Goal: Book appointment/travel/reservation

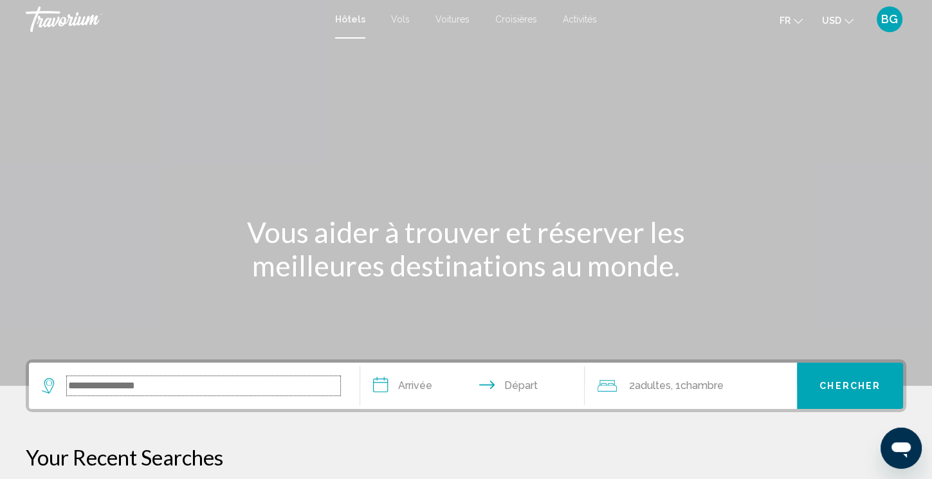
click at [139, 387] on input "Search widget" at bounding box center [203, 385] width 273 height 19
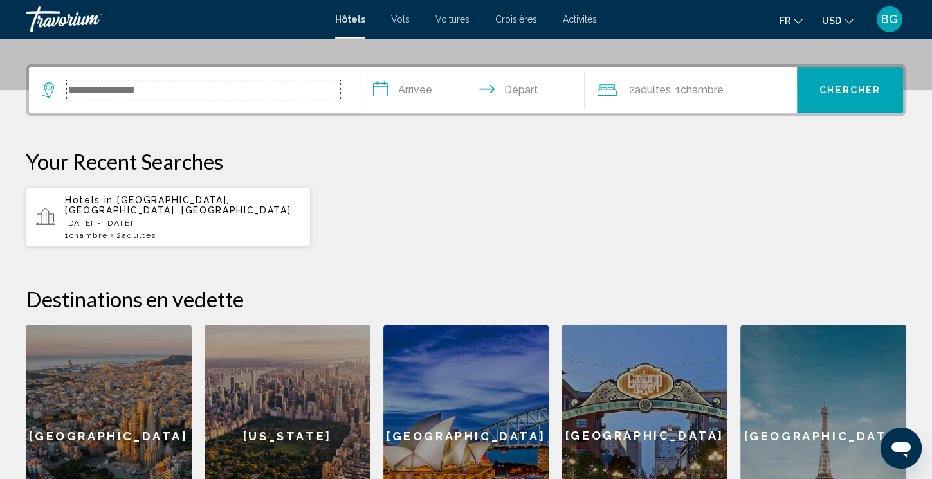
scroll to position [288, 0]
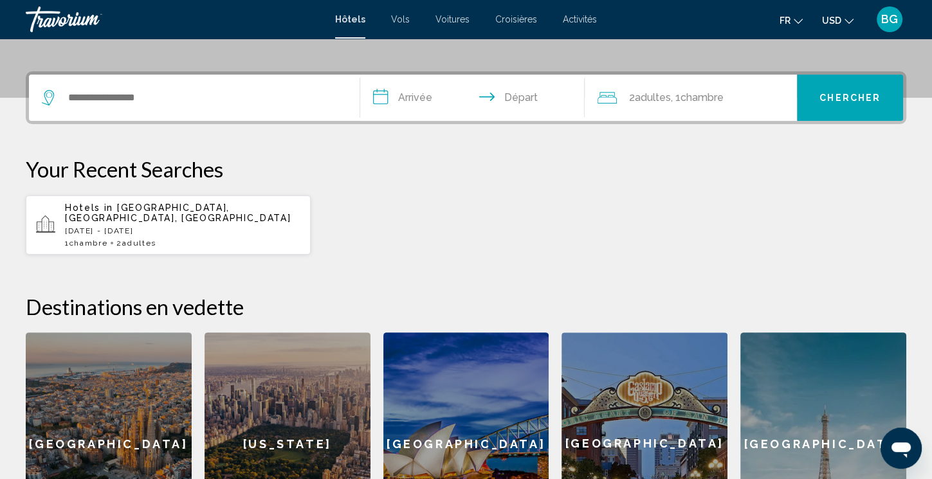
click at [122, 220] on span "Evian-Les-Bains, Thonon-Les-Bains, France" at bounding box center [178, 213] width 226 height 21
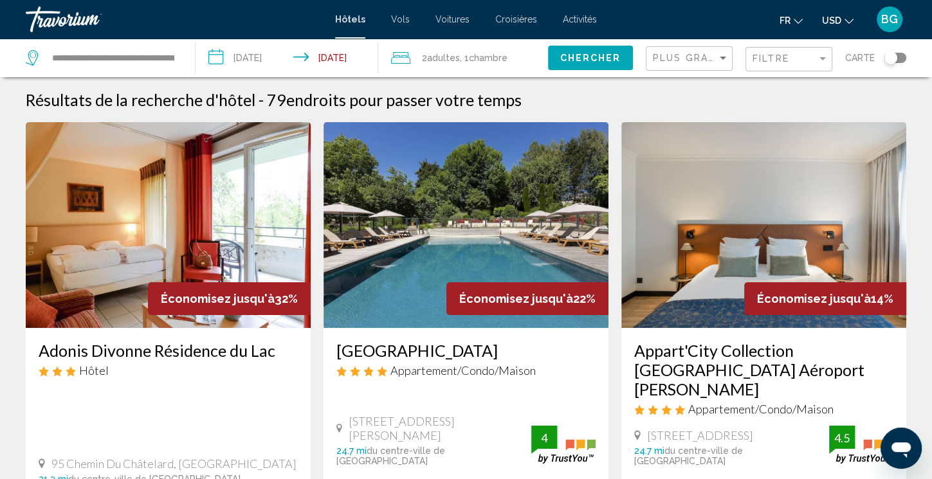
click at [891, 53] on div "Toggle map" at bounding box center [890, 57] width 13 height 13
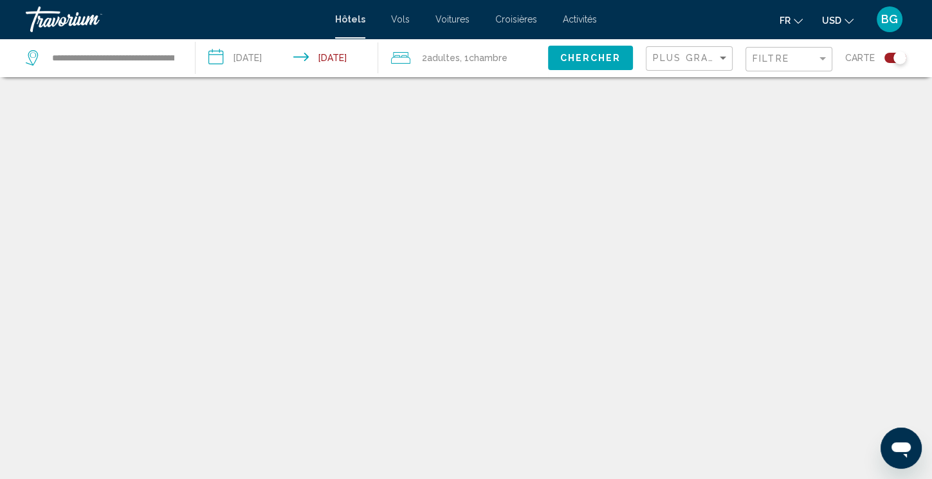
scroll to position [77, 0]
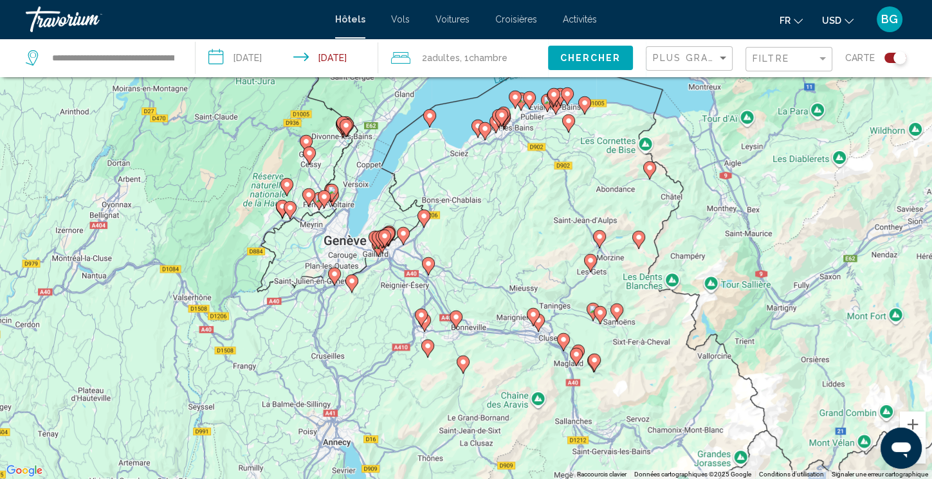
click at [822, 64] on div "Filtre" at bounding box center [790, 60] width 76 height 24
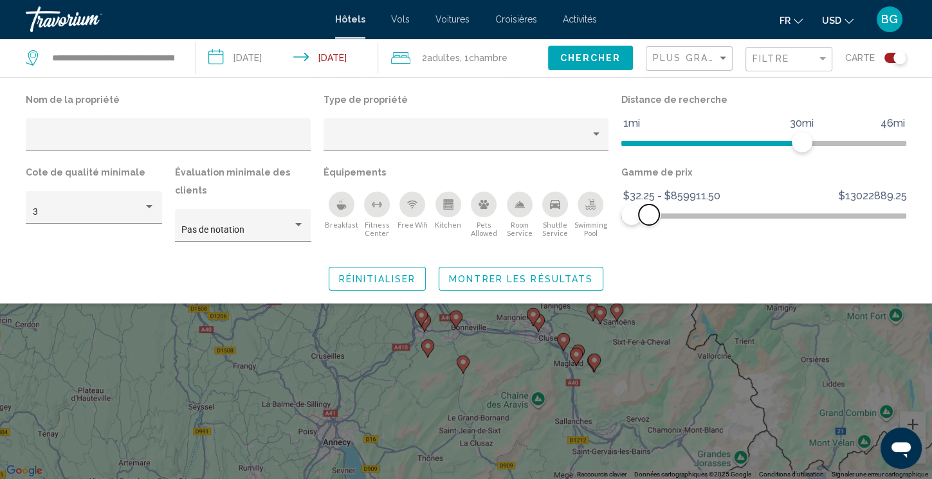
drag, startPoint x: 891, startPoint y: 210, endPoint x: 649, endPoint y: 210, distance: 242.4
click at [649, 210] on span "Hotel Filters" at bounding box center [648, 214] width 21 height 21
click at [580, 60] on span "Chercher" at bounding box center [590, 58] width 61 height 10
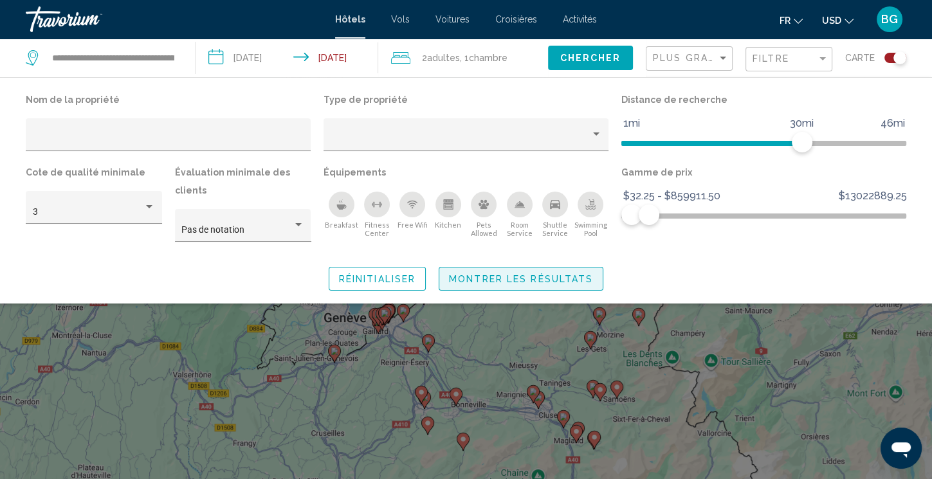
click at [580, 277] on span "Montrer les résultats" at bounding box center [521, 279] width 144 height 10
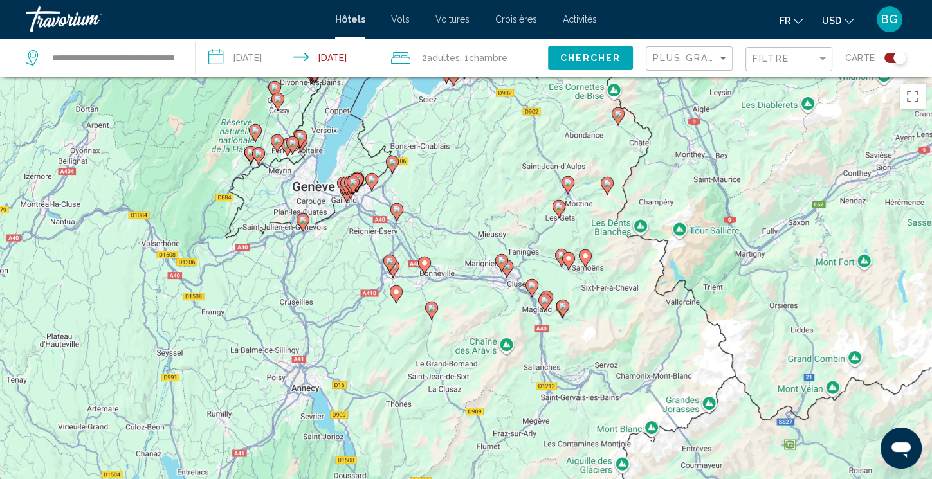
drag, startPoint x: 397, startPoint y: 366, endPoint x: 365, endPoint y: 234, distance: 136.3
click at [365, 234] on div "Pour activer le glissement avec le clavier, appuyez sur Alt+Entrée. Une fois ce…" at bounding box center [466, 316] width 932 height 479
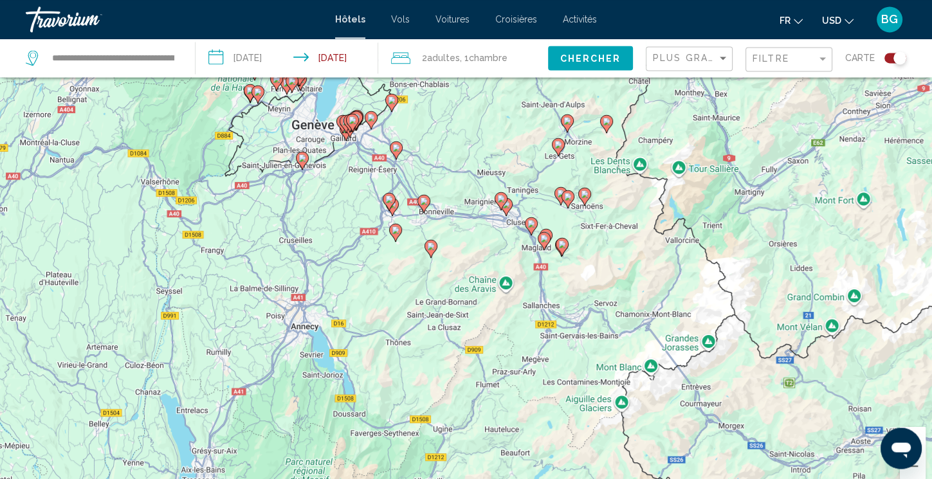
scroll to position [63, 0]
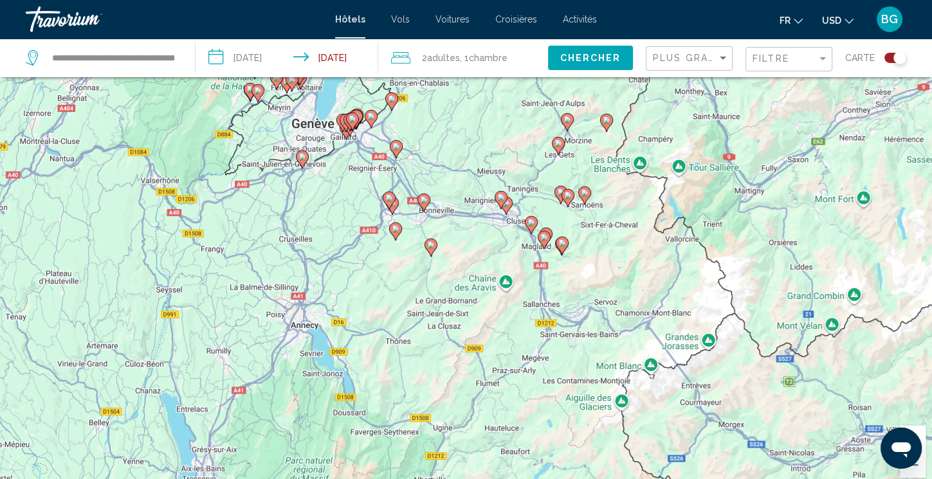
click at [420, 197] on image "Main content" at bounding box center [424, 200] width 8 height 8
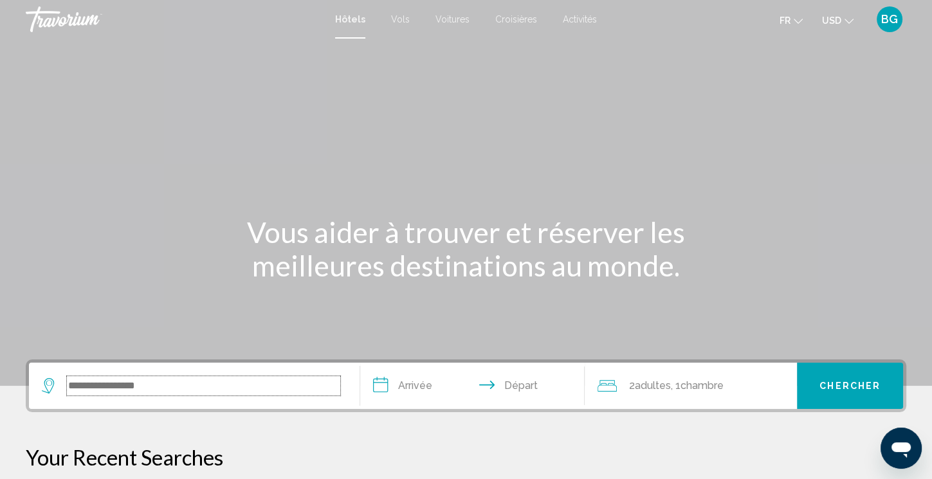
click at [141, 385] on input "Search widget" at bounding box center [203, 385] width 273 height 19
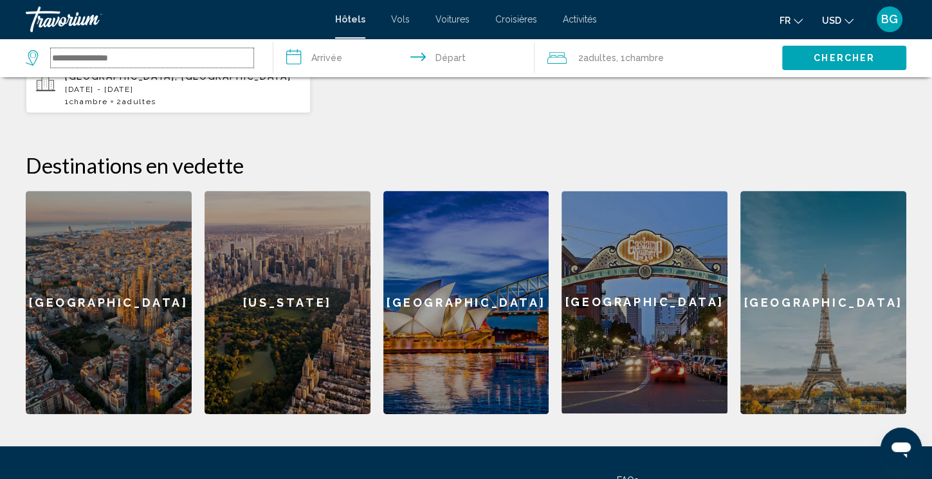
scroll to position [424, 0]
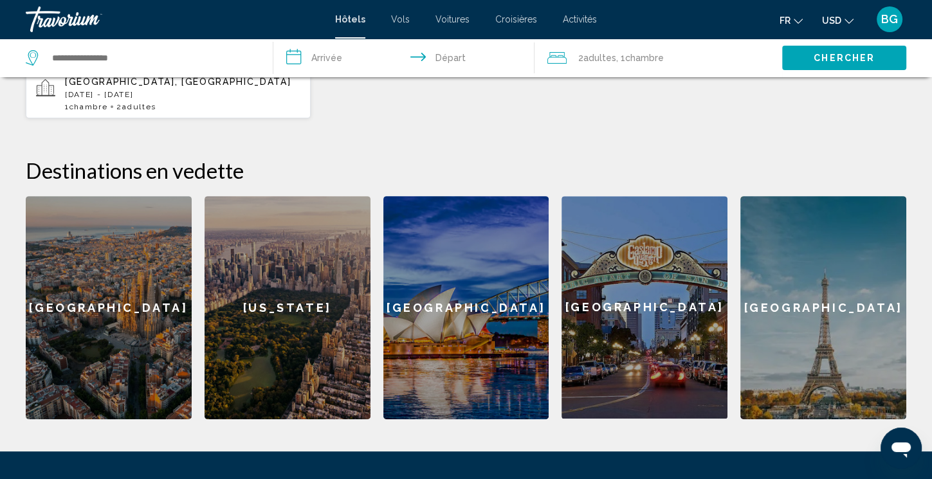
click at [827, 297] on div "Paris" at bounding box center [823, 307] width 166 height 223
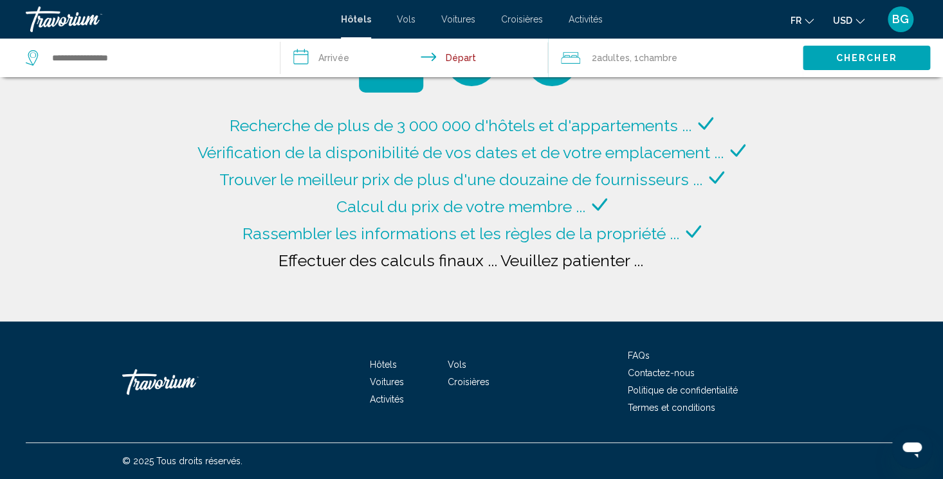
type input "**********"
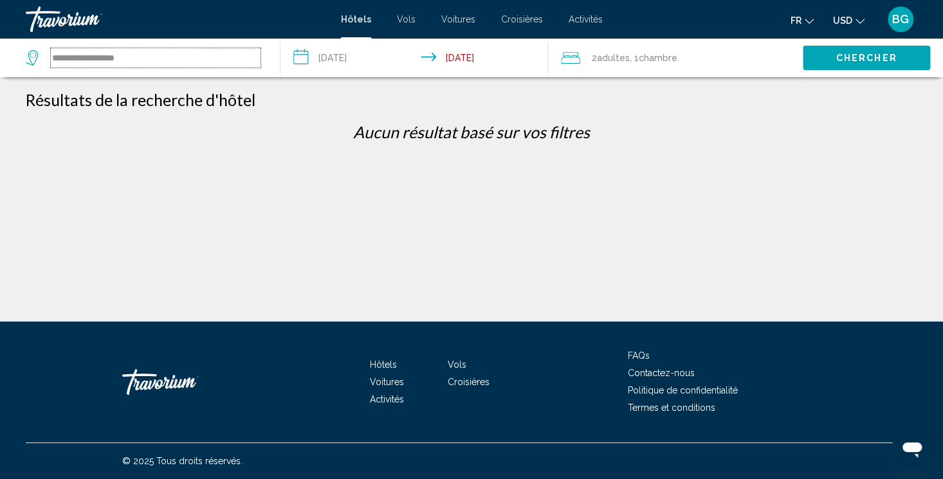
click at [185, 57] on input "**********" at bounding box center [156, 57] width 210 height 19
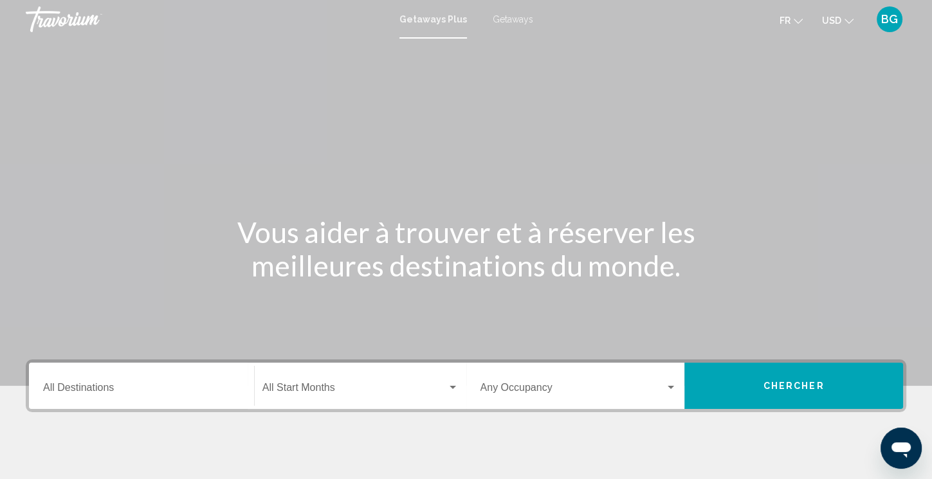
click at [63, 382] on div "Destination All Destinations" at bounding box center [141, 386] width 197 height 41
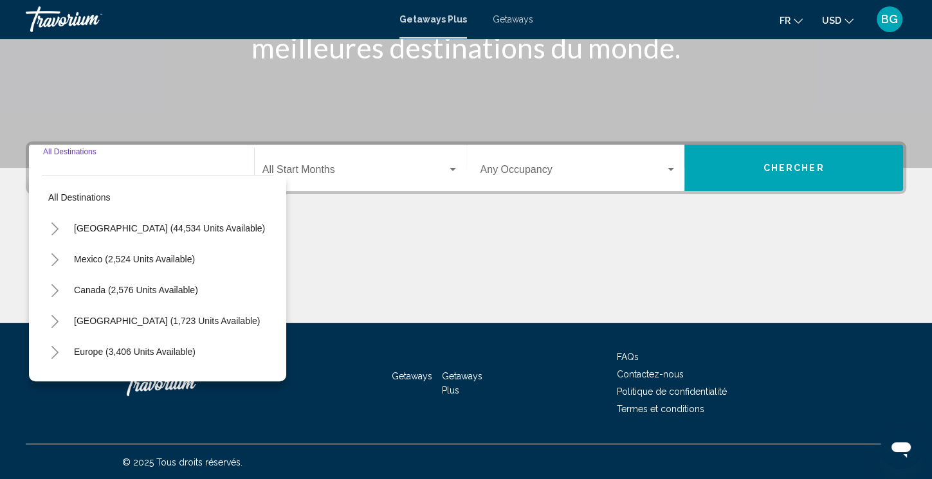
scroll to position [219, 0]
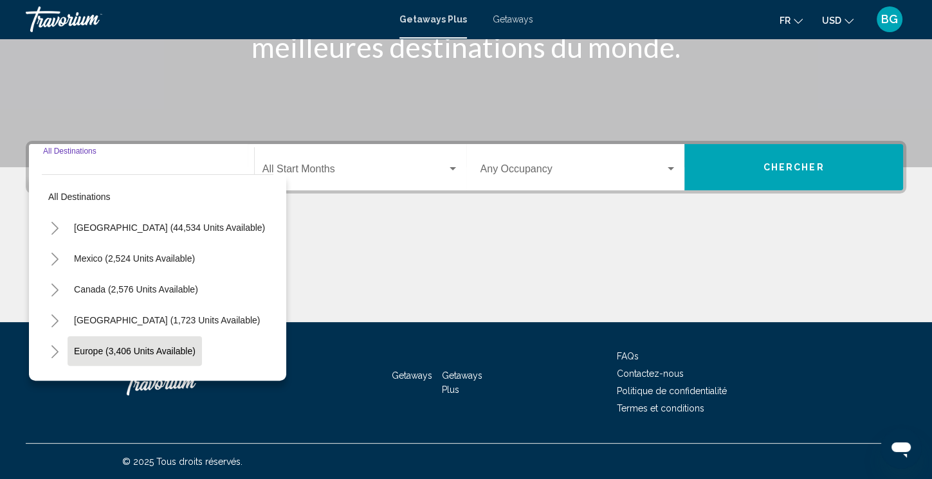
click at [87, 359] on button "Europe (3,406 units available)" at bounding box center [135, 351] width 134 height 30
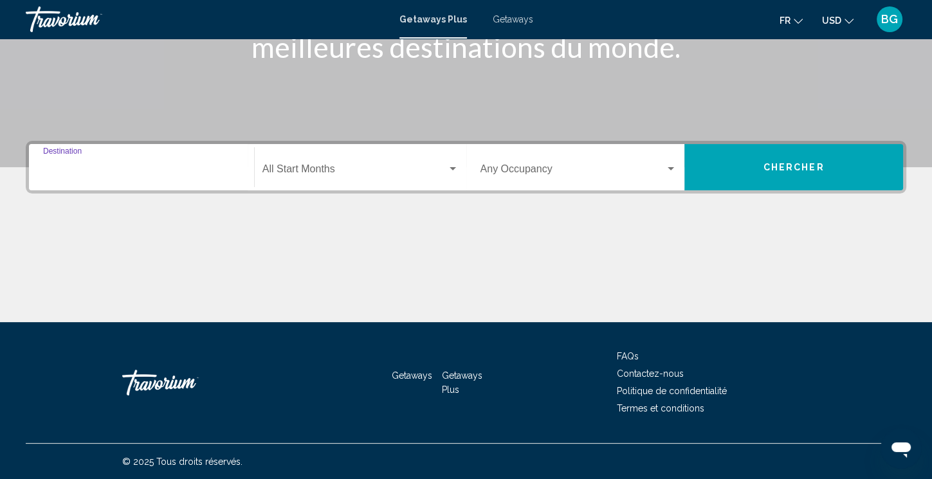
type input "**********"
click at [455, 161] on div "Start Month All Start Months" at bounding box center [360, 167] width 196 height 41
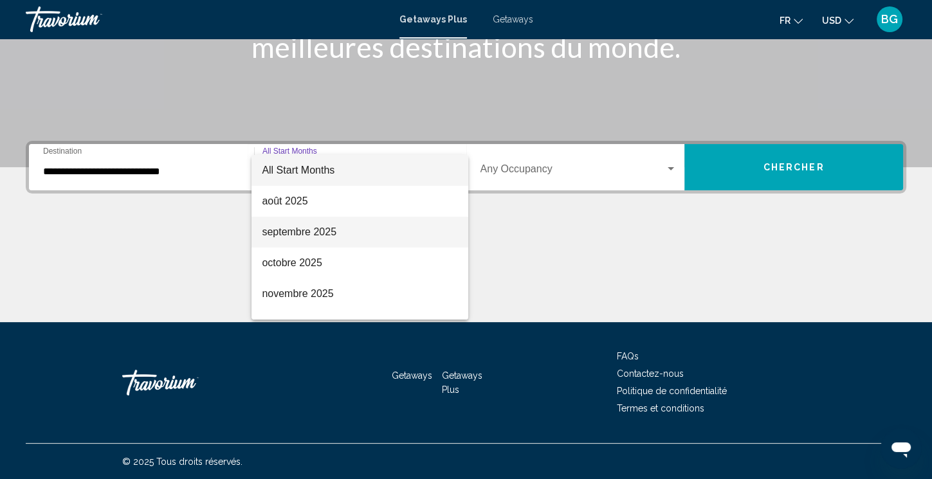
click at [334, 231] on span "septembre 2025" at bounding box center [360, 232] width 196 height 31
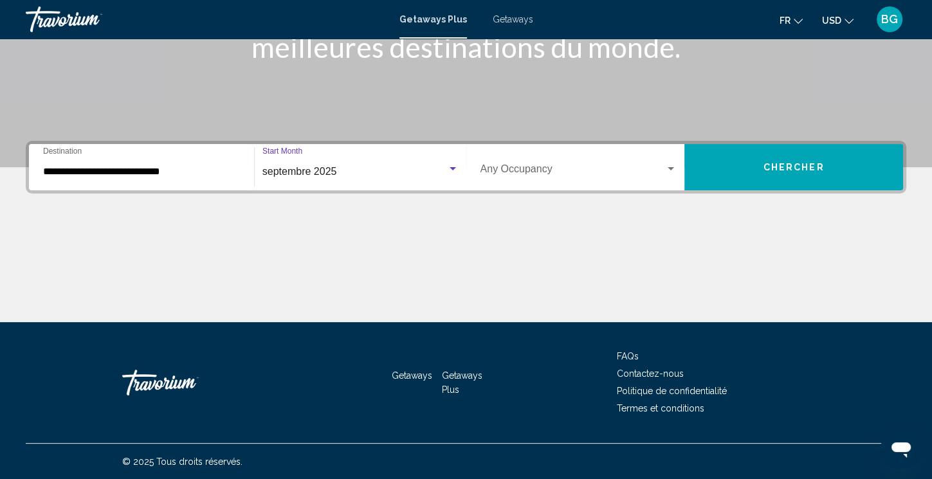
click at [673, 159] on div "Occupancy Any Occupancy" at bounding box center [578, 167] width 197 height 41
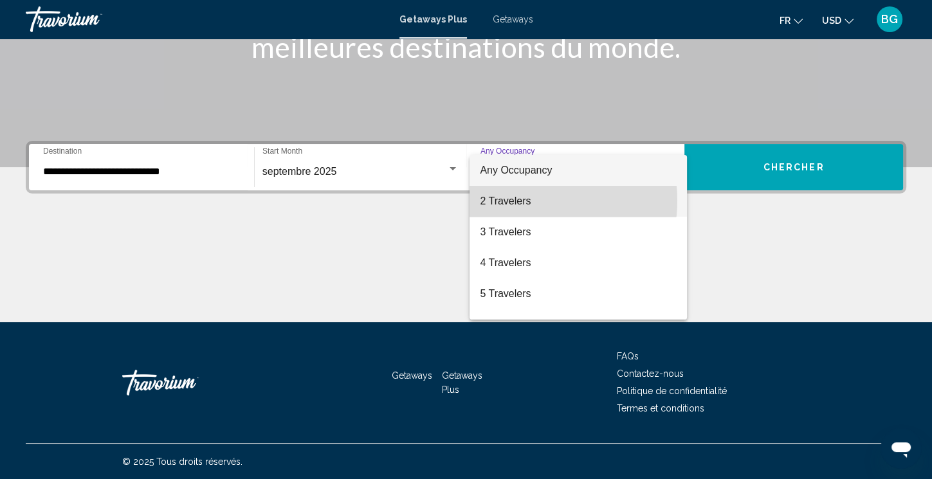
click at [528, 201] on span "2 Travelers" at bounding box center [578, 201] width 197 height 31
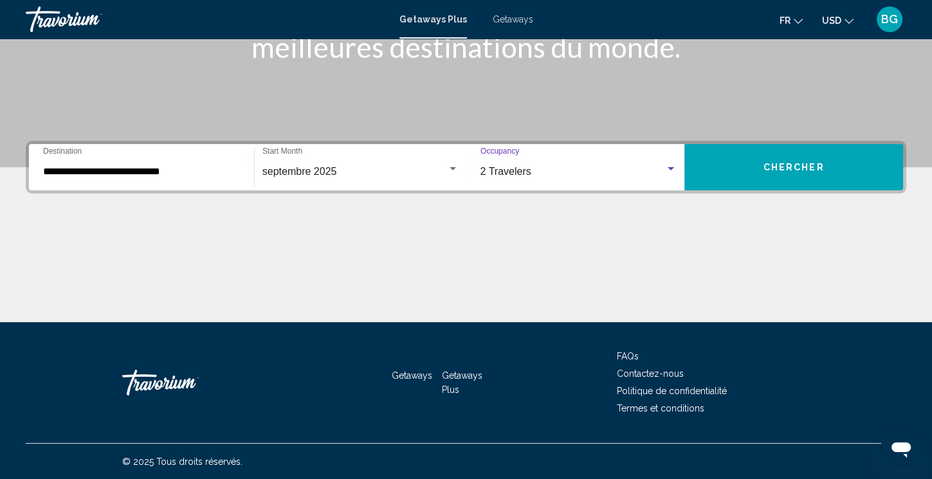
click at [664, 168] on div "2 Travelers" at bounding box center [572, 172] width 185 height 12
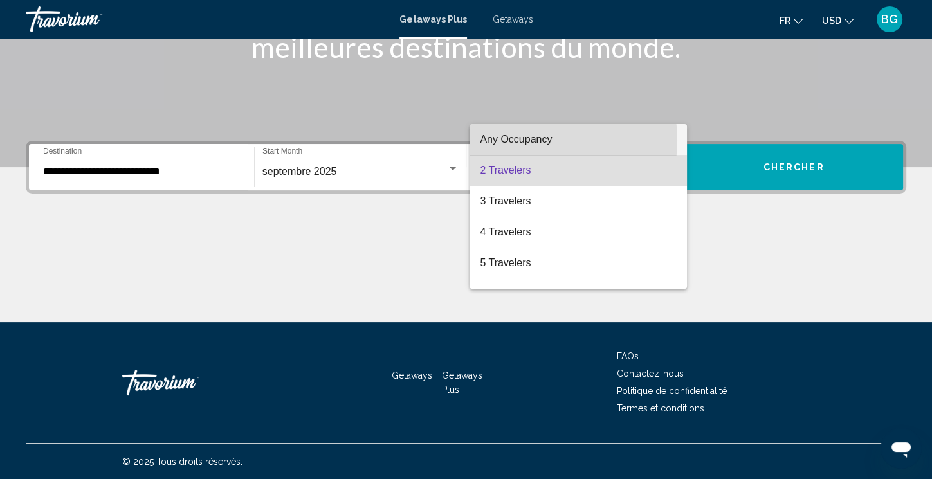
click at [539, 140] on span "Any Occupancy" at bounding box center [516, 139] width 72 height 11
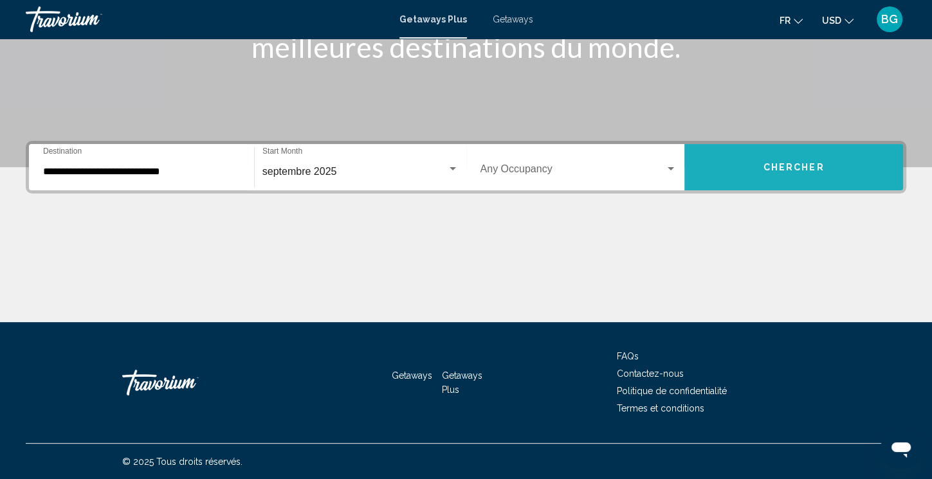
click at [747, 166] on button "Chercher" at bounding box center [793, 167] width 219 height 46
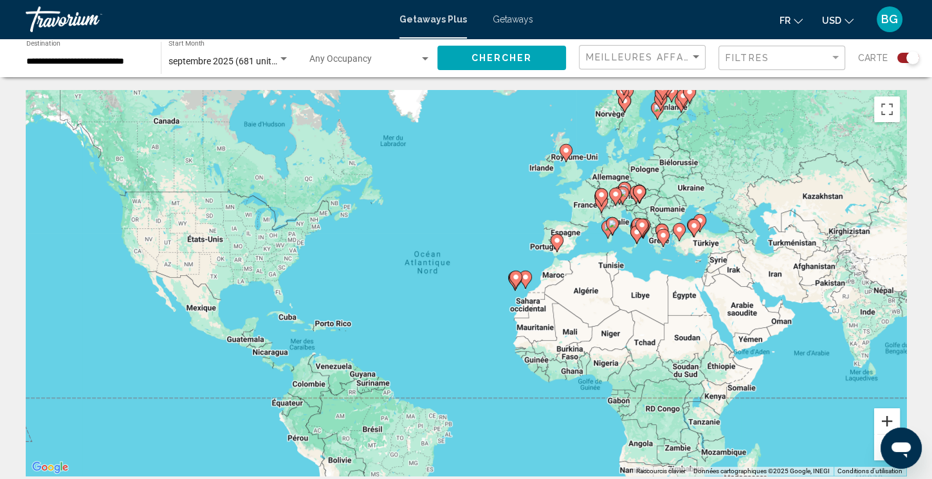
click at [887, 418] on button "Zoom avant" at bounding box center [887, 421] width 26 height 26
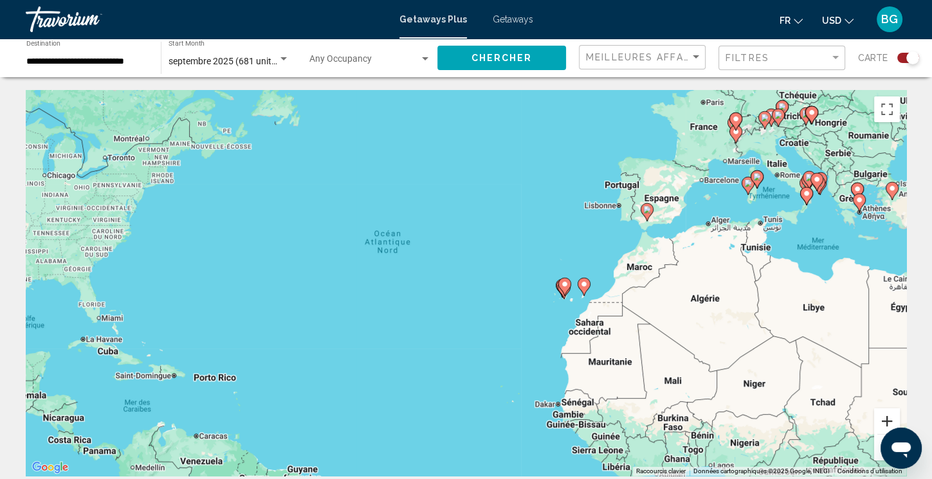
click at [887, 418] on button "Zoom avant" at bounding box center [887, 421] width 26 height 26
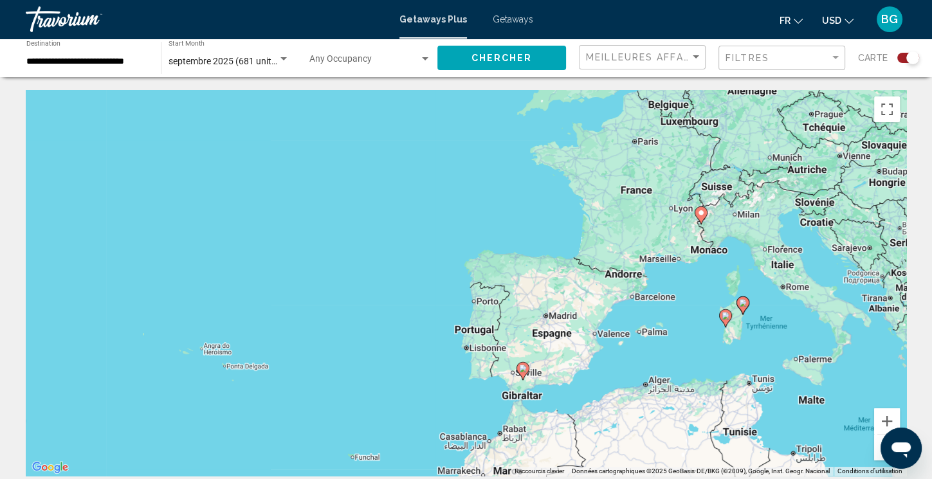
drag, startPoint x: 829, startPoint y: 215, endPoint x: 522, endPoint y: 436, distance: 377.7
click at [522, 436] on div "Pour activer le glissement avec le clavier, appuyez sur Alt+Entrée. Une fois ce…" at bounding box center [466, 283] width 880 height 386
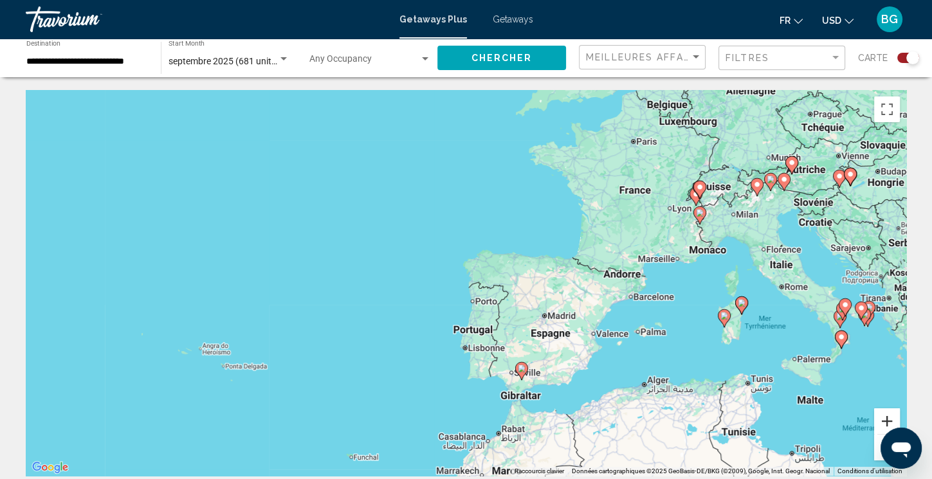
click at [888, 417] on button "Zoom avant" at bounding box center [887, 421] width 26 height 26
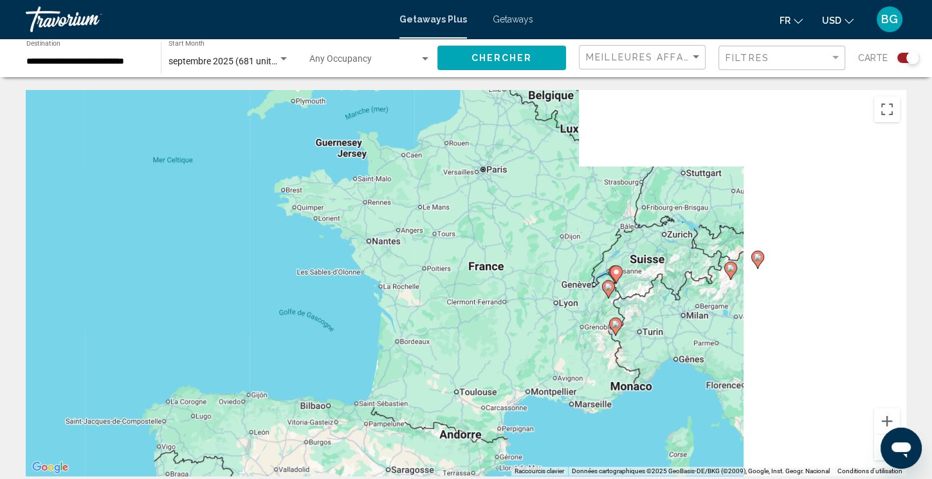
drag, startPoint x: 849, startPoint y: 176, endPoint x: 527, endPoint y: 349, distance: 365.0
click at [527, 349] on div "Pour activer le glissement avec le clavier, appuyez sur Alt+Entrée. Une fois ce…" at bounding box center [466, 283] width 880 height 386
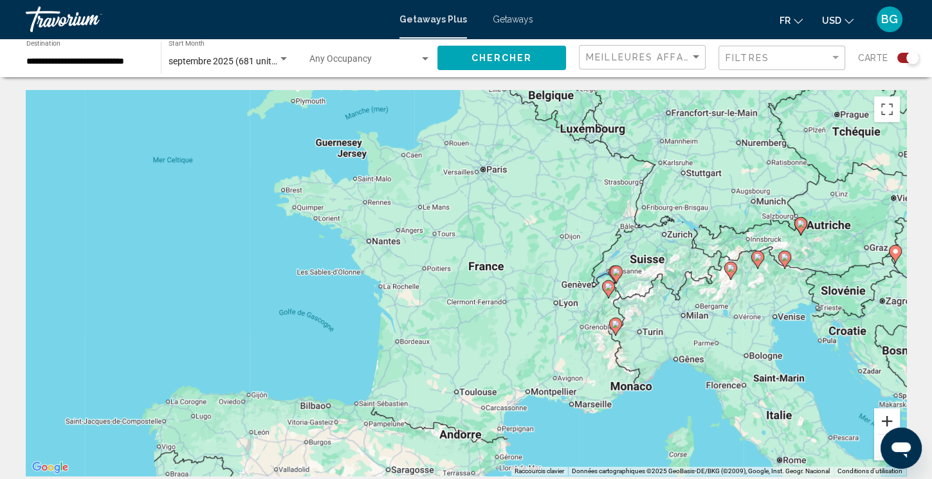
click at [889, 413] on button "Zoom avant" at bounding box center [887, 421] width 26 height 26
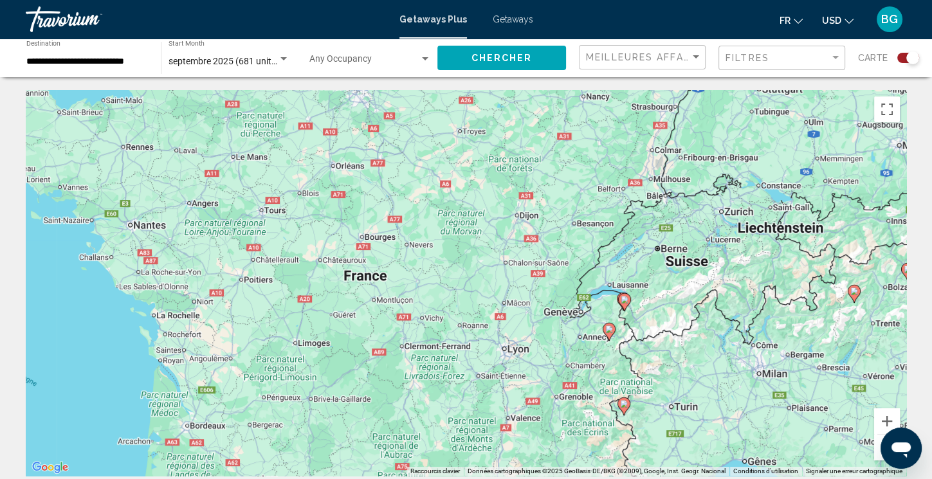
drag, startPoint x: 807, startPoint y: 317, endPoint x: 665, endPoint y: 345, distance: 144.9
click at [665, 345] on div "Pour activer le glissement avec le clavier, appuyez sur Alt+Entrée. Une fois ce…" at bounding box center [466, 283] width 880 height 386
click at [606, 328] on image "Main content" at bounding box center [609, 329] width 8 height 8
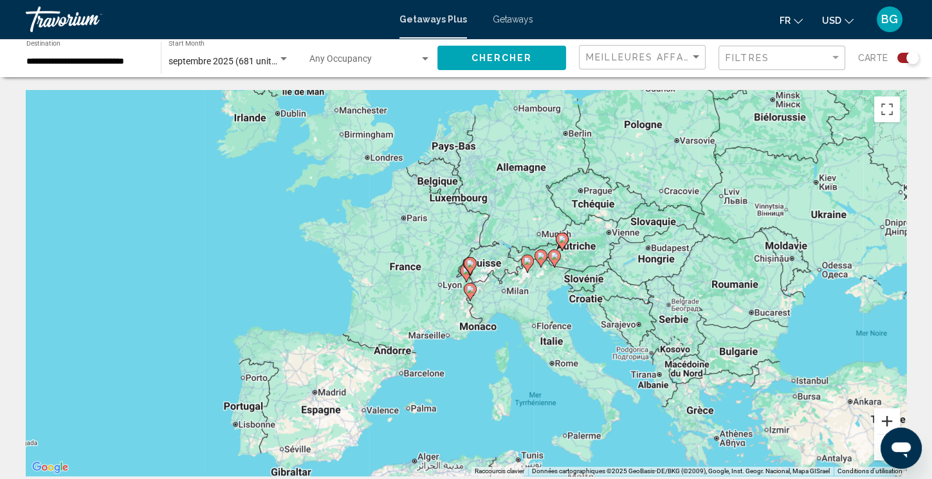
click at [885, 419] on button "Zoom avant" at bounding box center [887, 421] width 26 height 26
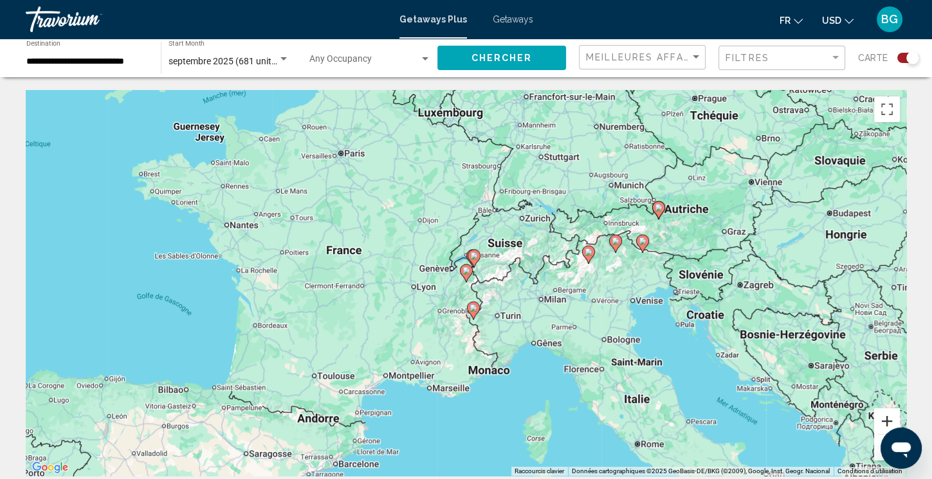
click at [885, 419] on button "Zoom avant" at bounding box center [887, 421] width 26 height 26
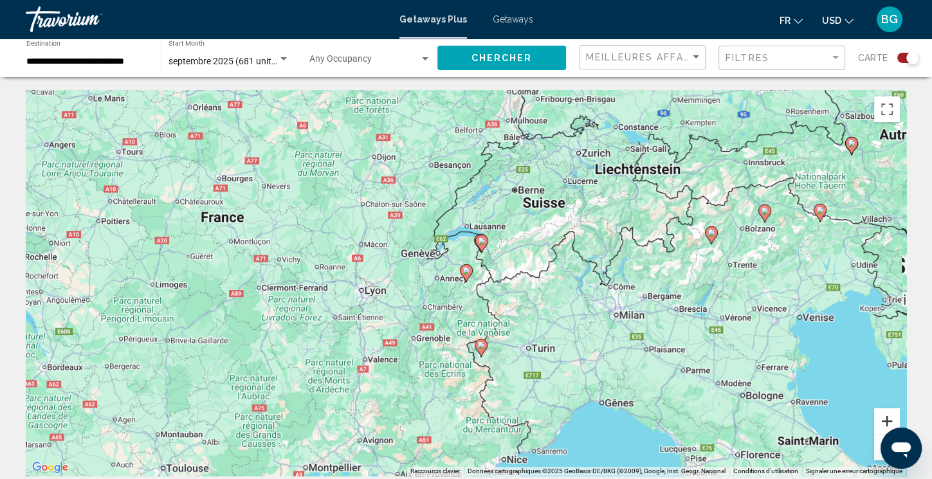
click at [885, 419] on button "Zoom avant" at bounding box center [887, 421] width 26 height 26
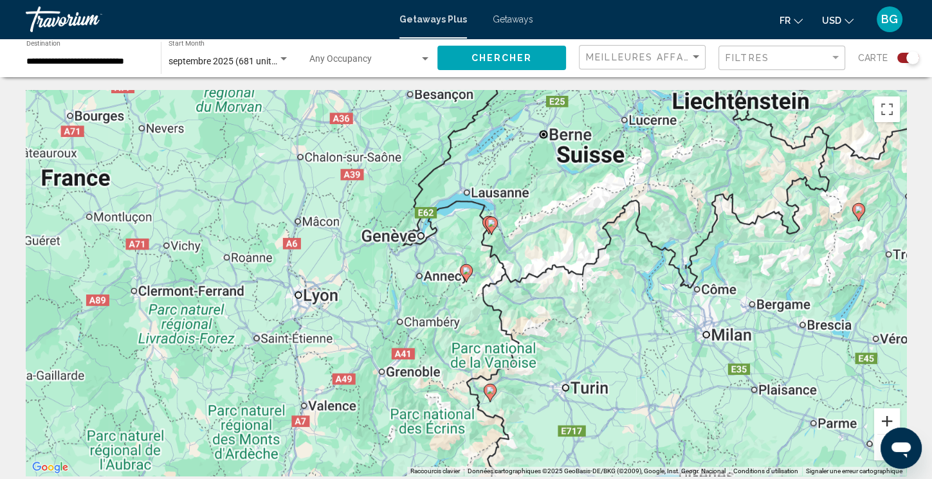
click at [885, 419] on button "Zoom avant" at bounding box center [887, 421] width 26 height 26
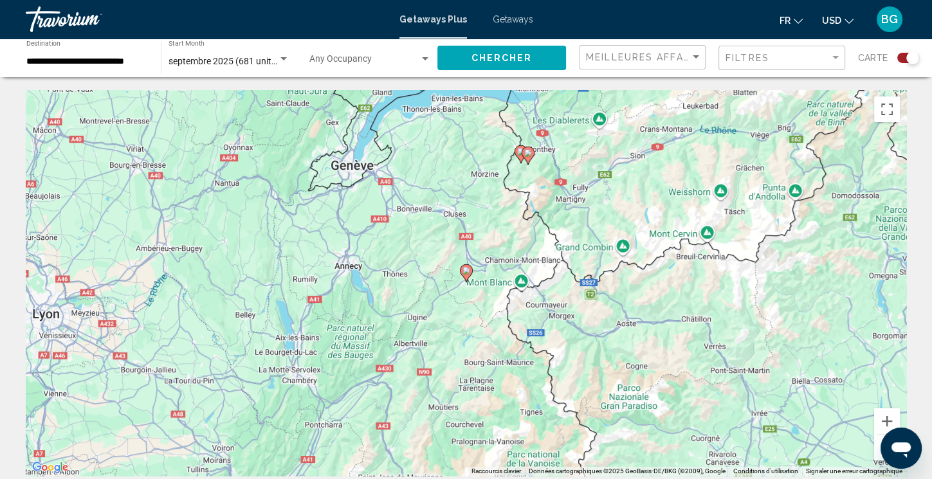
click at [464, 271] on image "Main content" at bounding box center [466, 271] width 8 height 8
type input "**********"
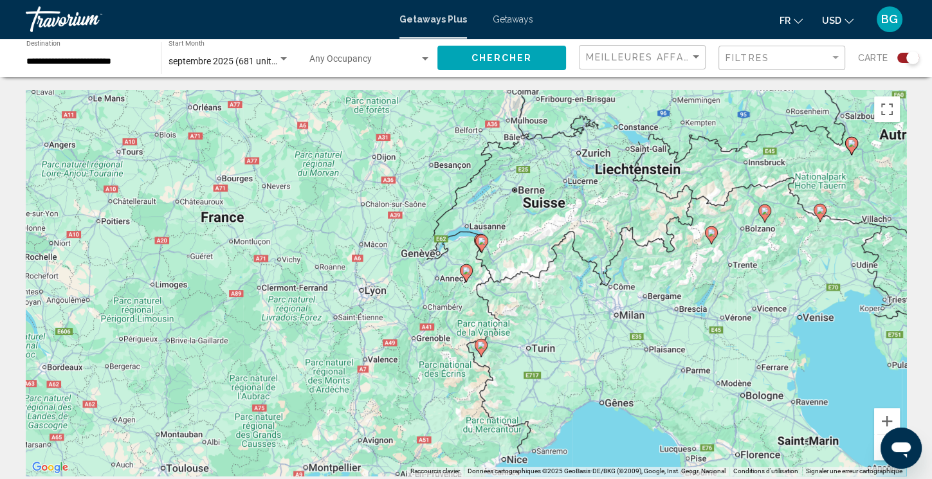
click at [464, 271] on image "Main content" at bounding box center [466, 271] width 8 height 8
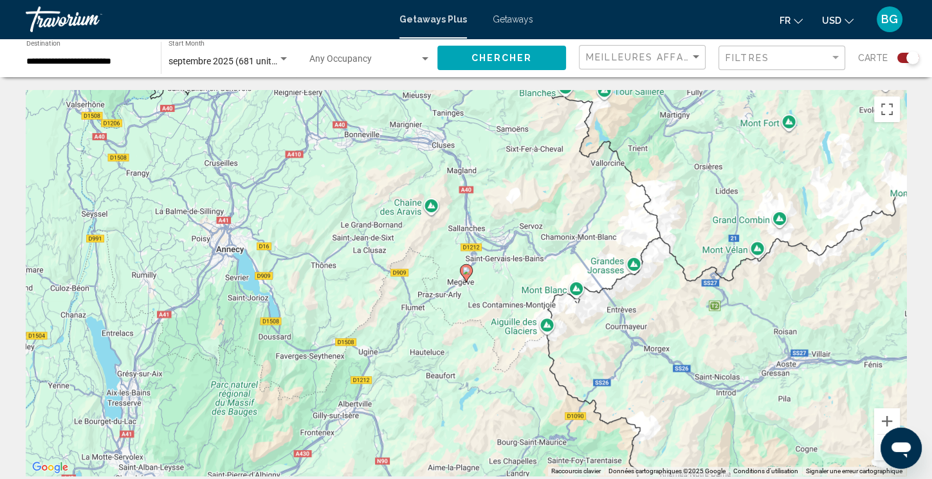
click at [464, 271] on image "Main content" at bounding box center [466, 271] width 8 height 8
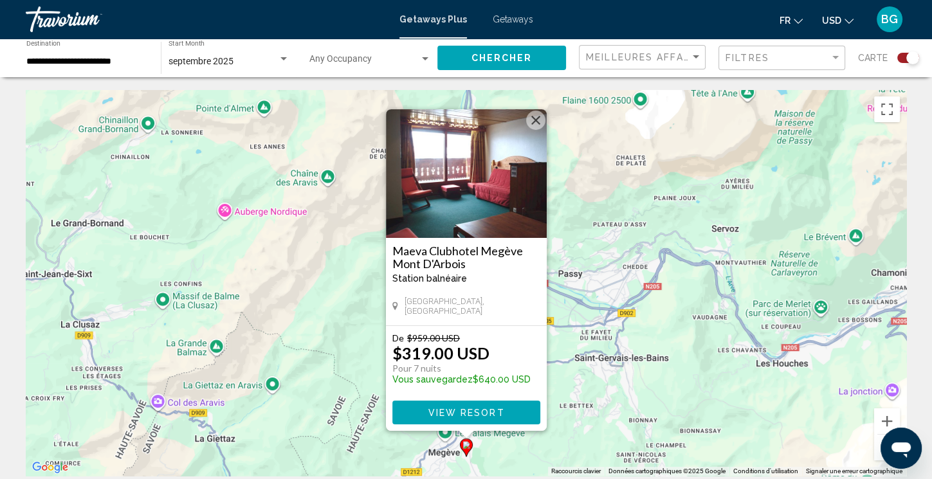
click at [532, 113] on button "Fermer" at bounding box center [535, 120] width 19 height 19
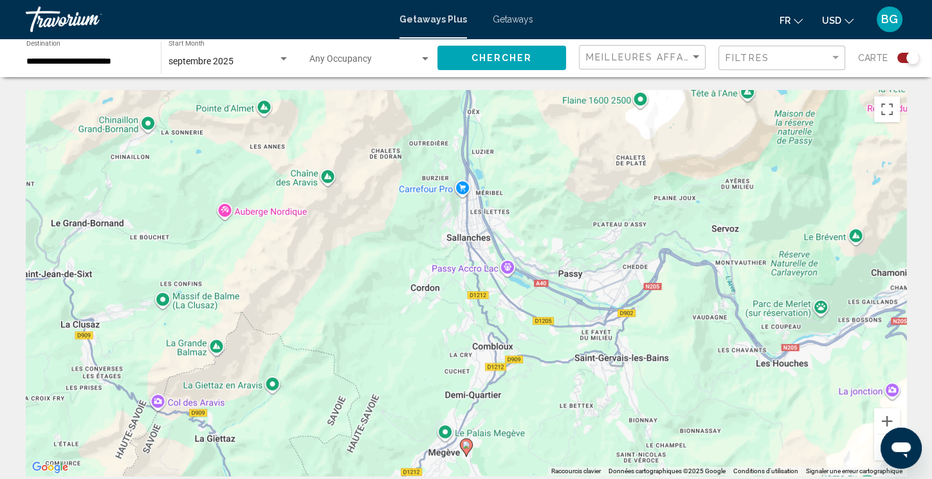
click at [521, 19] on span "Getaways" at bounding box center [512, 19] width 41 height 10
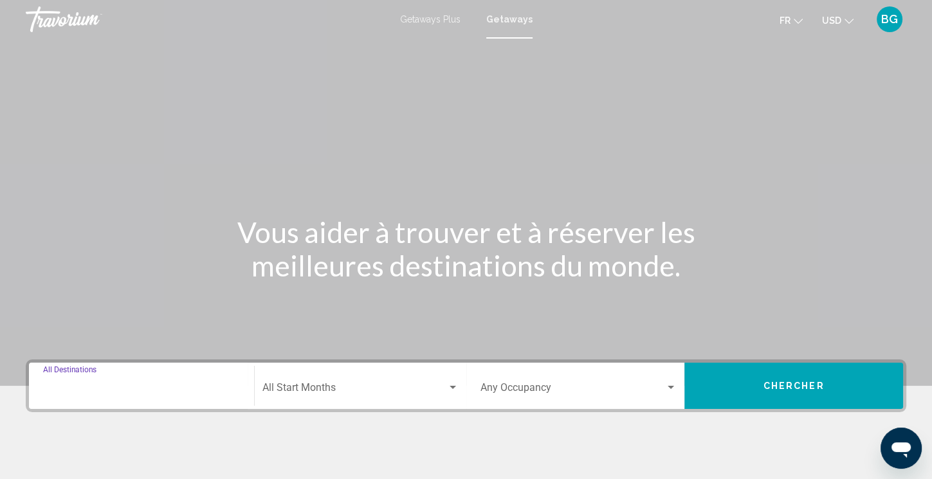
click at [84, 384] on input "Destination All Destinations" at bounding box center [141, 390] width 197 height 12
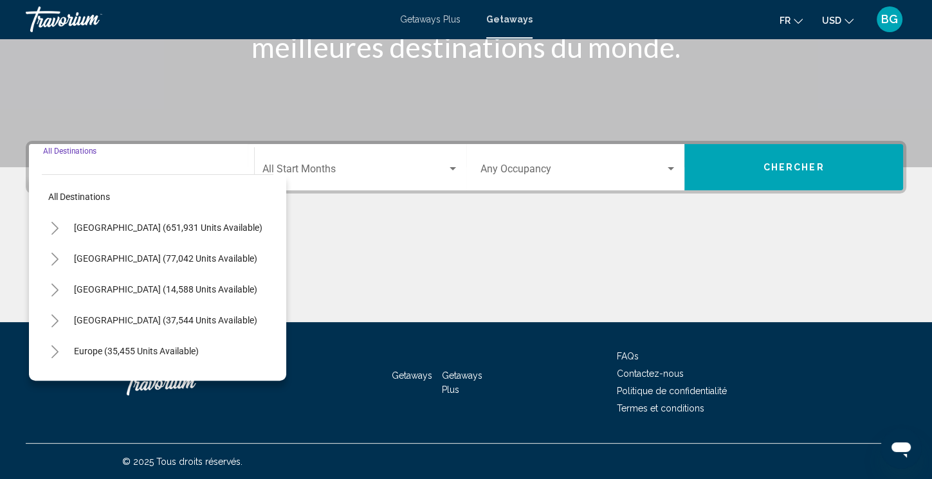
scroll to position [219, 0]
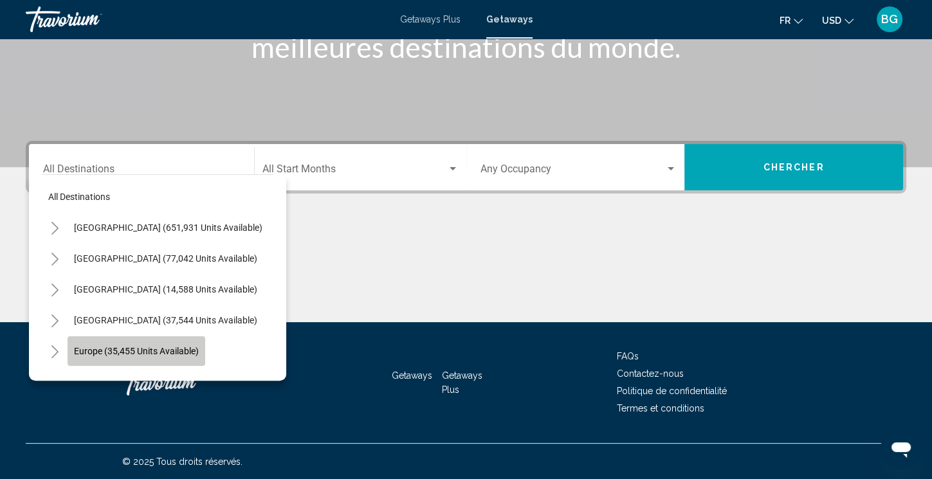
click at [91, 353] on span "Europe (35,455 units available)" at bounding box center [136, 351] width 125 height 10
type input "**********"
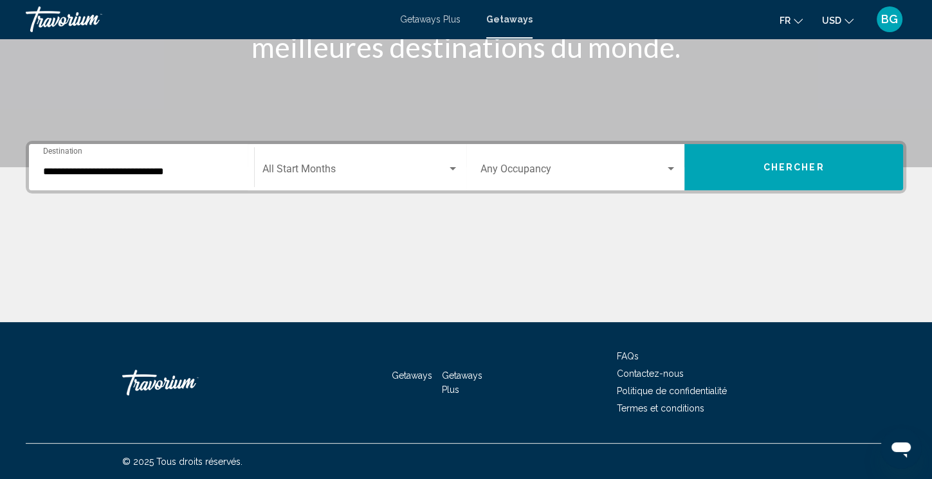
click at [444, 164] on div "Start Month All Start Months" at bounding box center [360, 167] width 196 height 41
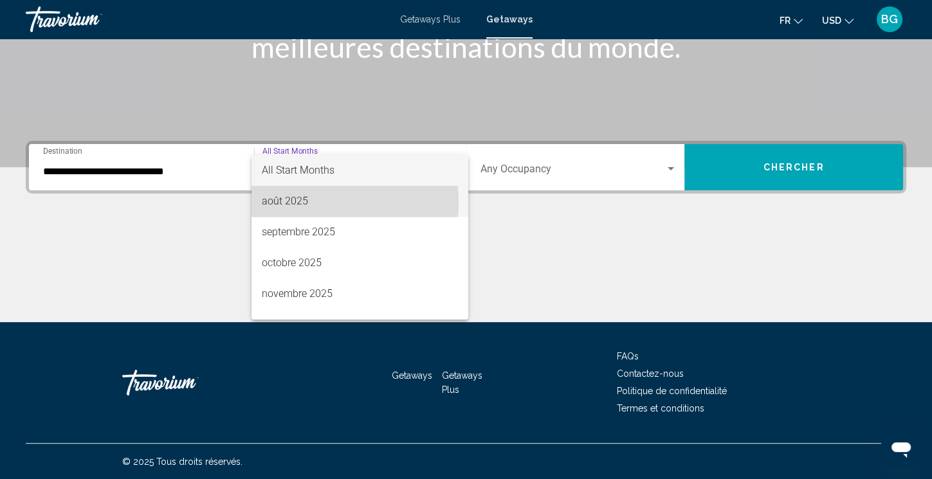
click at [307, 202] on span "août 2025" at bounding box center [360, 201] width 196 height 31
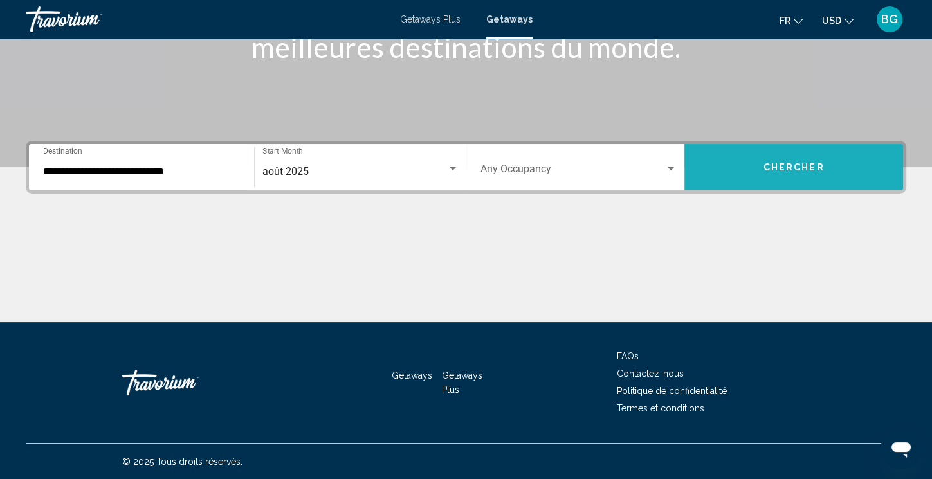
click at [748, 163] on button "Chercher" at bounding box center [793, 167] width 219 height 46
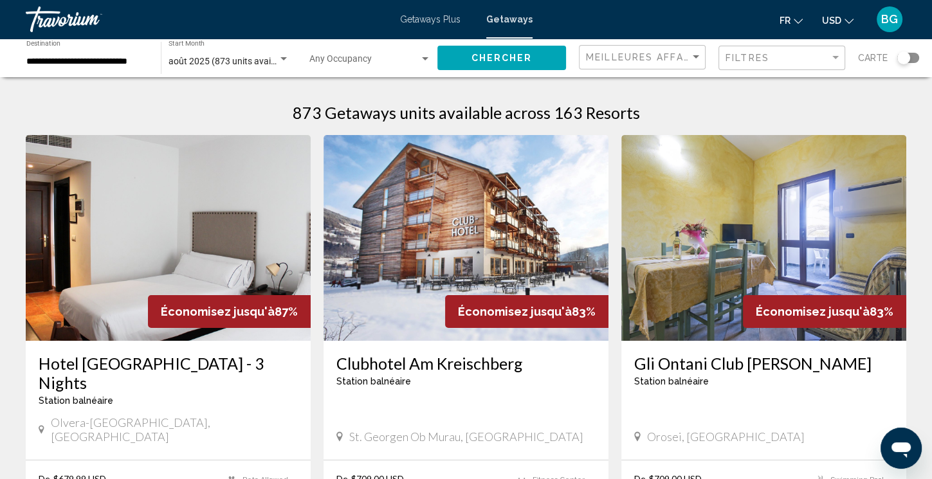
click at [905, 56] on div "Search widget" at bounding box center [903, 57] width 13 height 13
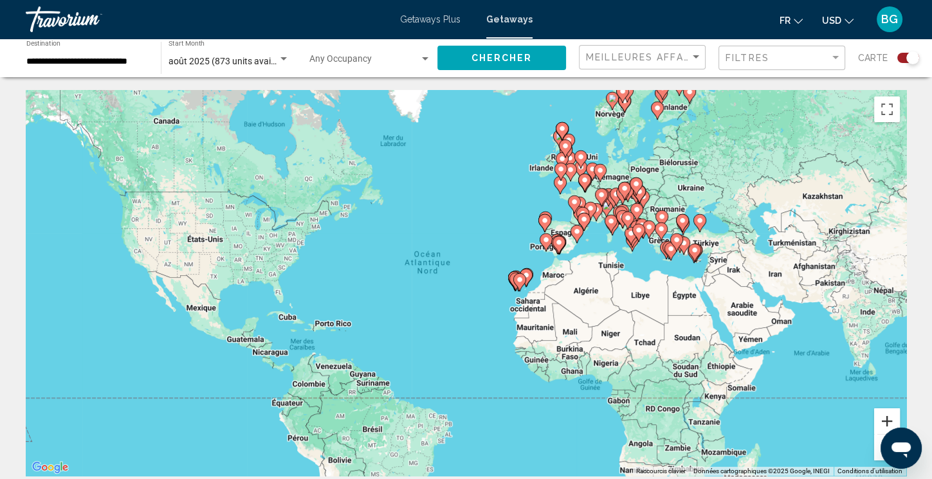
click at [883, 415] on button "Zoom avant" at bounding box center [887, 421] width 26 height 26
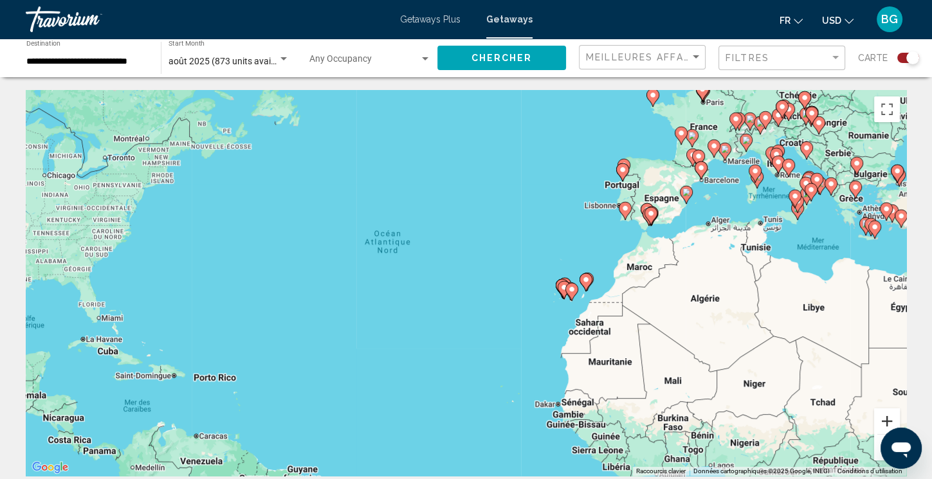
click at [883, 415] on button "Zoom avant" at bounding box center [887, 421] width 26 height 26
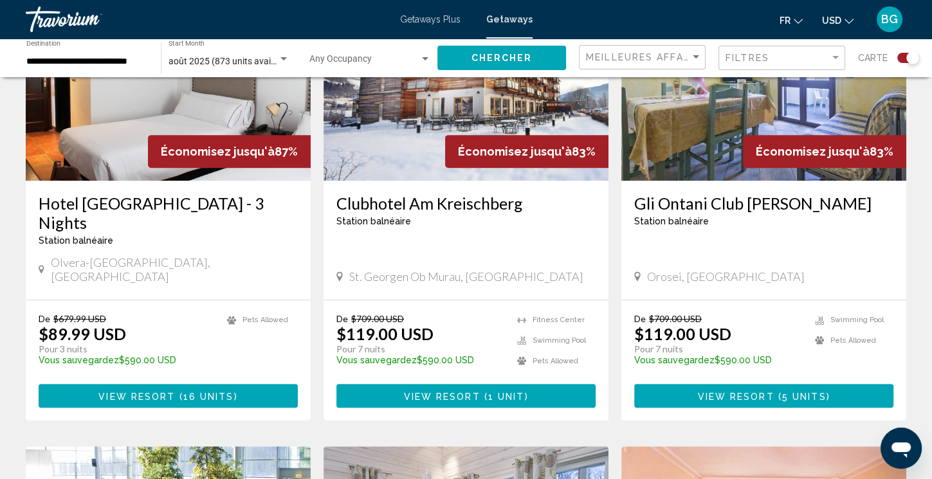
drag, startPoint x: 849, startPoint y: 235, endPoint x: 361, endPoint y: 509, distance: 559.3
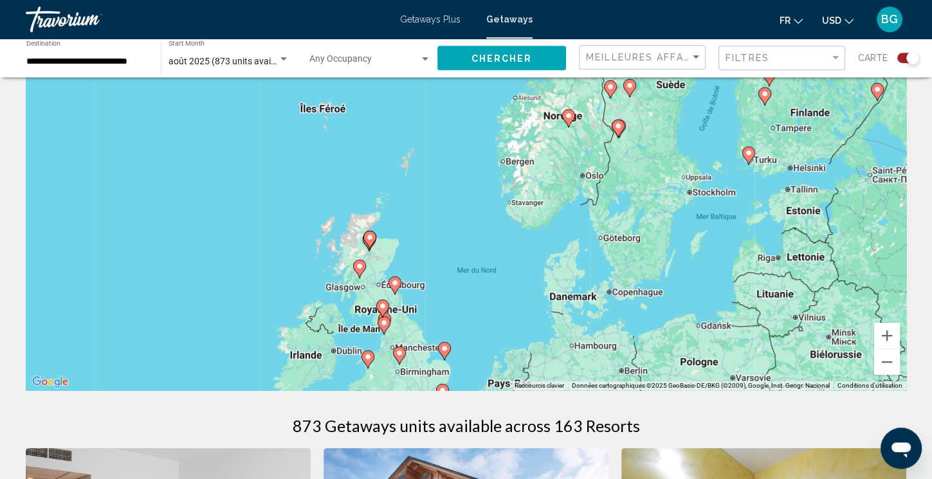
scroll to position [75, 0]
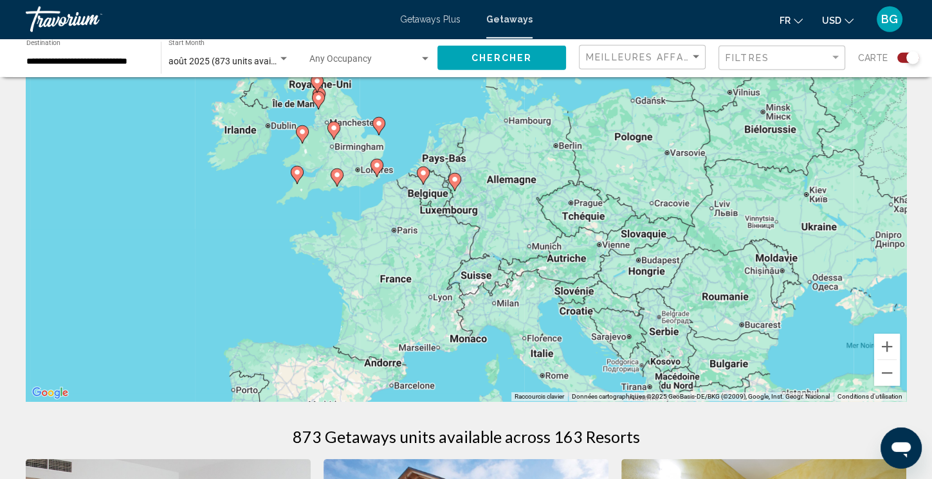
drag, startPoint x: 531, startPoint y: 287, endPoint x: 467, endPoint y: 46, distance: 250.1
click at [467, 46] on div "Pour activer le glissement avec le clavier, appuyez sur Alt+Entrée. Une fois ce…" at bounding box center [466, 208] width 880 height 386
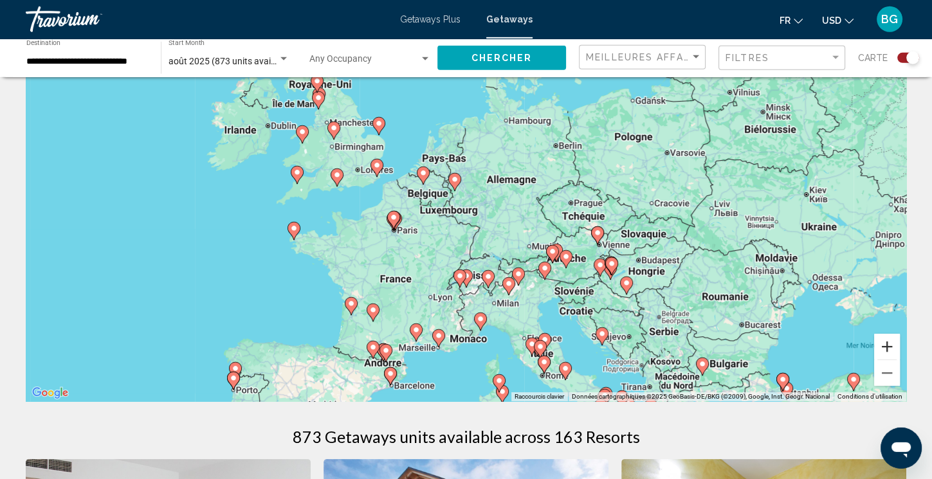
click at [887, 343] on button "Zoom avant" at bounding box center [887, 347] width 26 height 26
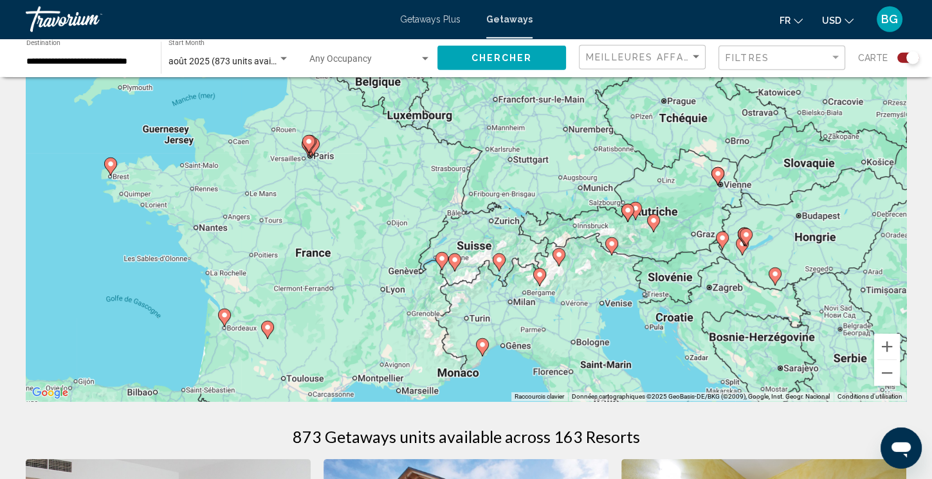
drag, startPoint x: 534, startPoint y: 298, endPoint x: 523, endPoint y: 200, distance: 99.0
click at [523, 200] on div "Pour activer le glissement avec le clavier, appuyez sur Alt+Entrée. Une fois ce…" at bounding box center [466, 208] width 880 height 386
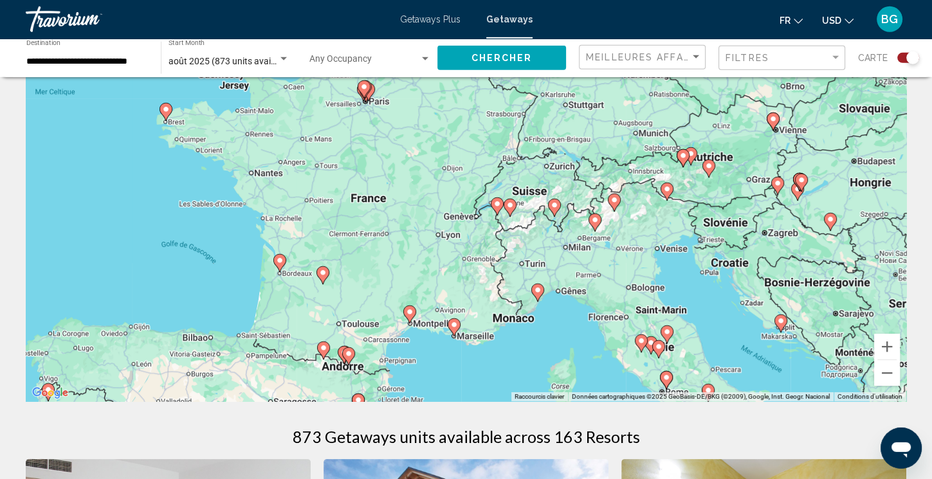
drag, startPoint x: 436, startPoint y: 305, endPoint x: 493, endPoint y: 249, distance: 79.6
click at [493, 249] on div "Pour activer le glissement avec le clavier, appuyez sur Alt+Entrée. Une fois ce…" at bounding box center [466, 208] width 880 height 386
click at [893, 346] on button "Zoom avant" at bounding box center [887, 347] width 26 height 26
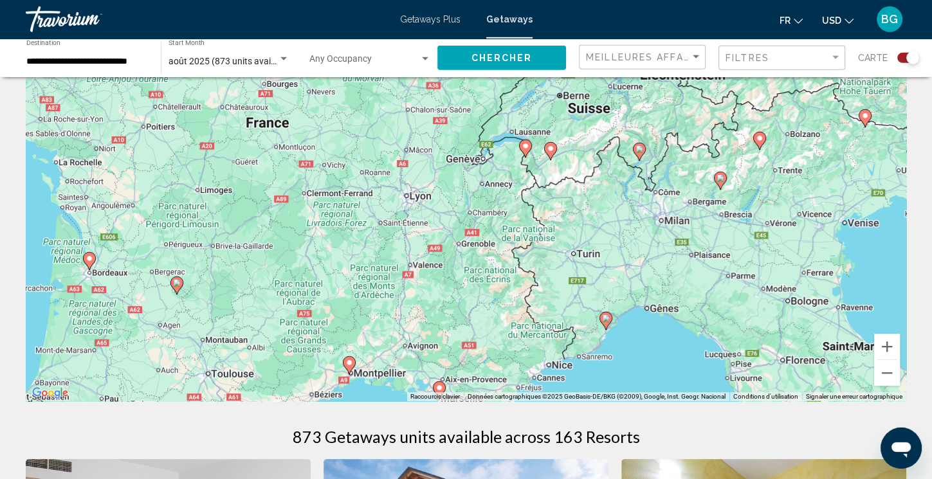
drag, startPoint x: 587, startPoint y: 325, endPoint x: 583, endPoint y: 256, distance: 69.5
click at [583, 256] on div "Pour activer le glissement avec le clavier, appuyez sur Alt+Entrée. Une fois ce…" at bounding box center [466, 208] width 880 height 386
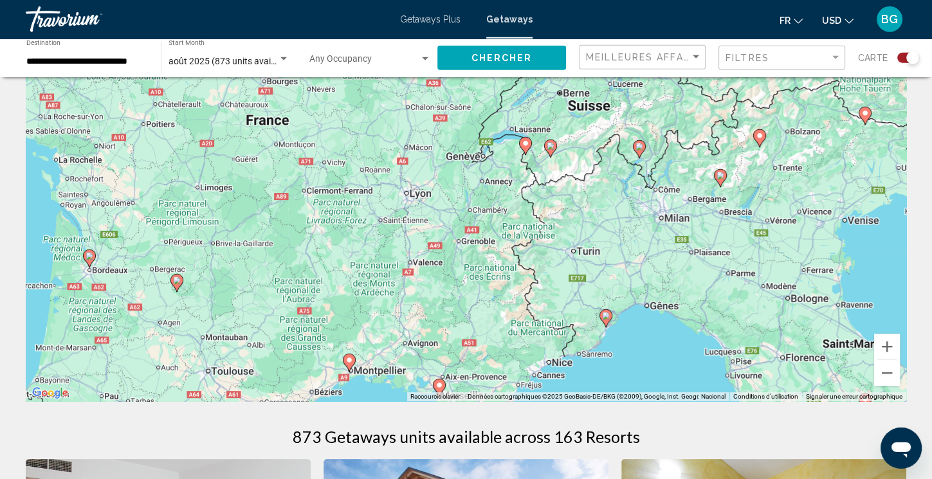
click at [526, 145] on image "Main content" at bounding box center [525, 144] width 8 height 8
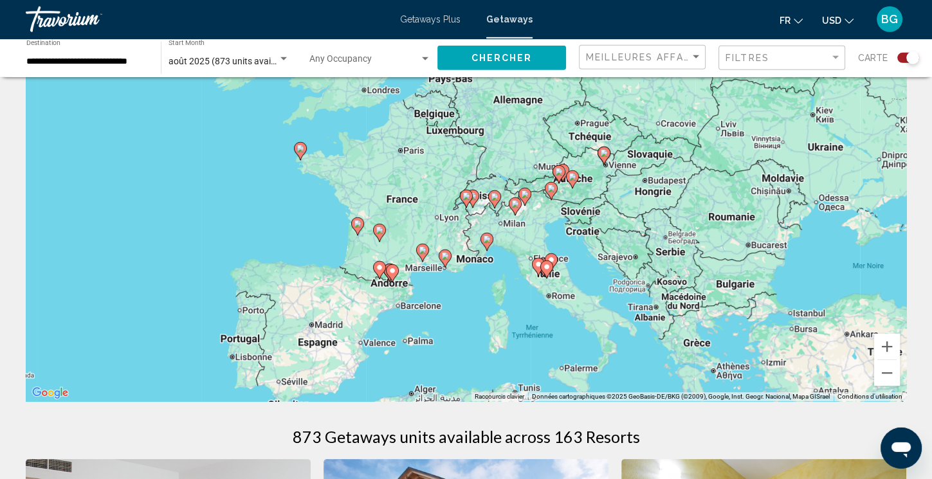
click at [462, 197] on image "Main content" at bounding box center [466, 196] width 8 height 8
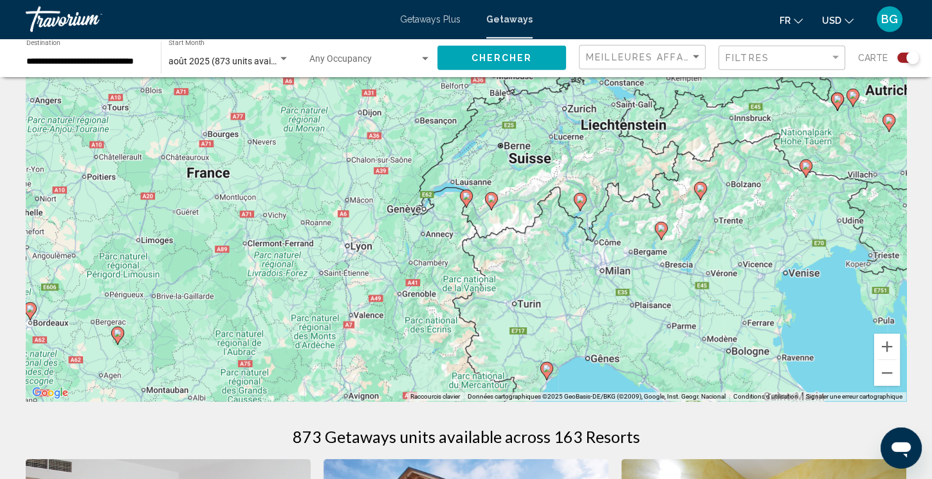
click at [462, 197] on image "Main content" at bounding box center [466, 196] width 8 height 8
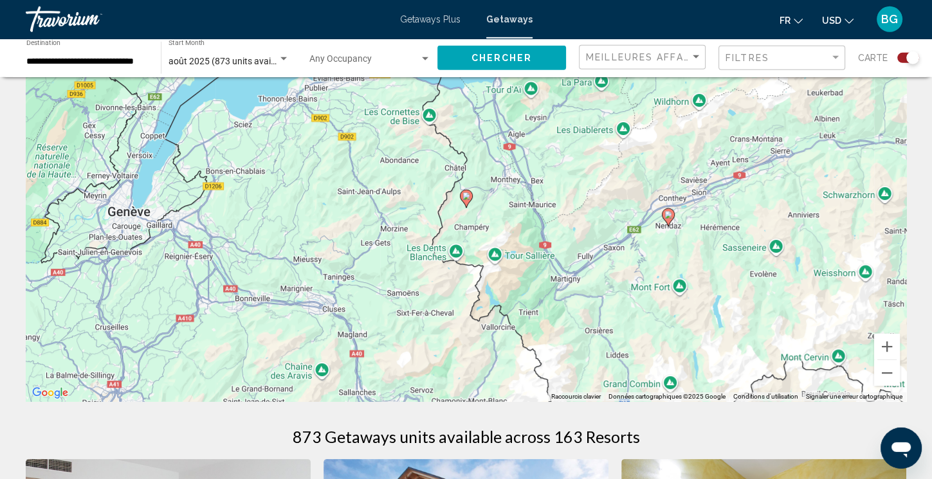
click at [462, 197] on image "Main content" at bounding box center [466, 196] width 8 height 8
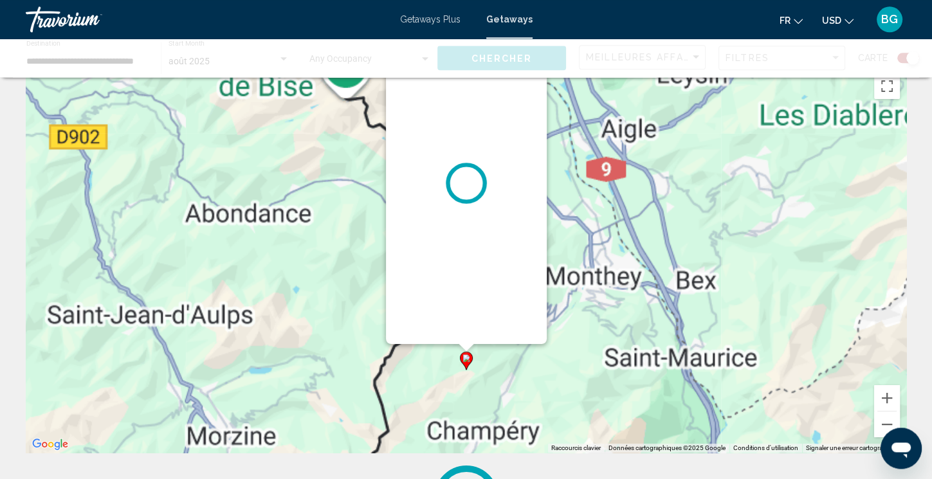
scroll to position [0, 0]
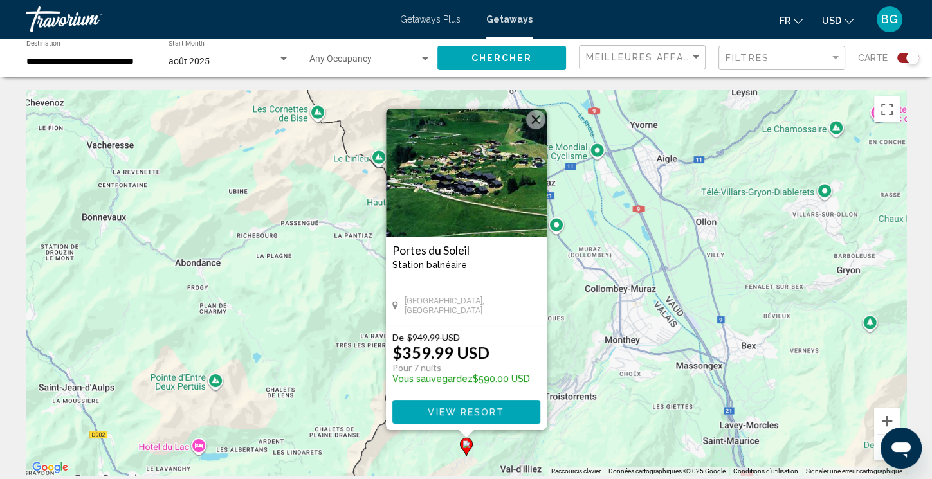
click at [532, 111] on button "Fermer" at bounding box center [535, 119] width 19 height 19
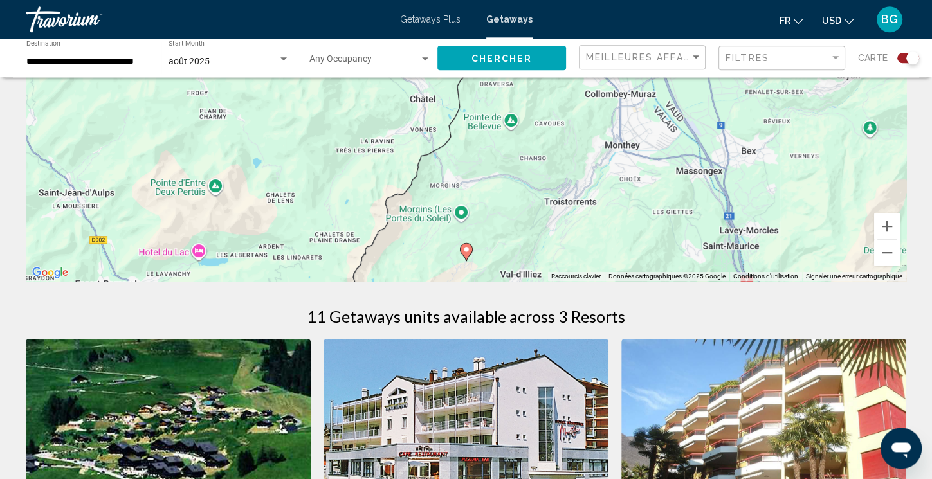
scroll to position [197, 0]
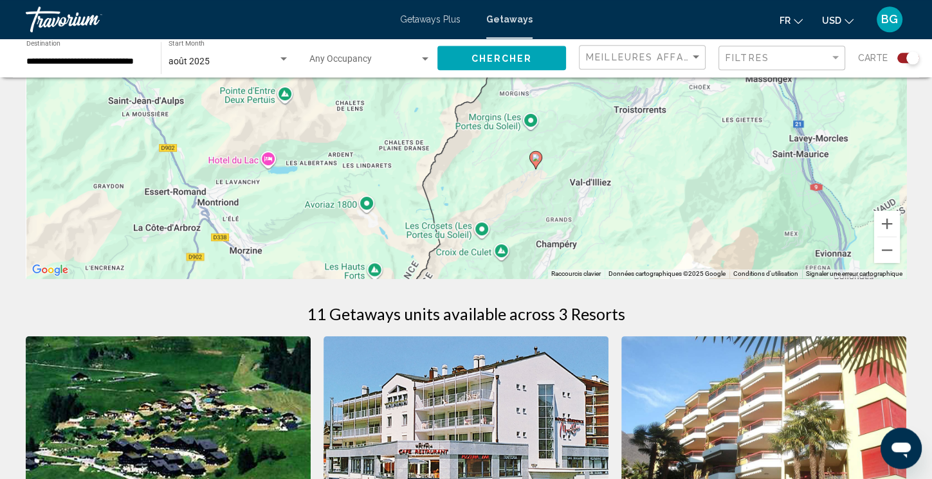
drag, startPoint x: 551, startPoint y: 192, endPoint x: 620, endPoint y: 102, distance: 113.2
click at [620, 102] on div "Pour activer le glissement avec le clavier, appuyez sur Alt+Entrée. Une fois ce…" at bounding box center [466, 86] width 880 height 386
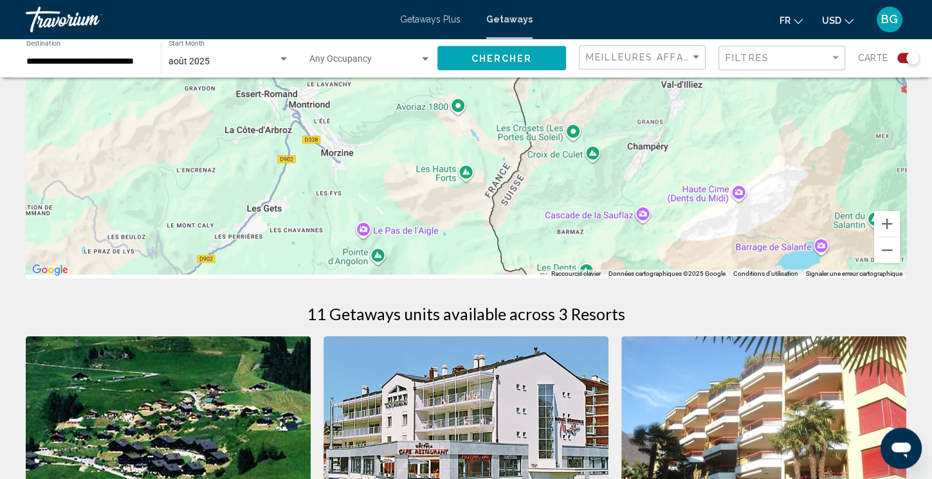
drag, startPoint x: 522, startPoint y: 171, endPoint x: 606, endPoint y: 83, distance: 121.4
click at [606, 83] on div "Pour activer le glissement avec le clavier, appuyez sur Alt+Entrée. Une fois ce…" at bounding box center [466, 86] width 880 height 386
click at [886, 247] on button "Zoom arrière" at bounding box center [887, 250] width 26 height 26
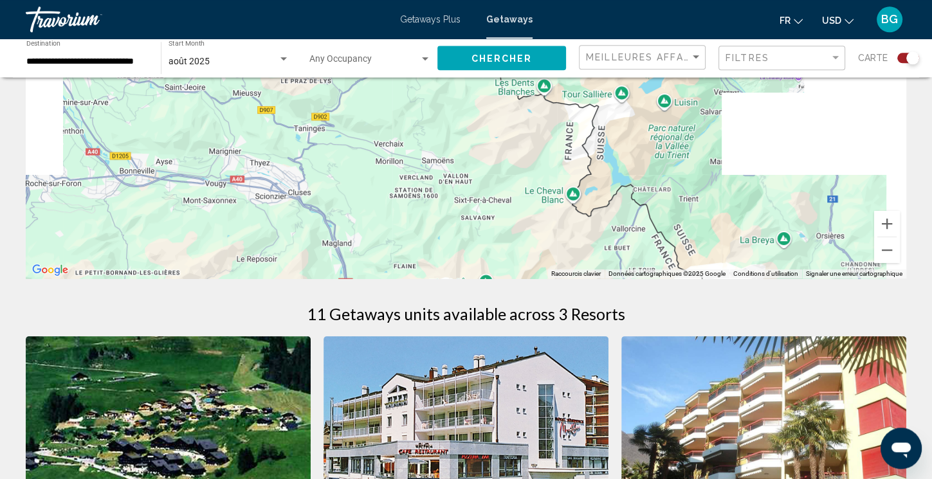
drag, startPoint x: 598, startPoint y: 219, endPoint x: 621, endPoint y: 126, distance: 96.1
click at [621, 126] on div "Pour activer le glissement avec le clavier, appuyez sur Alt+Entrée. Une fois ce…" at bounding box center [466, 86] width 880 height 386
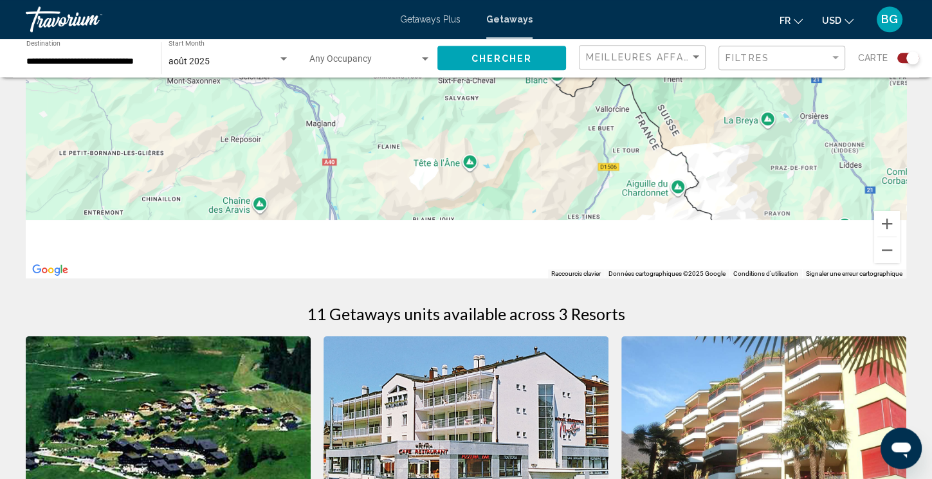
drag, startPoint x: 557, startPoint y: 202, endPoint x: 536, endPoint y: 60, distance: 143.6
click at [536, 60] on div "Pour activer le glissement avec le clavier, appuyez sur Alt+Entrée. Une fois ce…" at bounding box center [466, 86] width 880 height 386
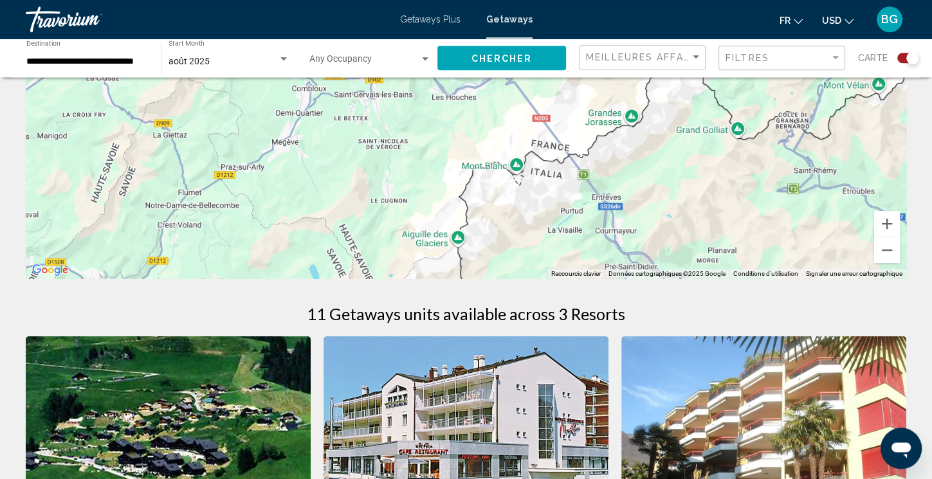
drag, startPoint x: 659, startPoint y: 217, endPoint x: 622, endPoint y: 25, distance: 195.8
click at [622, 25] on div "Pour activer le glissement avec le clavier, appuyez sur Alt+Entrée. Une fois ce…" at bounding box center [466, 86] width 880 height 386
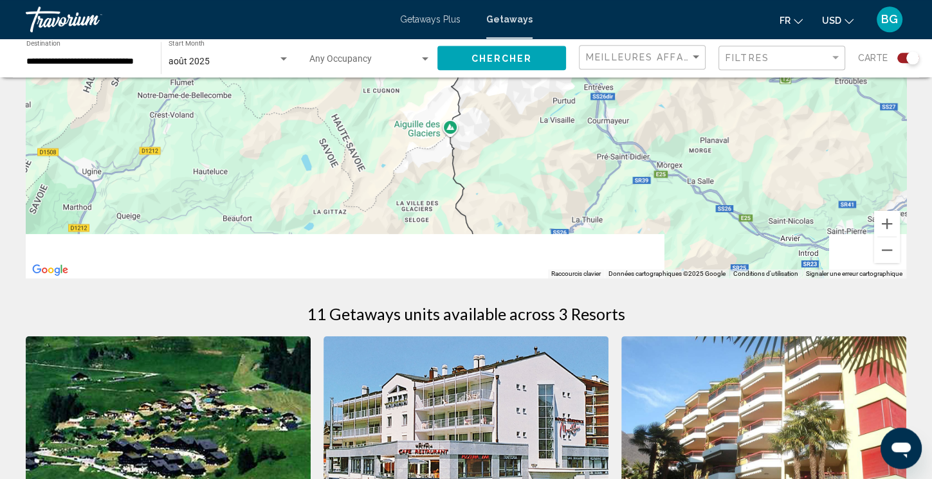
drag, startPoint x: 589, startPoint y: 189, endPoint x: 582, endPoint y: 86, distance: 103.8
click at [582, 86] on div "Main content" at bounding box center [466, 86] width 880 height 386
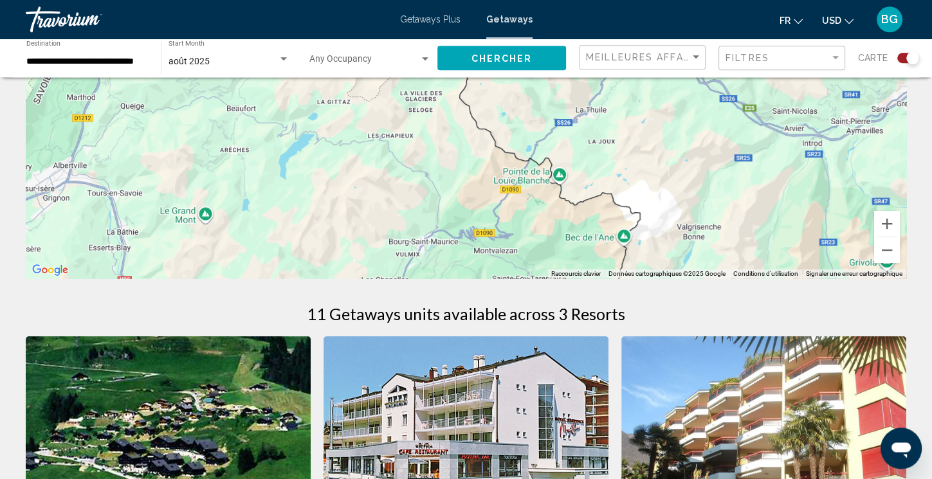
drag, startPoint x: 577, startPoint y: 186, endPoint x: 583, endPoint y: 73, distance: 112.6
click at [583, 73] on div "Main content" at bounding box center [466, 86] width 880 height 386
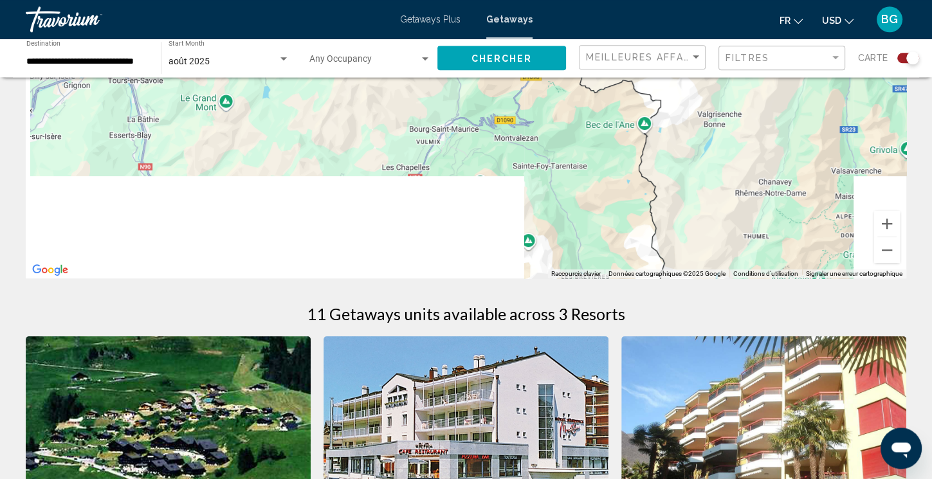
drag, startPoint x: 566, startPoint y: 184, endPoint x: 587, endPoint y: 72, distance: 113.7
click at [587, 72] on div "Main content" at bounding box center [466, 86] width 880 height 386
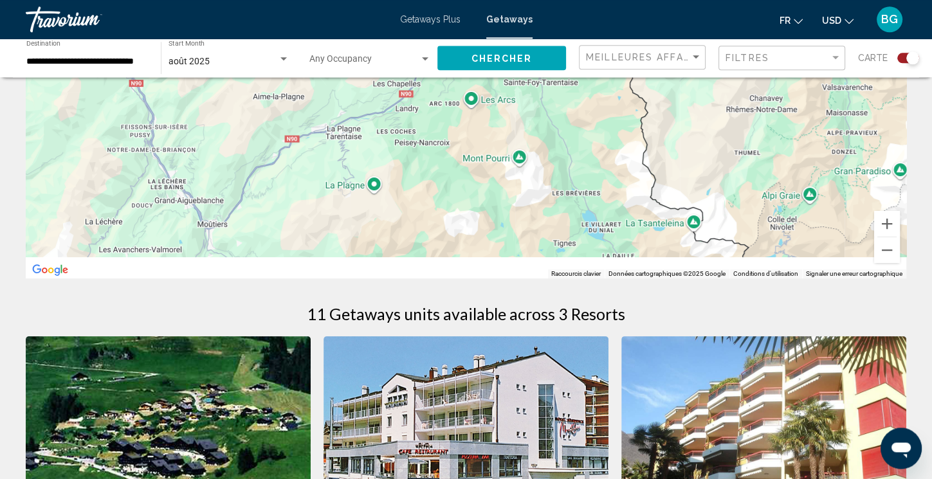
drag, startPoint x: 569, startPoint y: 161, endPoint x: 557, endPoint y: 68, distance: 93.9
click at [557, 68] on div "Main content" at bounding box center [466, 86] width 880 height 386
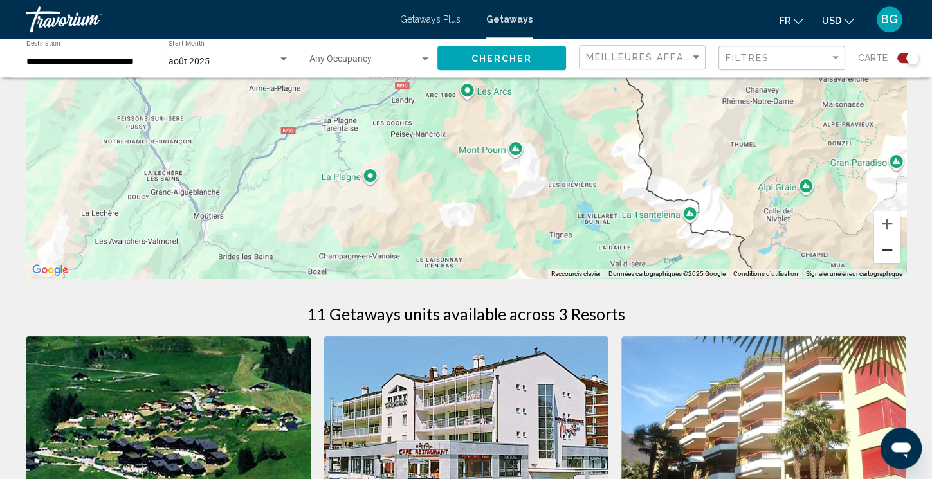
click at [888, 248] on button "Zoom arrière" at bounding box center [887, 250] width 26 height 26
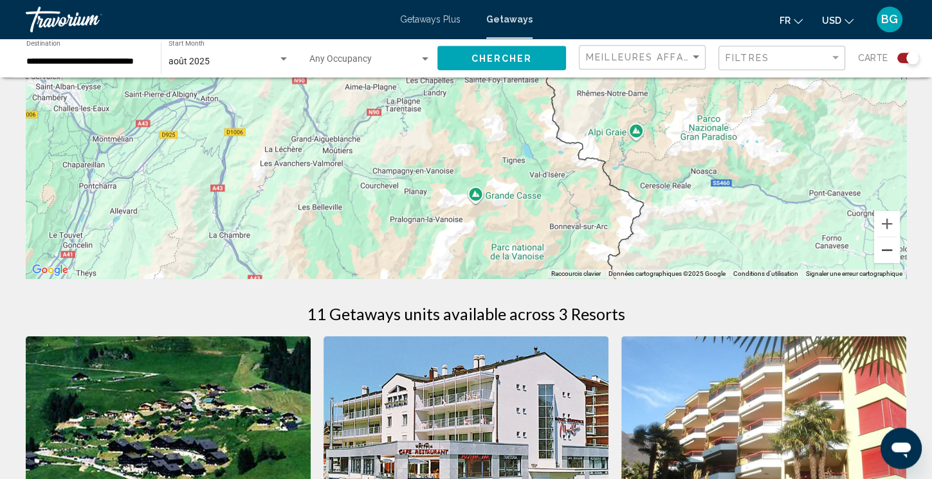
click at [888, 248] on button "Zoom arrière" at bounding box center [887, 250] width 26 height 26
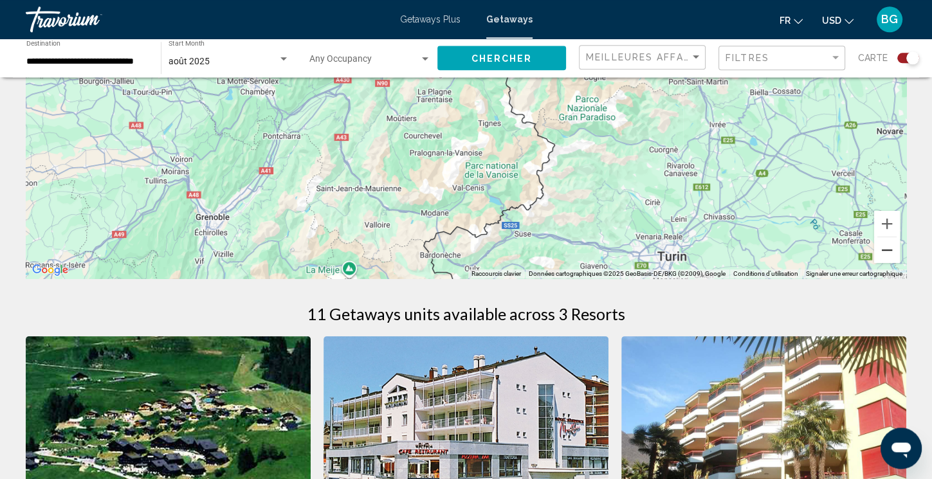
click at [888, 248] on button "Zoom arrière" at bounding box center [887, 250] width 26 height 26
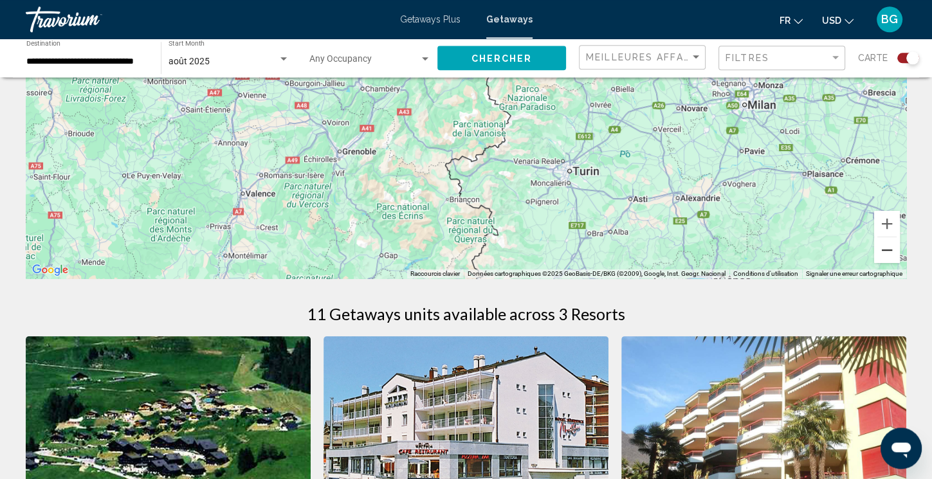
click at [888, 248] on button "Zoom arrière" at bounding box center [887, 250] width 26 height 26
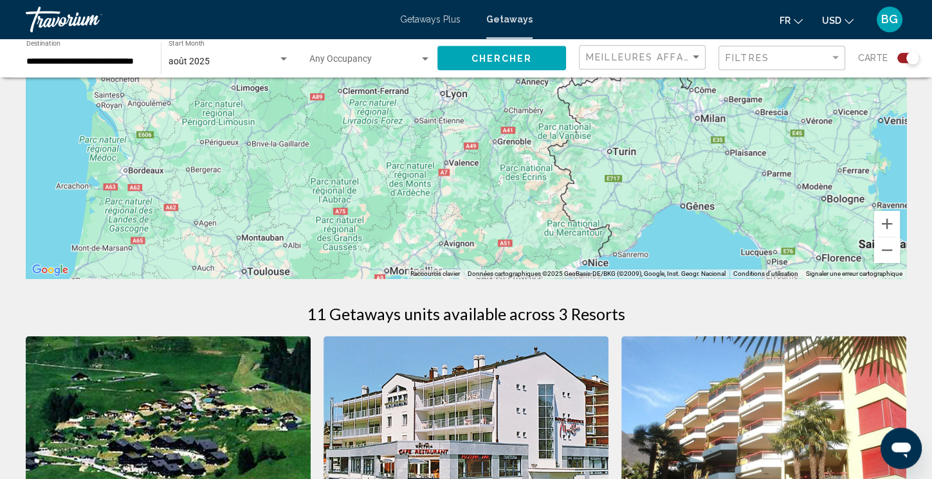
drag, startPoint x: 432, startPoint y: 150, endPoint x: 438, endPoint y: 199, distance: 49.9
click at [438, 199] on div "Pour activer le glissement avec le clavier, appuyez sur Alt+Entrée. Une fois ce…" at bounding box center [466, 86] width 880 height 386
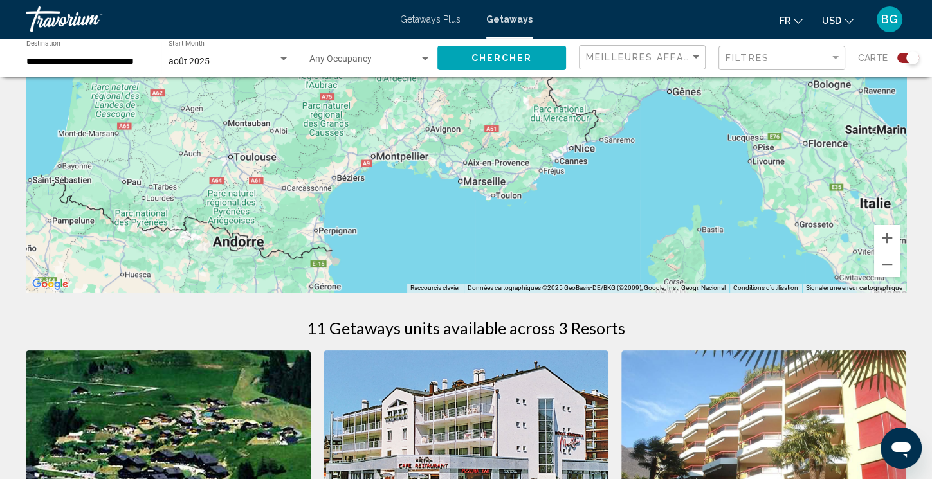
drag, startPoint x: 503, startPoint y: 144, endPoint x: 534, endPoint y: -1, distance: 147.8
click at [534, 0] on div "Pour activer le glissement avec le clavier, appuyez sur Alt+Entrée. Une fois ce…" at bounding box center [466, 100] width 880 height 386
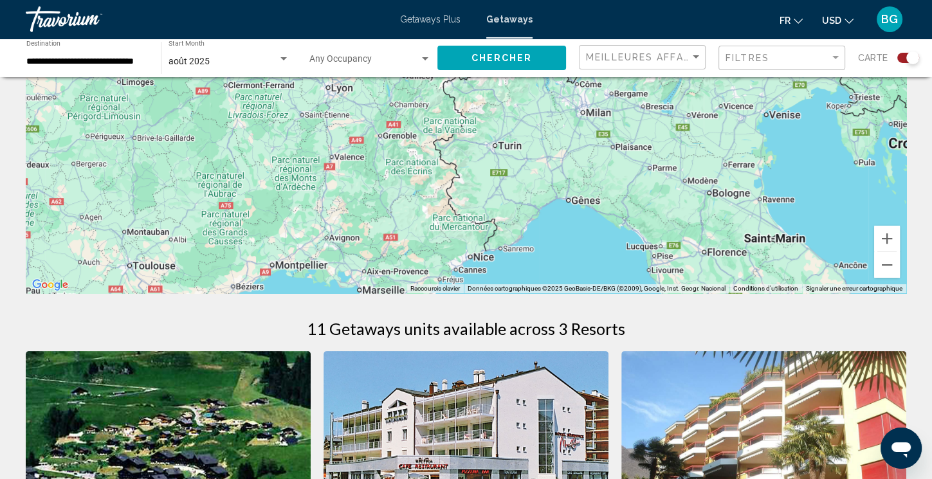
drag, startPoint x: 508, startPoint y: 123, endPoint x: 405, endPoint y: 276, distance: 184.4
click at [405, 276] on div "Pour activer le glissement avec le clavier, appuyez sur Alt+Entrée. Une fois ce…" at bounding box center [466, 100] width 880 height 386
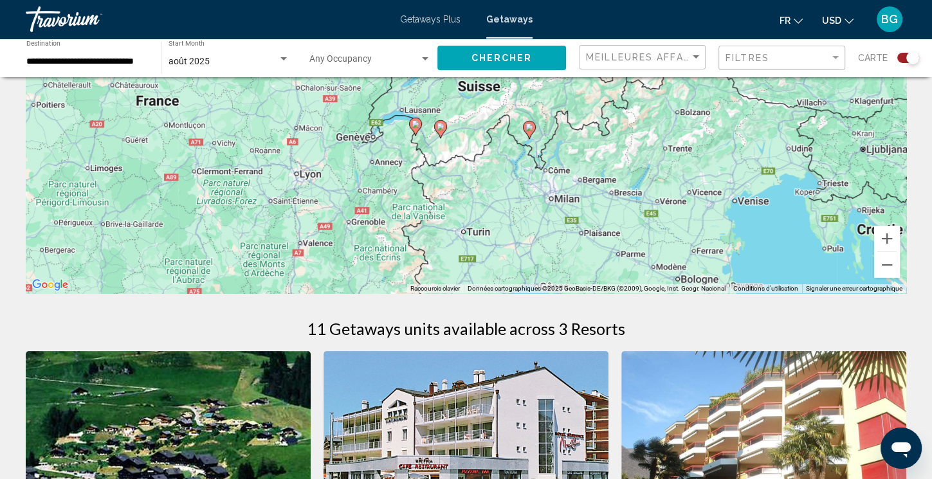
drag, startPoint x: 583, startPoint y: 149, endPoint x: 544, endPoint y: 253, distance: 111.9
click at [544, 253] on div "Pour activer le glissement avec le clavier, appuyez sur Alt+Entrée. Une fois ce…" at bounding box center [466, 100] width 880 height 386
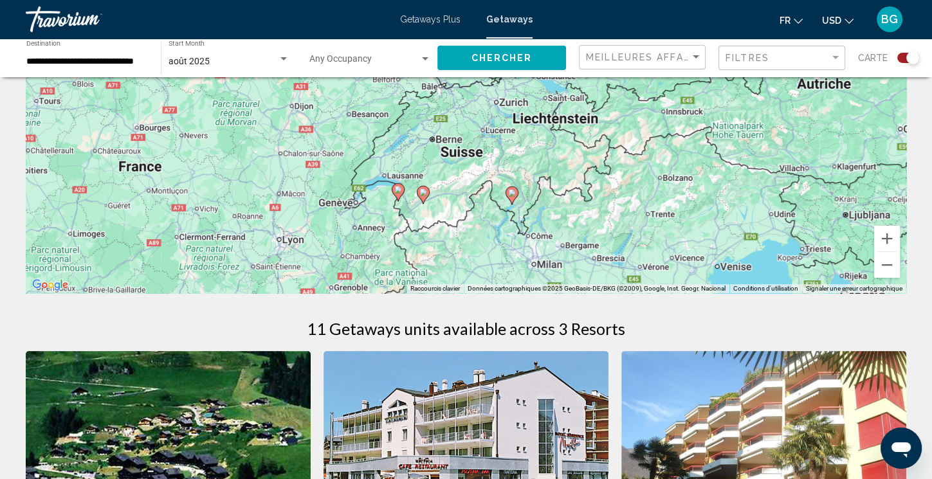
drag, startPoint x: 509, startPoint y: 154, endPoint x: 496, endPoint y: 206, distance: 54.1
click at [496, 206] on div "Pour activer le glissement avec le clavier, appuyez sur Alt+Entrée. Une fois ce…" at bounding box center [466, 100] width 880 height 386
click at [276, 53] on div "août 2025 Start Month All Start Months" at bounding box center [228, 58] width 121 height 35
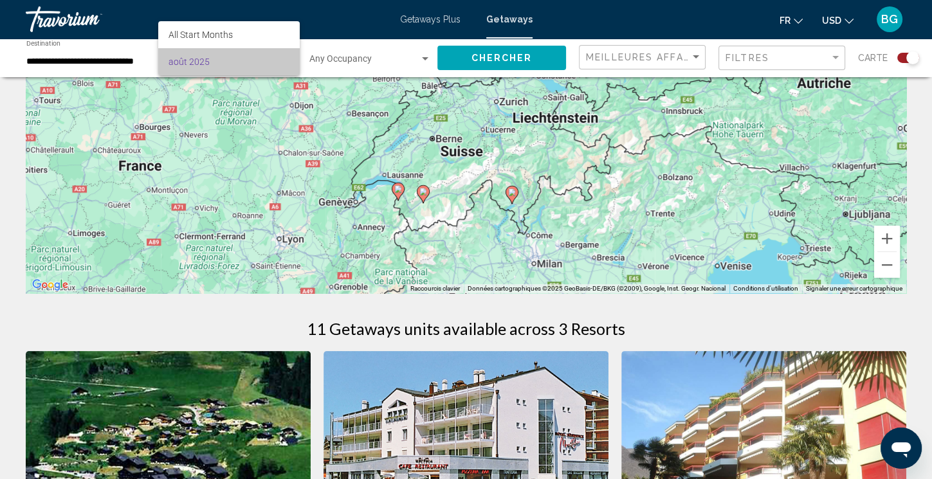
click at [232, 53] on span "août 2025" at bounding box center [229, 61] width 122 height 27
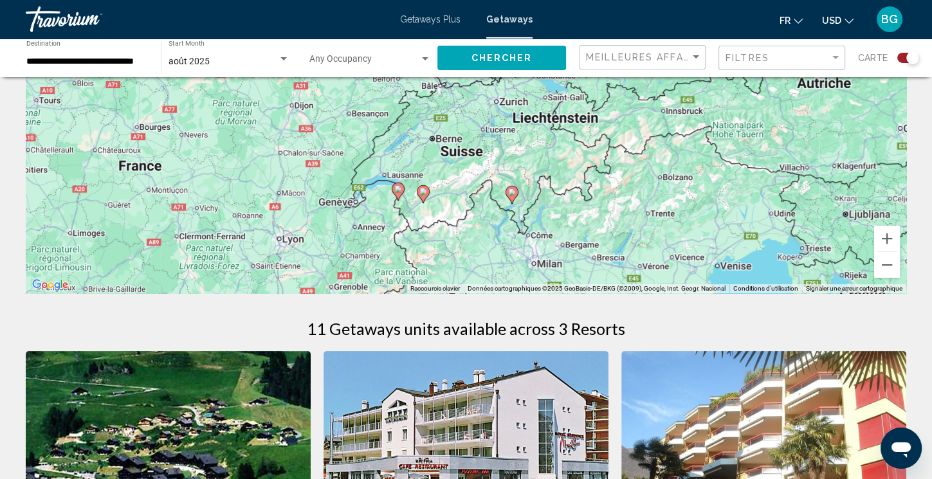
click at [282, 53] on div "août 2025 Start Month All Start Months" at bounding box center [228, 58] width 121 height 35
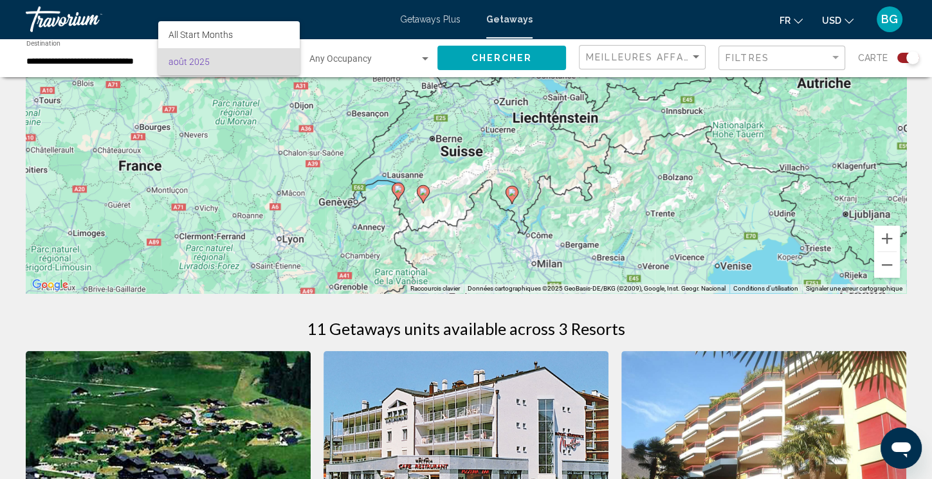
click at [107, 68] on div at bounding box center [466, 239] width 932 height 479
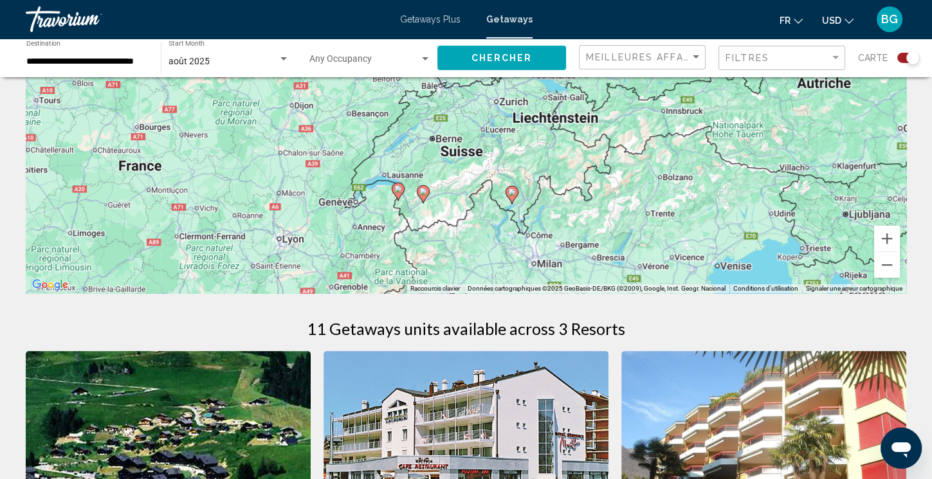
click at [107, 68] on div "**********" at bounding box center [87, 58] width 122 height 35
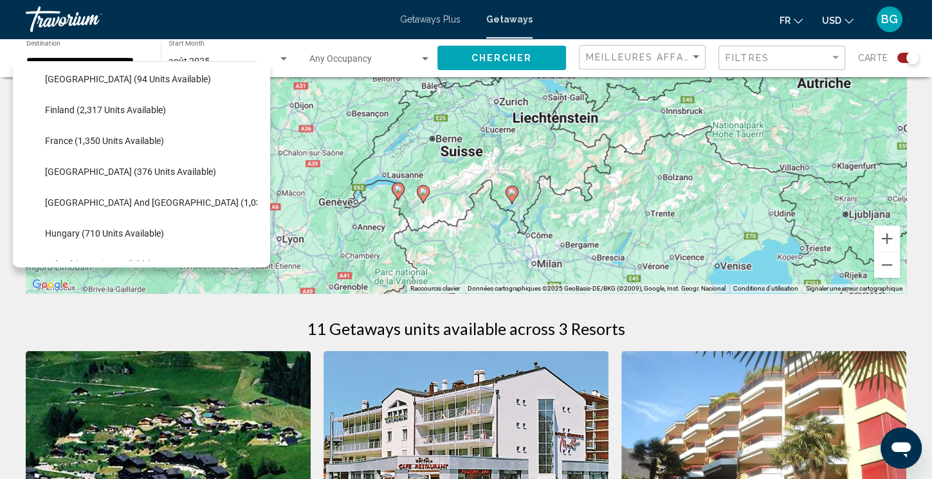
scroll to position [299, 0]
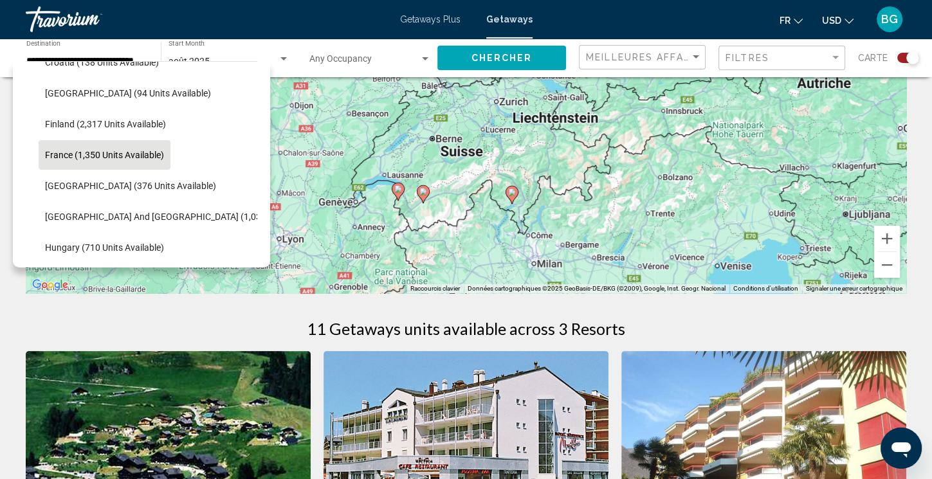
click at [131, 149] on button "France (1,350 units available)" at bounding box center [105, 155] width 132 height 30
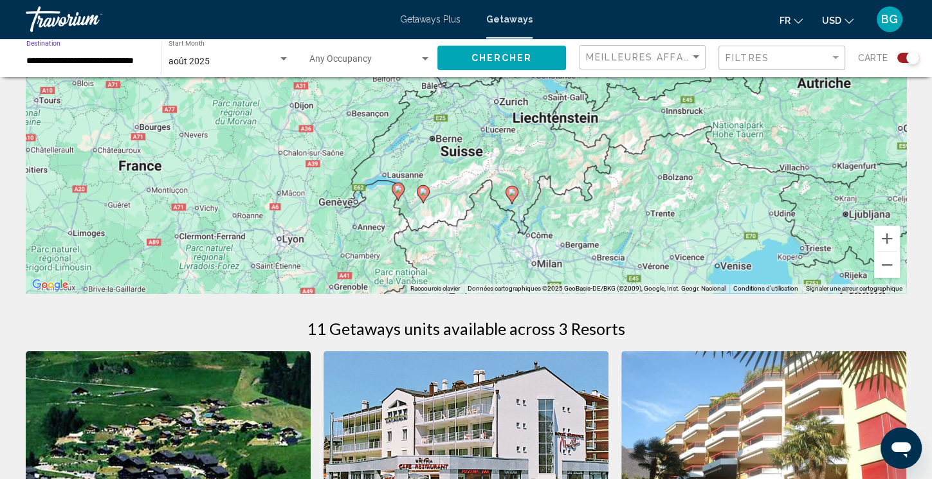
type input "**********"
click at [279, 60] on div "Search widget" at bounding box center [284, 59] width 12 height 10
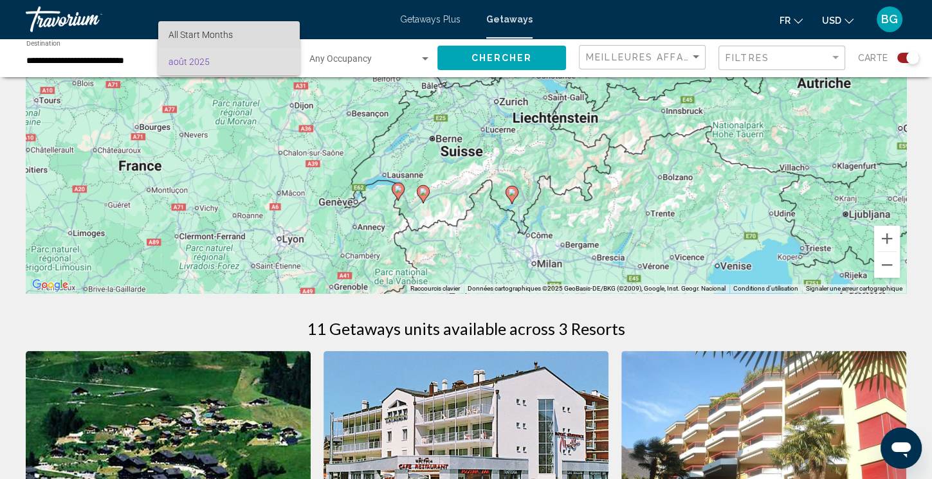
click at [247, 26] on span "All Start Months" at bounding box center [229, 34] width 122 height 27
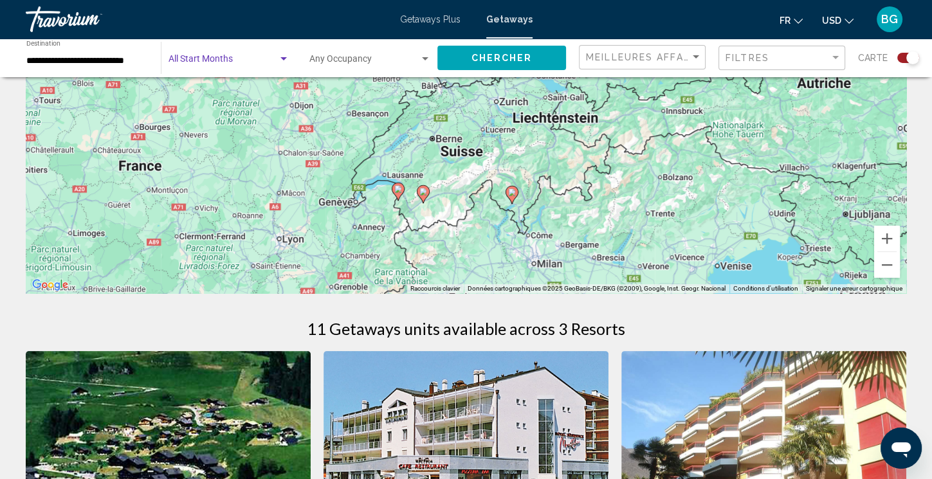
click at [278, 57] on div "Search widget" at bounding box center [284, 59] width 12 height 10
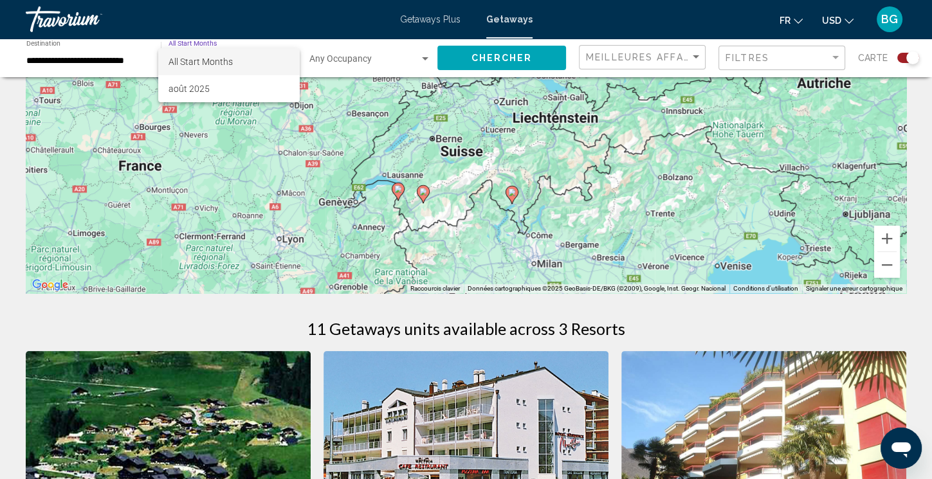
click at [431, 57] on div at bounding box center [466, 239] width 932 height 479
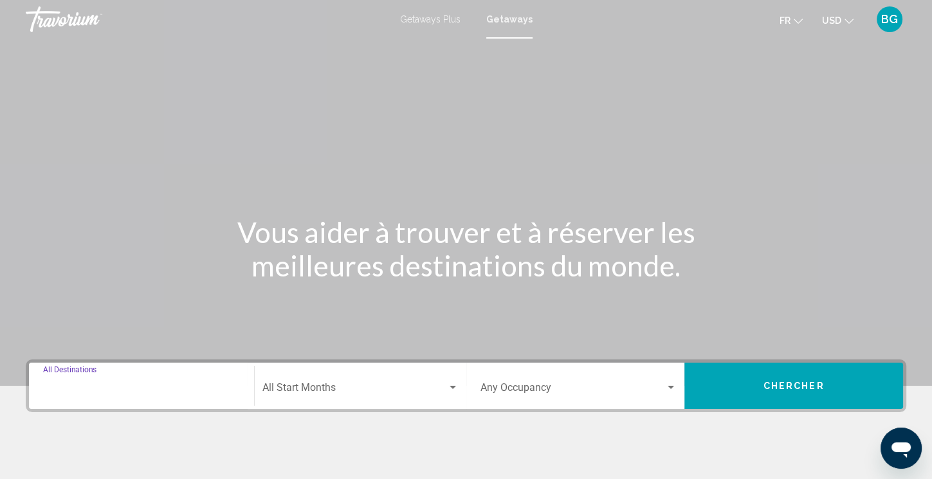
click at [130, 386] on input "Destination All Destinations" at bounding box center [141, 390] width 197 height 12
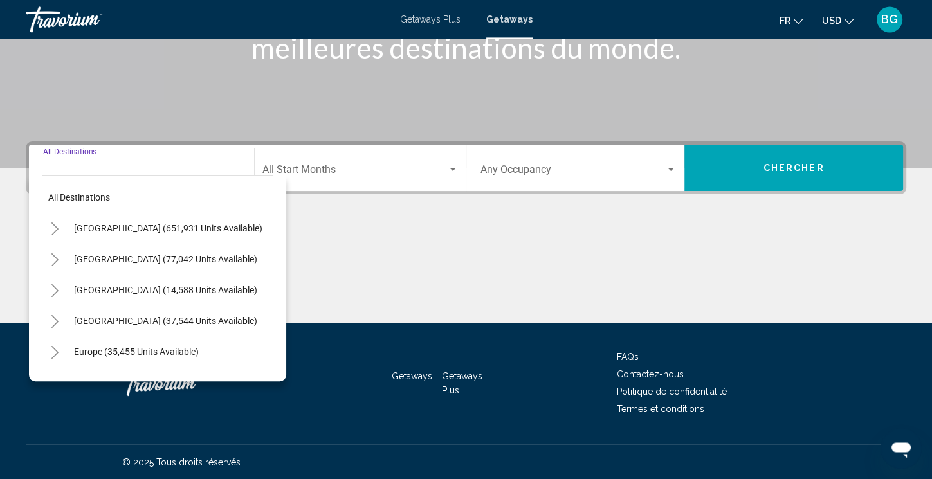
scroll to position [219, 0]
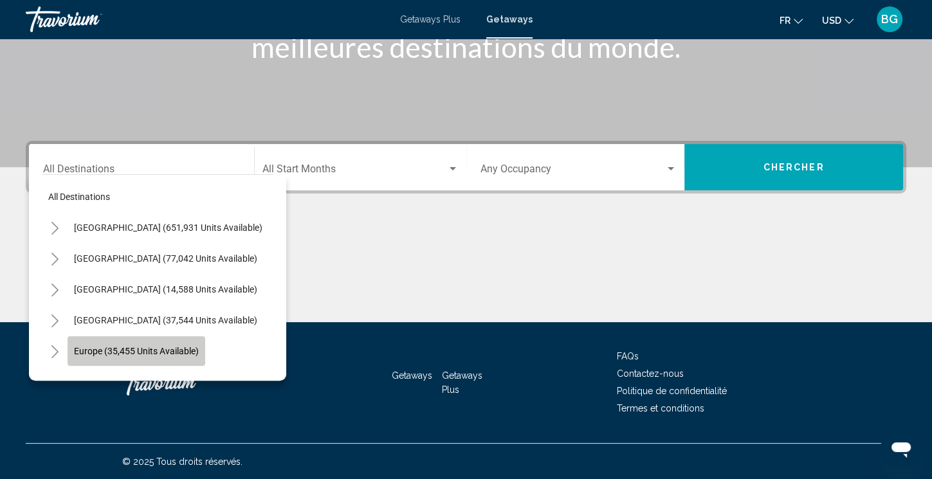
click at [114, 353] on span "Europe (35,455 units available)" at bounding box center [136, 351] width 125 height 10
type input "**********"
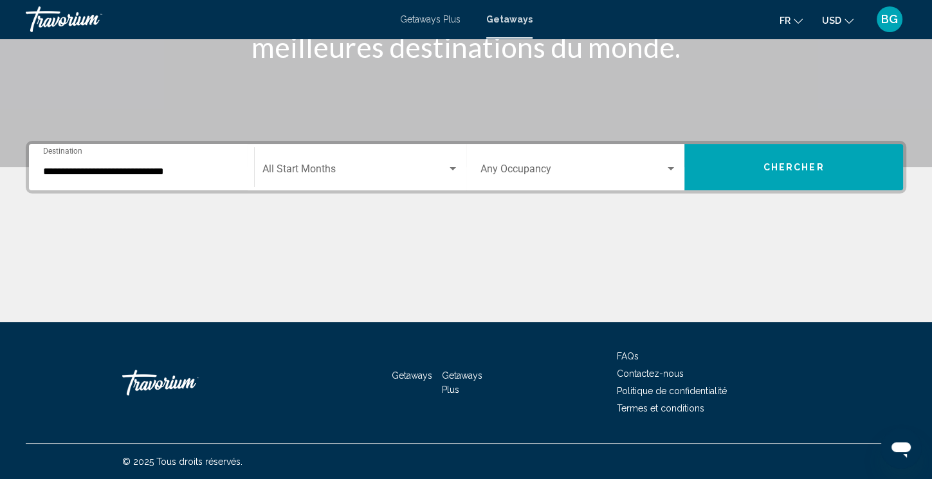
click at [447, 163] on div "Start Month All Start Months" at bounding box center [360, 167] width 196 height 41
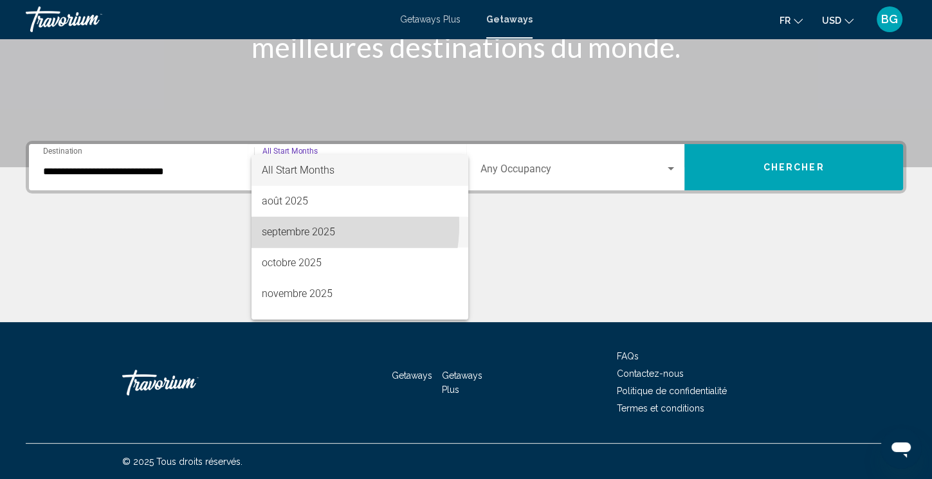
click at [296, 225] on span "septembre 2025" at bounding box center [360, 232] width 196 height 31
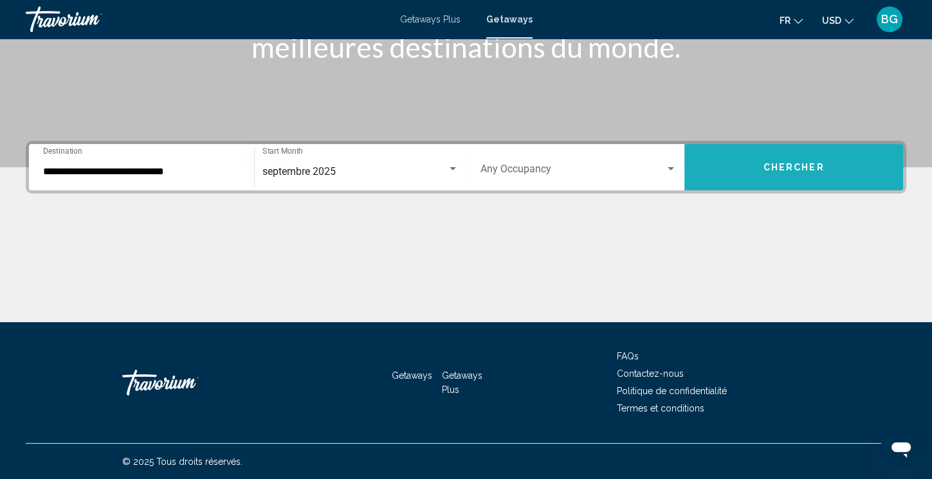
click at [773, 159] on button "Chercher" at bounding box center [793, 167] width 219 height 46
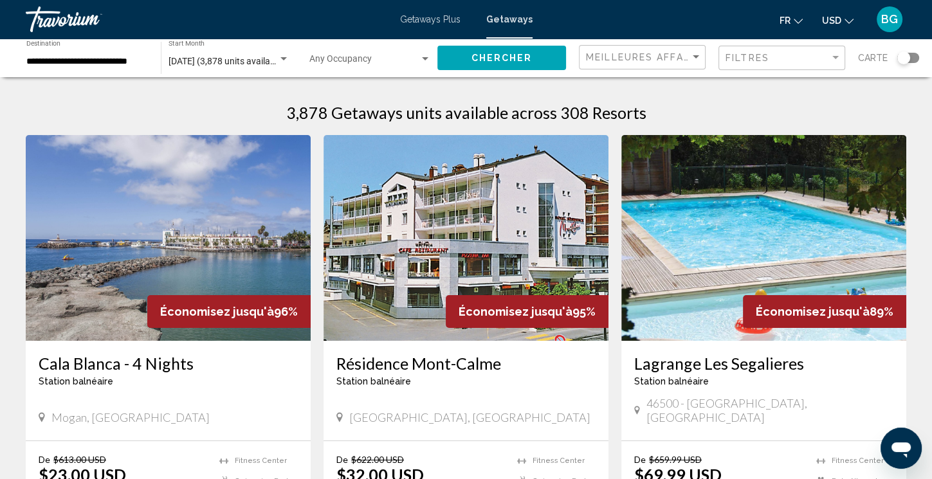
click at [906, 56] on div "Search widget" at bounding box center [903, 57] width 13 height 13
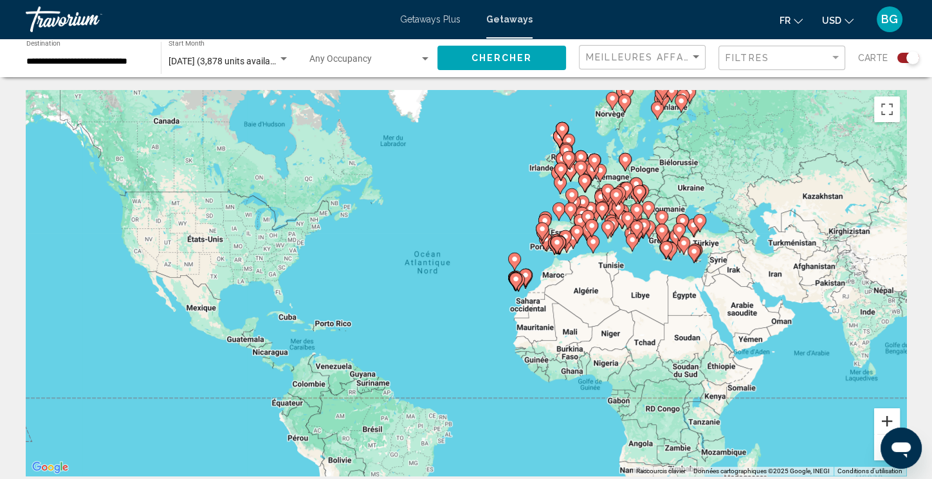
click at [886, 418] on button "Zoom avant" at bounding box center [887, 421] width 26 height 26
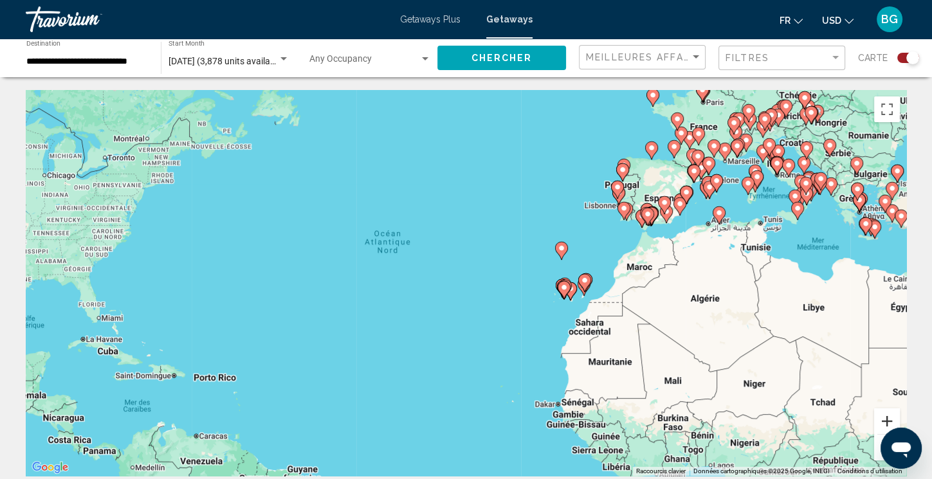
click at [886, 418] on button "Zoom avant" at bounding box center [887, 421] width 26 height 26
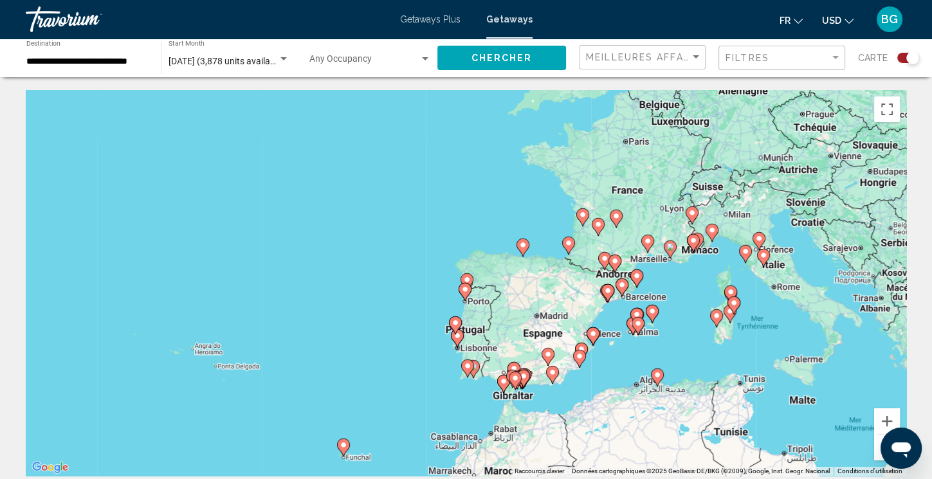
drag, startPoint x: 850, startPoint y: 237, endPoint x: 521, endPoint y: 469, distance: 401.9
click at [521, 469] on div "Pour activer le glissement avec le clavier, appuyez sur Alt+Entrée. Une fois ce…" at bounding box center [466, 283] width 880 height 386
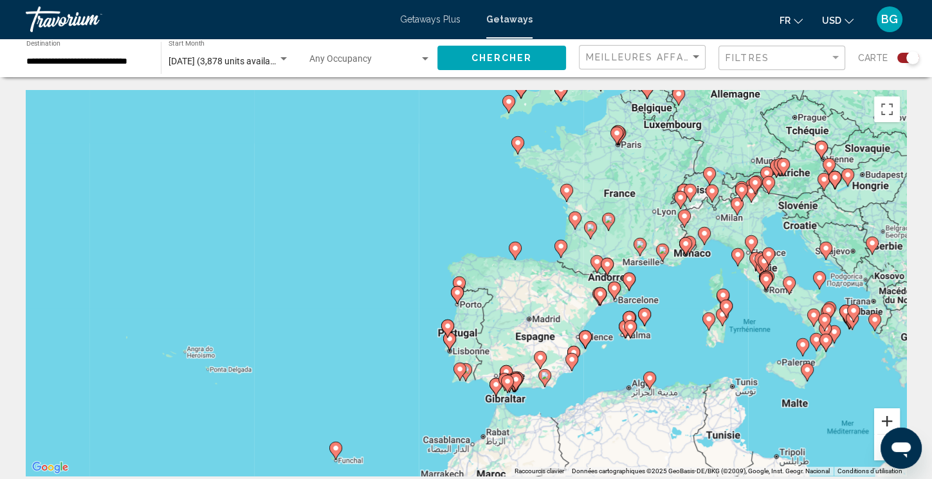
click at [886, 416] on button "Zoom avant" at bounding box center [887, 421] width 26 height 26
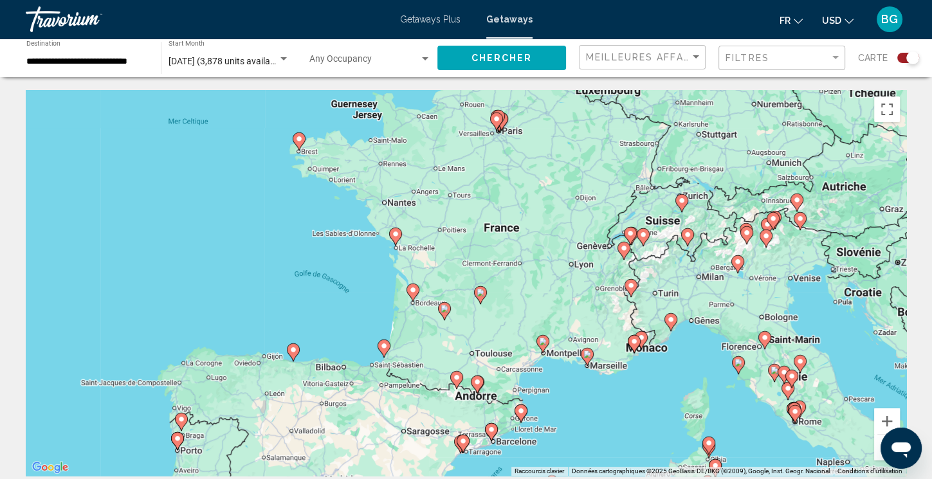
drag, startPoint x: 842, startPoint y: 201, endPoint x: 567, endPoint y: 331, distance: 304.6
click at [567, 331] on div "Pour activer le glissement avec le clavier, appuyez sur Alt+Entrée. Une fois ce…" at bounding box center [466, 283] width 880 height 386
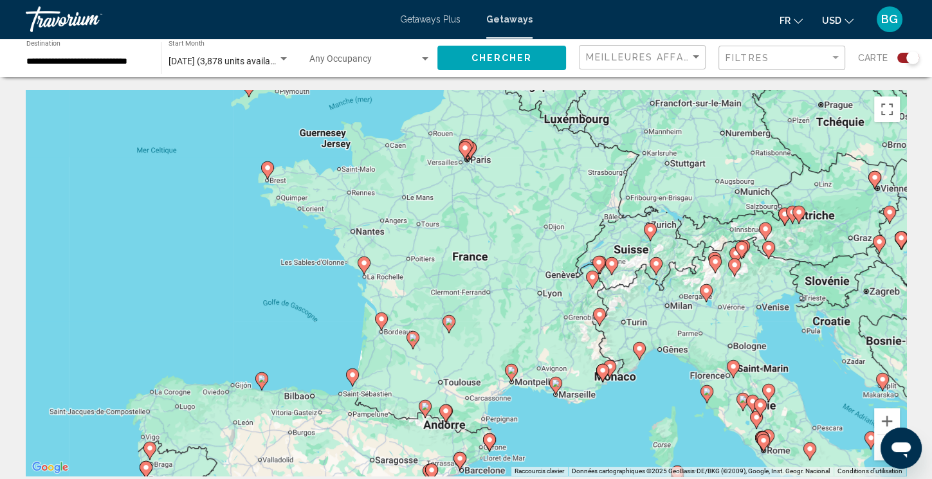
drag, startPoint x: 697, startPoint y: 281, endPoint x: 667, endPoint y: 307, distance: 40.1
click at [667, 307] on div "Pour activer le glissement avec le clavier, appuyez sur Alt+Entrée. Une fois ce…" at bounding box center [466, 283] width 880 height 386
click at [891, 417] on button "Zoom avant" at bounding box center [887, 421] width 26 height 26
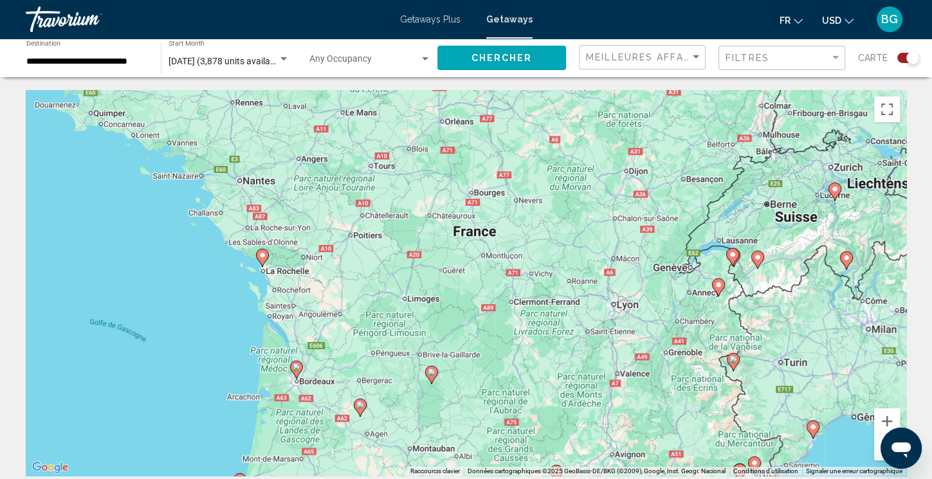
click at [716, 286] on image "Main content" at bounding box center [718, 285] width 8 height 8
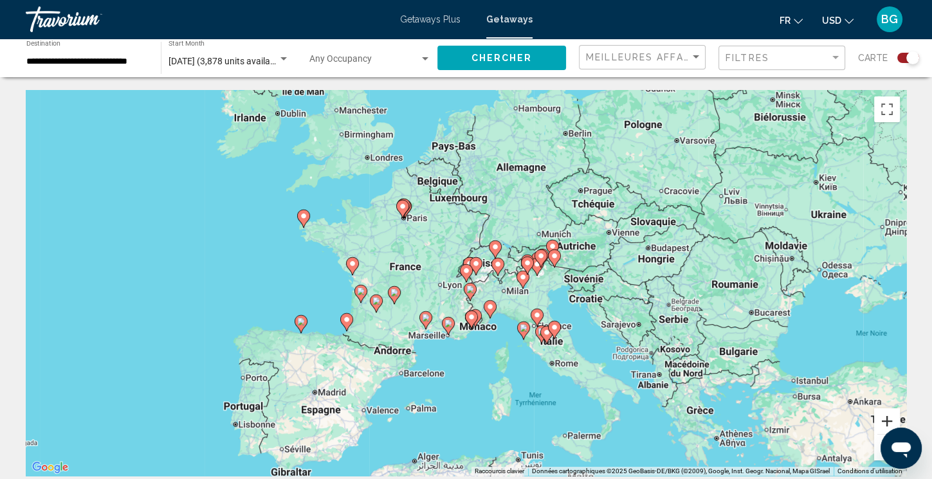
click at [886, 421] on button "Zoom avant" at bounding box center [887, 421] width 26 height 26
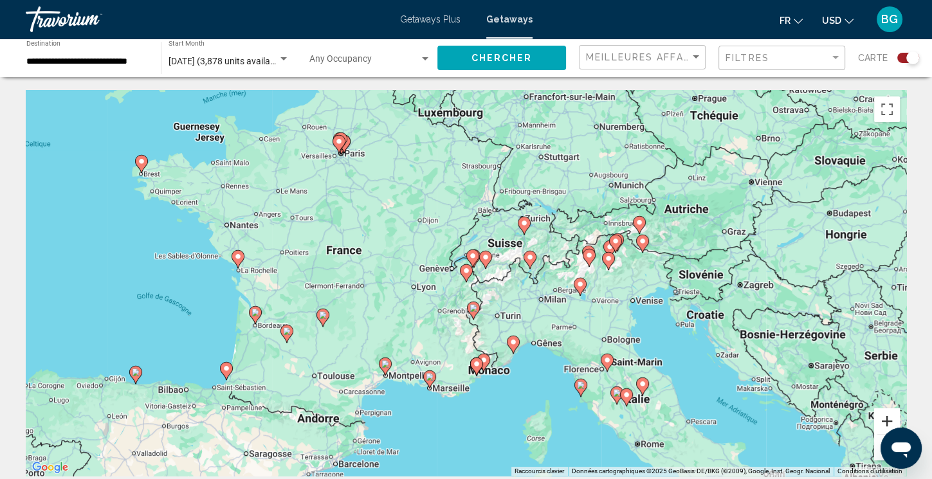
click at [886, 421] on button "Zoom avant" at bounding box center [887, 421] width 26 height 26
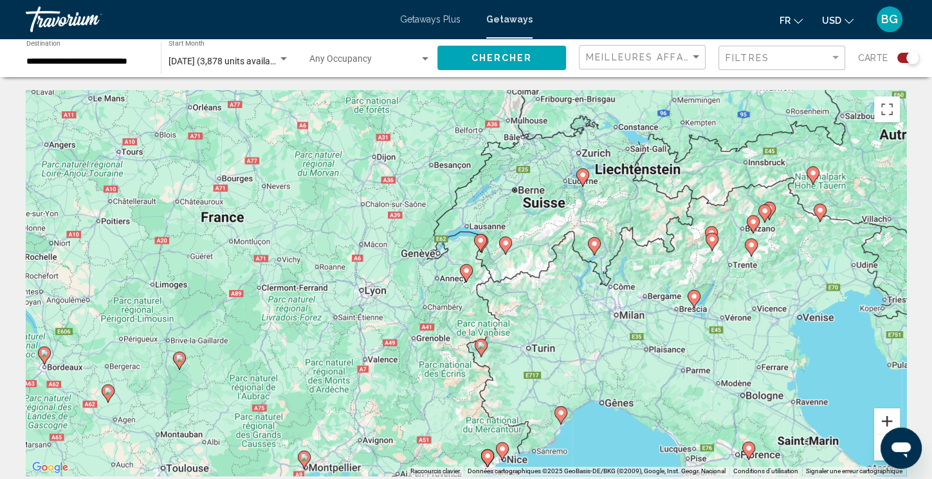
click at [886, 421] on button "Zoom avant" at bounding box center [887, 421] width 26 height 26
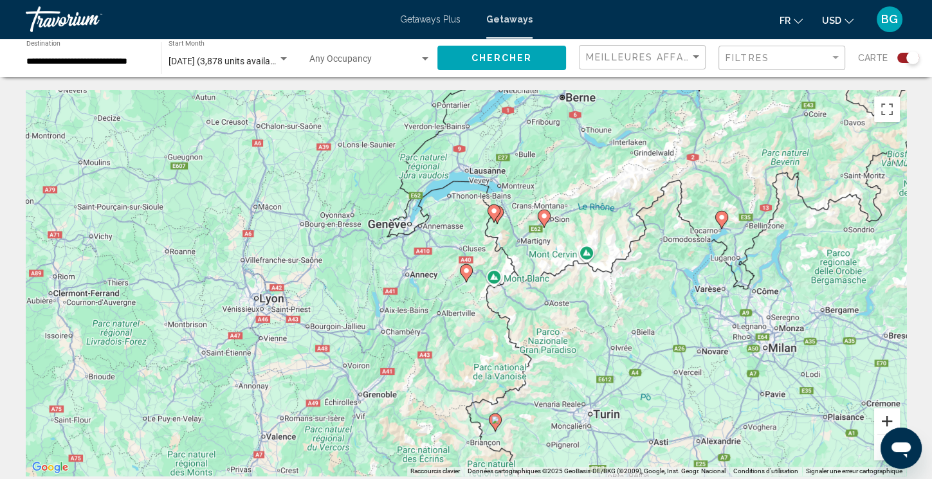
click at [886, 423] on button "Zoom avant" at bounding box center [887, 421] width 26 height 26
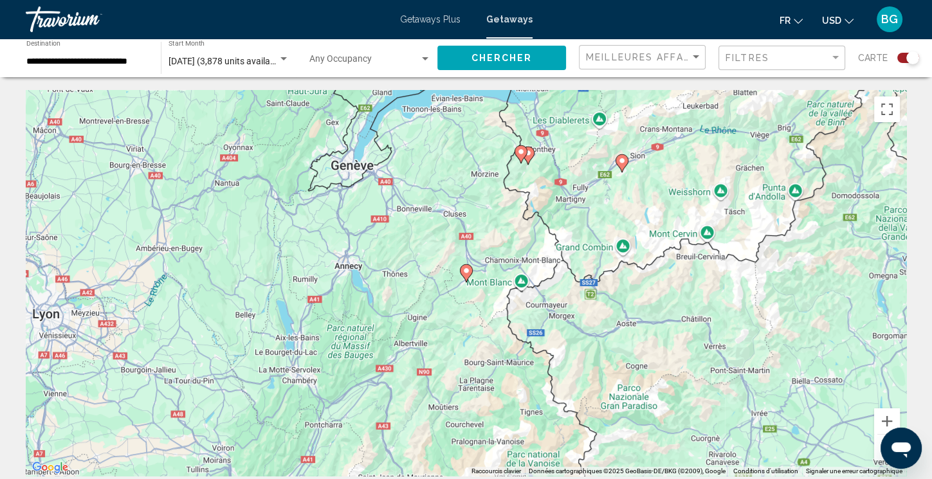
click at [469, 269] on image "Main content" at bounding box center [466, 271] width 8 height 8
type input "**********"
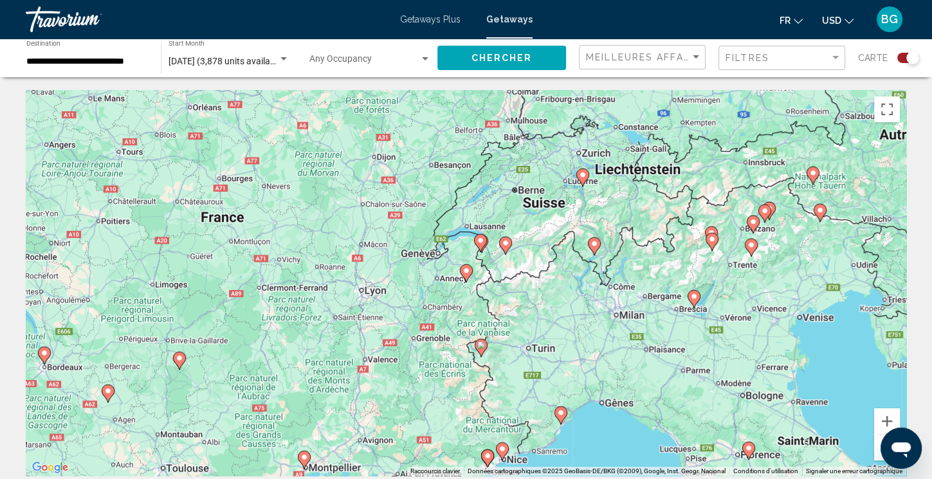
click at [469, 269] on image "Main content" at bounding box center [466, 271] width 8 height 8
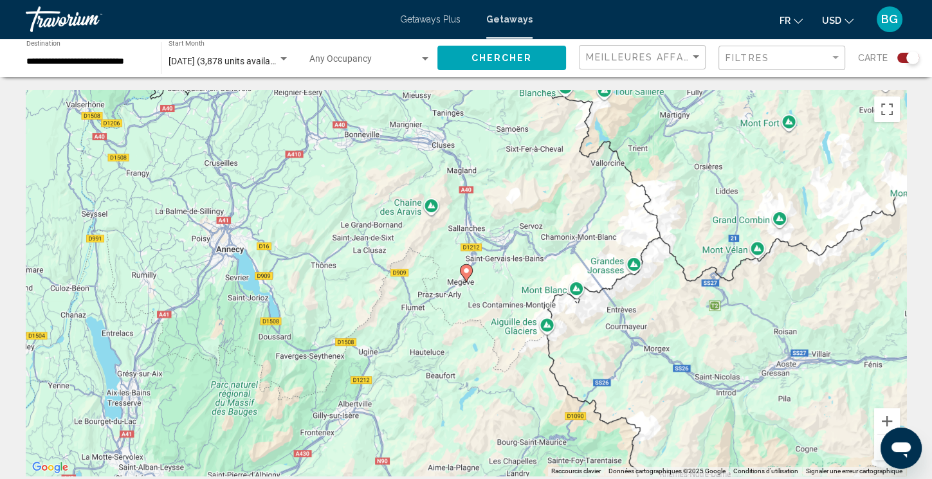
click at [469, 269] on image "Main content" at bounding box center [466, 271] width 8 height 8
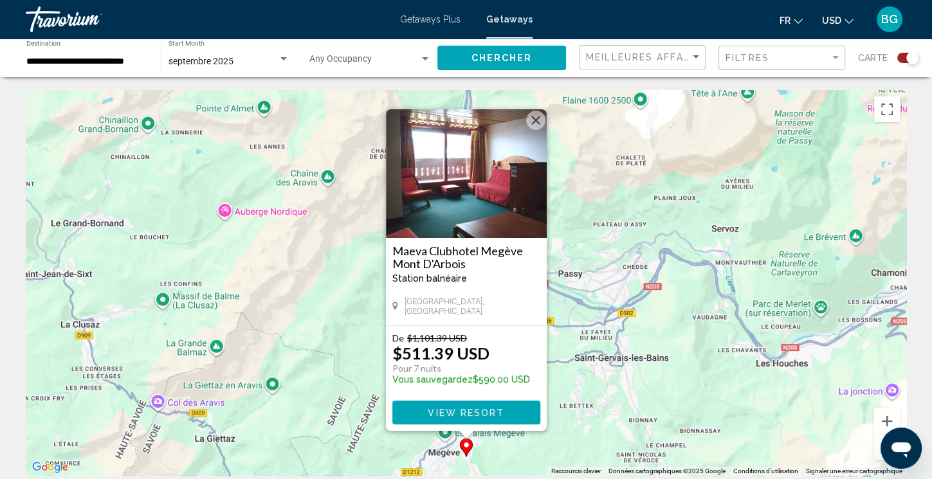
click at [534, 120] on button "Fermer" at bounding box center [535, 120] width 19 height 19
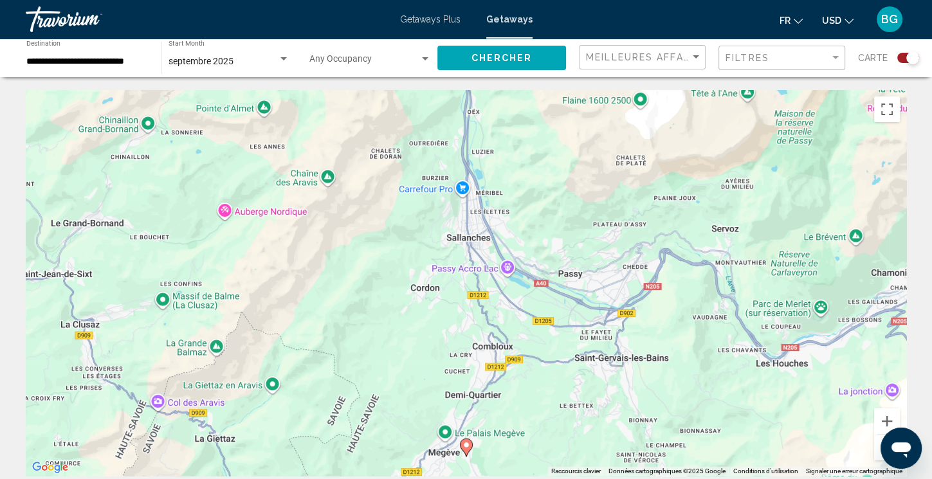
click at [877, 444] on button "Zoom arrière" at bounding box center [887, 448] width 26 height 26
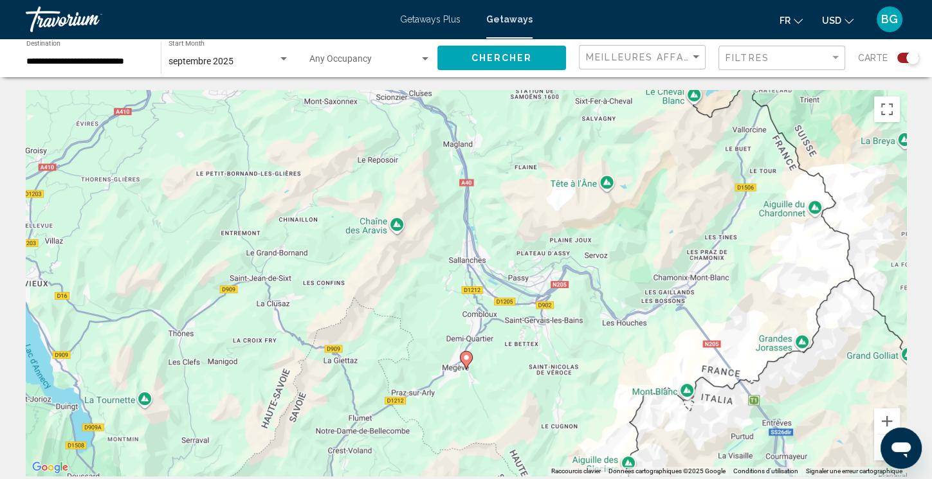
click at [877, 444] on button "Zoom arrière" at bounding box center [887, 448] width 26 height 26
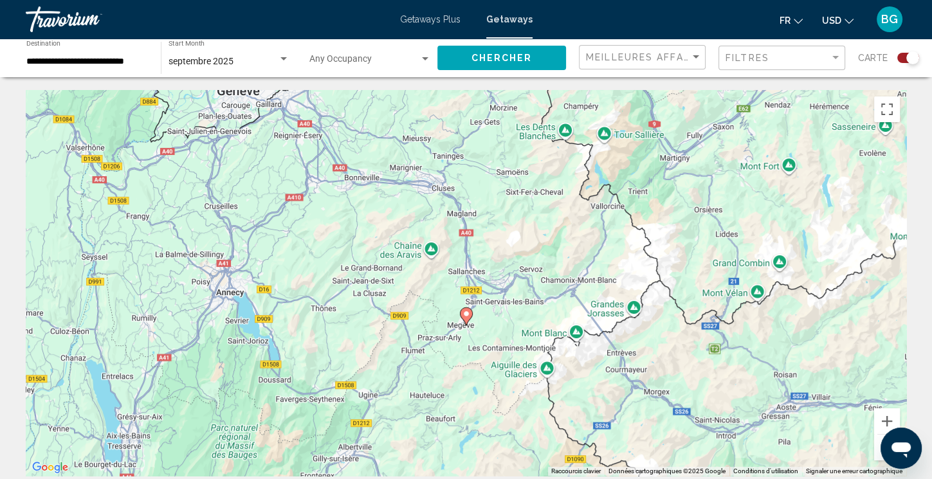
click at [877, 444] on button "Zoom arrière" at bounding box center [887, 448] width 26 height 26
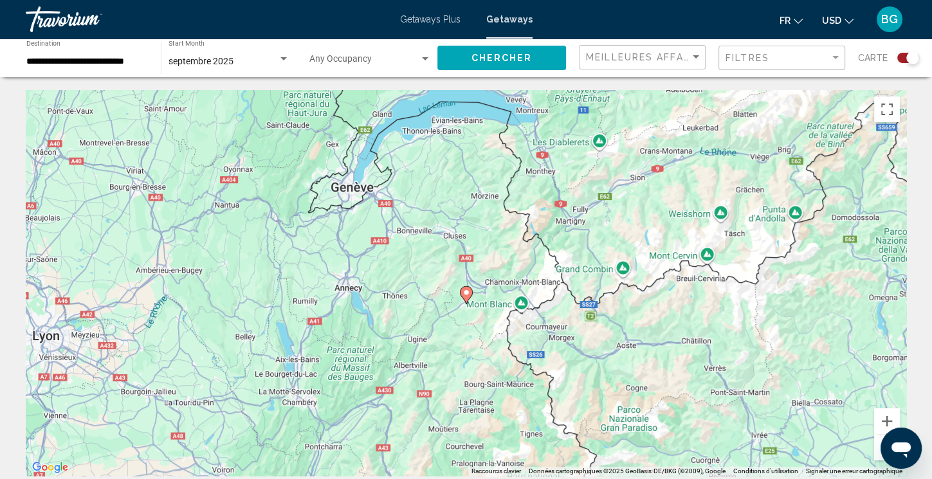
click at [877, 444] on button "Zoom arrière" at bounding box center [887, 448] width 26 height 26
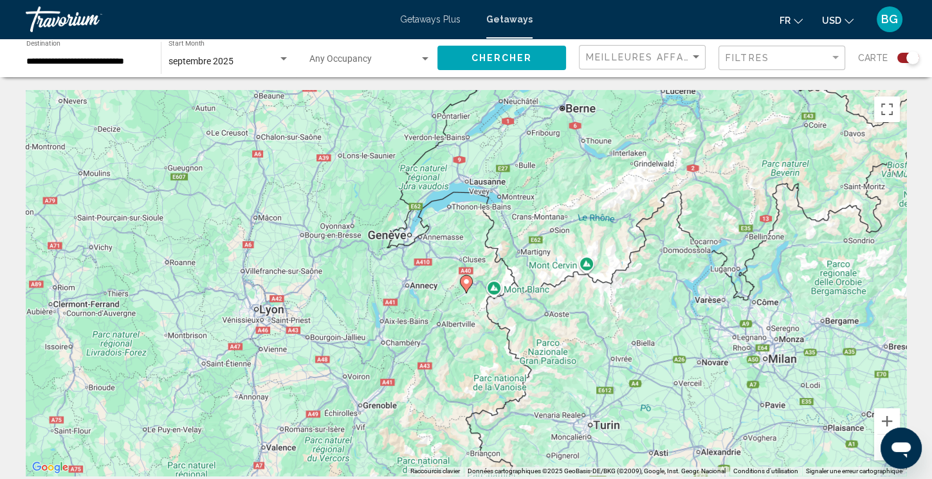
click at [877, 444] on button "Zoom arrière" at bounding box center [887, 448] width 26 height 26
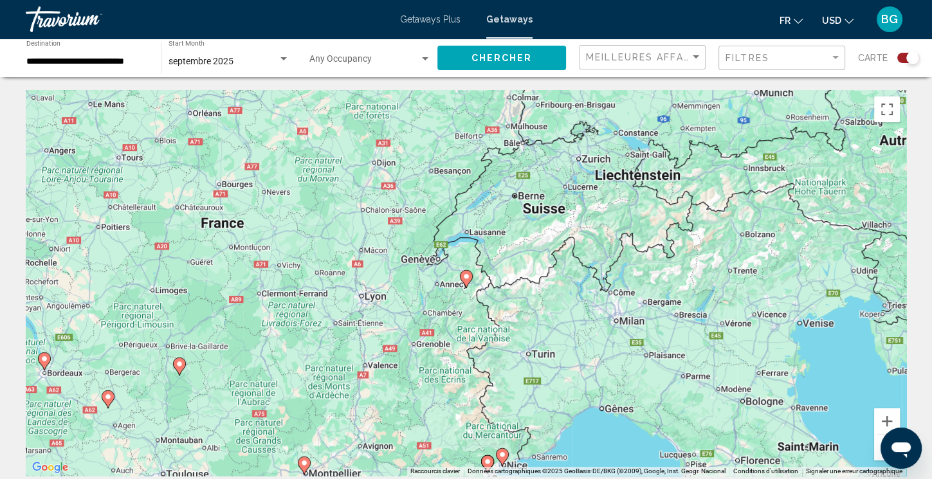
click at [877, 444] on button "Zoom arrière" at bounding box center [887, 448] width 26 height 26
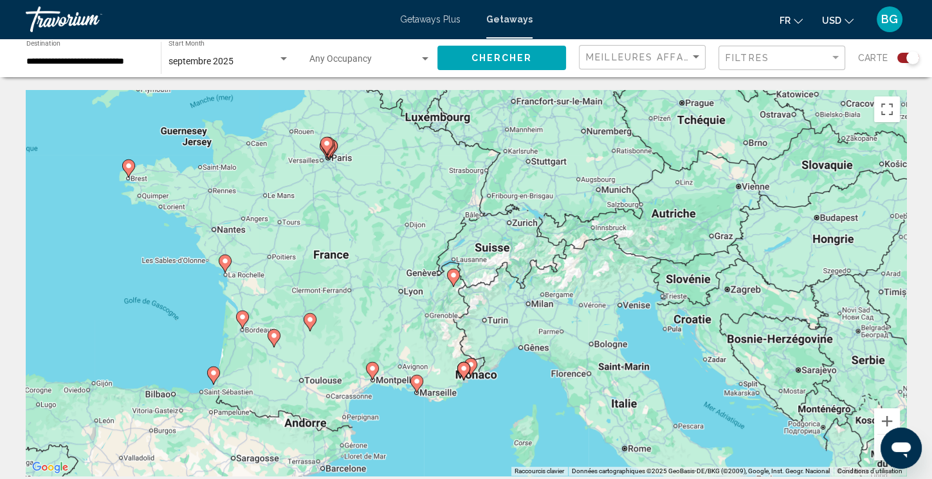
drag, startPoint x: 577, startPoint y: 419, endPoint x: 563, endPoint y: 420, distance: 14.3
click at [563, 420] on div "Pour activer le glissement avec le clavier, appuyez sur Alt+Entrée. Une fois ce…" at bounding box center [466, 283] width 880 height 386
click at [213, 372] on image "Main content" at bounding box center [214, 373] width 8 height 8
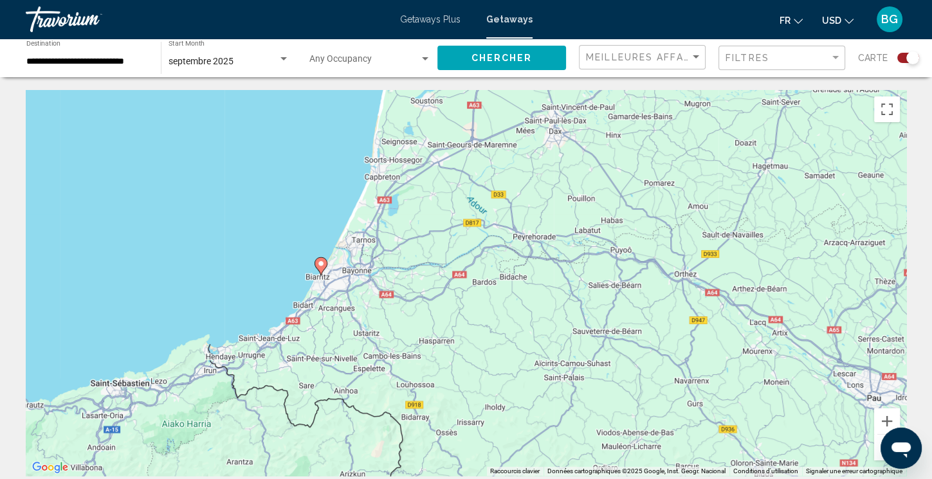
drag, startPoint x: 642, startPoint y: 357, endPoint x: 528, endPoint y: 354, distance: 113.8
click at [528, 354] on div "Pour naviguer, appuyez sur les touches fléchées. Pour activer le glissement ave…" at bounding box center [466, 283] width 880 height 386
click at [318, 262] on image "Main content" at bounding box center [321, 264] width 8 height 8
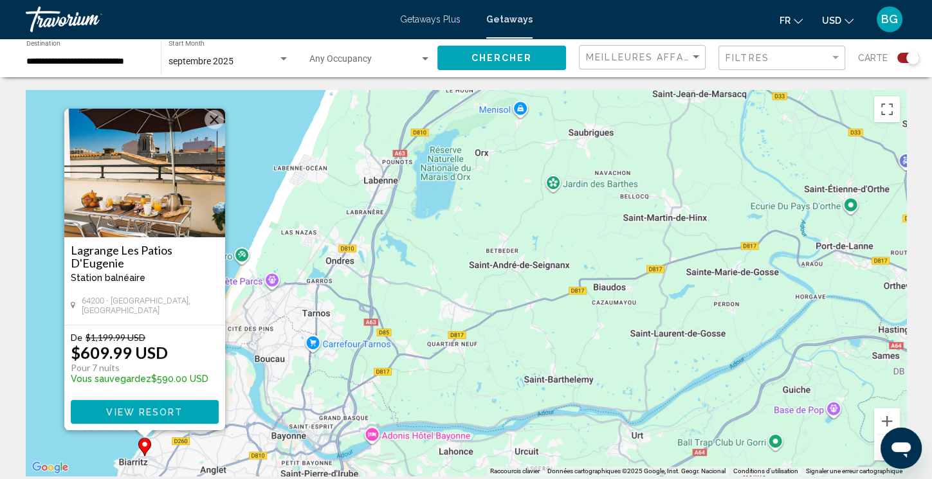
click at [210, 119] on button "Fermer" at bounding box center [213, 119] width 19 height 19
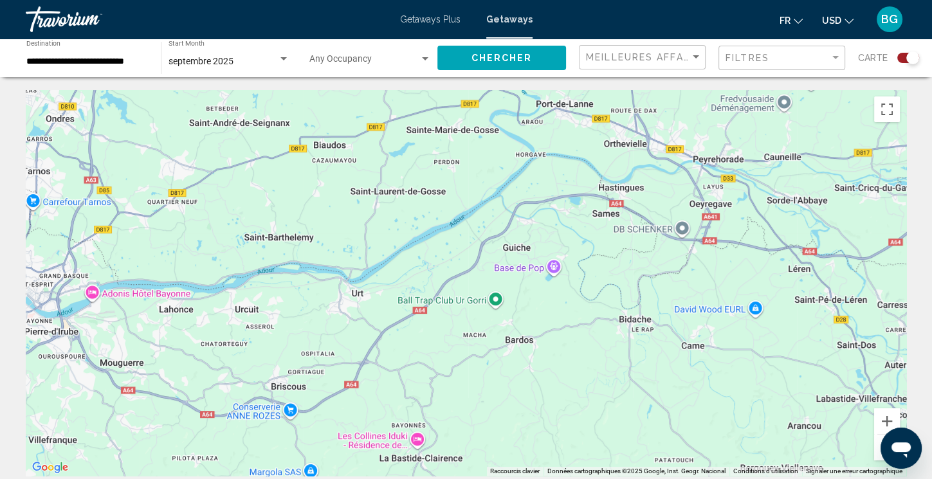
drag, startPoint x: 611, startPoint y: 266, endPoint x: 298, endPoint y: 111, distance: 349.1
click at [298, 111] on div "Pour activer le glissement avec le clavier, appuyez sur Alt+Entrée. Une fois ce…" at bounding box center [466, 283] width 880 height 386
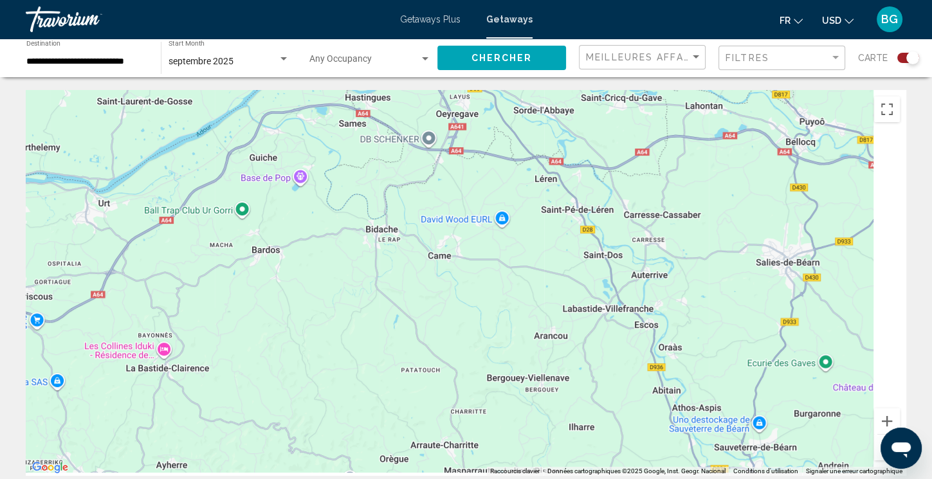
drag, startPoint x: 555, startPoint y: 264, endPoint x: 408, endPoint y: 186, distance: 166.2
click at [408, 186] on div "Pour activer le glissement avec le clavier, appuyez sur Alt+Entrée. Une fois ce…" at bounding box center [466, 283] width 880 height 386
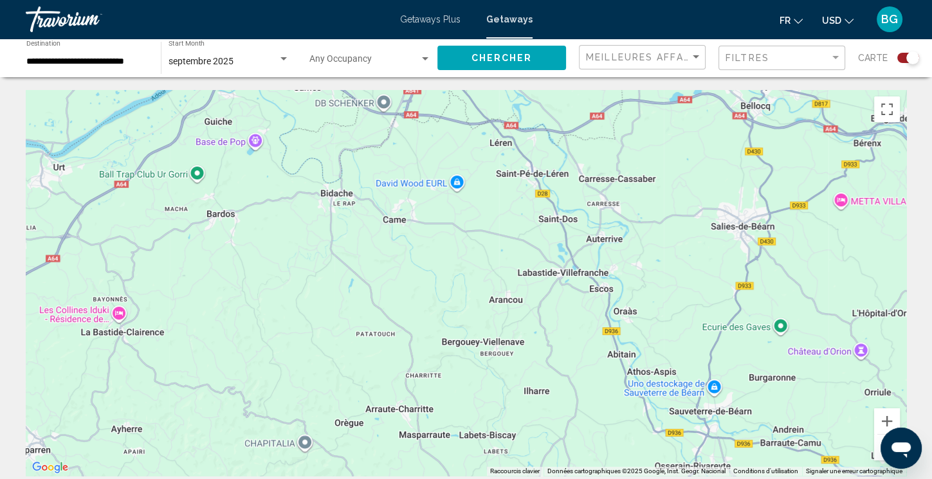
drag, startPoint x: 662, startPoint y: 298, endPoint x: 608, endPoint y: 253, distance: 69.8
click at [608, 253] on div "Main content" at bounding box center [466, 283] width 880 height 386
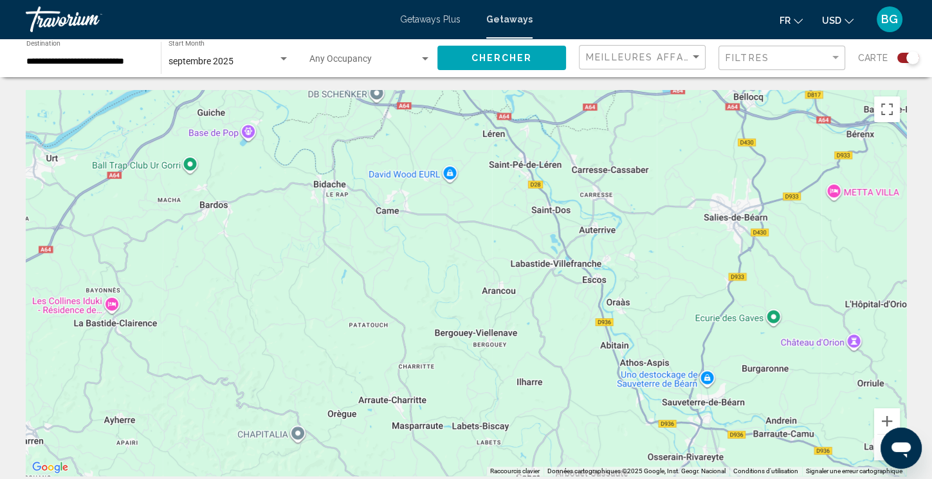
drag, startPoint x: 759, startPoint y: 411, endPoint x: 750, endPoint y: 354, distance: 58.5
click at [750, 354] on div "Main content" at bounding box center [466, 283] width 880 height 386
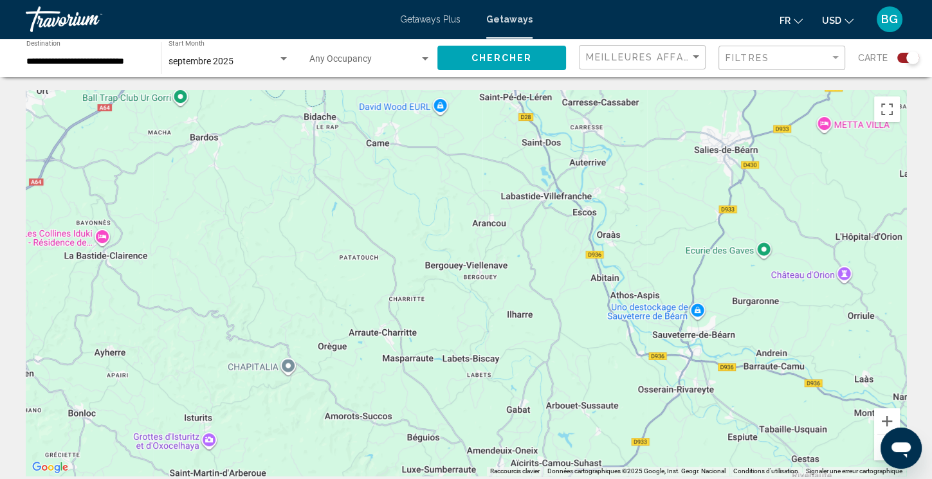
click at [877, 447] on button "Zoom arrière" at bounding box center [887, 448] width 26 height 26
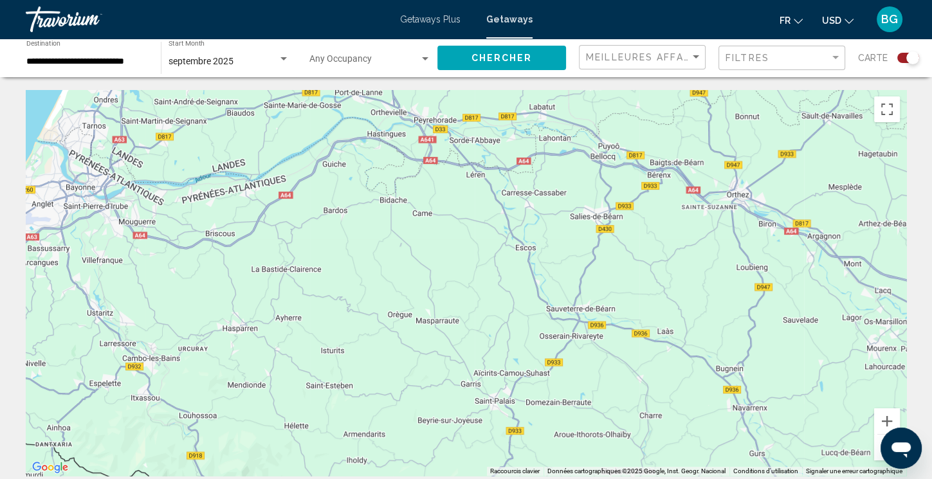
click at [877, 447] on button "Zoom arrière" at bounding box center [887, 448] width 26 height 26
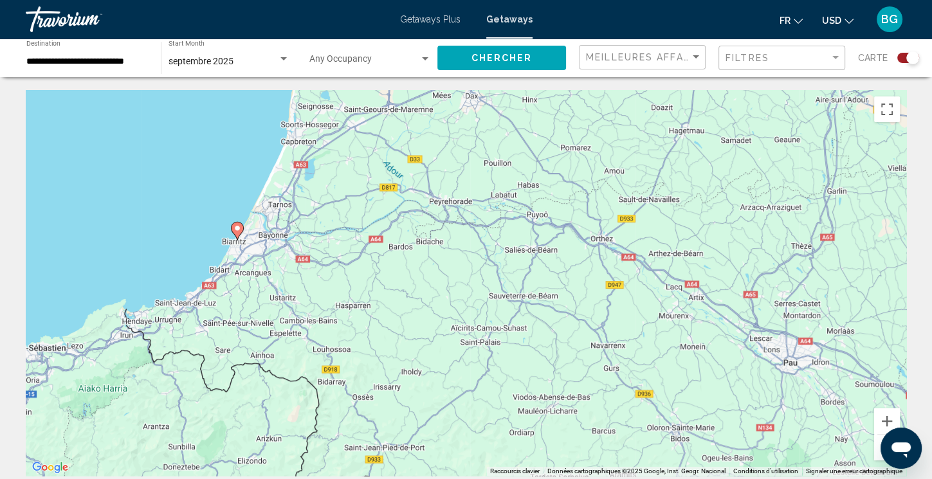
click at [877, 447] on button "Zoom arrière" at bounding box center [887, 448] width 26 height 26
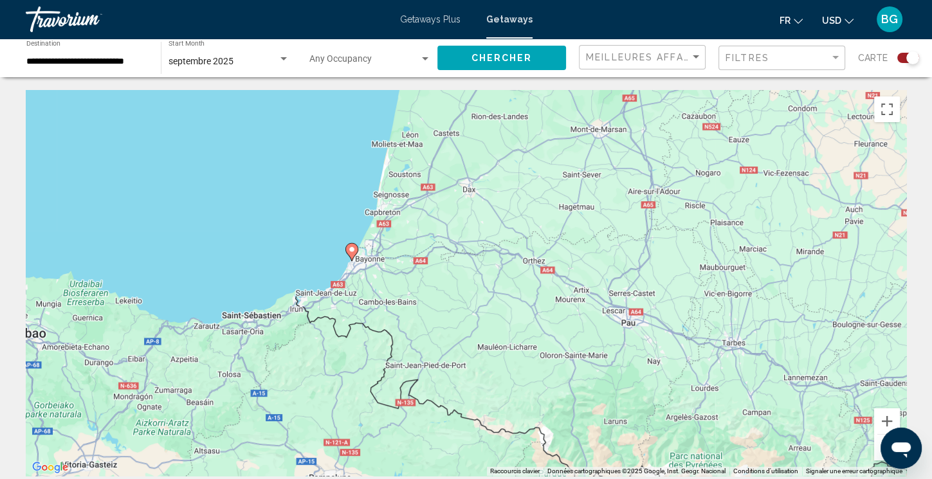
click at [877, 447] on button "Zoom arrière" at bounding box center [887, 448] width 26 height 26
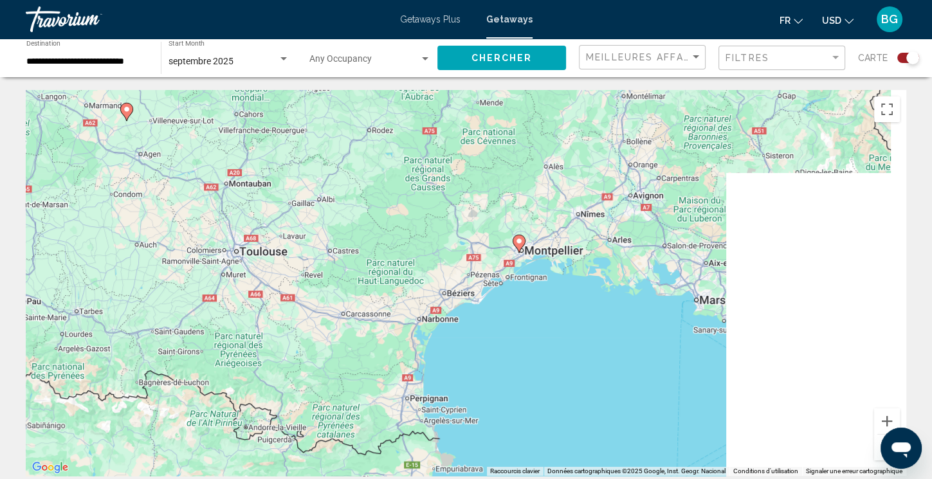
drag, startPoint x: 736, startPoint y: 282, endPoint x: 207, endPoint y: 280, distance: 528.5
click at [207, 280] on div "Pour activer le glissement avec le clavier, appuyez sur Alt+Entrée. Une fois ce…" at bounding box center [466, 283] width 880 height 386
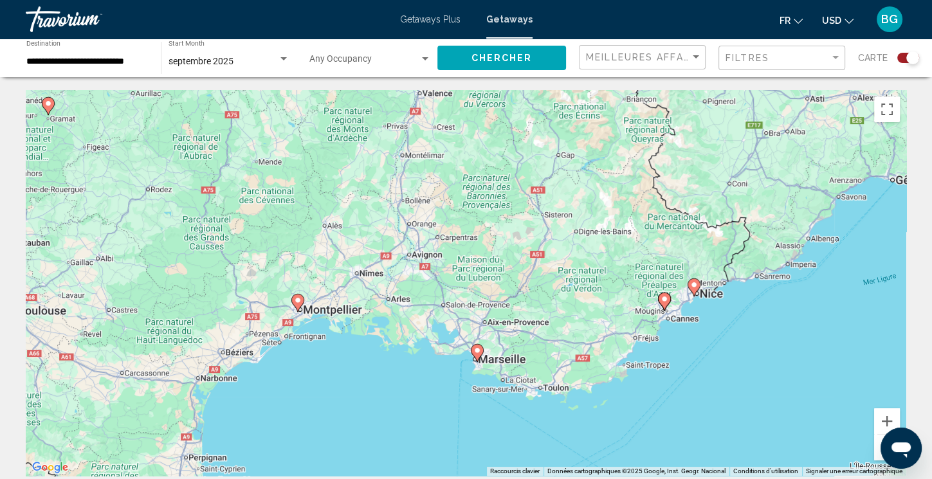
drag, startPoint x: 536, startPoint y: 220, endPoint x: 329, endPoint y: 275, distance: 214.3
click at [329, 275] on div "Pour activer le glissement avec le clavier, appuyez sur Alt+Entrée. Une fois ce…" at bounding box center [466, 283] width 880 height 386
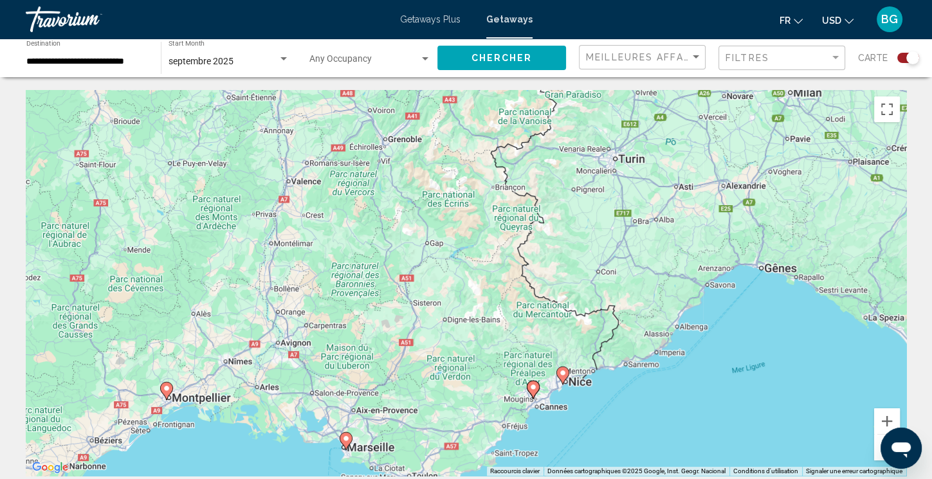
drag, startPoint x: 708, startPoint y: 264, endPoint x: 577, endPoint y: 353, distance: 158.2
click at [577, 353] on div "Pour activer le glissement avec le clavier, appuyez sur Alt+Entrée. Une fois ce…" at bounding box center [466, 283] width 880 height 386
click at [886, 420] on button "Zoom avant" at bounding box center [887, 421] width 26 height 26
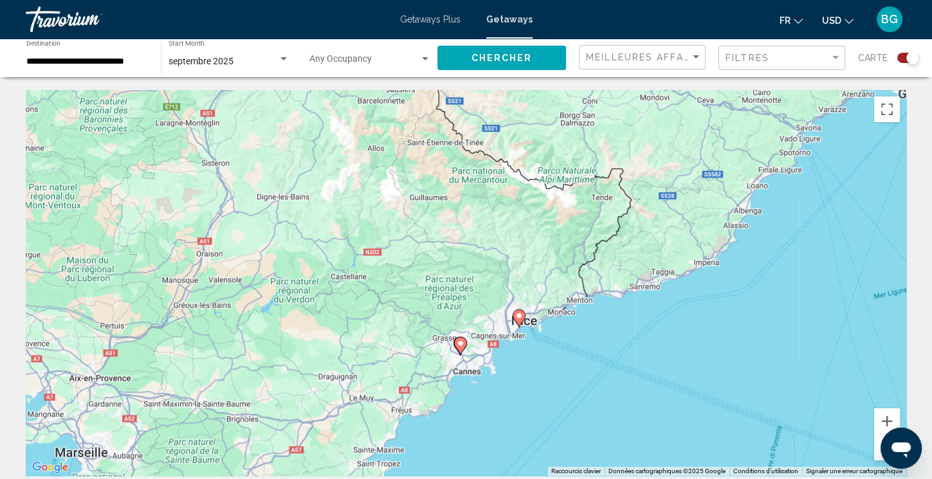
drag, startPoint x: 737, startPoint y: 377, endPoint x: 597, endPoint y: 215, distance: 214.7
click at [597, 215] on div "Pour activer le glissement avec le clavier, appuyez sur Alt+Entrée. Une fois ce…" at bounding box center [466, 283] width 880 height 386
click at [459, 343] on image "Main content" at bounding box center [460, 343] width 8 height 8
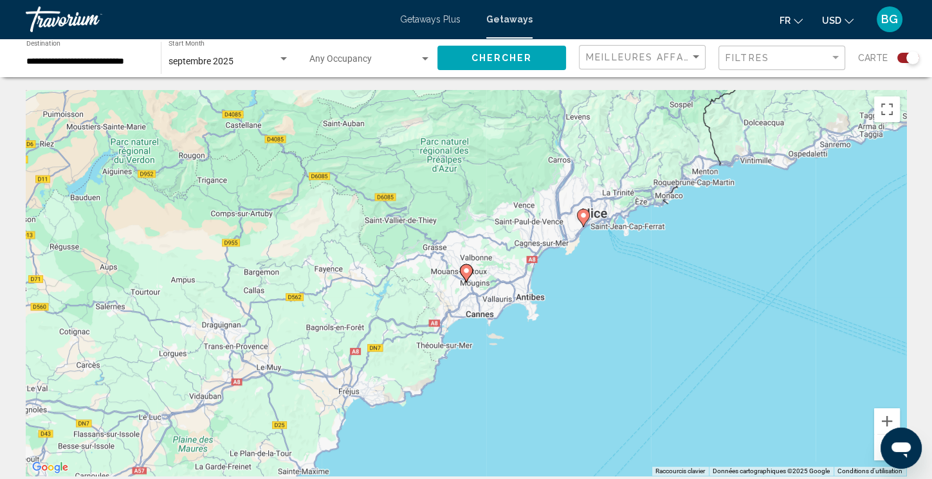
click at [467, 265] on icon "Main content" at bounding box center [466, 273] width 12 height 17
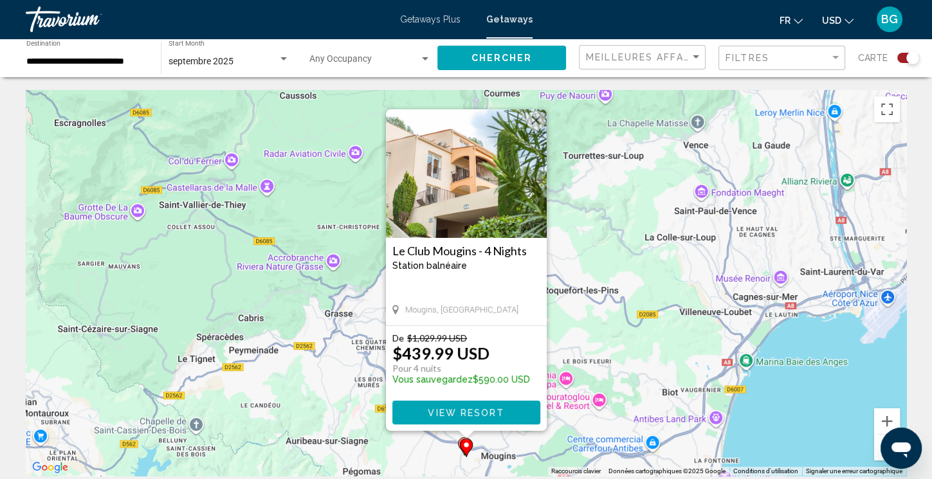
click at [537, 120] on button "Fermer" at bounding box center [535, 120] width 19 height 19
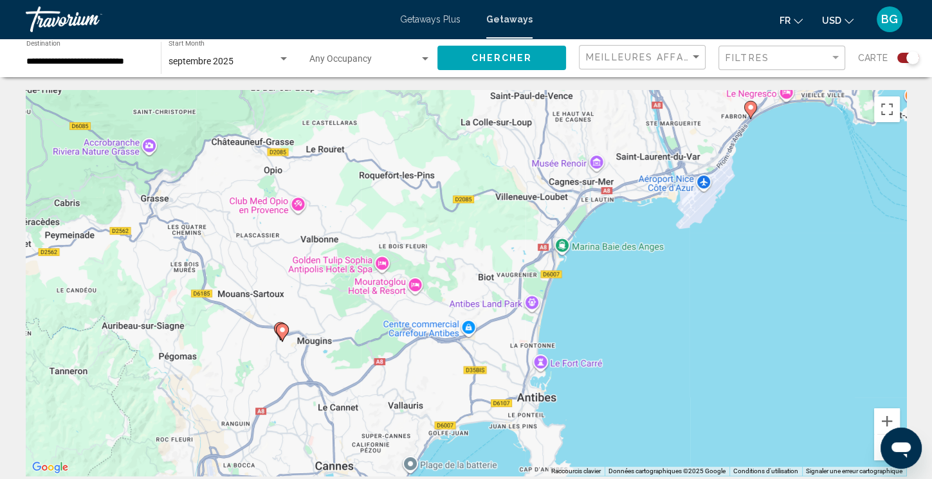
drag, startPoint x: 792, startPoint y: 347, endPoint x: 588, endPoint y: 224, distance: 238.5
click at [588, 224] on div "Pour activer le glissement avec le clavier, appuyez sur Alt+Entrée. Une fois ce…" at bounding box center [466, 283] width 880 height 386
click at [749, 104] on image "Main content" at bounding box center [750, 108] width 8 height 8
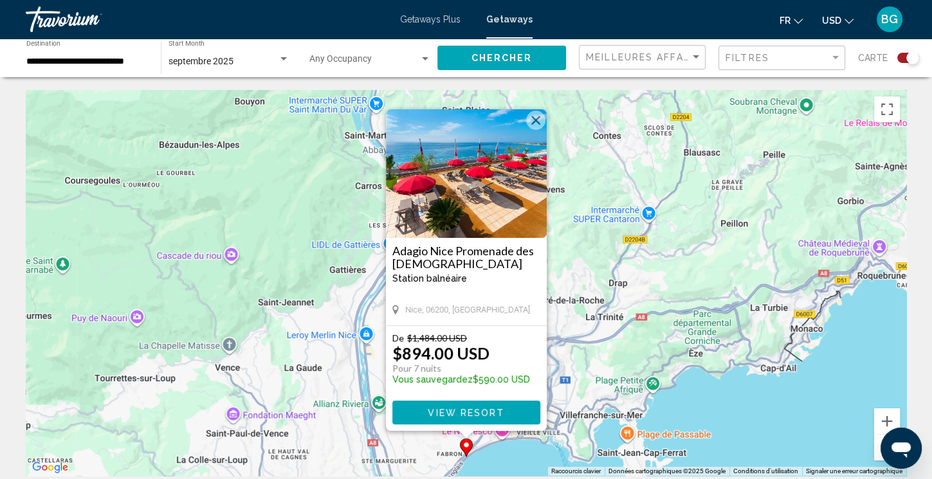
click at [541, 125] on button "Fermer" at bounding box center [535, 120] width 19 height 19
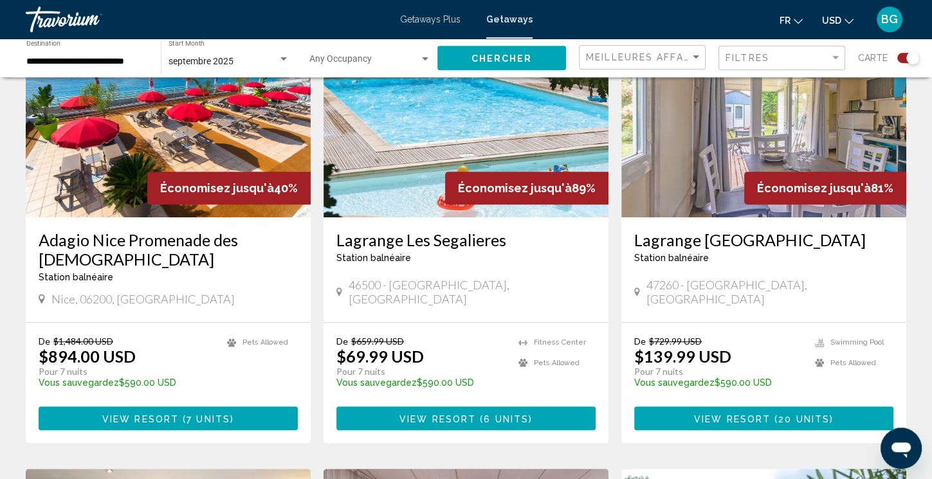
scroll to position [675, 0]
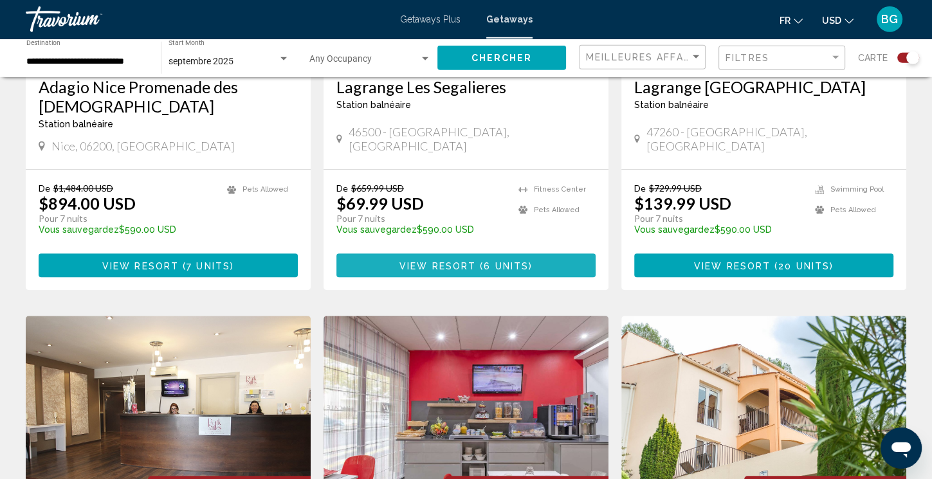
click at [442, 260] on span "View Resort" at bounding box center [437, 265] width 77 height 10
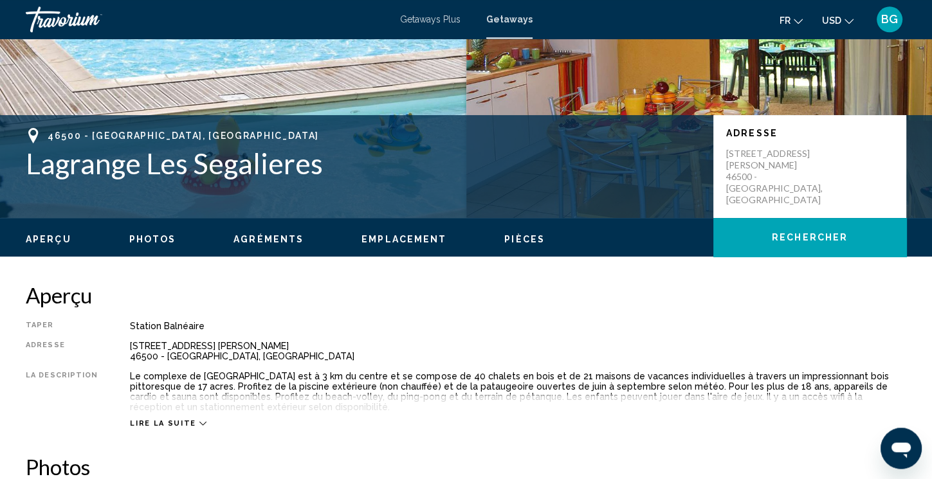
scroll to position [76, 0]
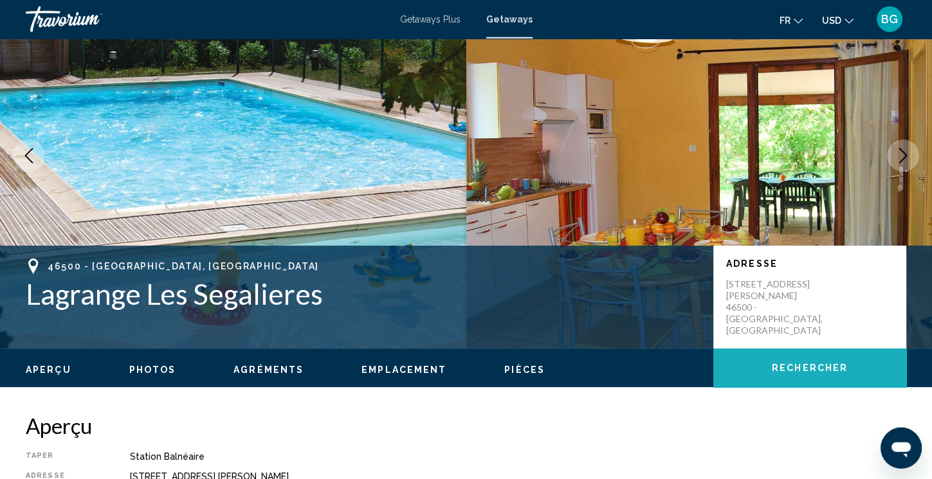
click at [761, 363] on button "Rechercher" at bounding box center [809, 367] width 193 height 39
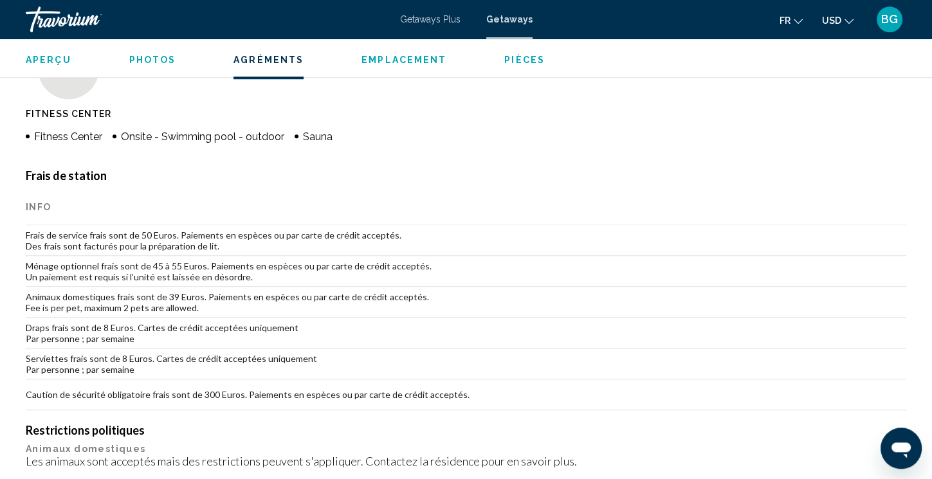
scroll to position [2096, 0]
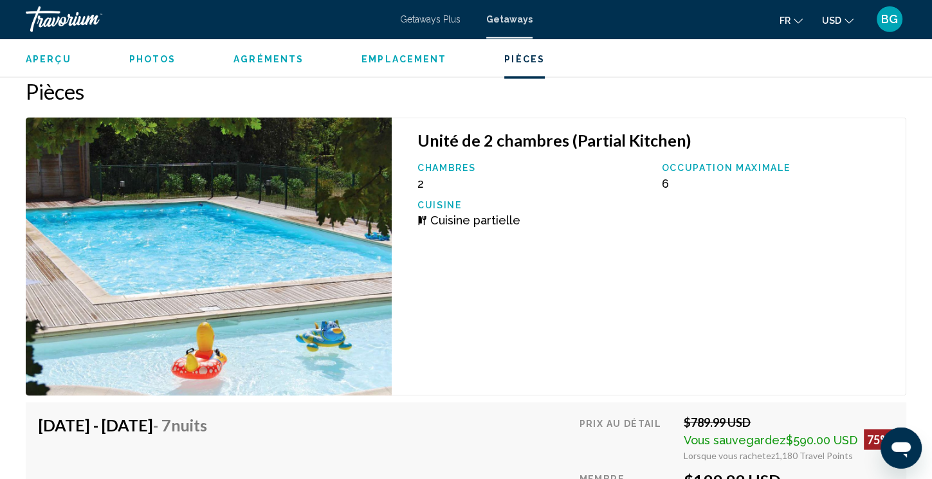
click at [853, 19] on icon "Change currency" at bounding box center [848, 21] width 9 height 9
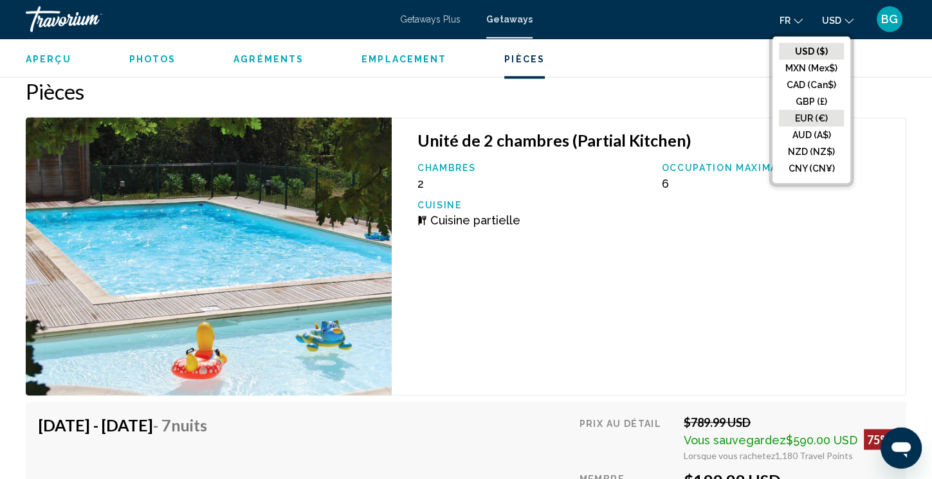
click at [816, 116] on button "EUR (€)" at bounding box center [811, 118] width 65 height 17
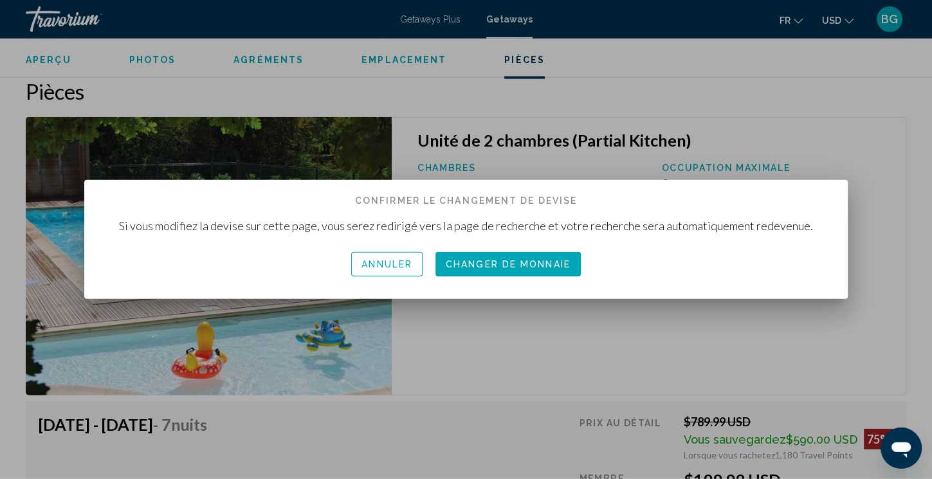
scroll to position [0, 0]
click at [482, 259] on span "Changer de monnaie" at bounding box center [508, 263] width 125 height 10
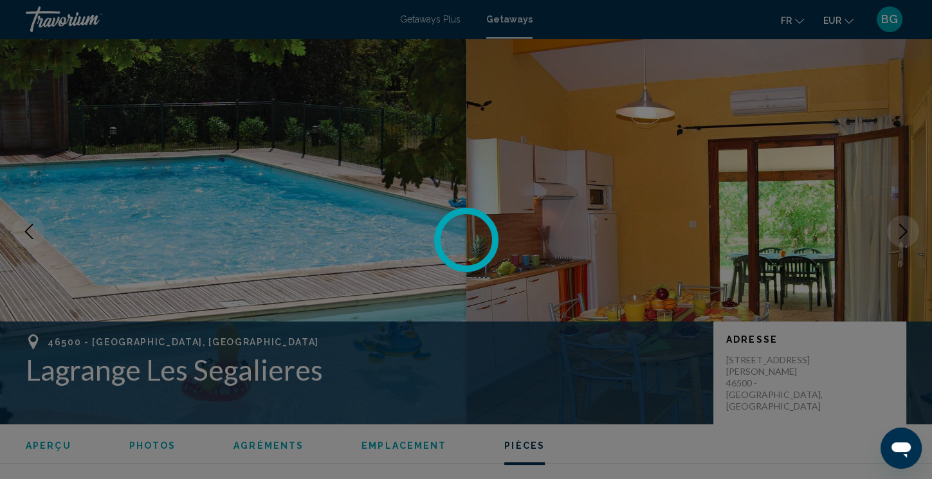
scroll to position [2096, 0]
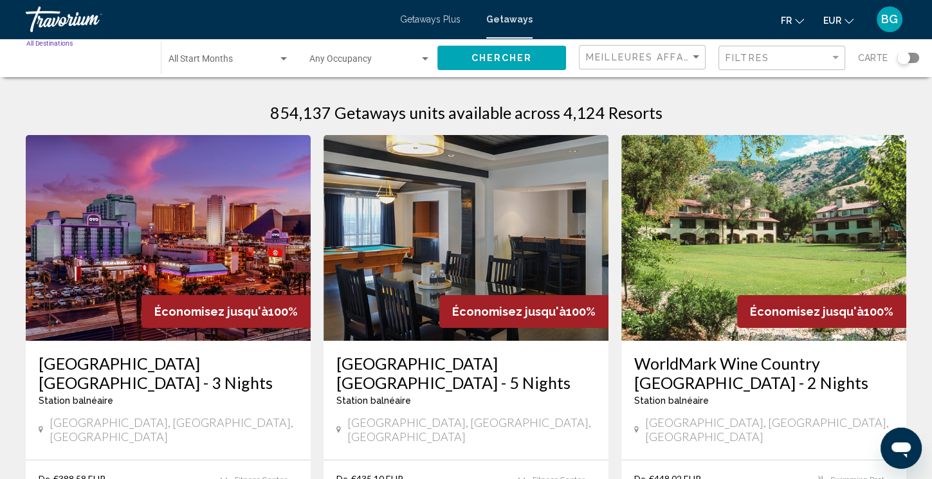
click at [116, 58] on input "Destination All Destinations" at bounding box center [87, 62] width 122 height 10
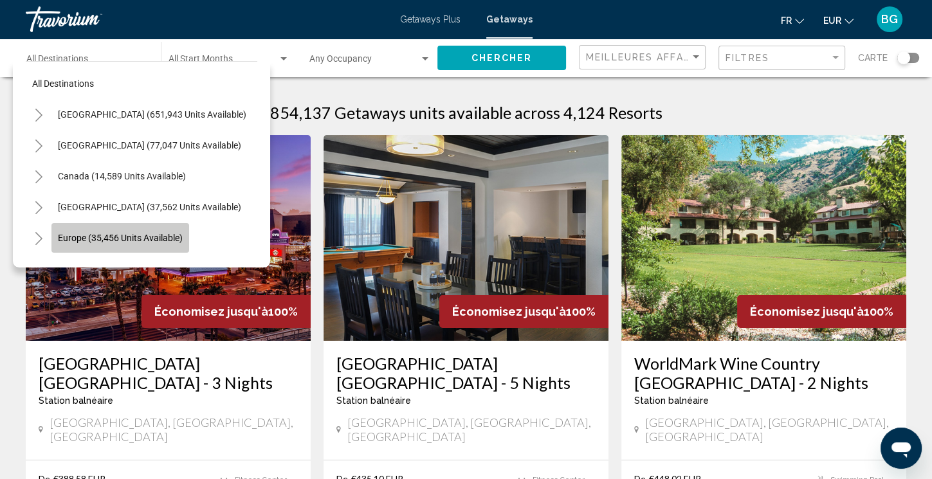
click at [92, 225] on button "Europe (35,456 units available)" at bounding box center [120, 238] width 138 height 30
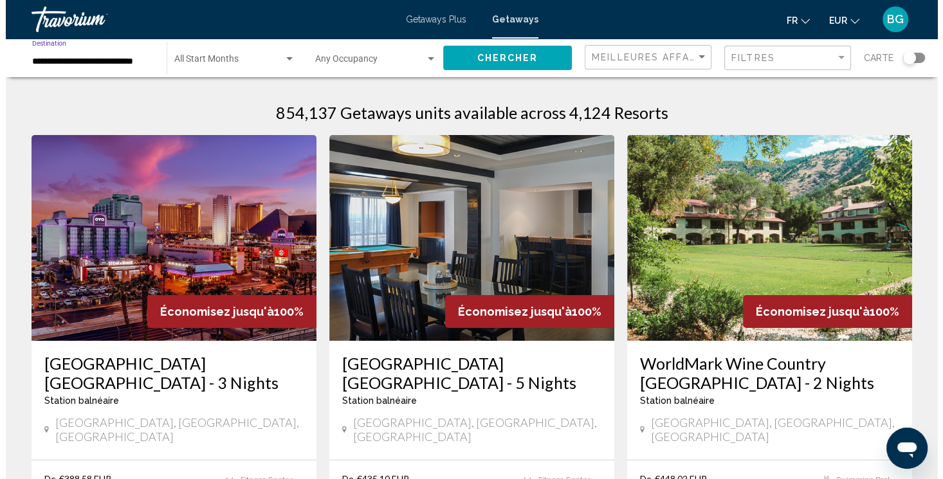
scroll to position [0, 1]
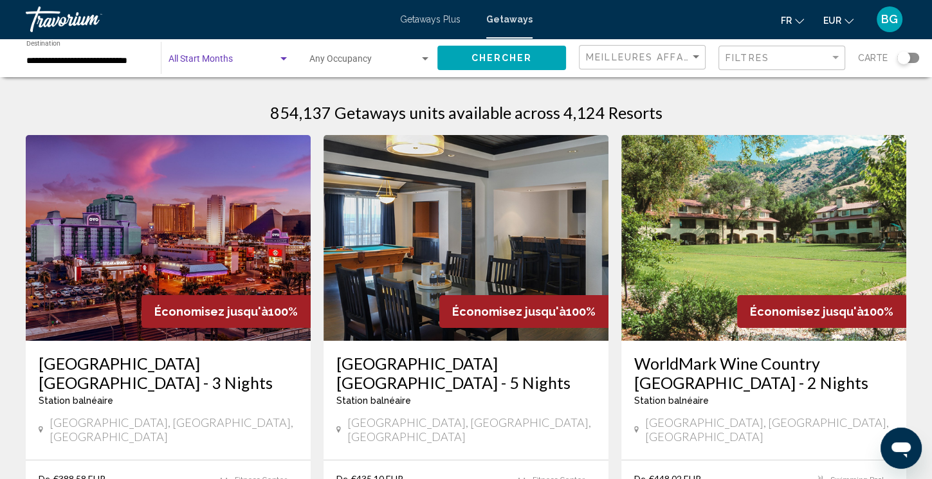
click at [266, 59] on span "Search widget" at bounding box center [222, 62] width 109 height 10
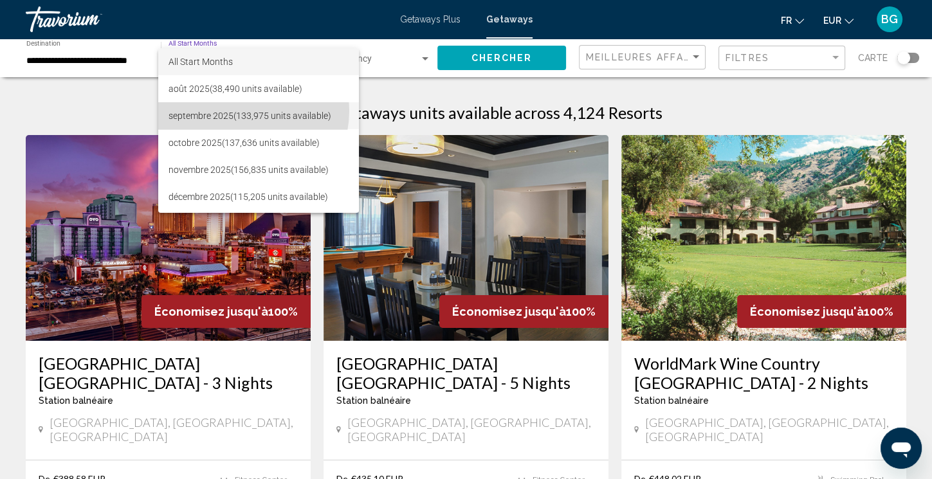
click at [237, 111] on span "[DATE] (133,975 units available)" at bounding box center [258, 115] width 180 height 27
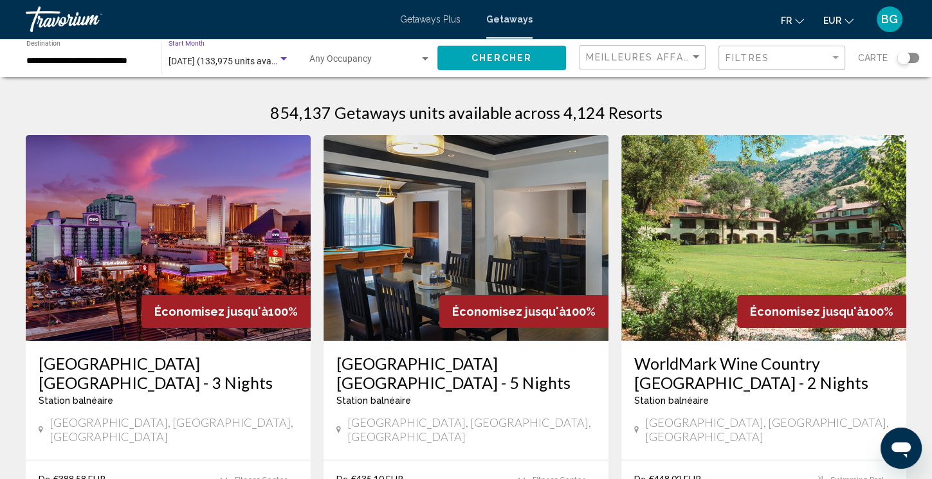
click at [420, 55] on div "Search widget" at bounding box center [425, 59] width 12 height 10
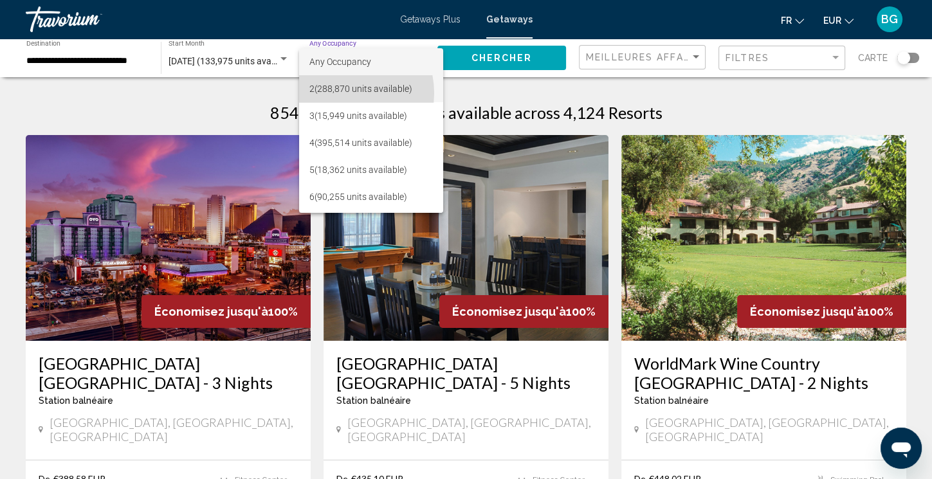
click at [337, 93] on span "2 (288,870 units available)" at bounding box center [370, 88] width 123 height 27
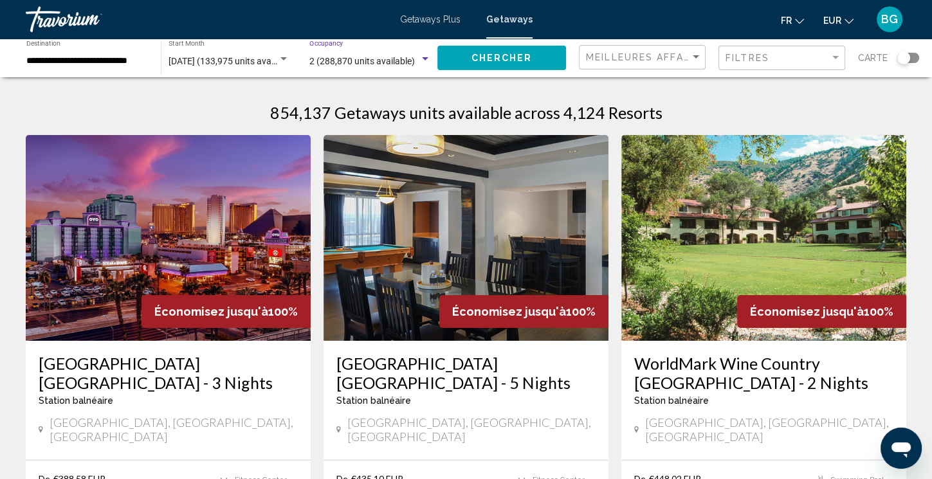
click at [497, 56] on span "Chercher" at bounding box center [501, 58] width 61 height 10
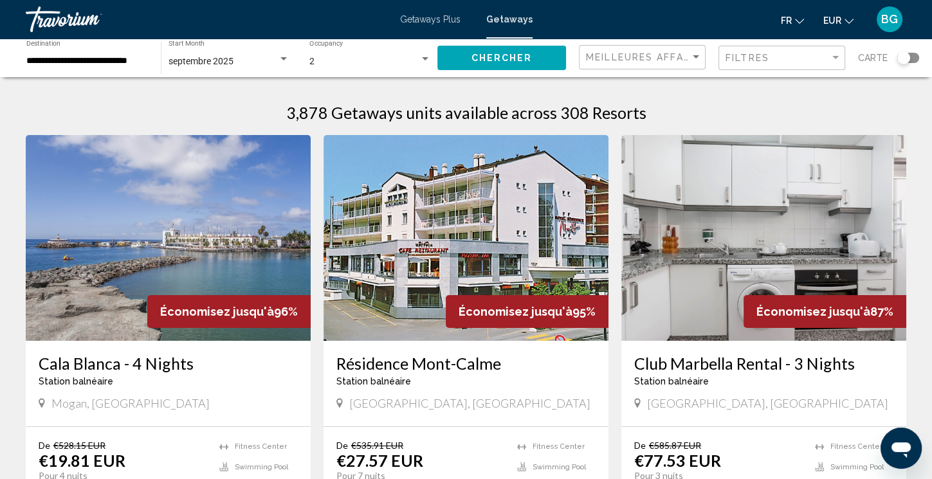
click at [903, 58] on div "Search widget" at bounding box center [903, 57] width 13 height 13
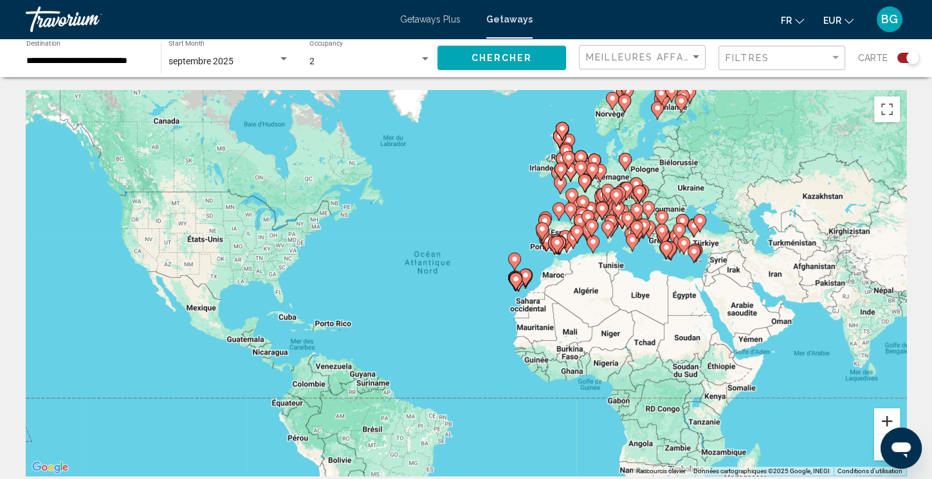
click at [886, 419] on button "Zoom avant" at bounding box center [887, 421] width 26 height 26
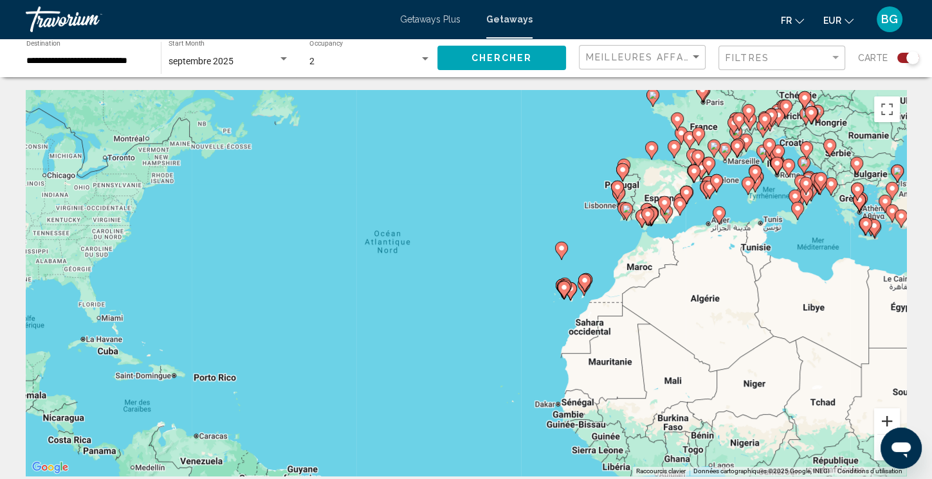
click at [886, 419] on button "Zoom avant" at bounding box center [887, 421] width 26 height 26
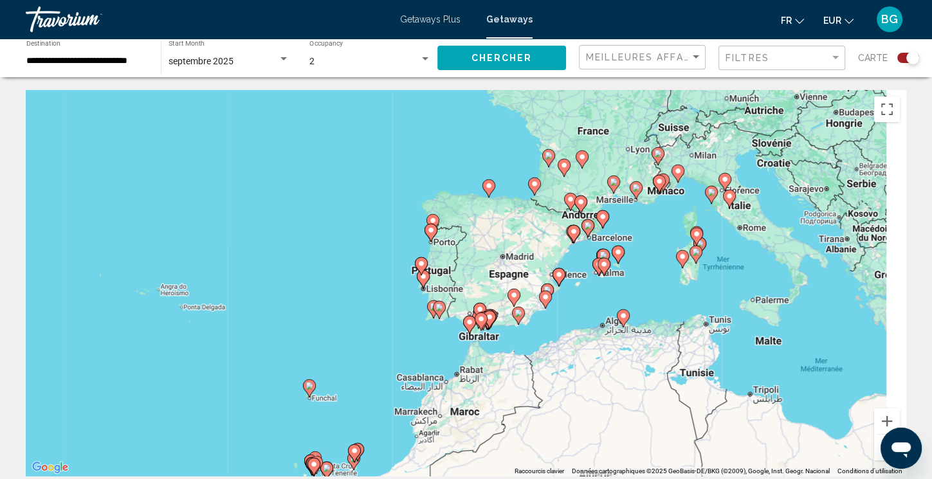
drag, startPoint x: 828, startPoint y: 196, endPoint x: 476, endPoint y: 357, distance: 387.3
click at [476, 357] on div "Pour activer le glissement avec le clavier, appuyez sur Alt+Entrée. Une fois ce…" at bounding box center [466, 283] width 880 height 386
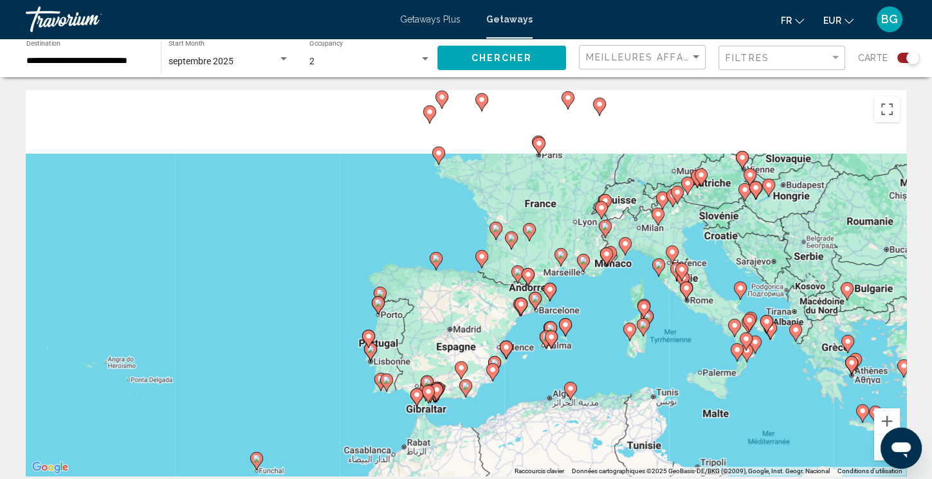
drag, startPoint x: 724, startPoint y: 209, endPoint x: 603, endPoint y: 375, distance: 205.8
click at [603, 375] on div "Pour activer le glissement avec le clavier, appuyez sur Alt+Entrée. Une fois ce…" at bounding box center [466, 283] width 880 height 386
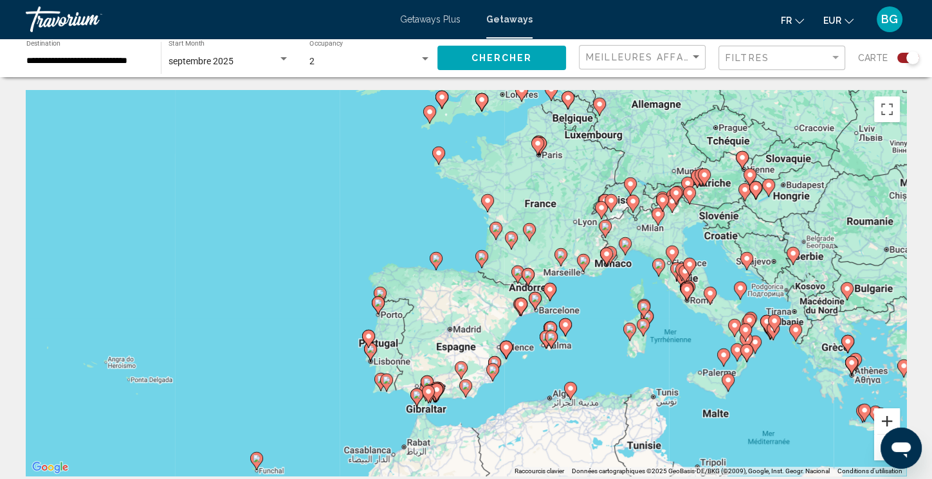
click at [887, 420] on button "Zoom avant" at bounding box center [887, 421] width 26 height 26
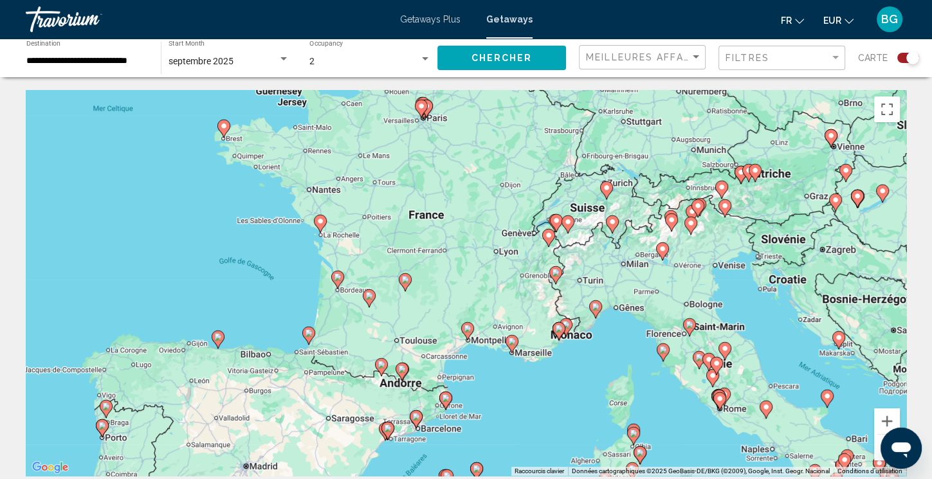
drag, startPoint x: 772, startPoint y: 261, endPoint x: 584, endPoint y: 353, distance: 208.5
click at [584, 353] on div "Pour activer le glissement avec le clavier, appuyez sur Alt+Entrée. Une fois ce…" at bounding box center [466, 283] width 880 height 386
click at [887, 423] on button "Zoom avant" at bounding box center [887, 421] width 26 height 26
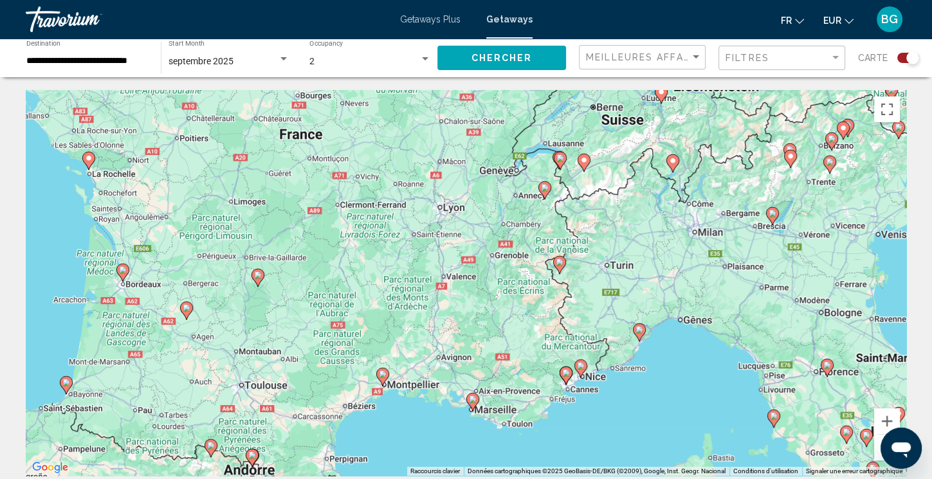
drag, startPoint x: 711, startPoint y: 303, endPoint x: 623, endPoint y: 289, distance: 89.1
click at [623, 289] on div "Pour activer le glissement avec le clavier, appuyez sur Alt+Entrée. Une fois ce…" at bounding box center [466, 283] width 880 height 386
click at [567, 373] on image "Main content" at bounding box center [566, 373] width 8 height 8
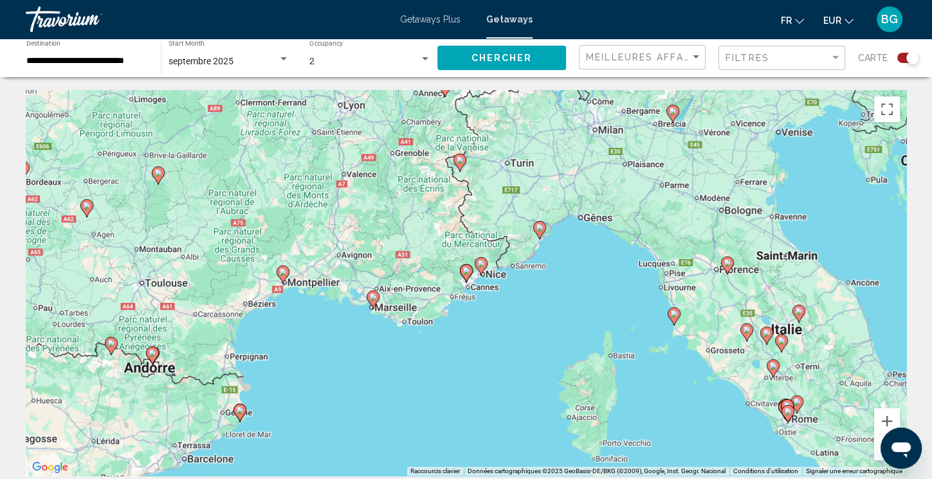
click at [462, 267] on icon "Main content" at bounding box center [466, 273] width 12 height 17
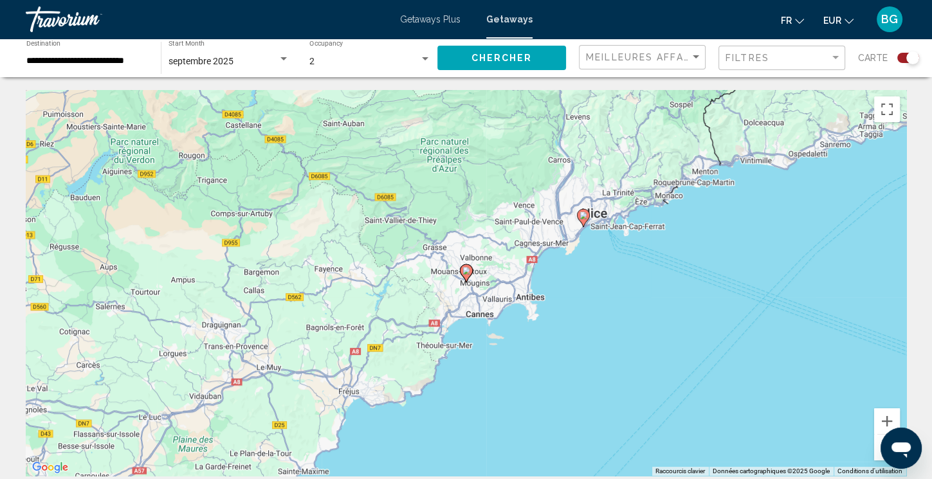
click at [469, 267] on image "Main content" at bounding box center [466, 271] width 8 height 8
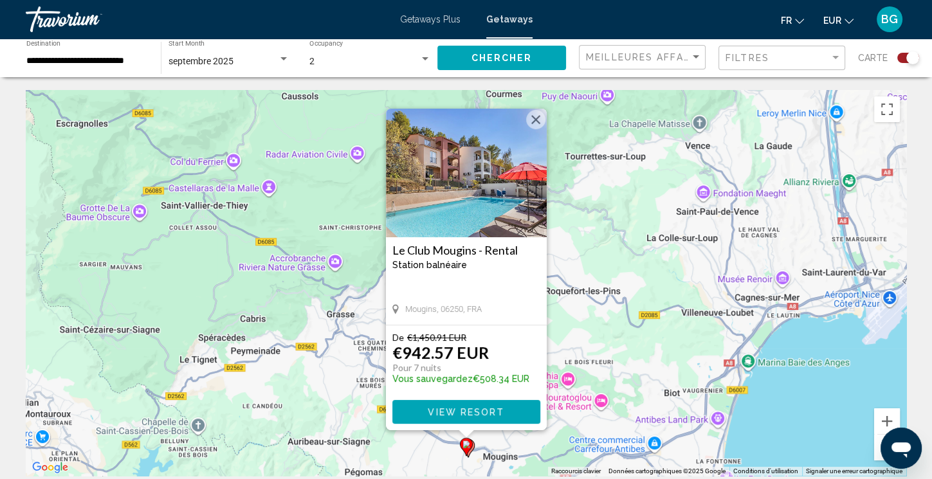
click at [531, 113] on button "Fermer" at bounding box center [535, 119] width 19 height 19
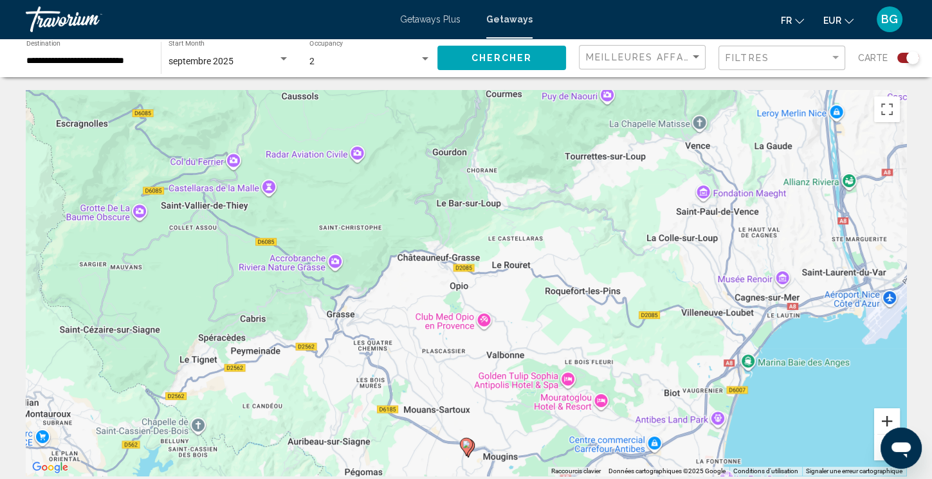
click at [876, 433] on button "Zoom avant" at bounding box center [887, 421] width 26 height 26
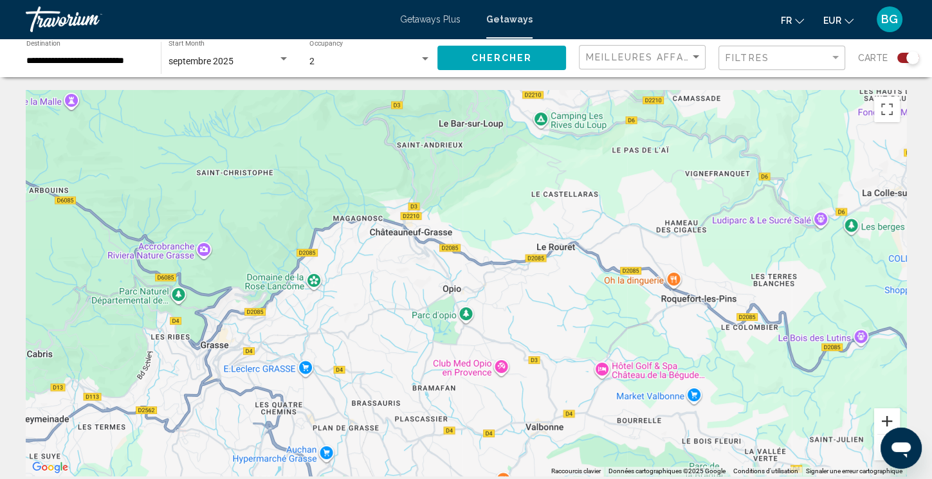
click at [876, 433] on button "Zoom avant" at bounding box center [887, 421] width 26 height 26
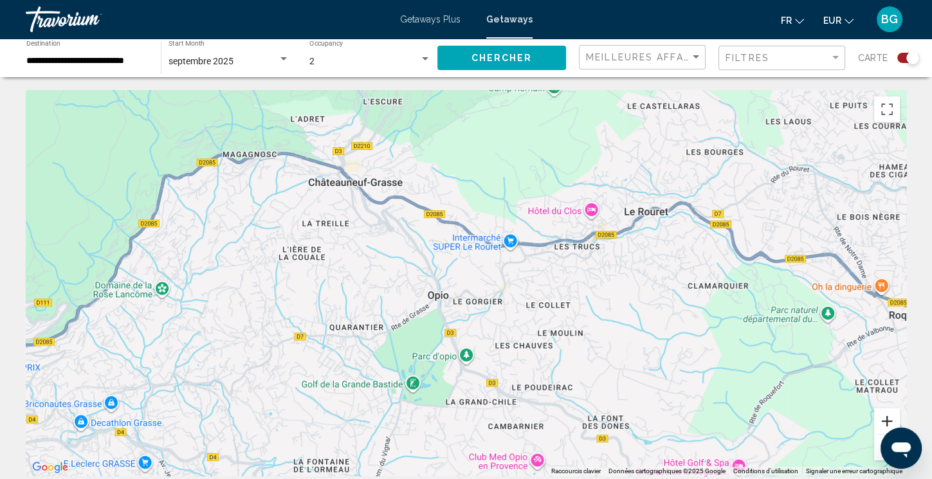
click at [888, 417] on button "Zoom avant" at bounding box center [887, 421] width 26 height 26
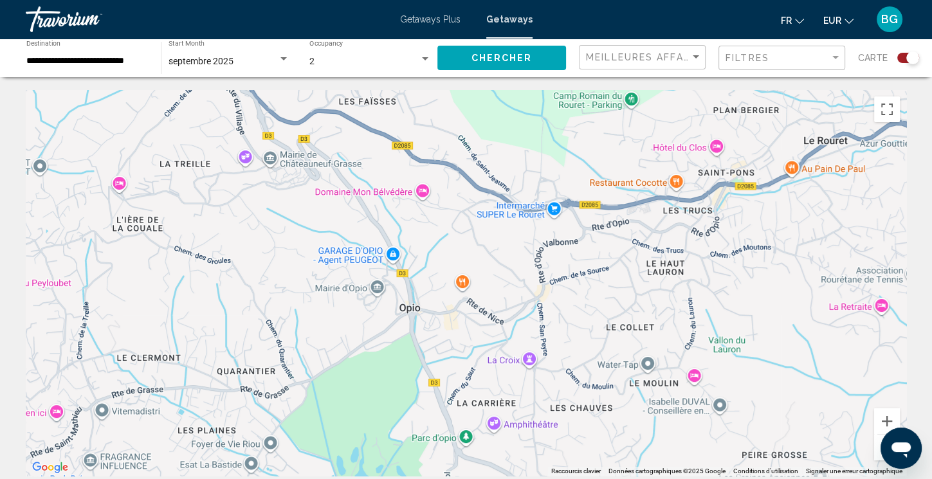
click at [878, 453] on button "Zoom arrière" at bounding box center [887, 448] width 26 height 26
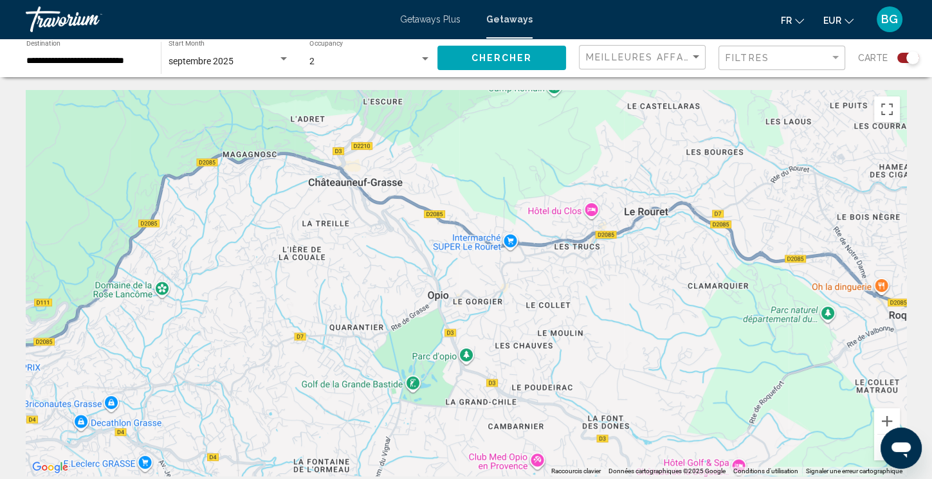
click at [878, 453] on button "Zoom arrière" at bounding box center [887, 448] width 26 height 26
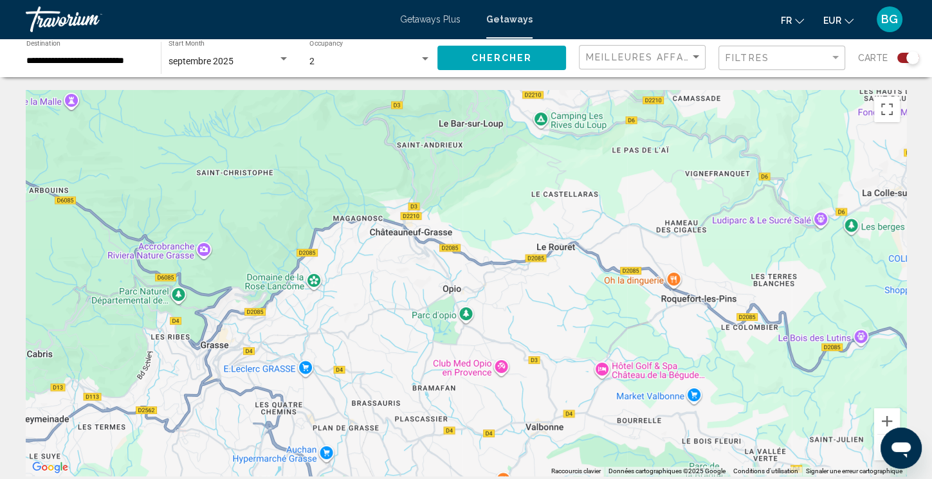
click at [878, 453] on button "Zoom arrière" at bounding box center [887, 448] width 26 height 26
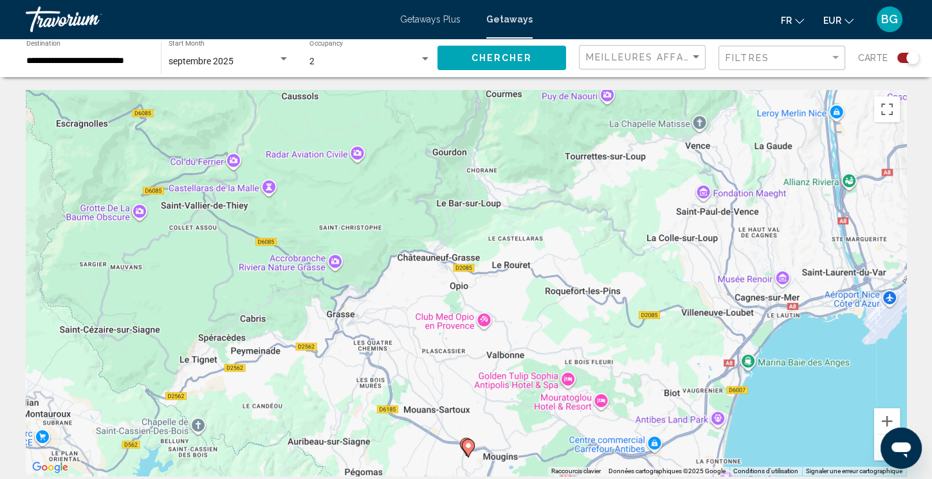
click at [878, 453] on button "Zoom arrière" at bounding box center [887, 448] width 26 height 26
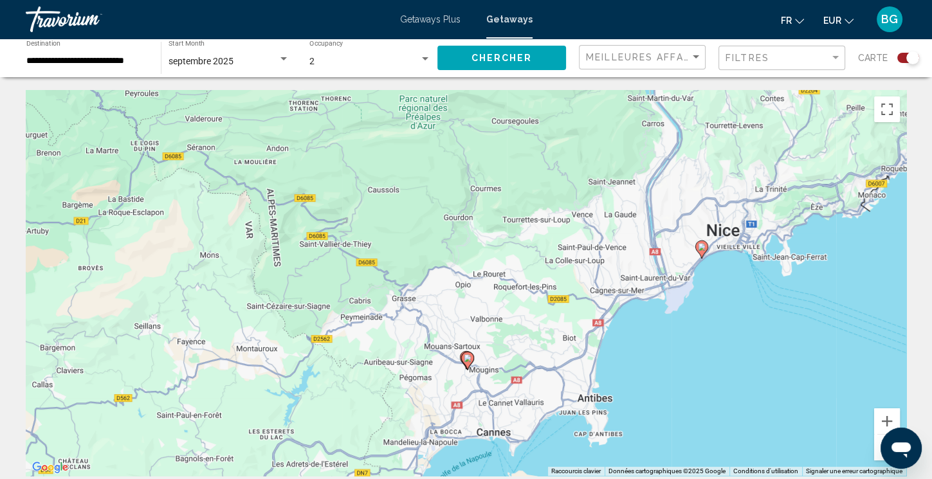
click at [878, 453] on button "Zoom arrière" at bounding box center [887, 448] width 26 height 26
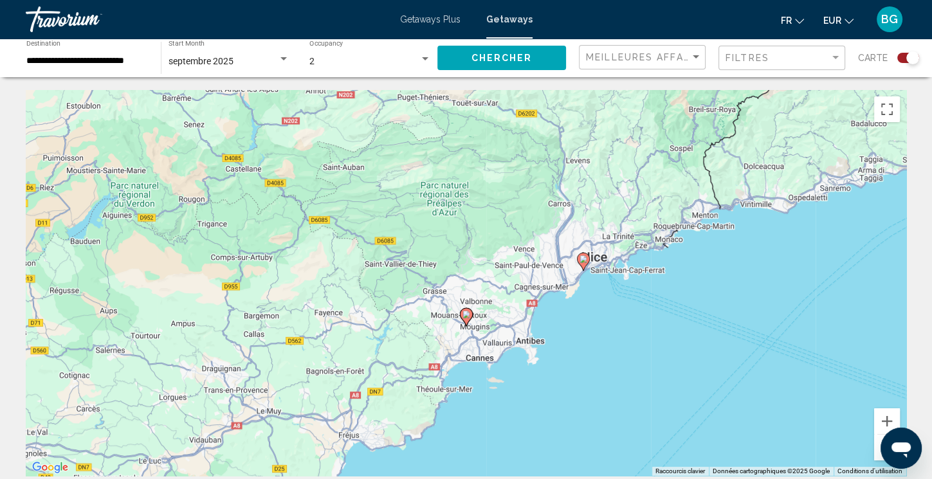
click at [583, 260] on image "Main content" at bounding box center [583, 259] width 8 height 8
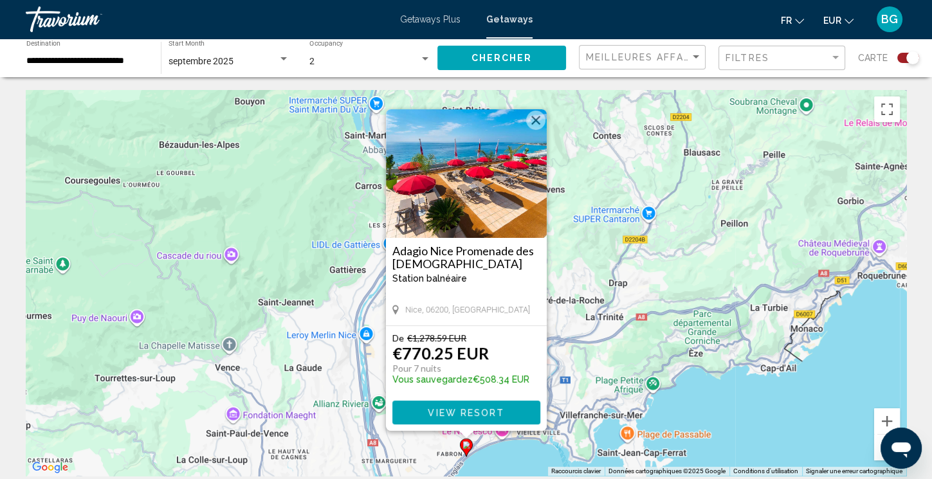
click at [533, 117] on button "Fermer" at bounding box center [535, 120] width 19 height 19
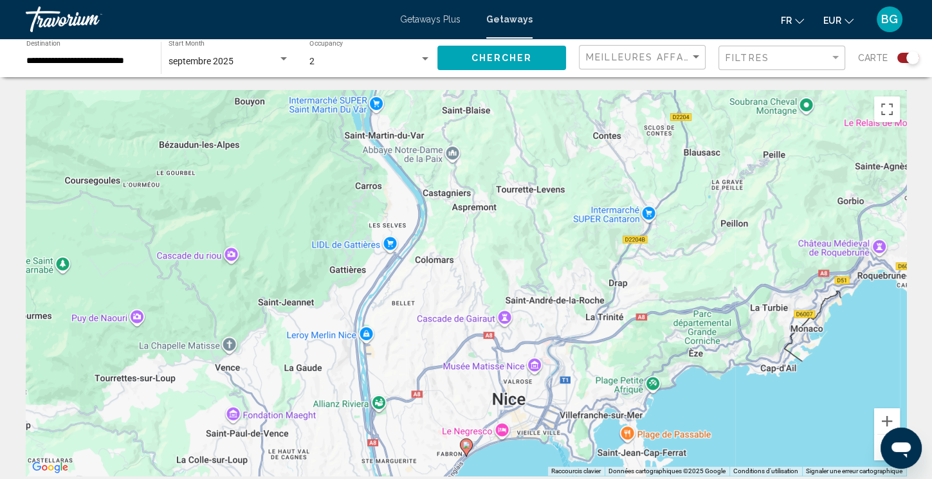
click at [876, 444] on button "Zoom arrière" at bounding box center [887, 448] width 26 height 26
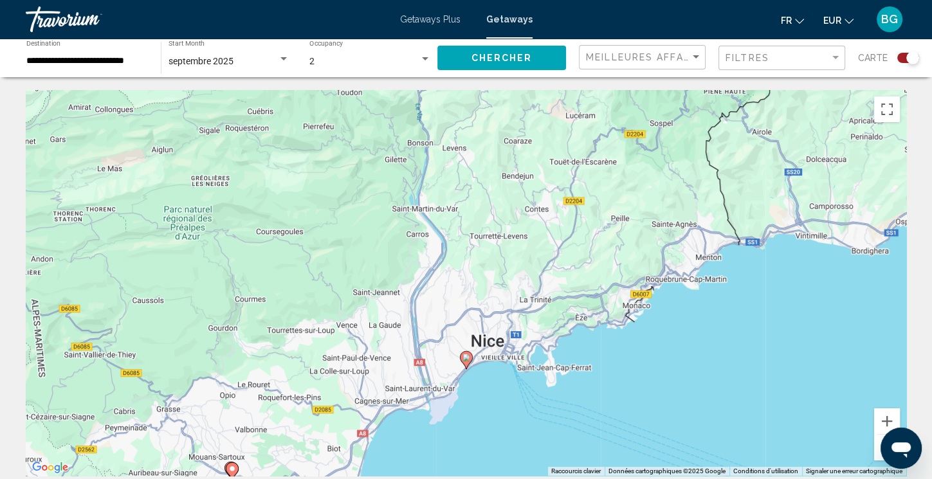
click at [876, 444] on button "Zoom arrière" at bounding box center [887, 448] width 26 height 26
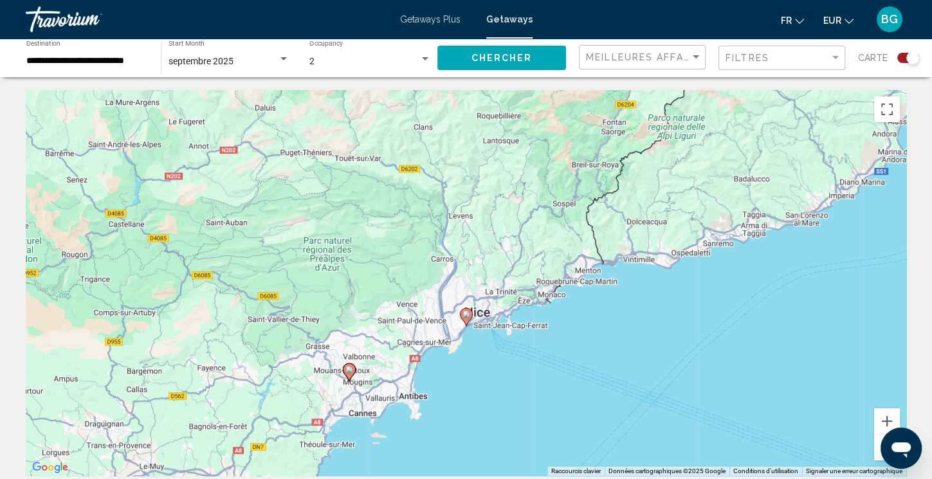
click at [876, 444] on button "Zoom arrière" at bounding box center [887, 448] width 26 height 26
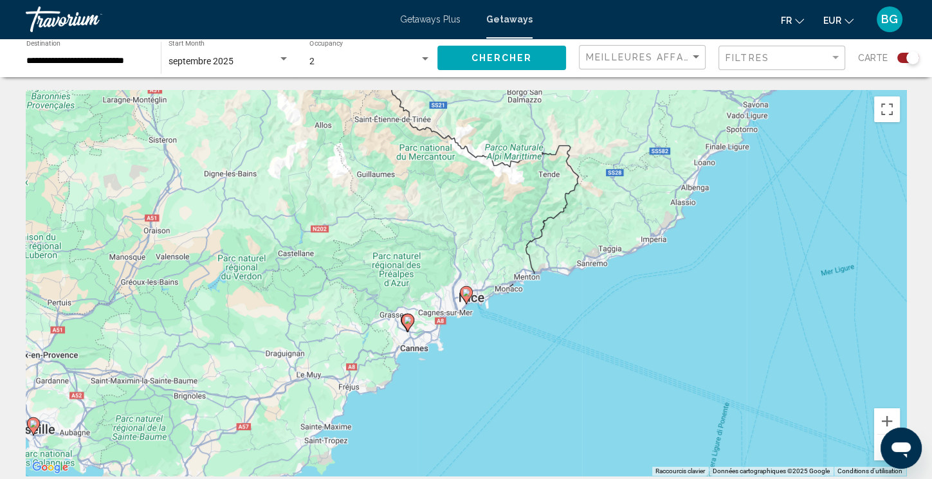
click at [876, 444] on button "Zoom arrière" at bounding box center [887, 448] width 26 height 26
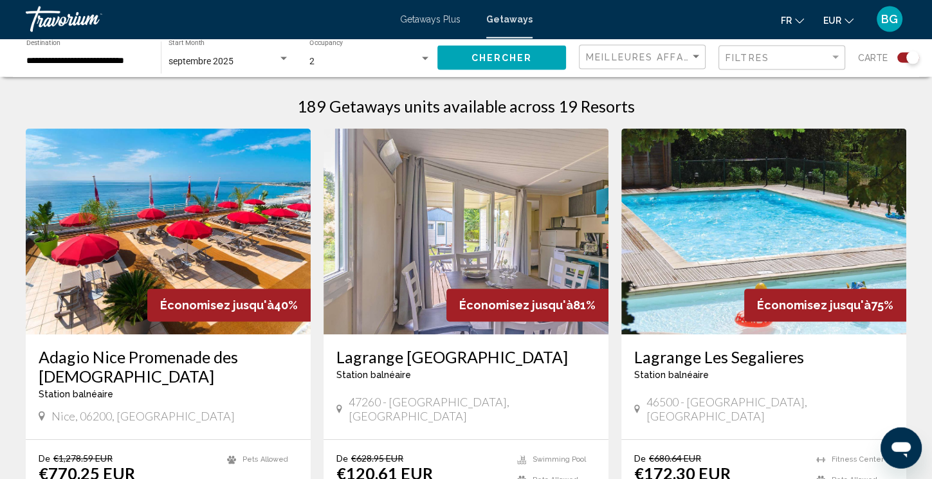
drag, startPoint x: 616, startPoint y: 185, endPoint x: 716, endPoint y: 509, distance: 339.6
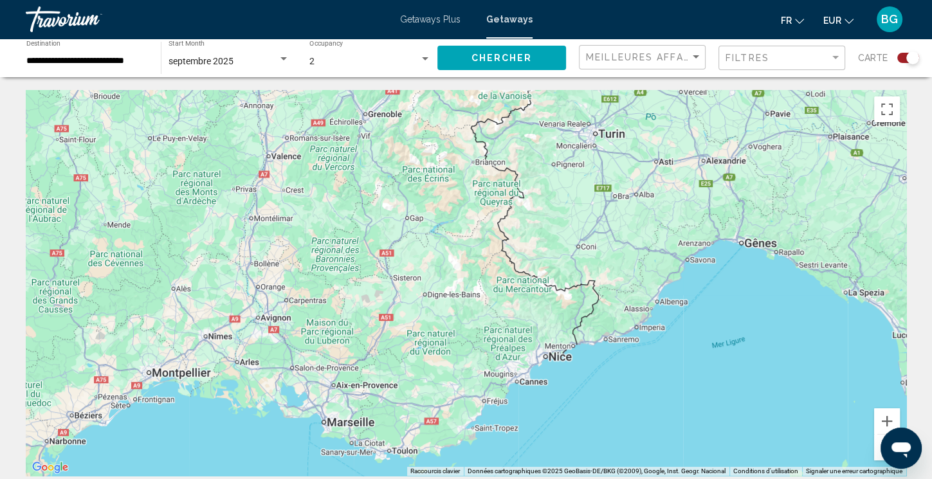
drag, startPoint x: 552, startPoint y: 379, endPoint x: 530, endPoint y: 15, distance: 364.6
click at [530, 90] on div "Pour activer le glissement avec le clavier, appuyez sur Alt+Entrée. Une fois ce…" at bounding box center [466, 283] width 880 height 386
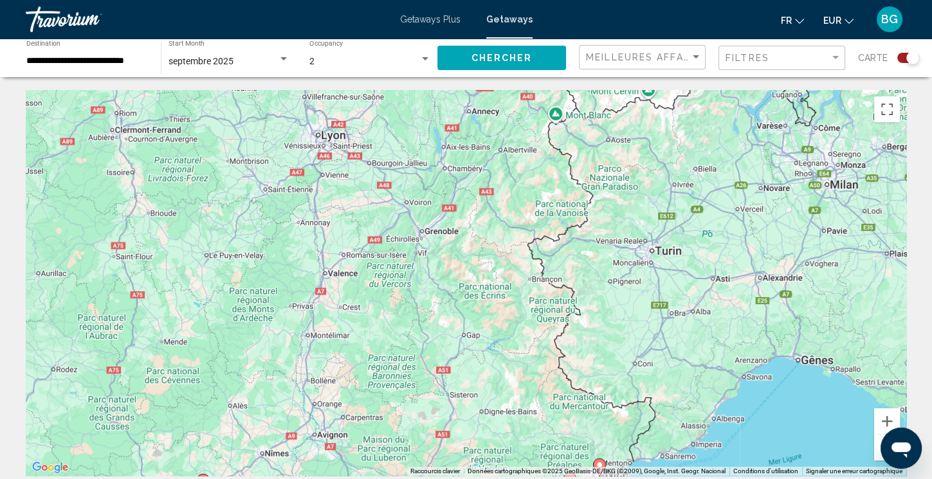
drag, startPoint x: 386, startPoint y: 258, endPoint x: 436, endPoint y: 379, distance: 131.5
click at [436, 379] on div "Pour activer le glissement avec le clavier, appuyez sur Alt+Entrée. Une fois ce…" at bounding box center [466, 283] width 880 height 386
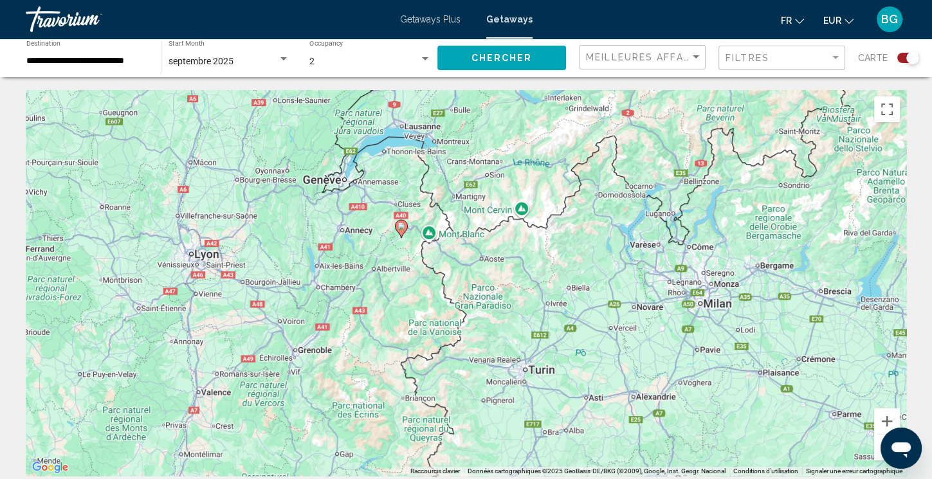
drag, startPoint x: 654, startPoint y: 190, endPoint x: 523, endPoint y: 315, distance: 180.5
click at [523, 315] on div "Pour activer le glissement avec le clavier, appuyez sur Alt+Entrée. Une fois ce…" at bounding box center [466, 283] width 880 height 386
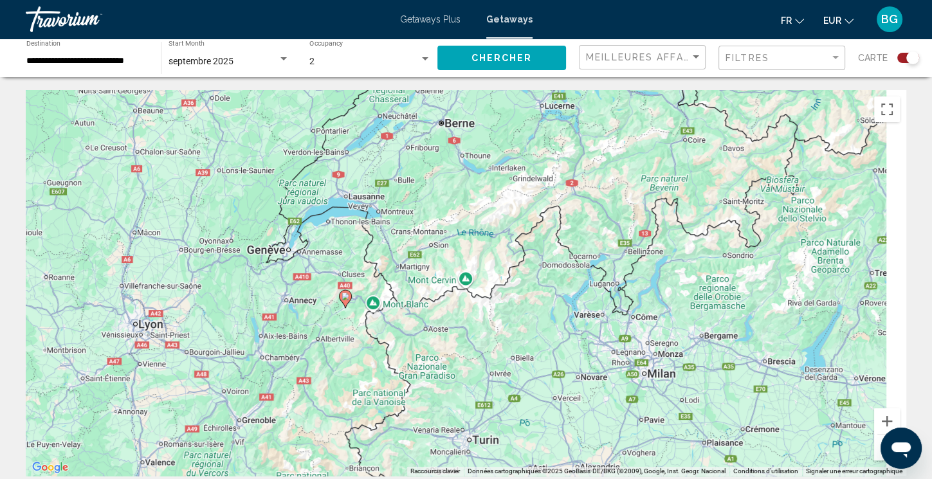
drag, startPoint x: 532, startPoint y: 244, endPoint x: 472, endPoint y: 318, distance: 96.0
click at [472, 318] on div "Pour activer le glissement avec le clavier, appuyez sur Alt+Entrée. Une fois ce…" at bounding box center [466, 283] width 880 height 386
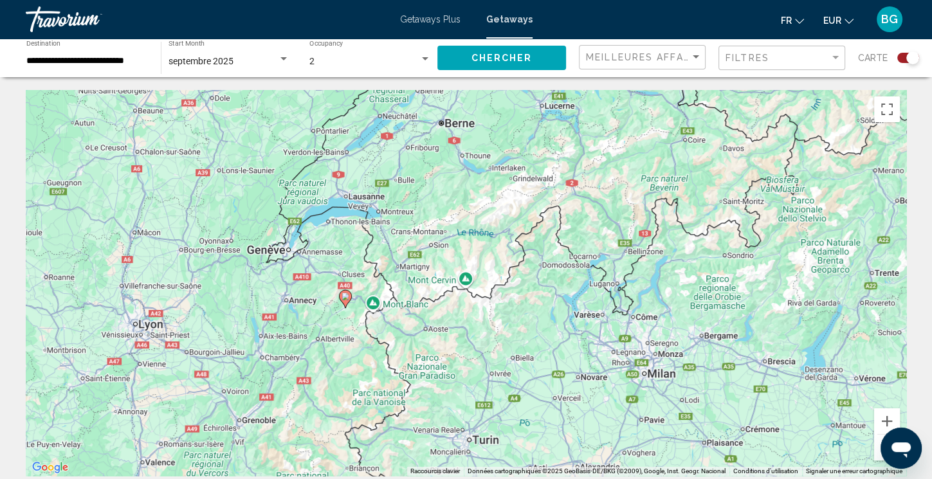
click at [343, 296] on image "Main content" at bounding box center [345, 297] width 8 height 8
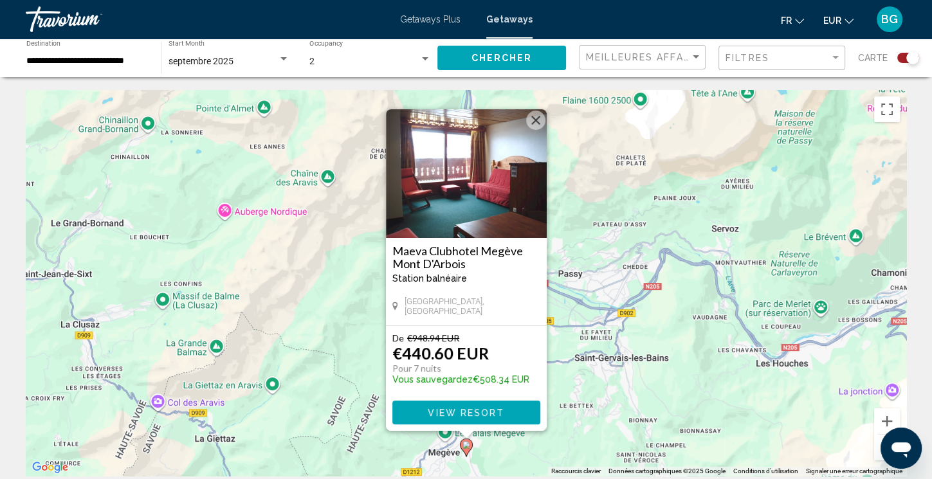
click at [532, 124] on button "Fermer" at bounding box center [535, 120] width 19 height 19
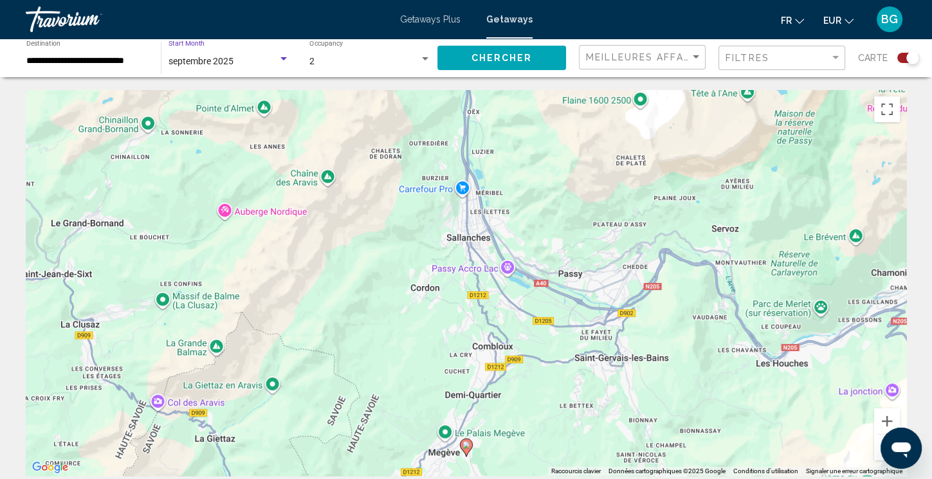
click at [286, 55] on div "Search widget" at bounding box center [284, 59] width 12 height 10
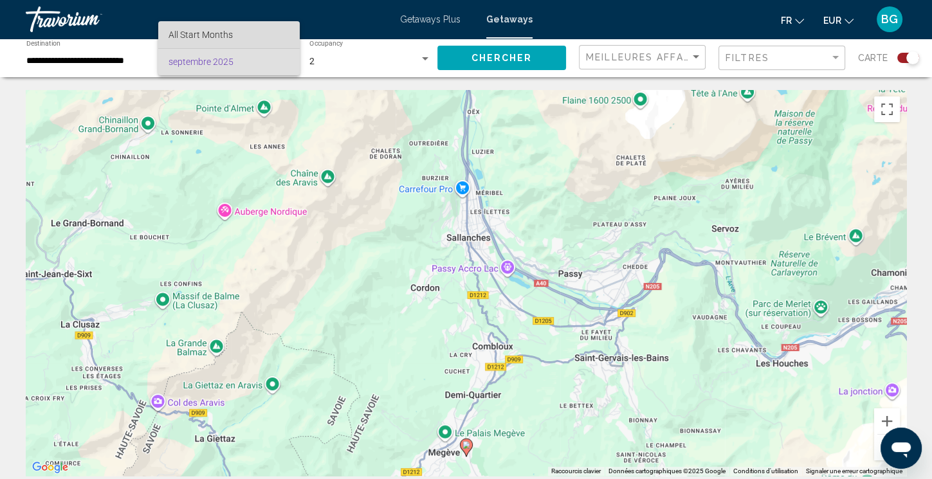
click at [227, 37] on span "All Start Months" at bounding box center [200, 35] width 64 height 10
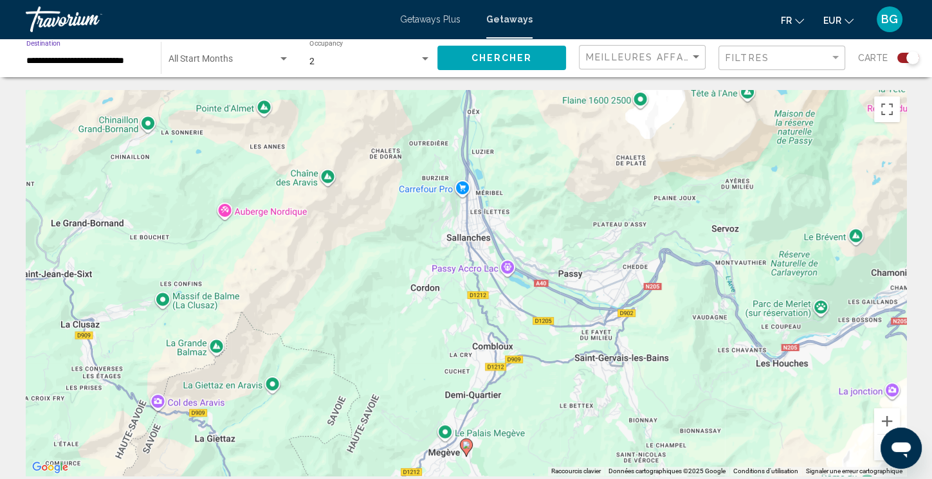
click at [116, 60] on input "**********" at bounding box center [87, 61] width 122 height 11
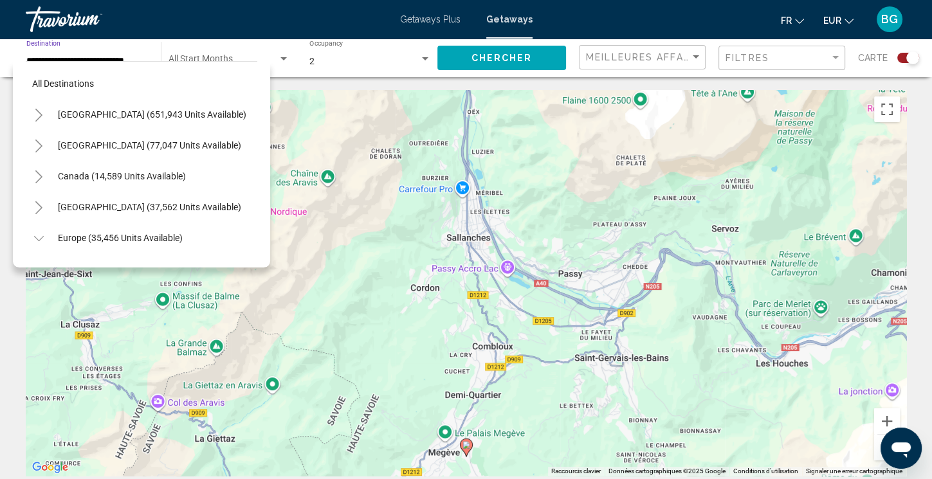
scroll to position [298, 0]
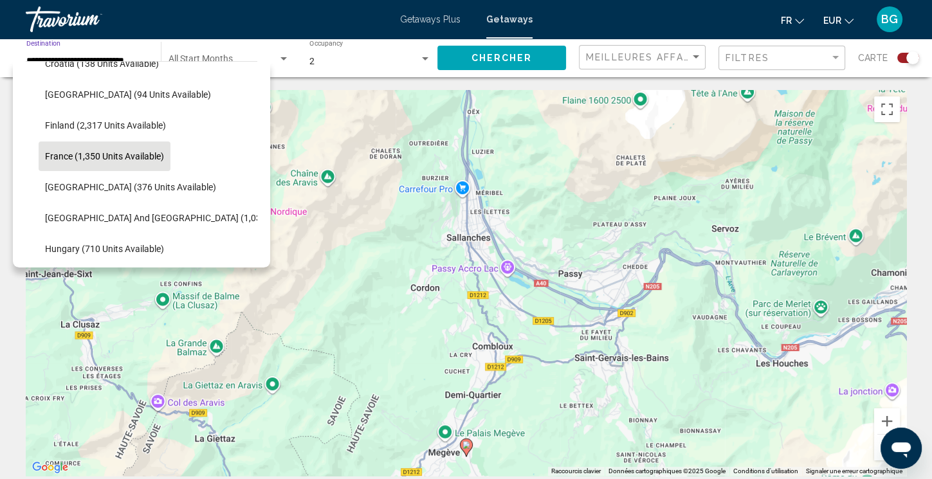
click at [87, 155] on span "France (1,350 units available)" at bounding box center [104, 156] width 119 height 10
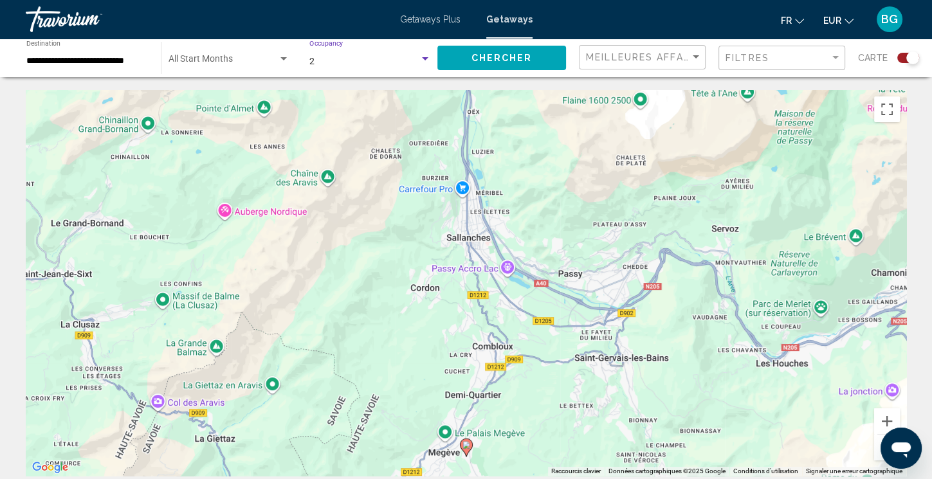
click at [424, 59] on div "Search widget" at bounding box center [425, 58] width 6 height 3
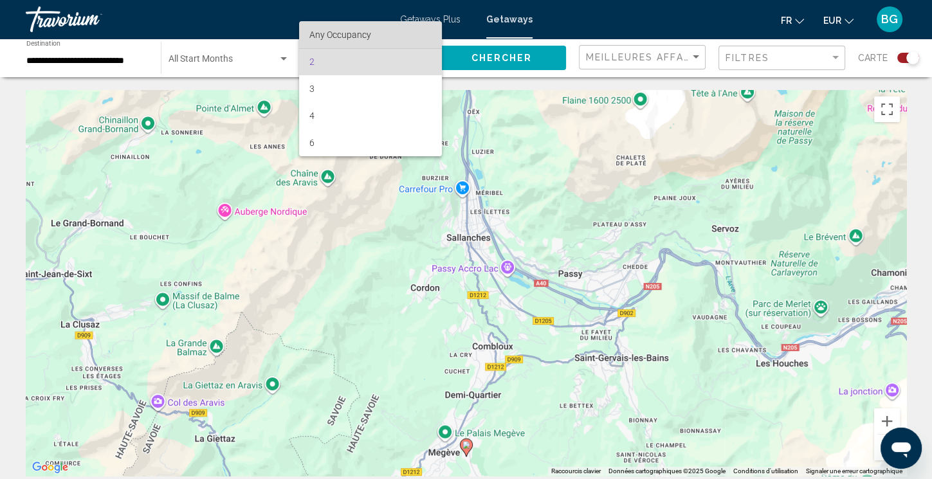
click at [341, 32] on span "Any Occupancy" at bounding box center [340, 35] width 62 height 10
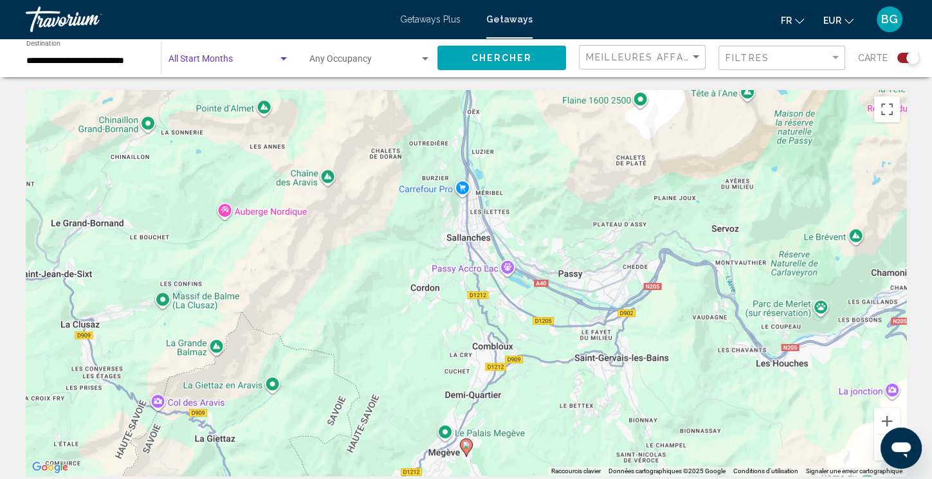
click at [285, 58] on div "Search widget" at bounding box center [283, 58] width 6 height 3
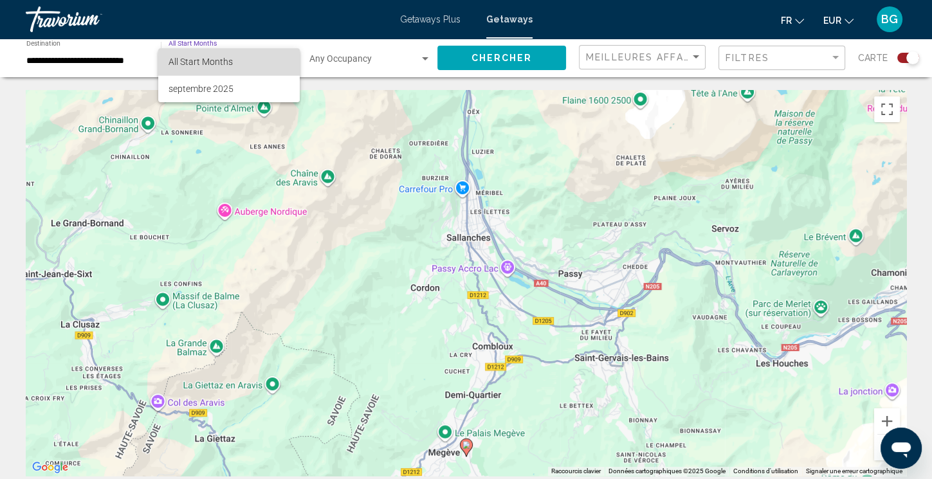
click at [236, 62] on span "All Start Months" at bounding box center [229, 61] width 122 height 27
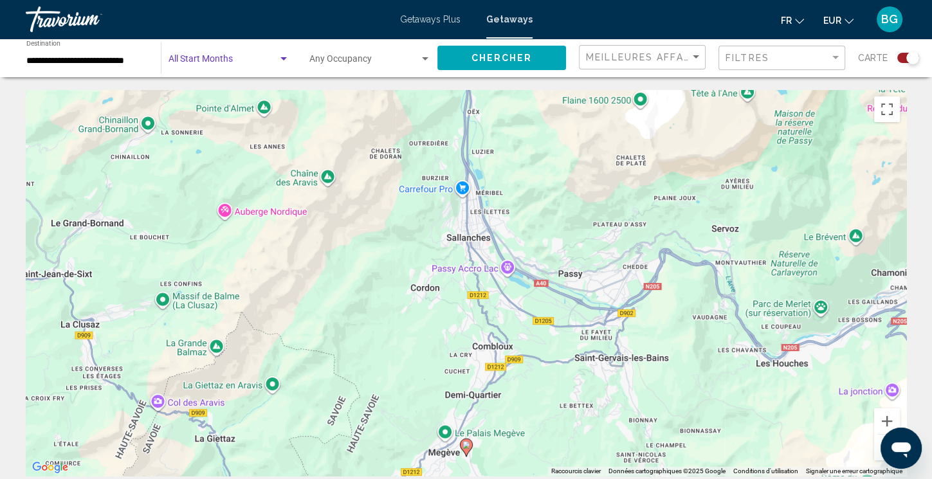
click at [521, 60] on span "Chercher" at bounding box center [501, 58] width 61 height 10
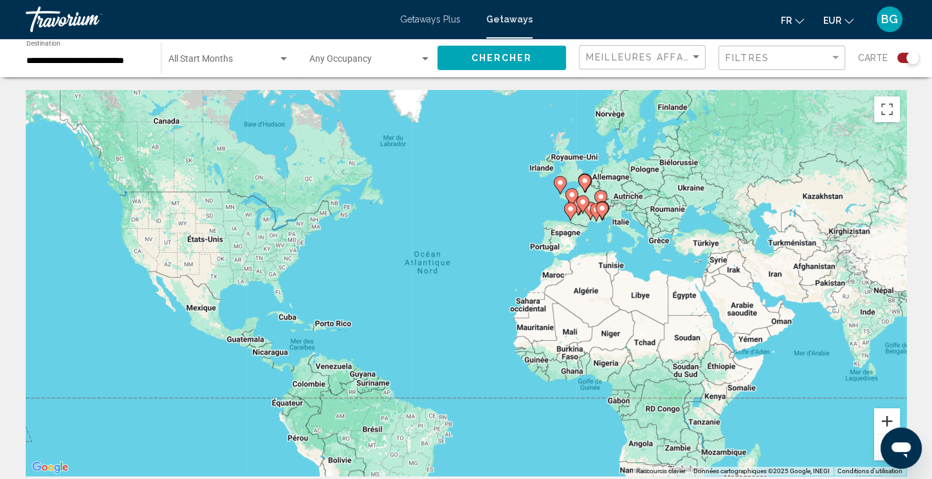
click at [886, 422] on button "Zoom avant" at bounding box center [887, 421] width 26 height 26
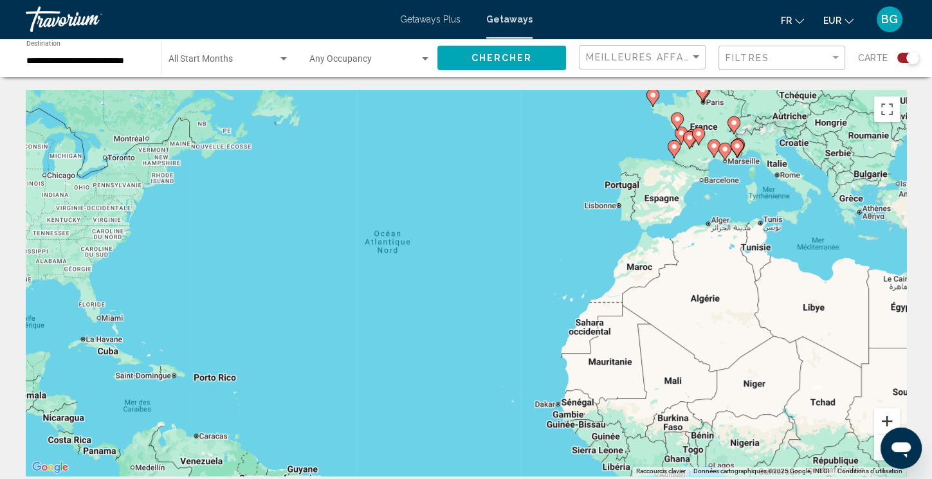
click at [886, 422] on button "Zoom avant" at bounding box center [887, 421] width 26 height 26
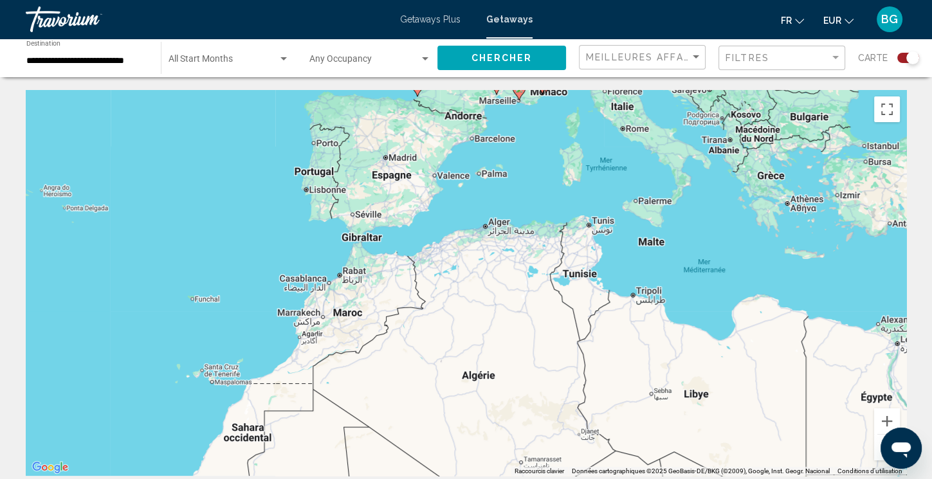
drag, startPoint x: 818, startPoint y: 356, endPoint x: 342, endPoint y: 428, distance: 481.1
click at [342, 428] on div "Pour naviguer, appuyez sur les touches fléchées. Pour activer le glissement ave…" at bounding box center [466, 283] width 880 height 386
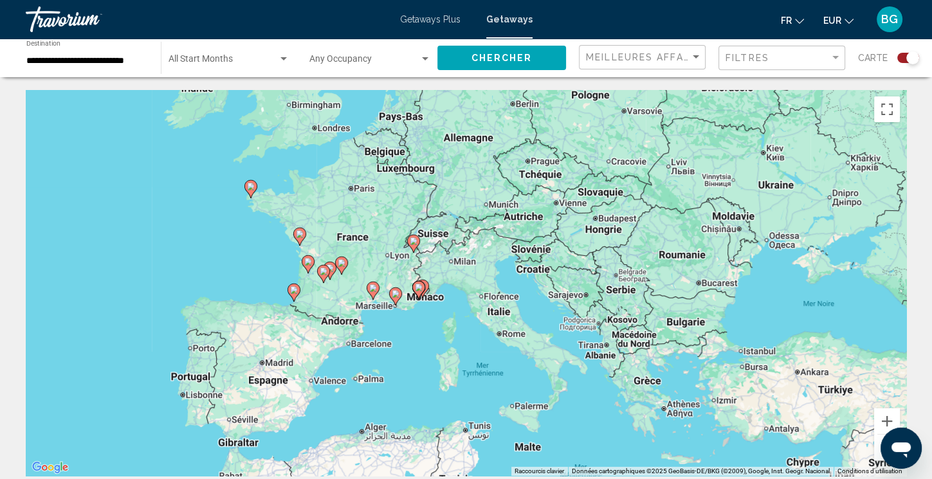
drag, startPoint x: 512, startPoint y: 170, endPoint x: 384, endPoint y: 384, distance: 249.7
click at [384, 384] on div "Pour naviguer, appuyez sur les touches fléchées. Pour activer le glissement ave…" at bounding box center [466, 283] width 880 height 386
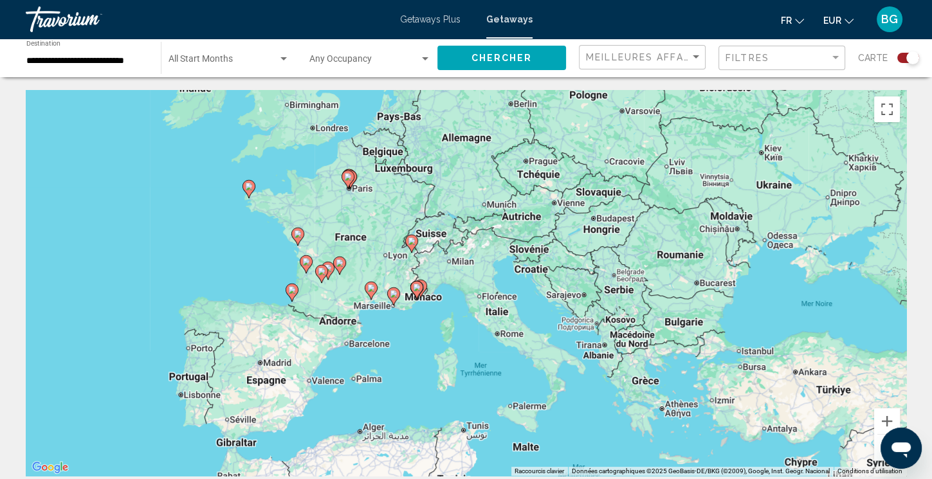
click at [883, 370] on div "Pour naviguer, appuyez sur les touches fléchées. Pour activer le glissement ave…" at bounding box center [466, 283] width 880 height 386
click at [884, 420] on button "Zoom avant" at bounding box center [887, 421] width 26 height 26
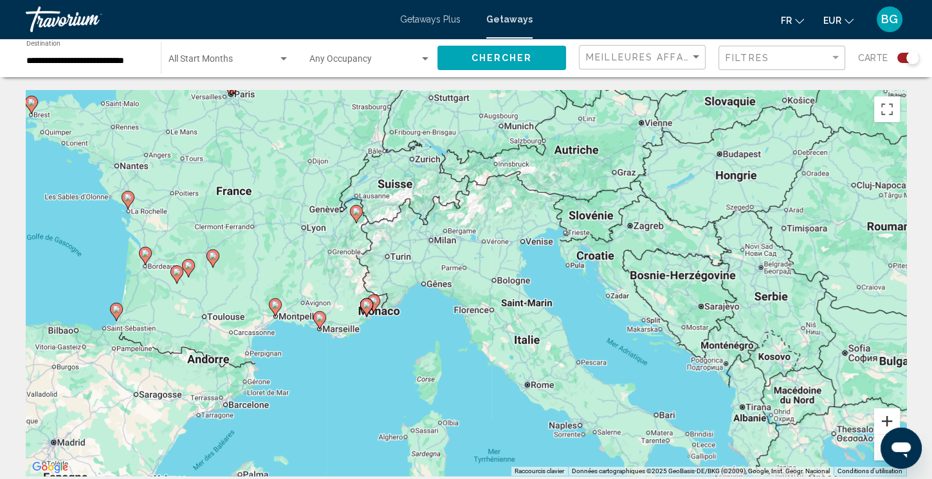
click at [884, 420] on button "Zoom avant" at bounding box center [887, 421] width 26 height 26
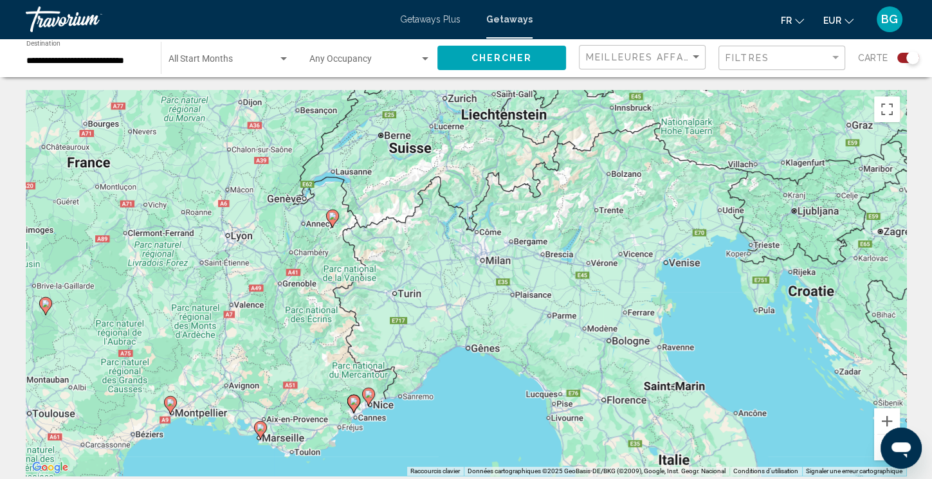
drag, startPoint x: 278, startPoint y: 204, endPoint x: 370, endPoint y: 273, distance: 114.8
click at [370, 273] on div "Pour naviguer, appuyez sur les touches fléchées. Pour activer le glissement ave…" at bounding box center [466, 283] width 880 height 386
click at [119, 59] on input "**********" at bounding box center [87, 61] width 122 height 11
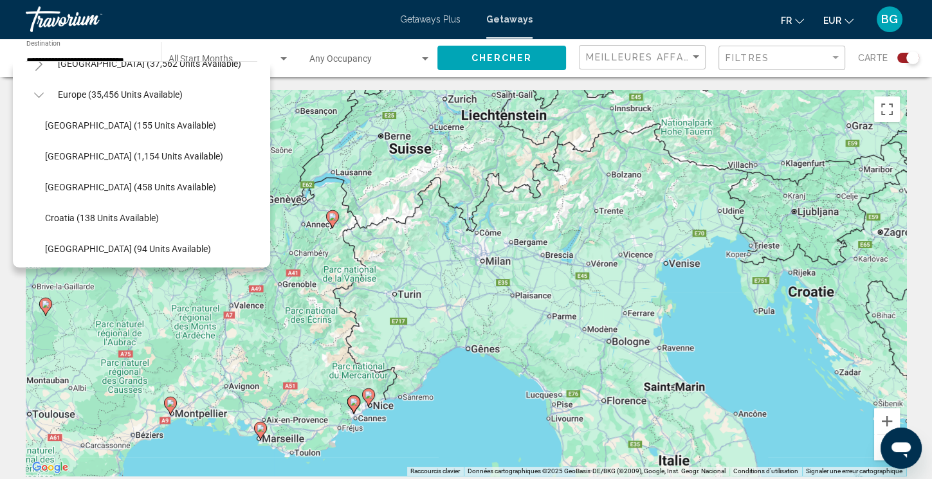
scroll to position [113, 0]
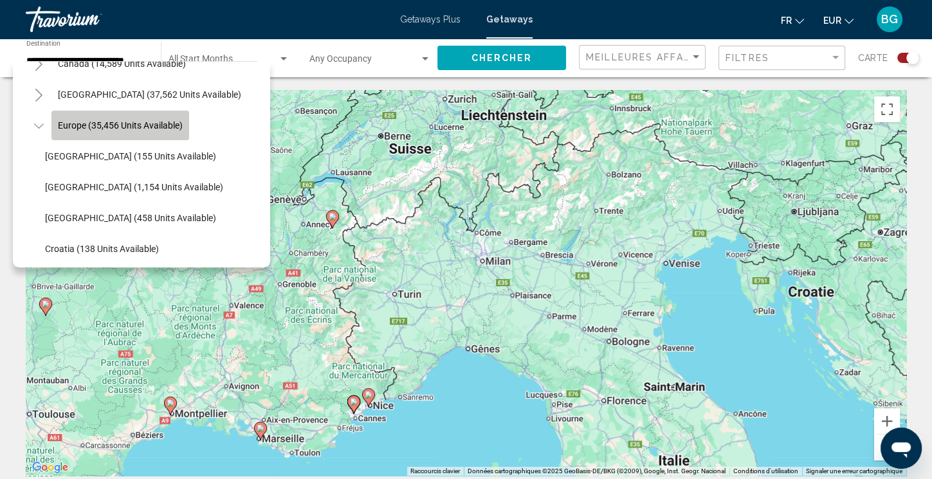
click at [148, 127] on span "Europe (35,456 units available)" at bounding box center [120, 125] width 125 height 10
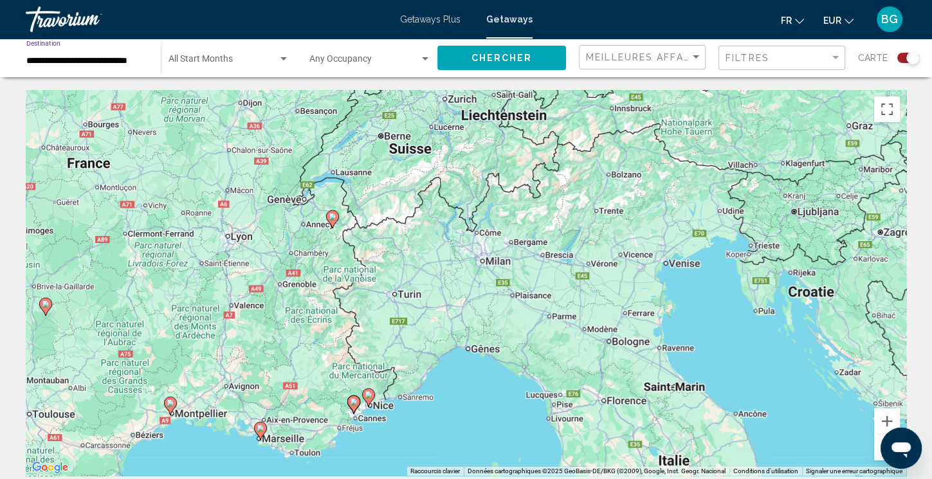
scroll to position [0, 1]
click at [421, 53] on div "Occupancy Any Occupancy" at bounding box center [370, 58] width 122 height 35
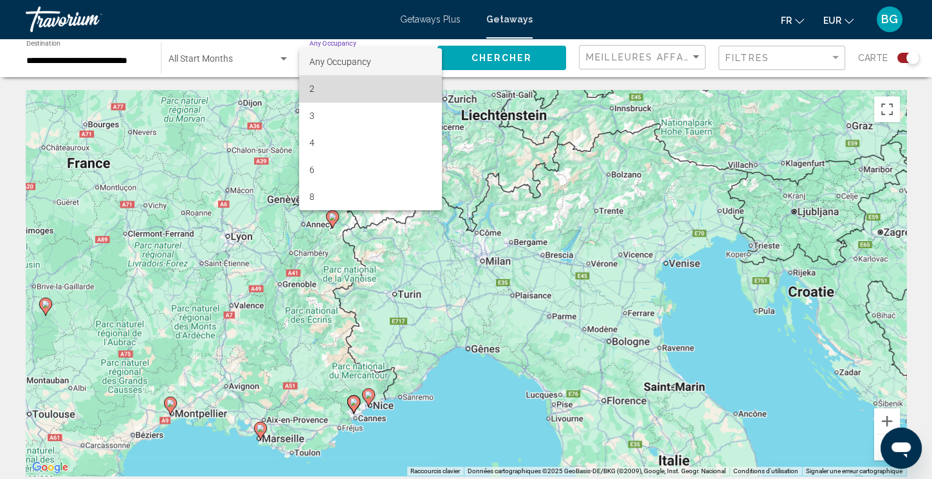
click at [338, 92] on span "2" at bounding box center [370, 88] width 122 height 27
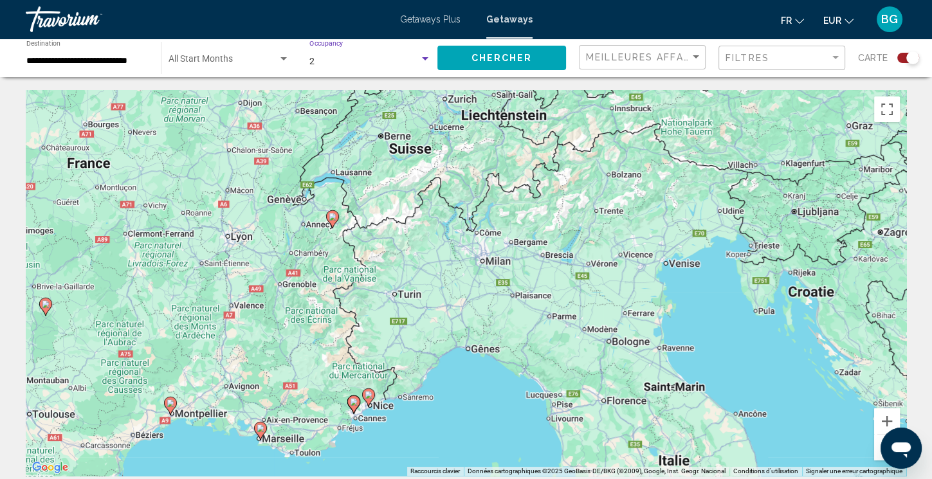
click at [264, 57] on span "Search widget" at bounding box center [222, 62] width 109 height 10
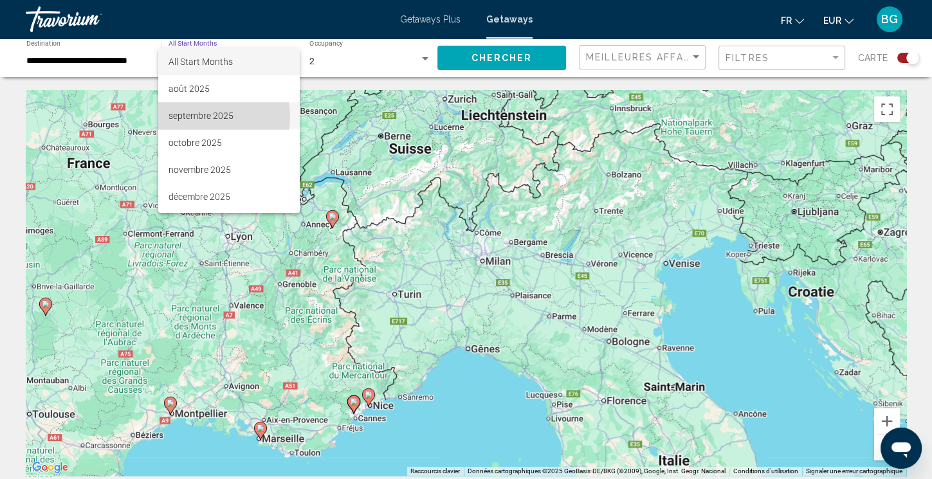
click at [197, 117] on span "septembre 2025" at bounding box center [229, 115] width 122 height 27
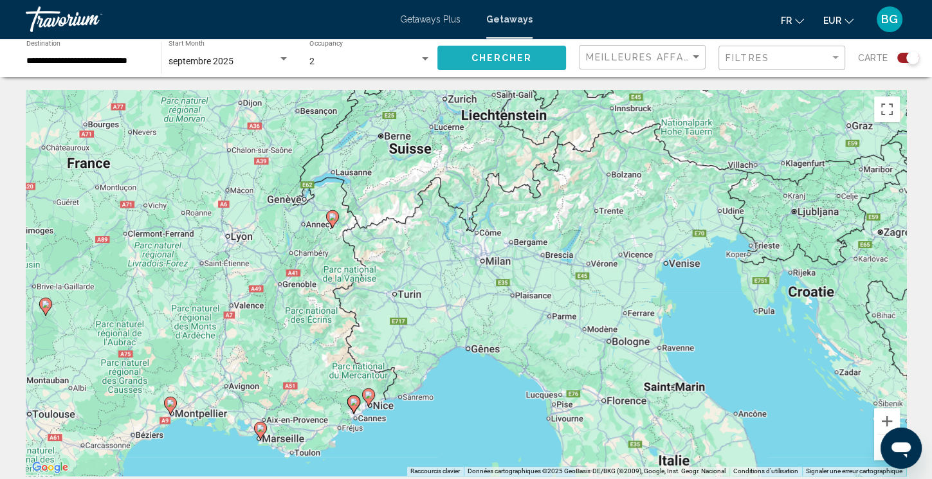
click at [516, 56] on span "Chercher" at bounding box center [501, 58] width 61 height 10
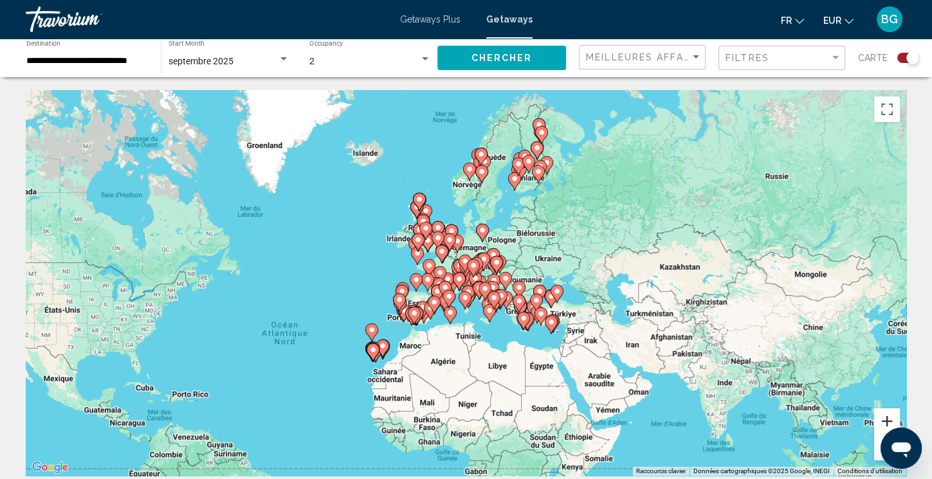
click at [887, 420] on button "Zoom avant" at bounding box center [887, 421] width 26 height 26
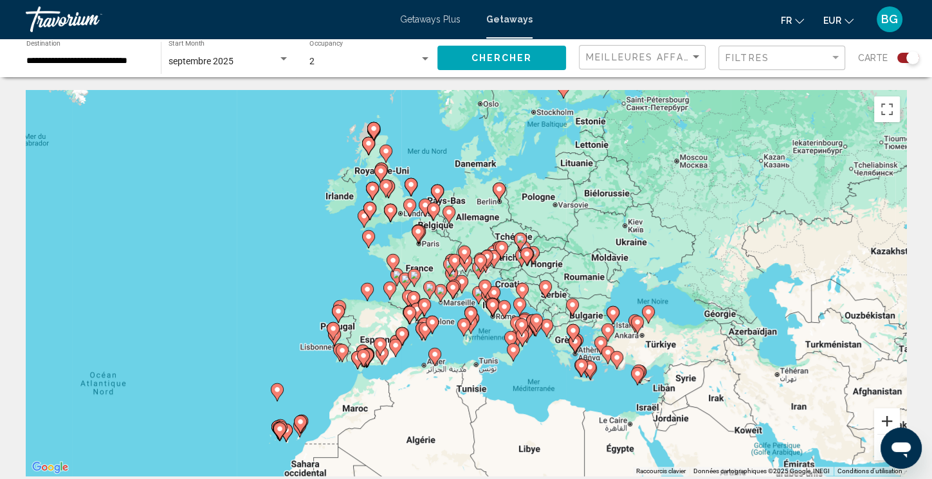
click at [887, 420] on button "Zoom avant" at bounding box center [887, 421] width 26 height 26
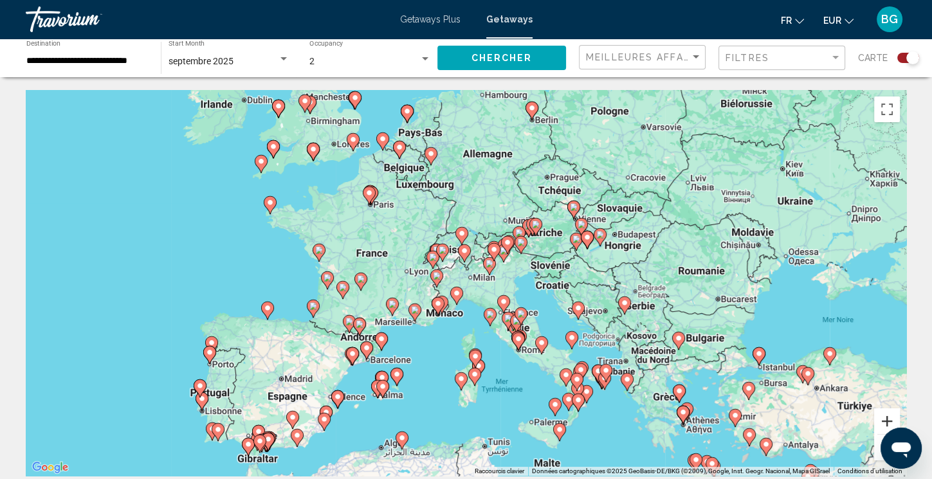
click at [887, 420] on button "Zoom avant" at bounding box center [887, 421] width 26 height 26
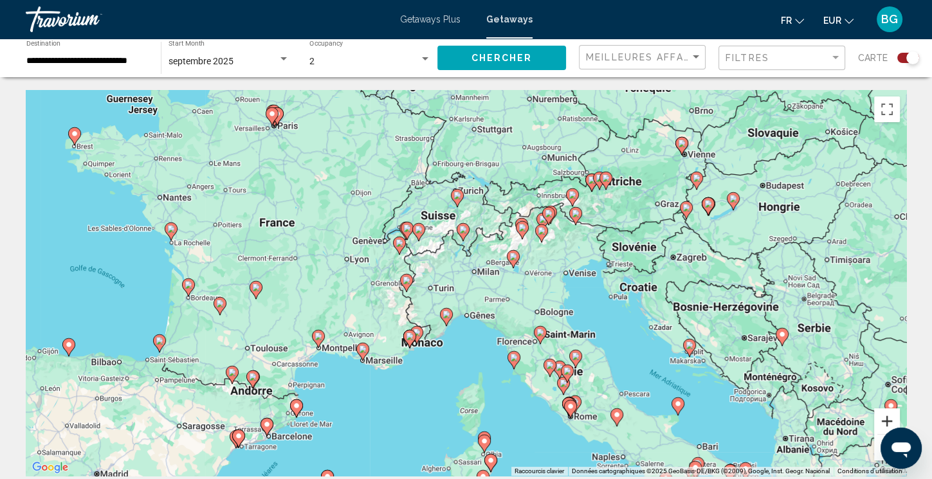
click at [887, 420] on button "Zoom avant" at bounding box center [887, 421] width 26 height 26
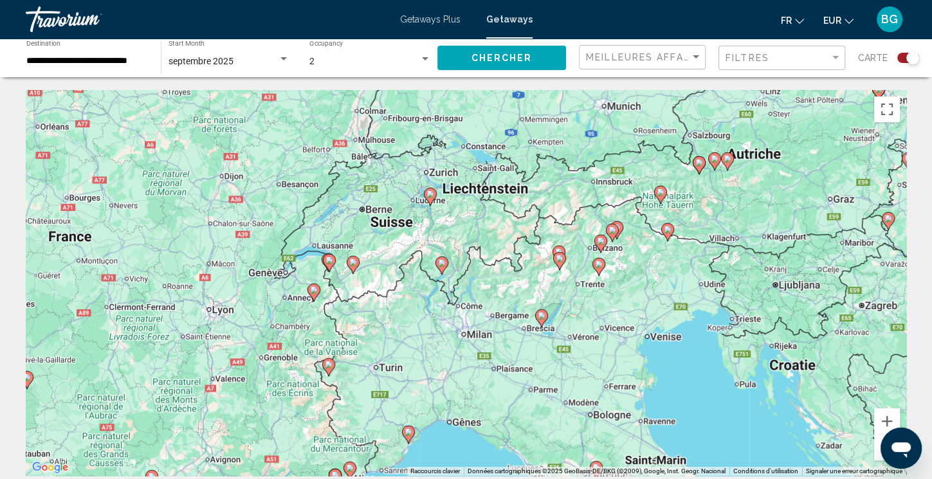
drag, startPoint x: 378, startPoint y: 260, endPoint x: 359, endPoint y: 336, distance: 78.1
click at [359, 336] on div "Pour naviguer, appuyez sur les touches fléchées. Pour activer le glissement ave…" at bounding box center [466, 283] width 880 height 386
click at [327, 264] on icon "Main content" at bounding box center [329, 263] width 12 height 17
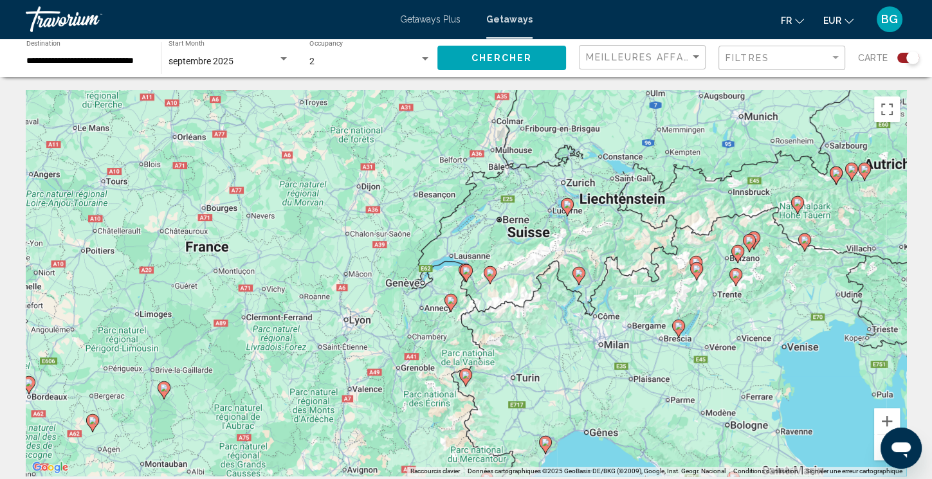
click at [465, 275] on icon "Main content" at bounding box center [466, 273] width 12 height 17
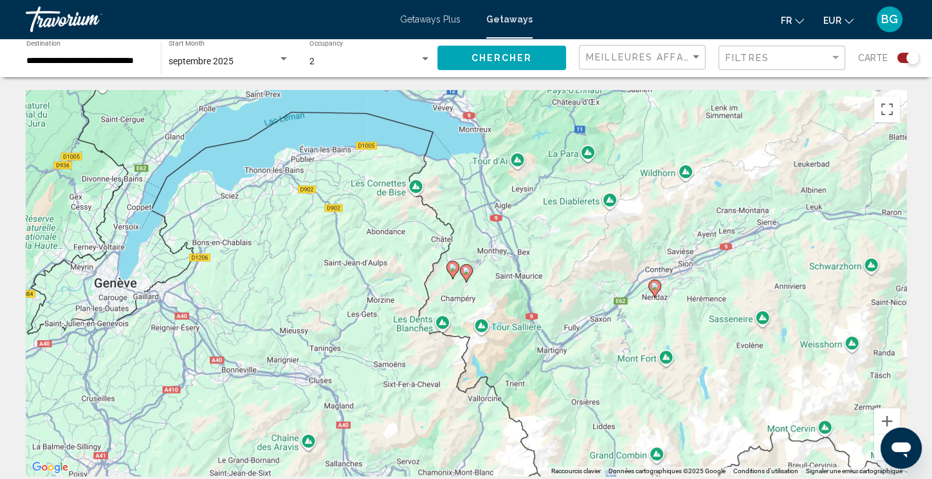
click at [465, 275] on icon "Main content" at bounding box center [466, 273] width 12 height 17
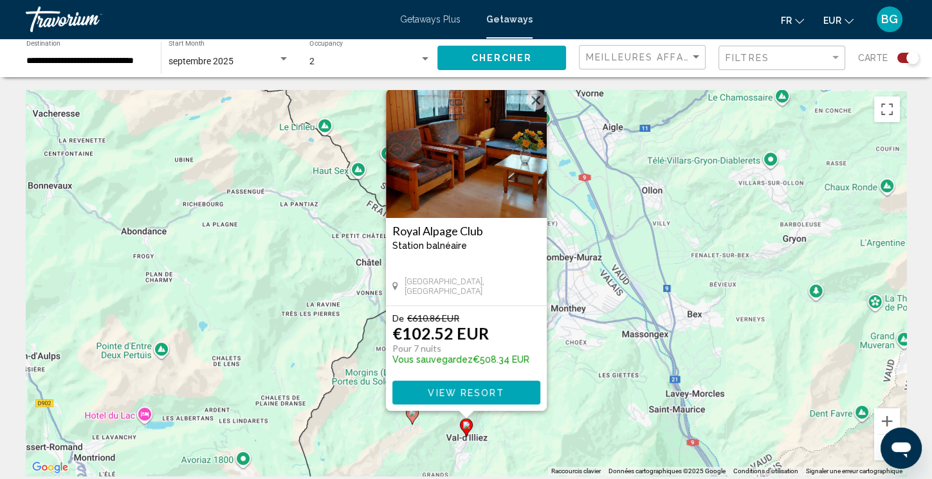
click at [534, 95] on button "Fermer" at bounding box center [535, 100] width 19 height 19
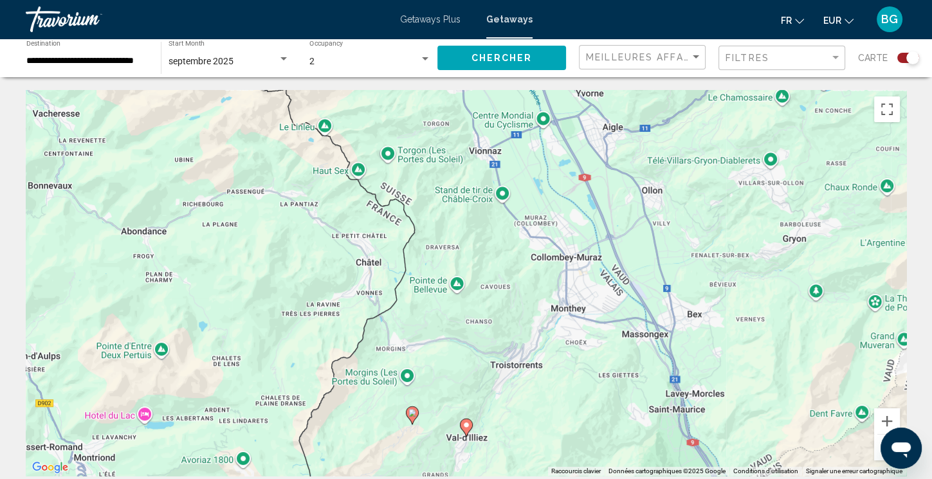
click at [411, 417] on icon "Main content" at bounding box center [412, 415] width 12 height 17
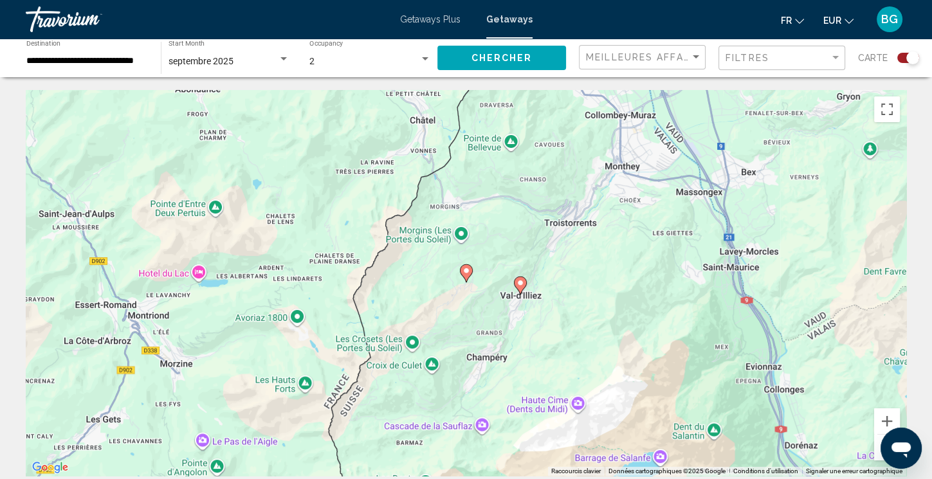
click at [467, 269] on image "Main content" at bounding box center [466, 271] width 8 height 8
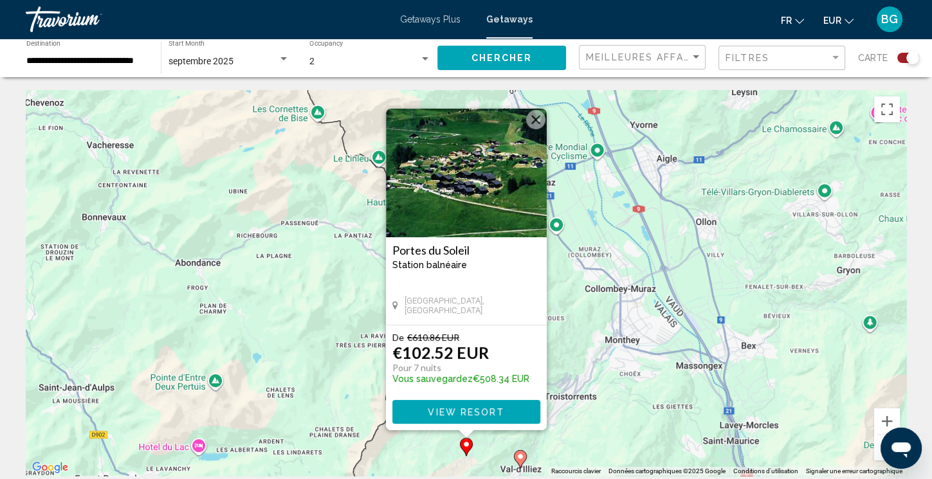
click at [530, 113] on button "Fermer" at bounding box center [535, 119] width 19 height 19
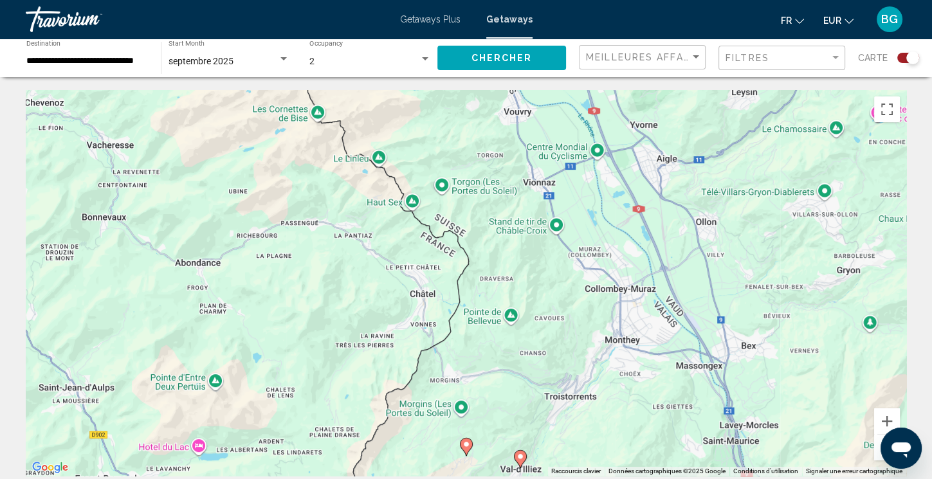
click at [523, 456] on image "Main content" at bounding box center [520, 457] width 8 height 8
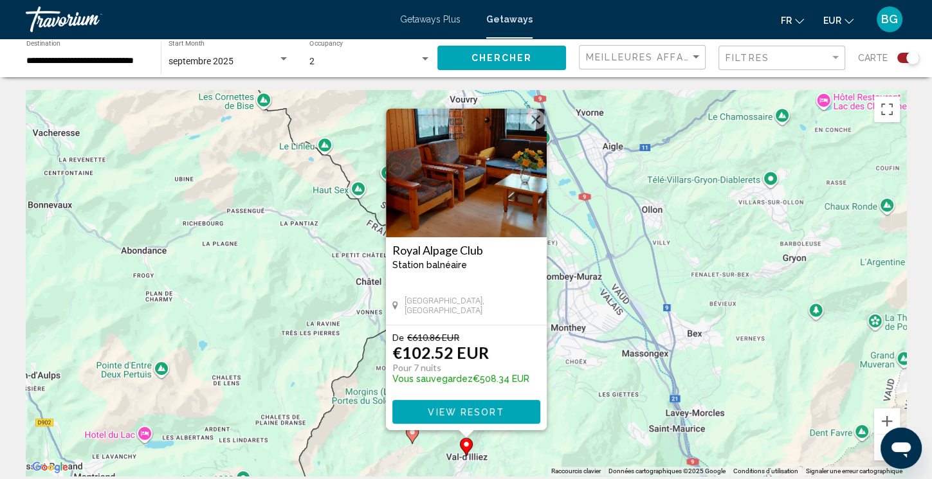
click at [532, 119] on button "Fermer" at bounding box center [535, 119] width 19 height 19
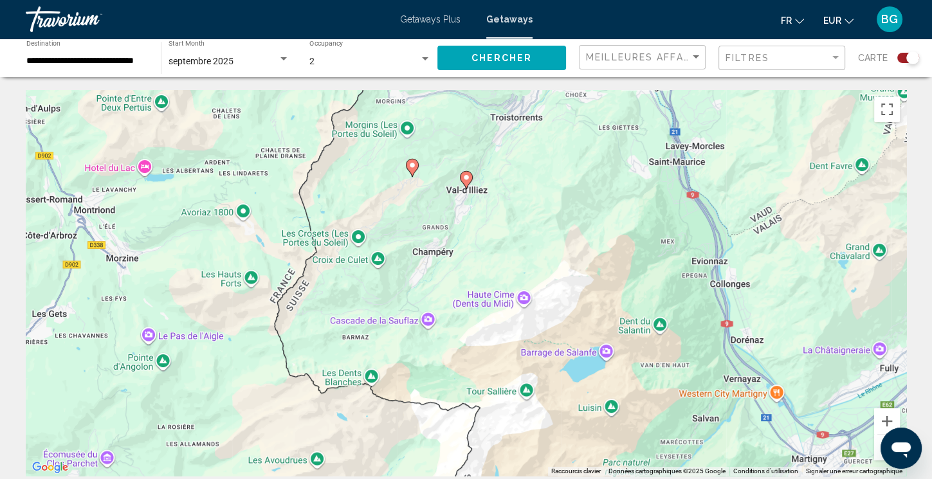
drag, startPoint x: 703, startPoint y: 310, endPoint x: 703, endPoint y: 42, distance: 268.1
click at [703, 90] on div "Pour activer le glissement avec le clavier, appuyez sur Alt+Entrée. Une fois ce…" at bounding box center [466, 283] width 880 height 386
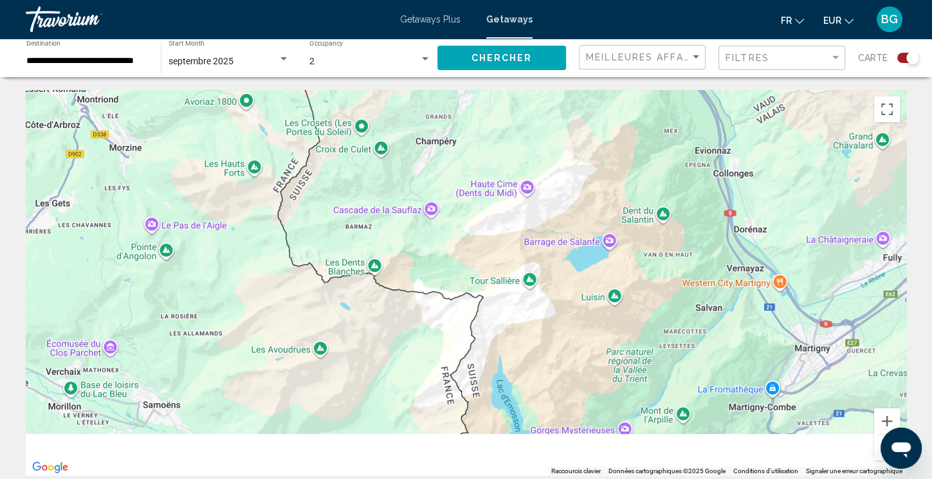
drag, startPoint x: 673, startPoint y: 189, endPoint x: 676, endPoint y: 75, distance: 114.5
click at [676, 90] on div "Pour activer le glissement avec le clavier, appuyez sur Alt+Entrée. Une fois ce…" at bounding box center [466, 283] width 880 height 386
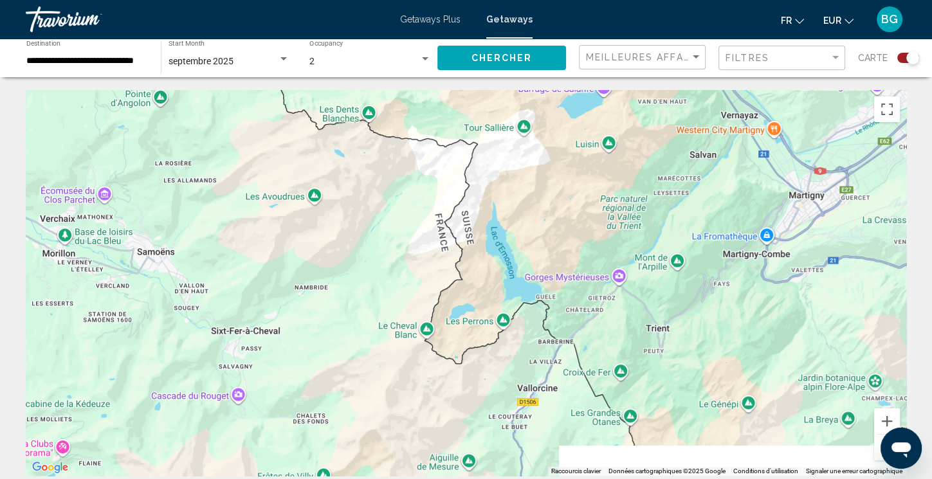
drag, startPoint x: 647, startPoint y: 228, endPoint x: 646, endPoint y: 106, distance: 122.2
click at [646, 106] on div "Pour activer le glissement avec le clavier, appuyez sur Alt+Entrée. Une fois ce…" at bounding box center [466, 283] width 880 height 386
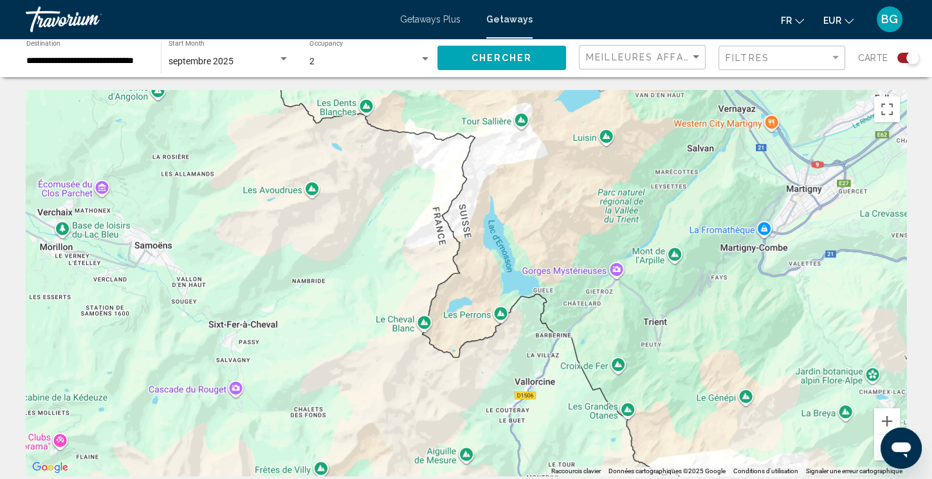
click at [878, 439] on button "Zoom arrière" at bounding box center [887, 448] width 26 height 26
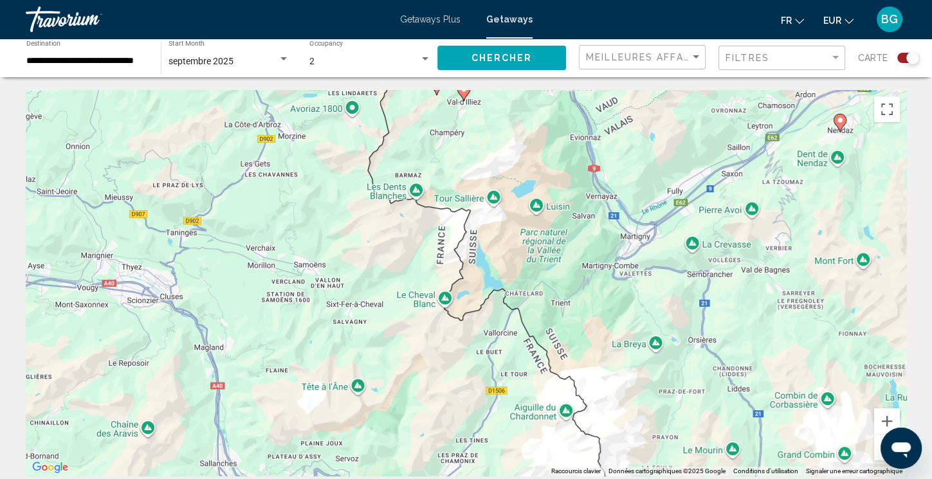
click at [878, 439] on button "Zoom arrière" at bounding box center [887, 448] width 26 height 26
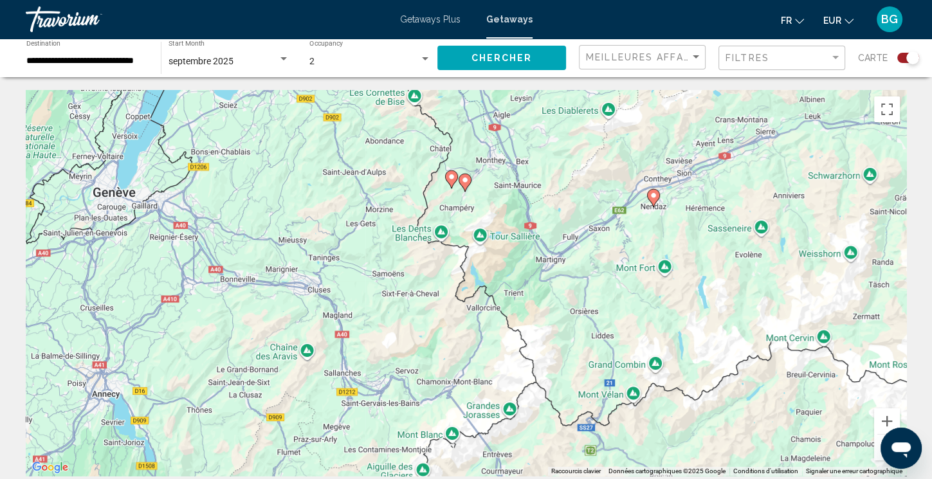
click at [878, 439] on button "Zoom arrière" at bounding box center [887, 448] width 26 height 26
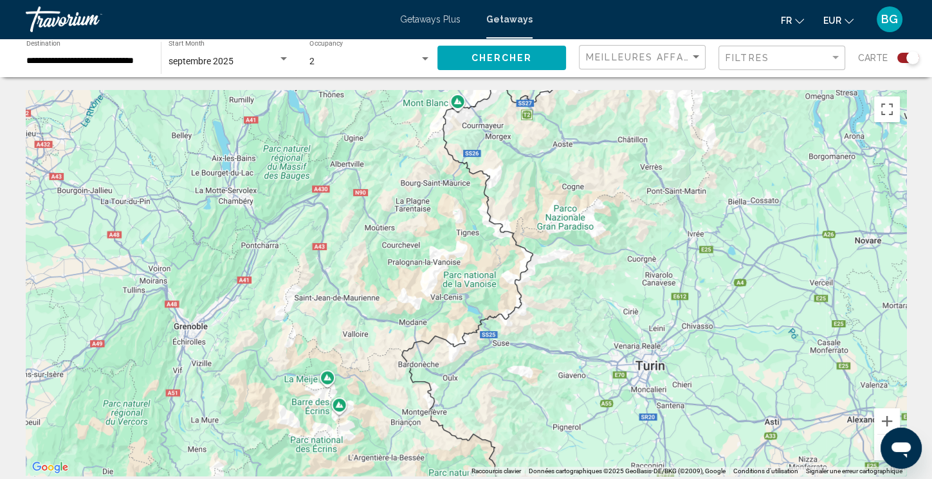
drag, startPoint x: 573, startPoint y: 320, endPoint x: 571, endPoint y: 67, distance: 253.3
click at [571, 90] on div "Pour activer le glissement avec le clavier, appuyez sur Alt+Entrée. Une fois ce…" at bounding box center [466, 283] width 880 height 386
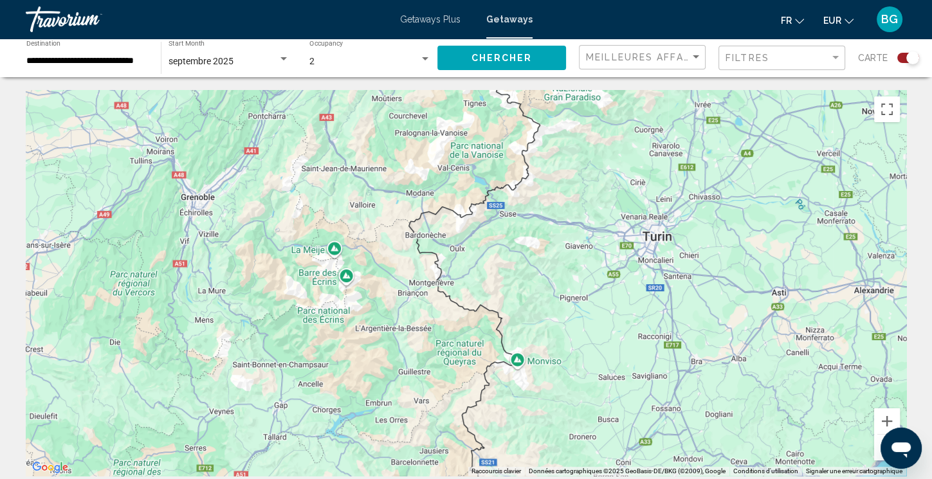
drag, startPoint x: 484, startPoint y: 340, endPoint x: 491, endPoint y: 211, distance: 129.4
click at [491, 211] on div "Main content" at bounding box center [466, 283] width 880 height 386
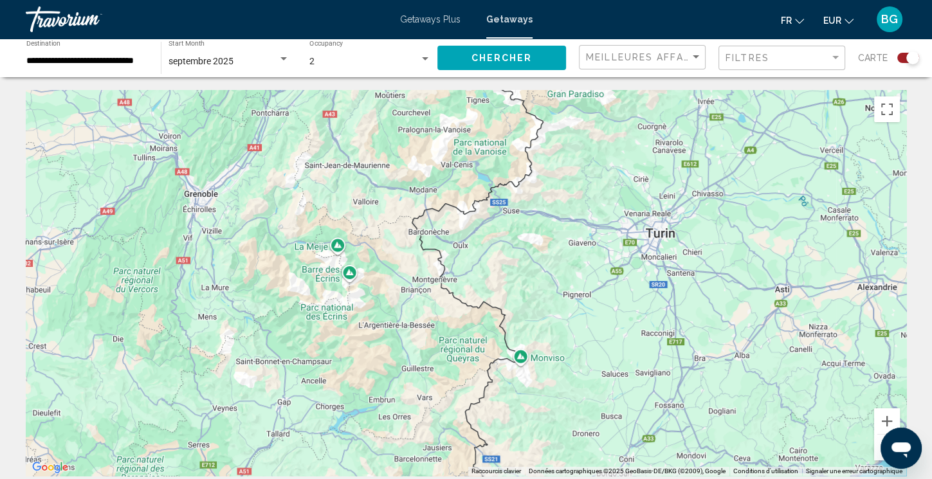
click at [876, 449] on button "Zoom arrière" at bounding box center [887, 448] width 26 height 26
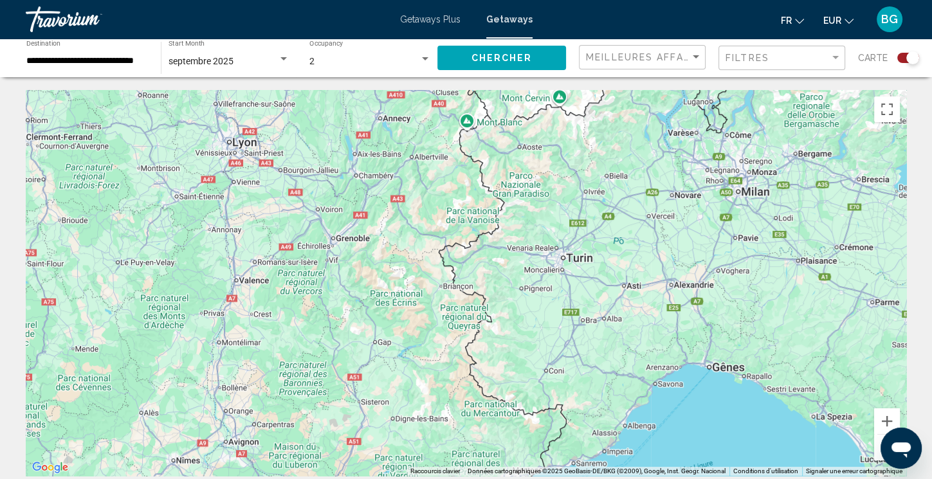
click at [876, 449] on button "Zoom arrière" at bounding box center [887, 448] width 26 height 26
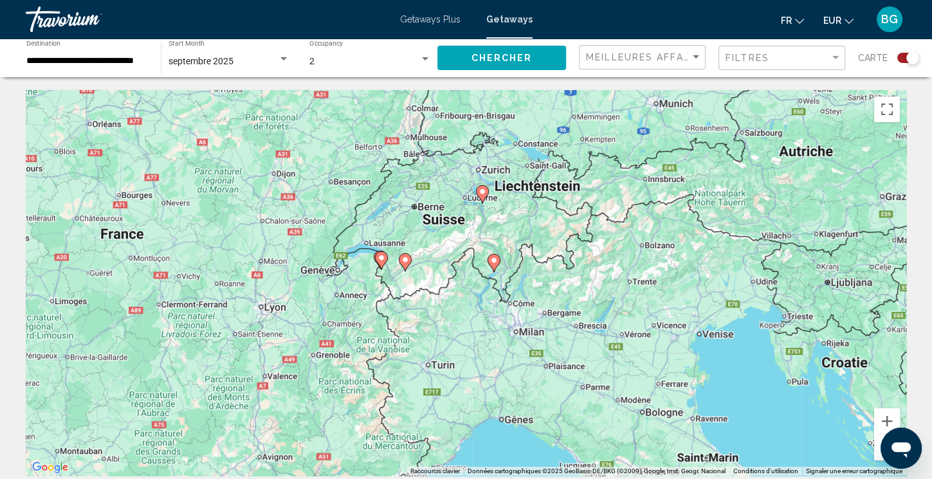
drag, startPoint x: 484, startPoint y: 310, endPoint x: 399, endPoint y: 397, distance: 121.9
click at [399, 397] on div "Pour activer le glissement avec le clavier, appuyez sur Alt+Entrée. Une fois ce…" at bounding box center [466, 283] width 880 height 386
click at [483, 197] on icon "Main content" at bounding box center [482, 194] width 12 height 17
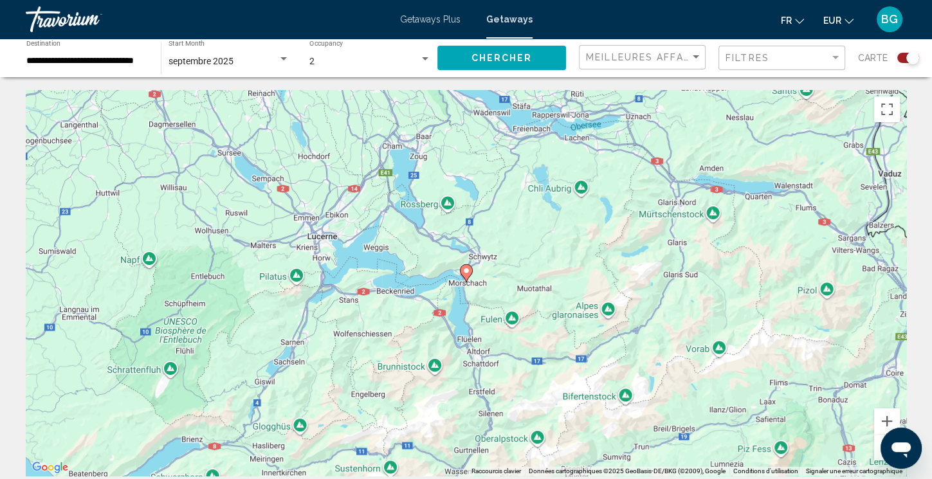
click at [465, 274] on image "Main content" at bounding box center [466, 271] width 8 height 8
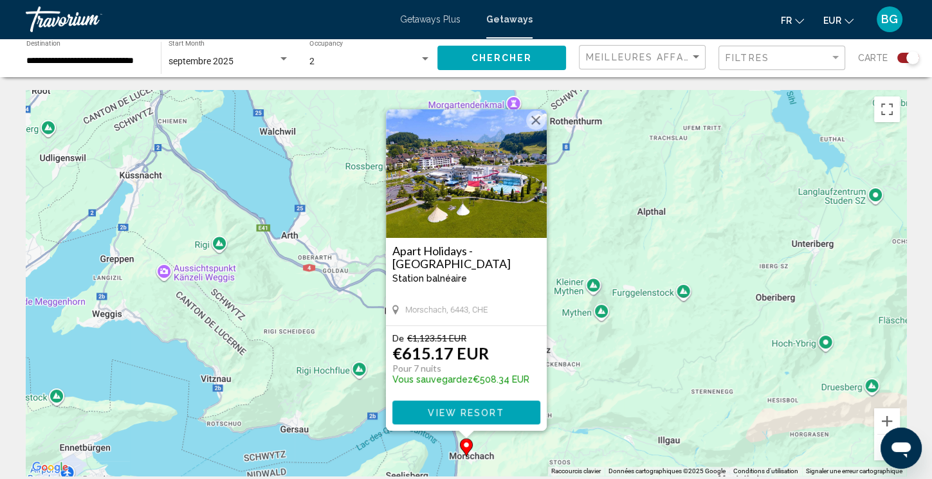
click at [532, 117] on button "Fermer" at bounding box center [535, 120] width 19 height 19
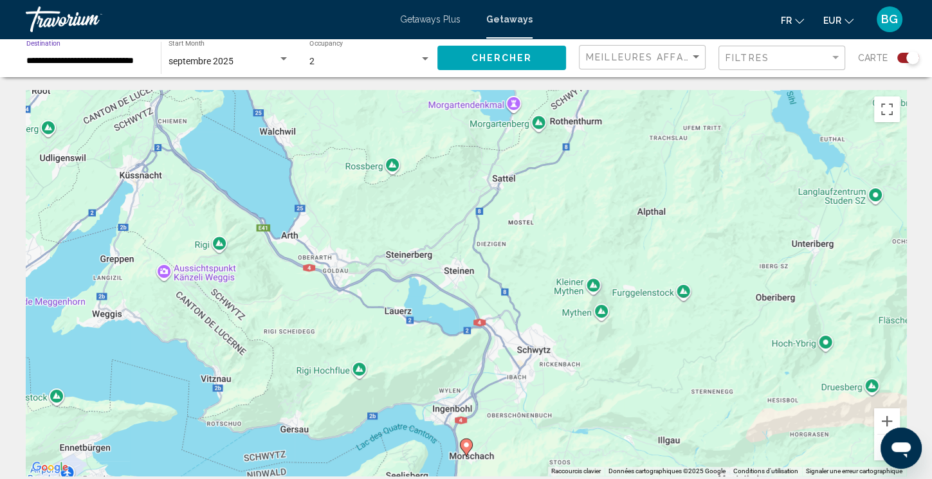
click at [87, 59] on input "**********" at bounding box center [87, 61] width 122 height 11
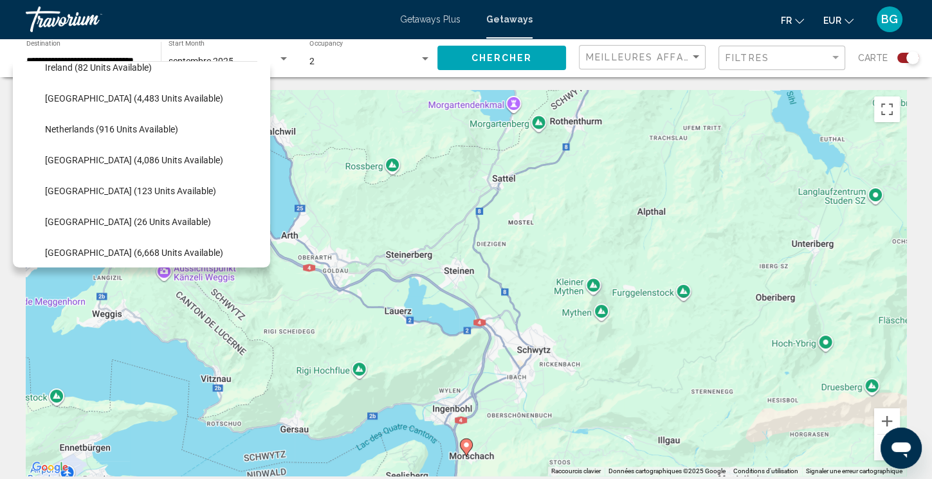
scroll to position [472, 0]
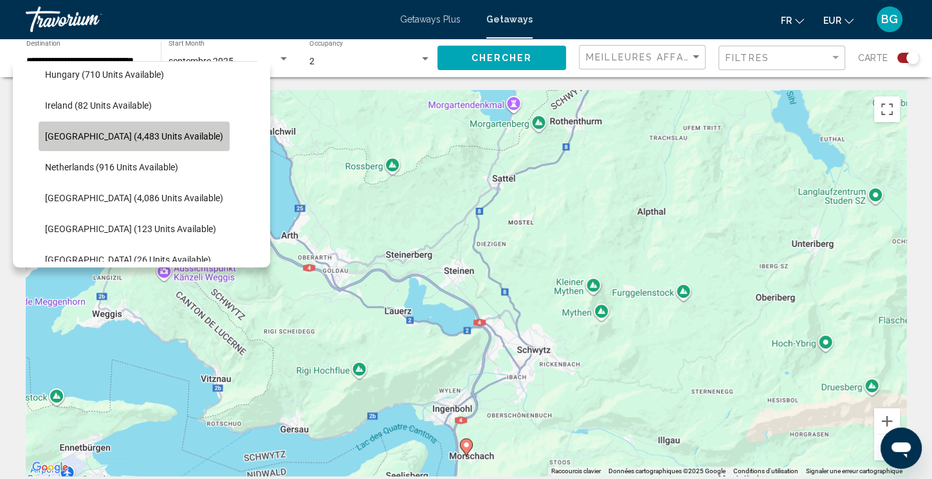
click at [140, 136] on span "[GEOGRAPHIC_DATA] (4,483 units available)" at bounding box center [134, 136] width 178 height 10
type input "**********"
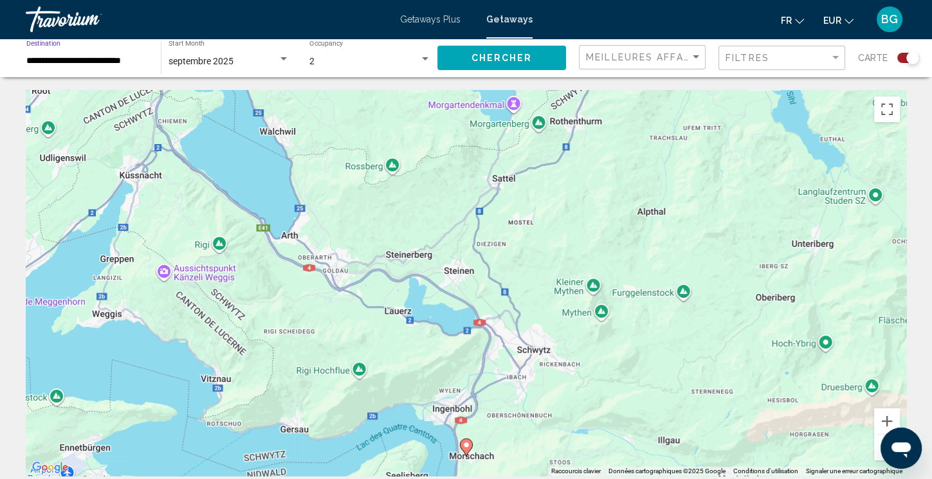
scroll to position [0, 0]
click at [495, 55] on span "Chercher" at bounding box center [501, 58] width 61 height 10
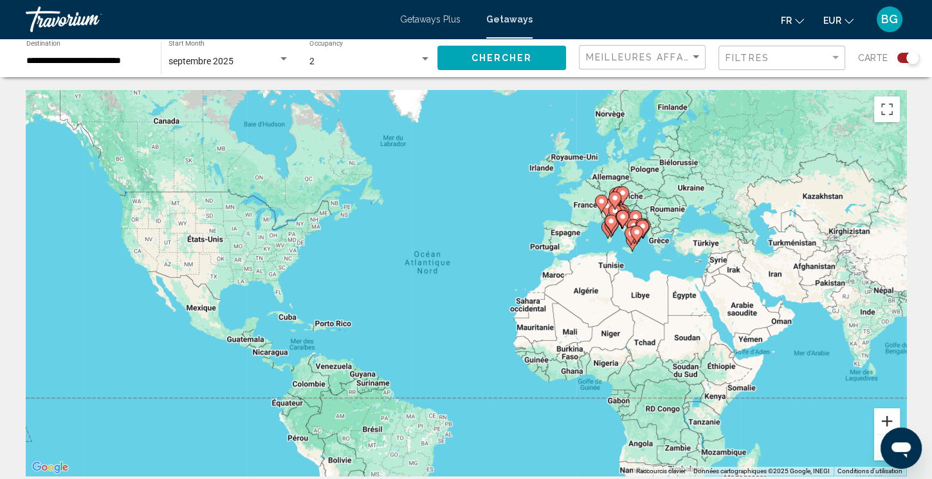
click at [886, 419] on button "Zoom avant" at bounding box center [887, 421] width 26 height 26
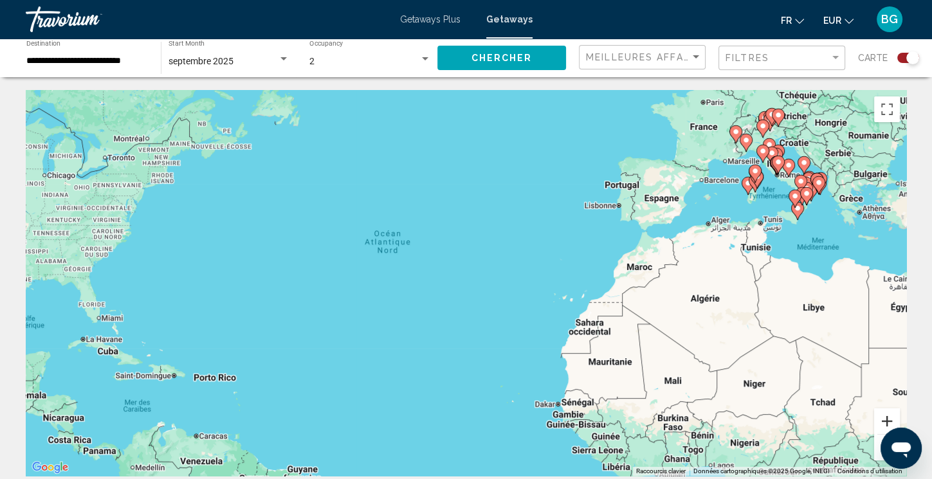
click at [886, 419] on button "Zoom avant" at bounding box center [887, 421] width 26 height 26
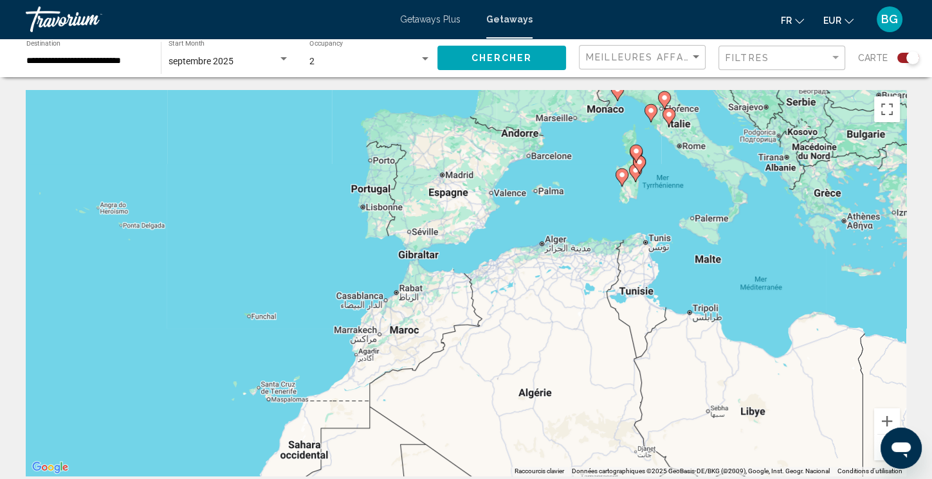
drag, startPoint x: 794, startPoint y: 261, endPoint x: 369, endPoint y: 341, distance: 432.4
click at [369, 341] on div "Pour activer le glissement avec le clavier, appuyez sur Alt+Entrée. Une fois ce…" at bounding box center [466, 283] width 880 height 386
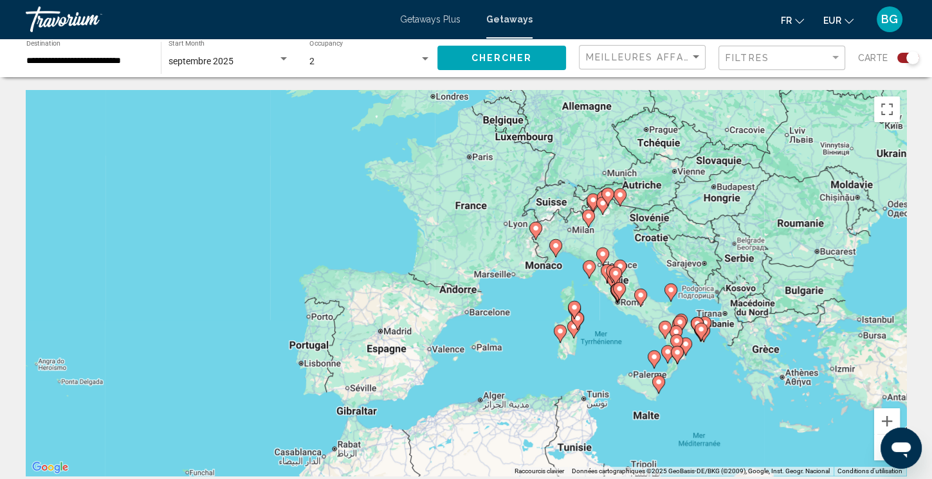
drag, startPoint x: 752, startPoint y: 204, endPoint x: 684, endPoint y: 373, distance: 181.7
click at [684, 373] on div "Pour activer le glissement avec le clavier, appuyez sur Alt+Entrée. Une fois ce…" at bounding box center [466, 283] width 880 height 386
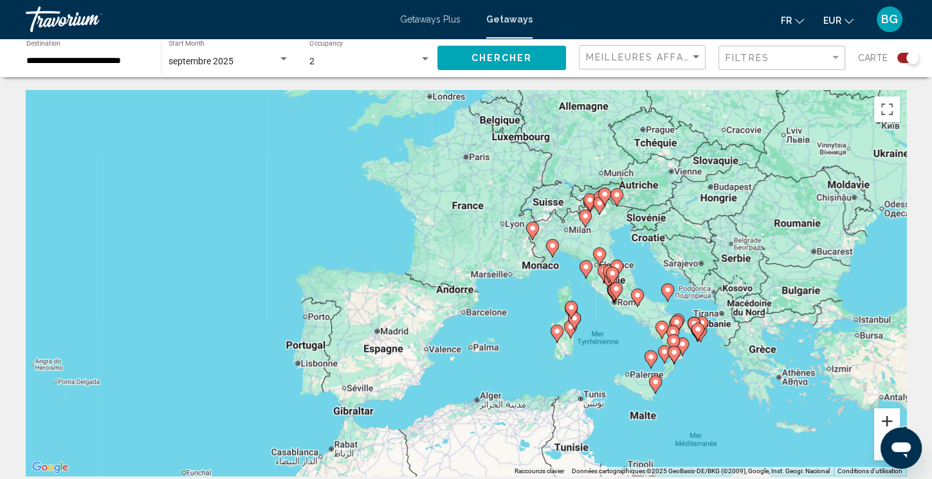
click at [889, 415] on button "Zoom avant" at bounding box center [887, 421] width 26 height 26
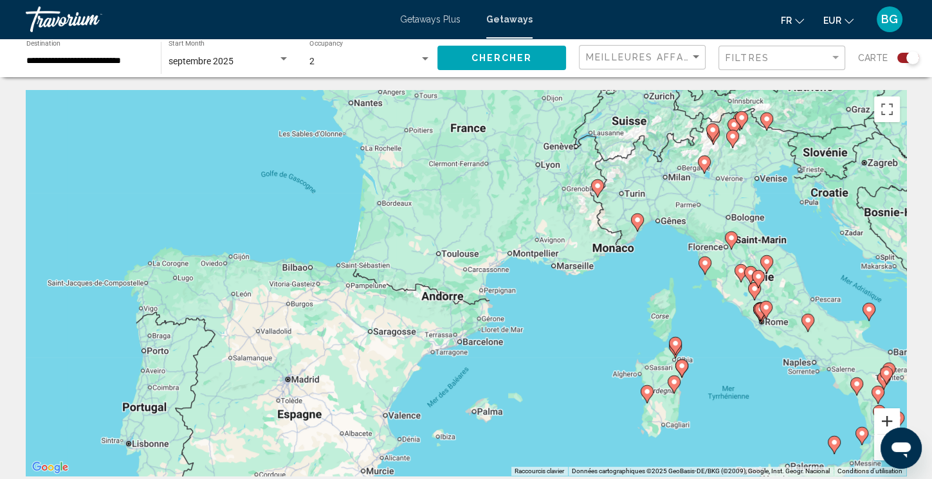
click at [889, 415] on button "Zoom avant" at bounding box center [887, 421] width 26 height 26
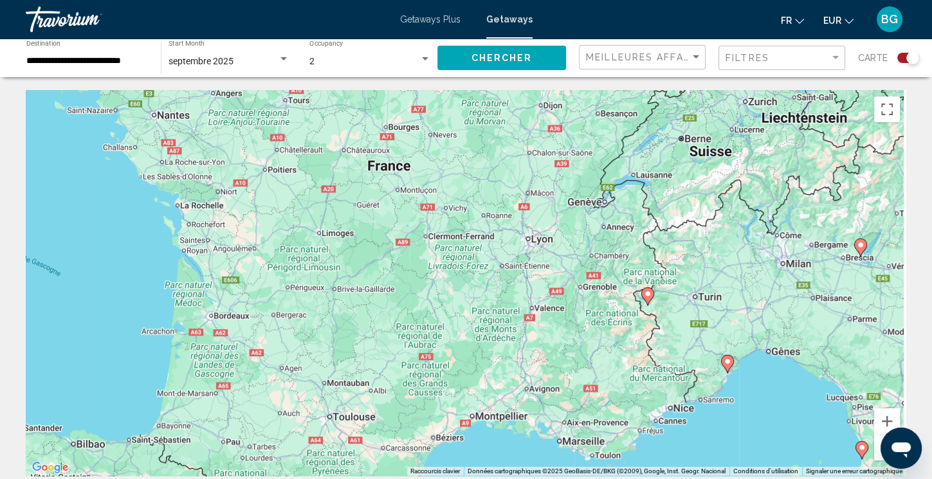
drag, startPoint x: 664, startPoint y: 149, endPoint x: 580, endPoint y: 336, distance: 204.9
click at [580, 336] on div "Pour activer le glissement avec le clavier, appuyez sur Alt+Entrée. Une fois ce…" at bounding box center [466, 283] width 880 height 386
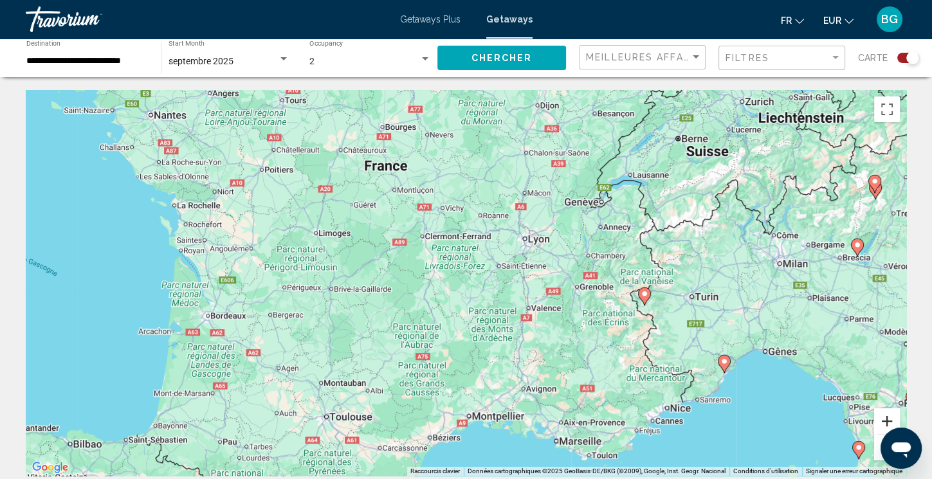
click at [886, 415] on button "Zoom avant" at bounding box center [887, 421] width 26 height 26
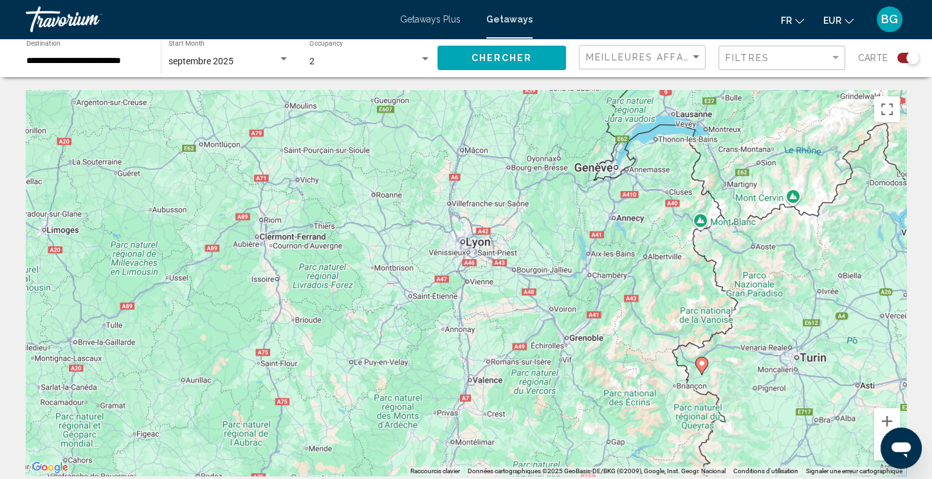
drag, startPoint x: 793, startPoint y: 294, endPoint x: 680, endPoint y: 333, distance: 120.4
click at [680, 333] on div "Pour activer le glissement avec le clavier, appuyez sur Alt+Entrée. Une fois ce…" at bounding box center [466, 283] width 880 height 386
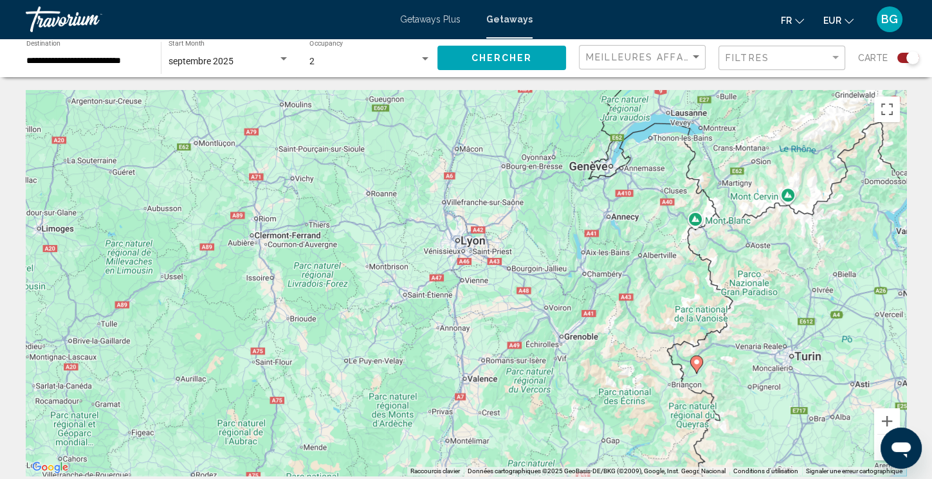
click at [697, 363] on image "Main content" at bounding box center [696, 362] width 8 height 8
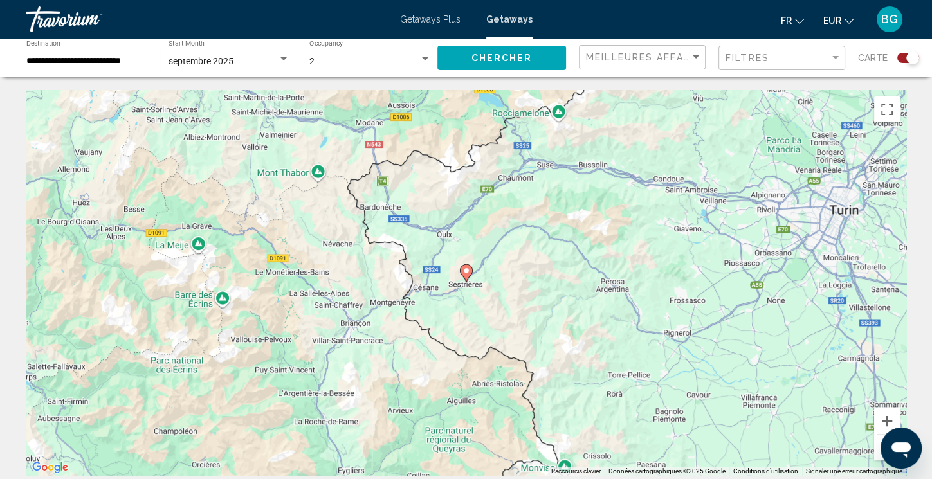
click at [467, 269] on image "Main content" at bounding box center [466, 271] width 8 height 8
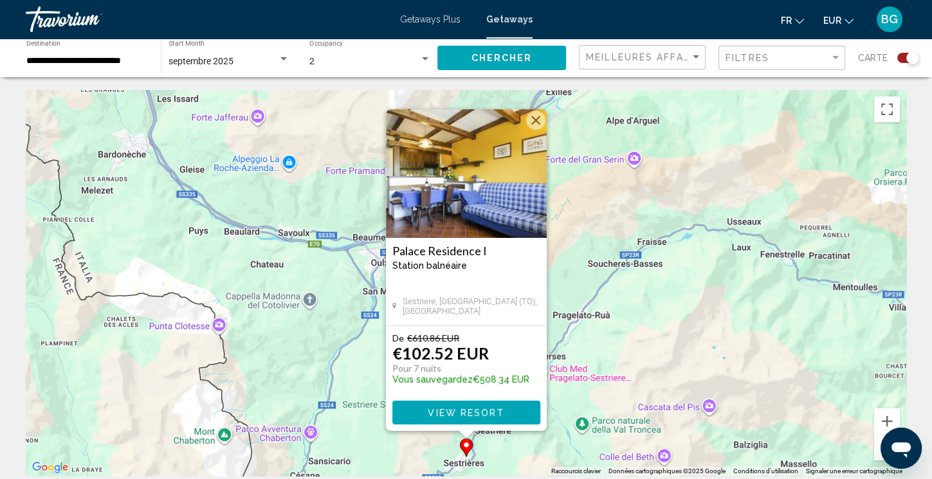
click at [539, 118] on button "Fermer" at bounding box center [535, 120] width 19 height 19
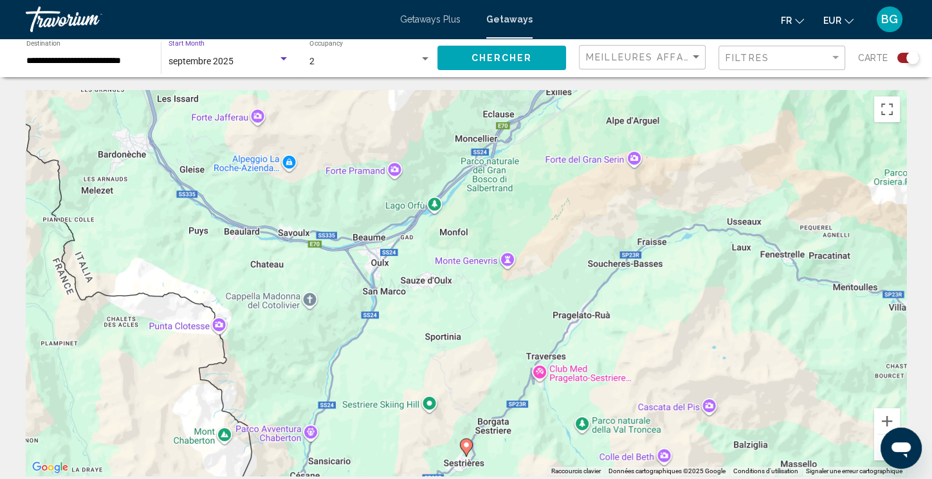
click at [285, 57] on div "Search widget" at bounding box center [284, 59] width 12 height 10
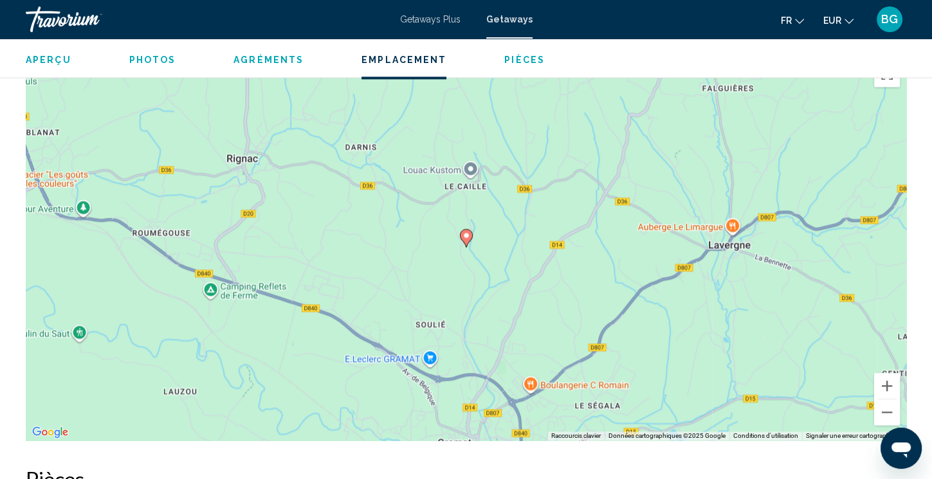
scroll to position [1686, 0]
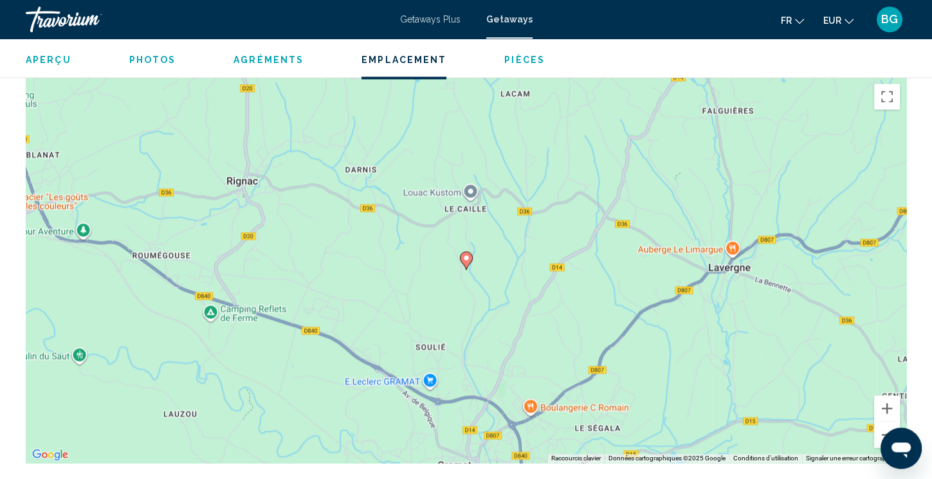
click at [510, 21] on span "Getaways" at bounding box center [509, 19] width 46 height 10
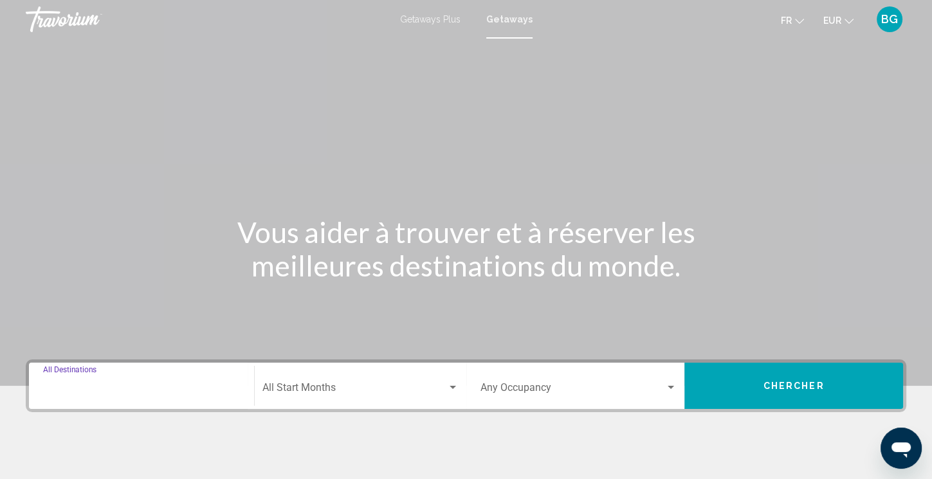
click at [89, 386] on input "Destination All Destinations" at bounding box center [141, 390] width 197 height 12
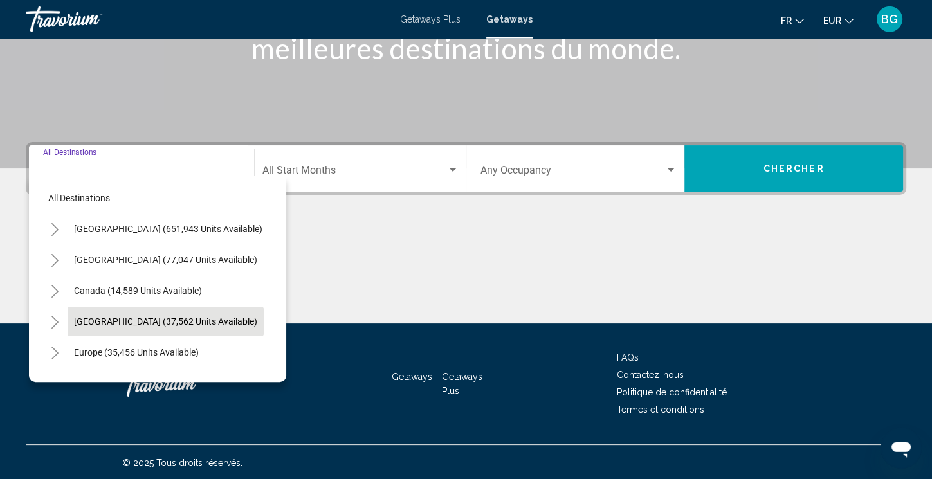
scroll to position [219, 0]
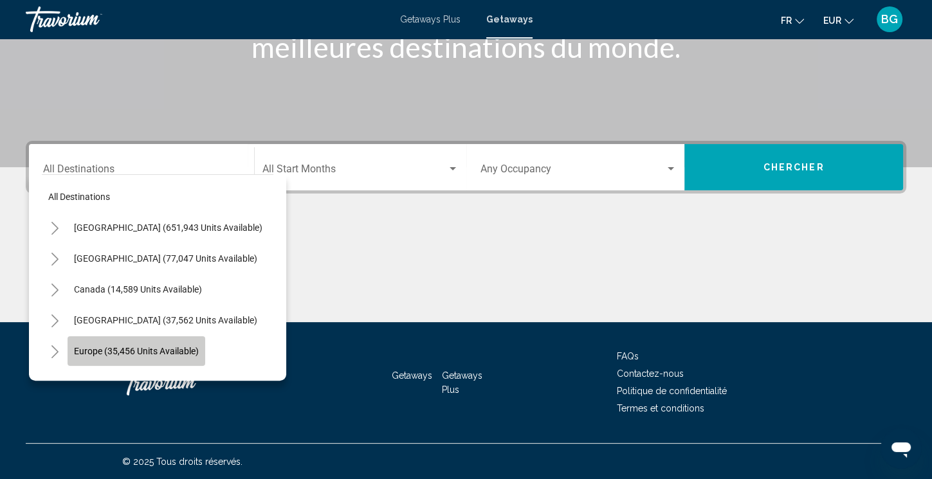
click at [117, 346] on span "Europe (35,456 units available)" at bounding box center [136, 351] width 125 height 10
type input "**********"
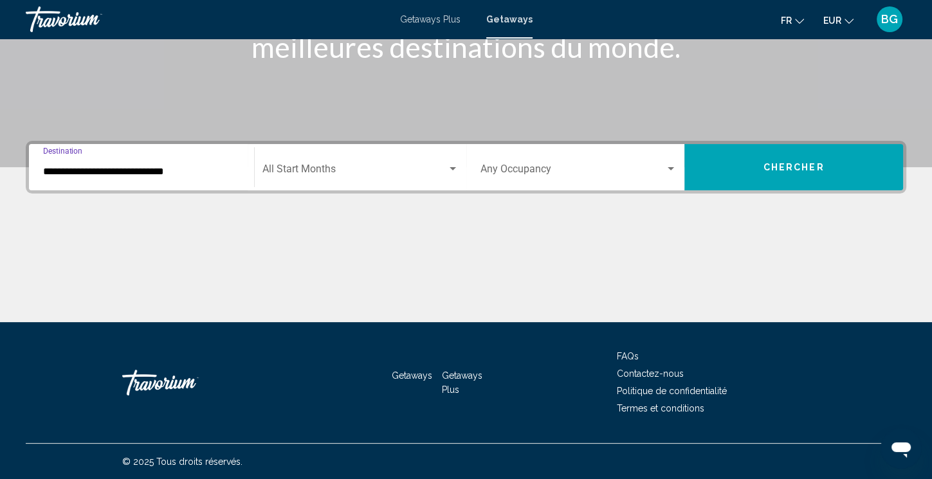
click at [454, 164] on div "Search widget" at bounding box center [453, 169] width 12 height 10
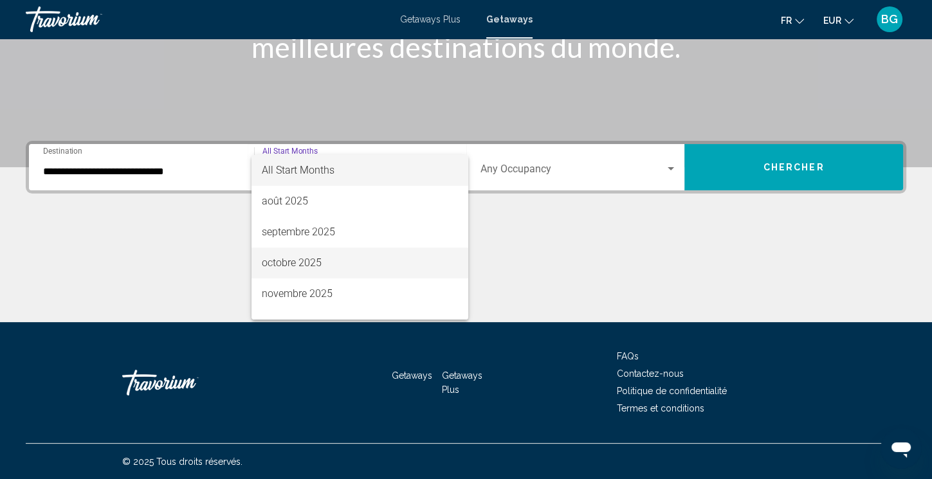
click at [314, 251] on span "octobre 2025" at bounding box center [360, 263] width 196 height 31
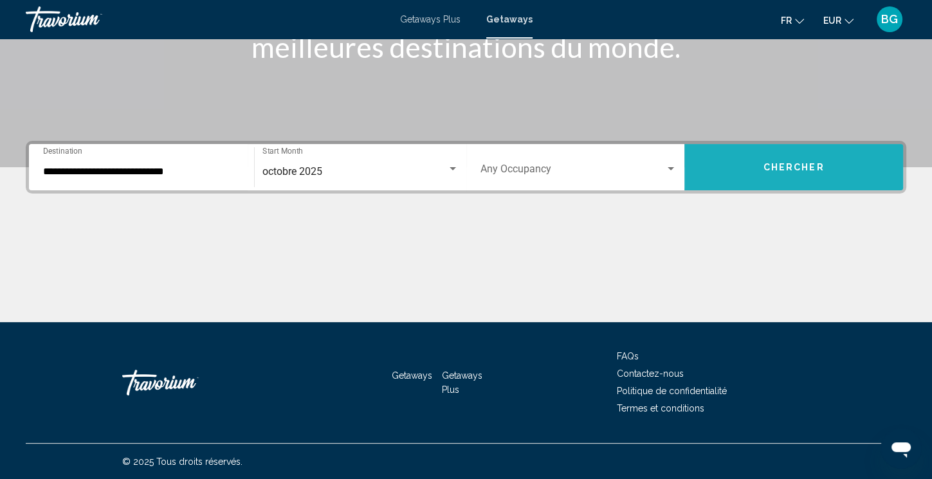
click at [800, 163] on span "Chercher" at bounding box center [793, 168] width 61 height 10
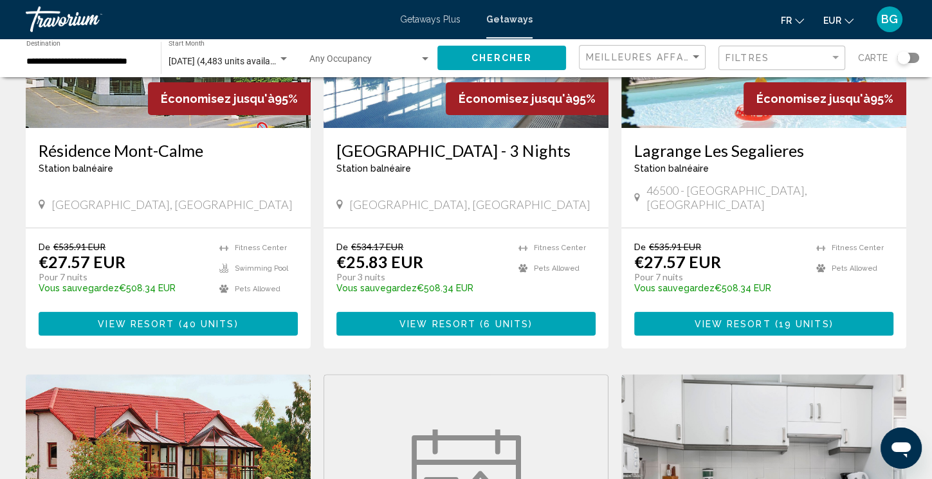
scroll to position [255, 0]
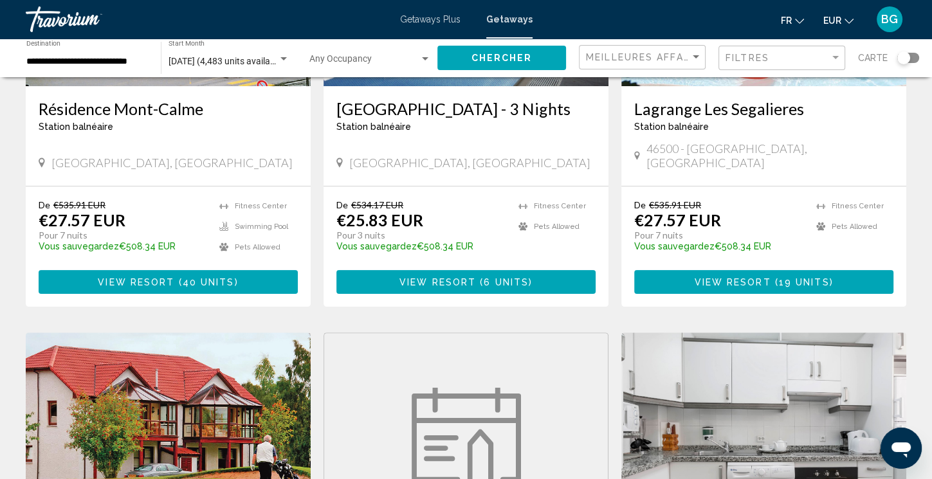
click at [903, 57] on div "Search widget" at bounding box center [903, 57] width 13 height 13
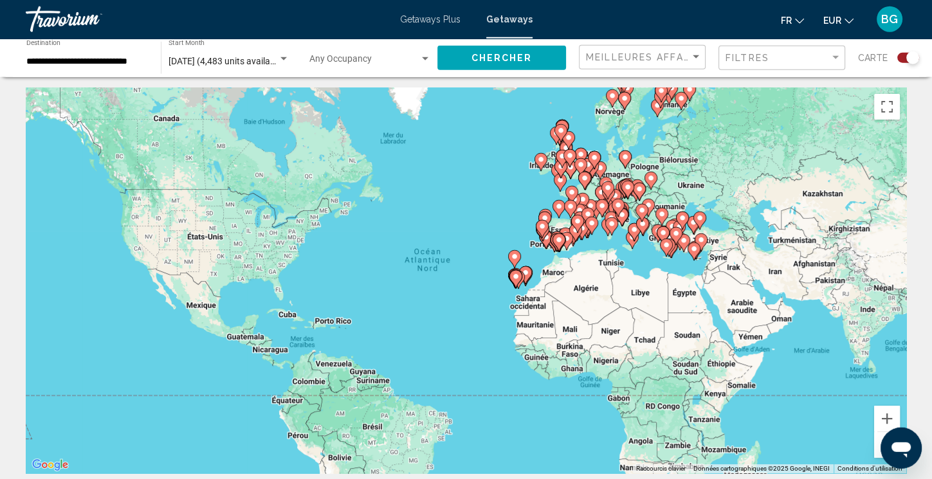
scroll to position [0, 0]
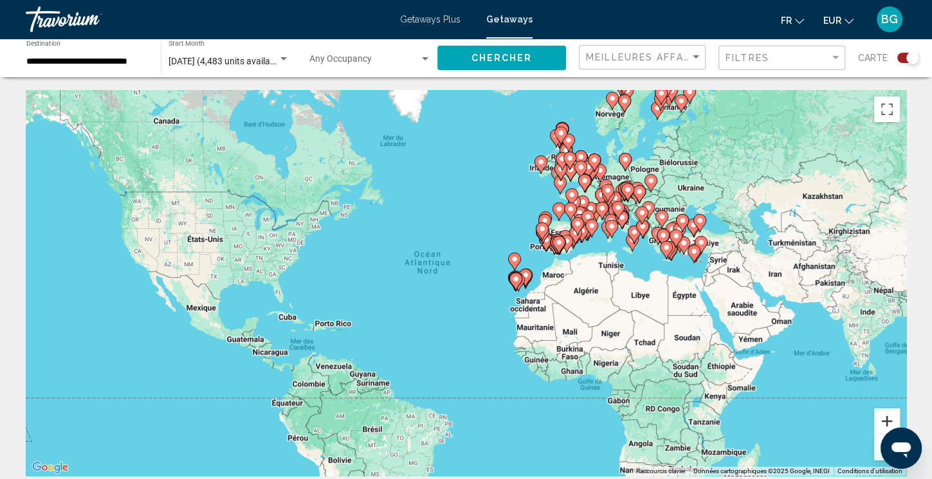
click at [885, 414] on button "Zoom avant" at bounding box center [887, 421] width 26 height 26
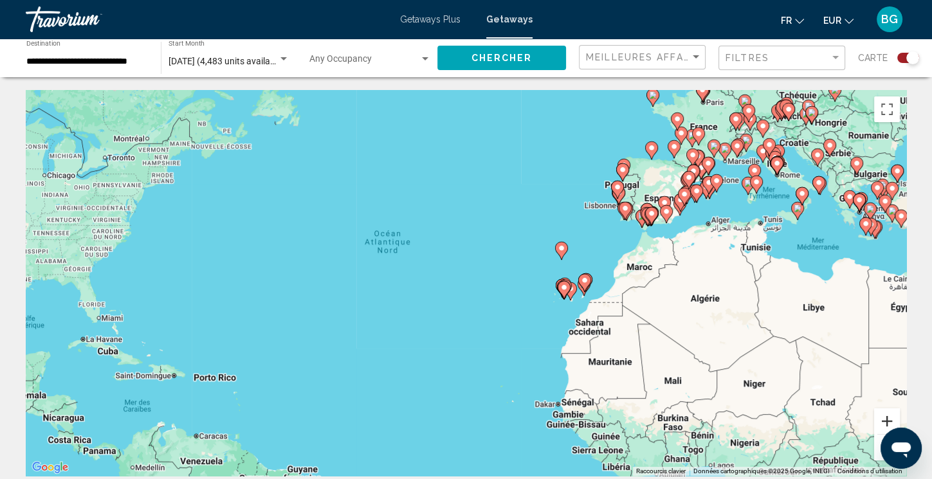
click at [885, 414] on button "Zoom avant" at bounding box center [887, 421] width 26 height 26
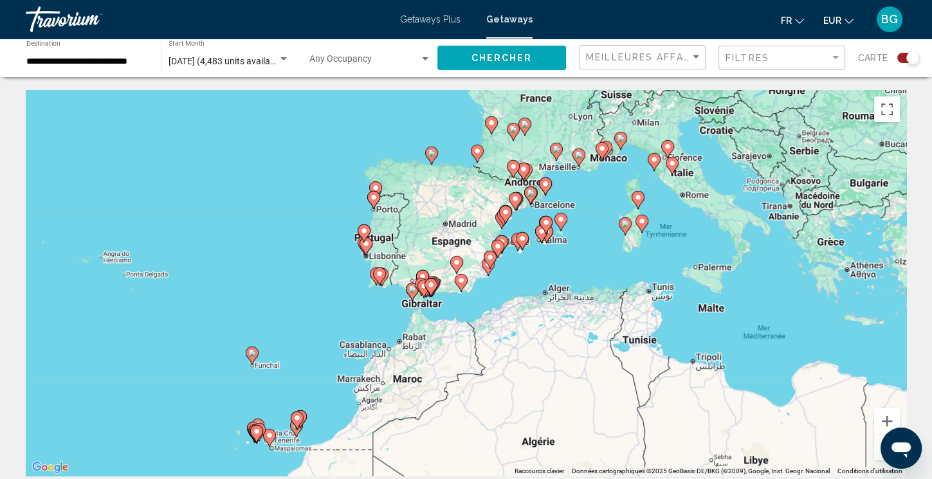
drag, startPoint x: 678, startPoint y: 379, endPoint x: 383, endPoint y: 454, distance: 304.4
click at [383, 454] on div "Pour activer le glissement avec le clavier, appuyez sur Alt+Entrée. Une fois ce…" at bounding box center [466, 283] width 880 height 386
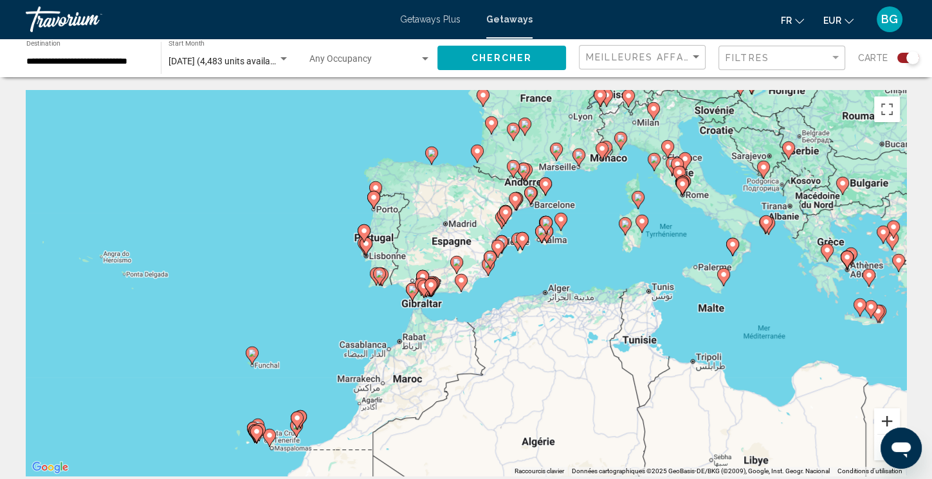
click at [889, 420] on button "Zoom avant" at bounding box center [887, 421] width 26 height 26
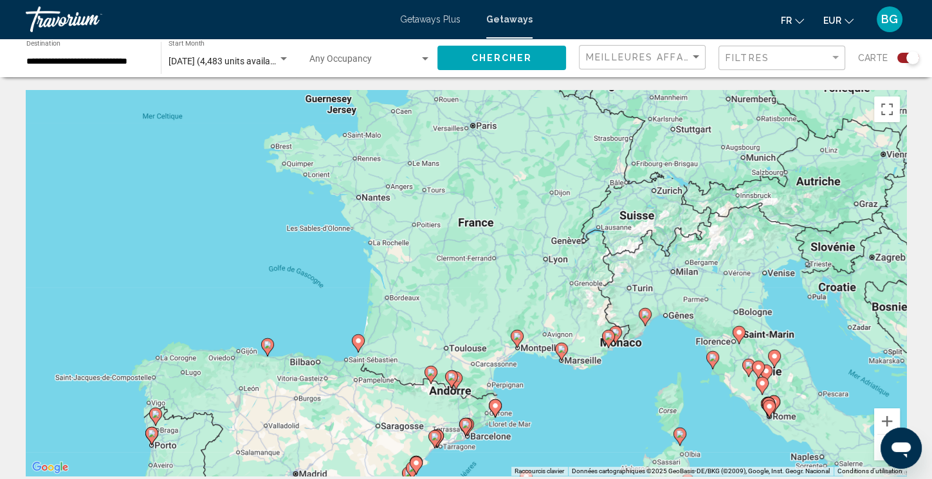
drag, startPoint x: 664, startPoint y: 152, endPoint x: 535, endPoint y: 451, distance: 325.7
click at [535, 451] on div "Pour activer le glissement avec le clavier, appuyez sur Alt+Entrée. Une fois ce…" at bounding box center [466, 283] width 880 height 386
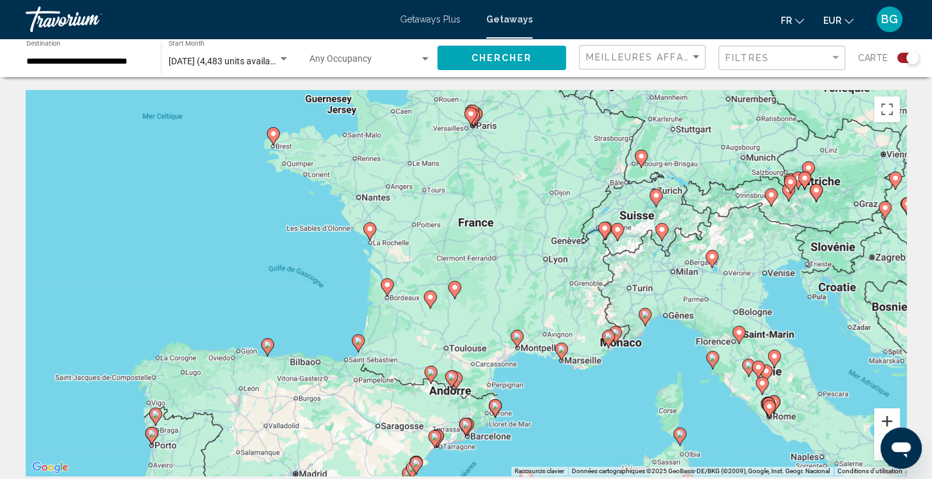
click at [887, 420] on button "Zoom avant" at bounding box center [887, 421] width 26 height 26
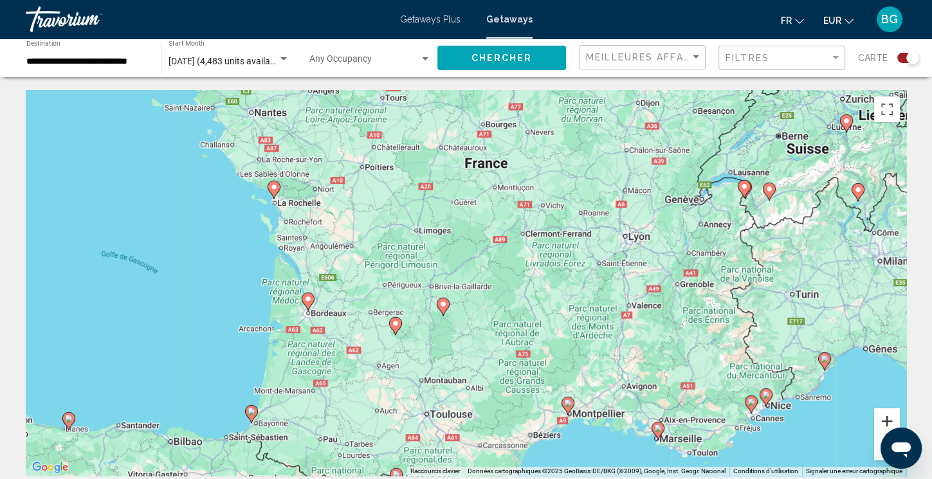
click at [887, 420] on button "Zoom avant" at bounding box center [887, 421] width 26 height 26
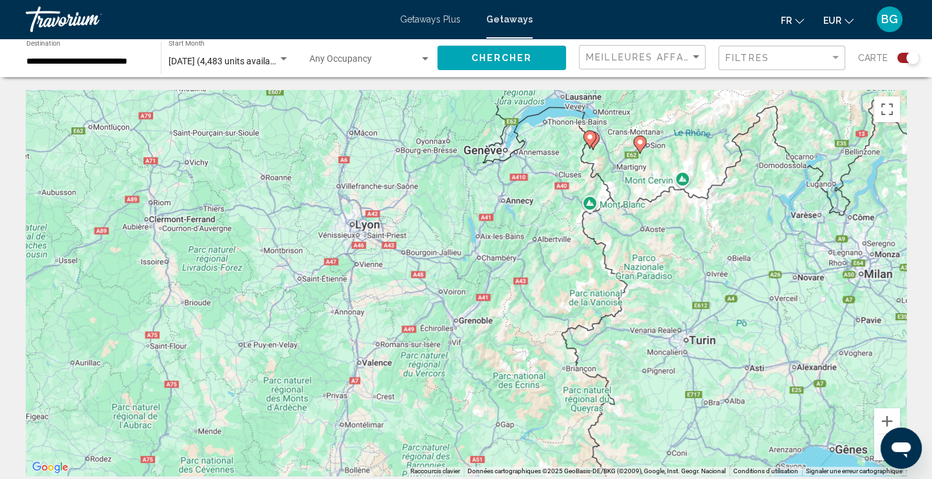
drag, startPoint x: 737, startPoint y: 273, endPoint x: 339, endPoint y: 311, distance: 400.4
click at [339, 311] on div "Pour activer le glissement avec le clavier, appuyez sur Alt+Entrée. Une fois ce…" at bounding box center [466, 283] width 880 height 386
click at [591, 140] on image "Main content" at bounding box center [590, 137] width 8 height 8
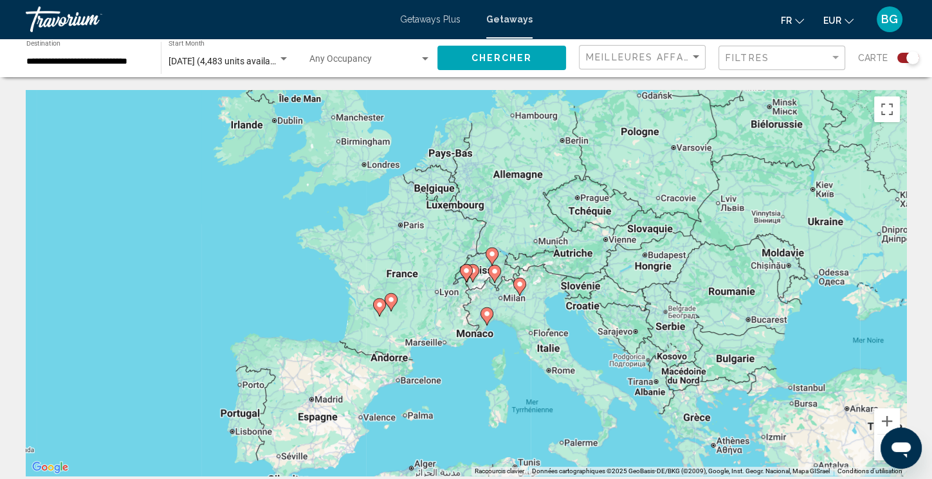
click at [487, 315] on image "Main content" at bounding box center [487, 314] width 8 height 8
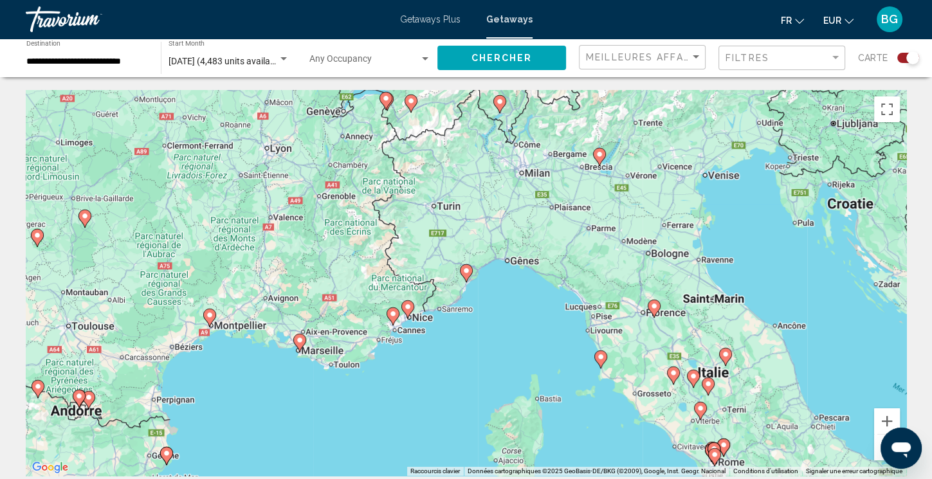
click at [464, 275] on icon "Main content" at bounding box center [466, 273] width 12 height 17
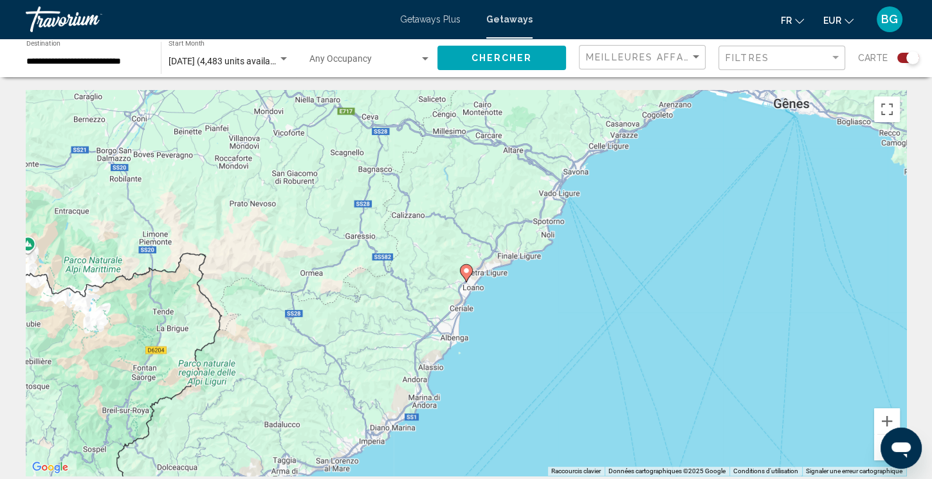
click at [464, 275] on icon "Main content" at bounding box center [466, 273] width 12 height 17
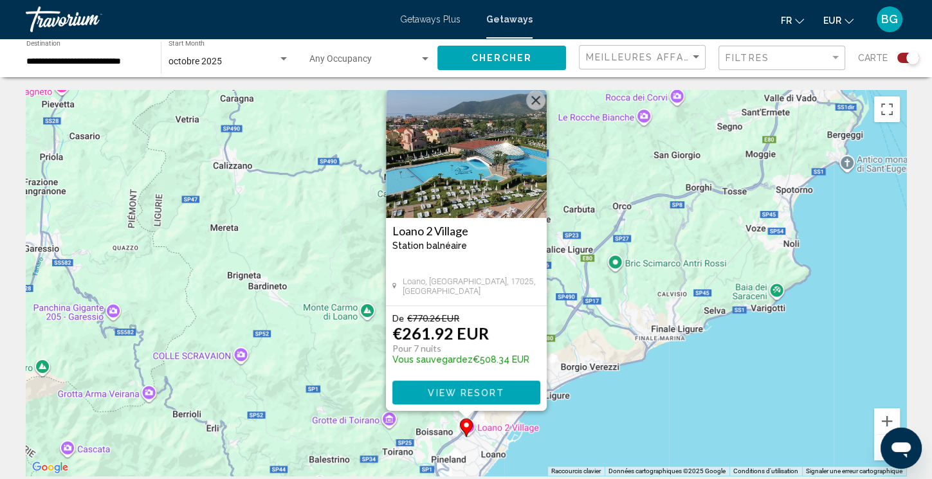
click at [538, 96] on button "Fermer" at bounding box center [535, 100] width 19 height 19
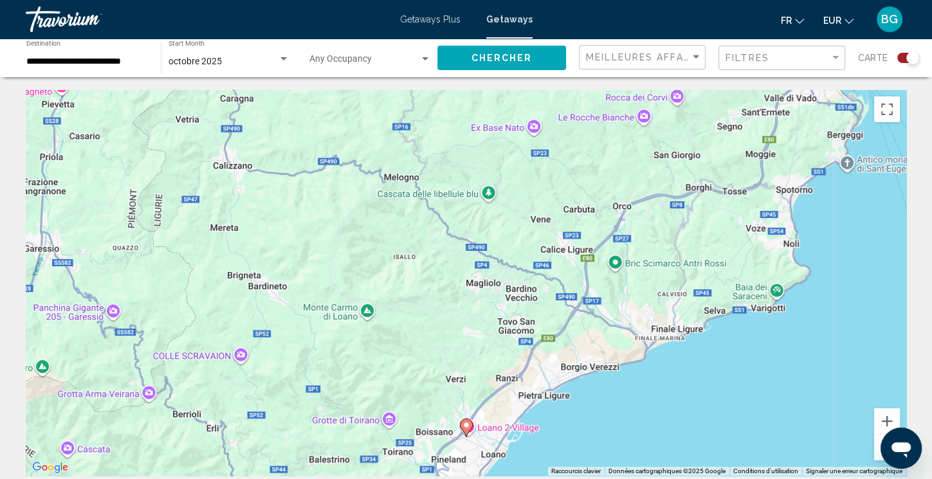
click at [876, 454] on button "Zoom arrière" at bounding box center [887, 448] width 26 height 26
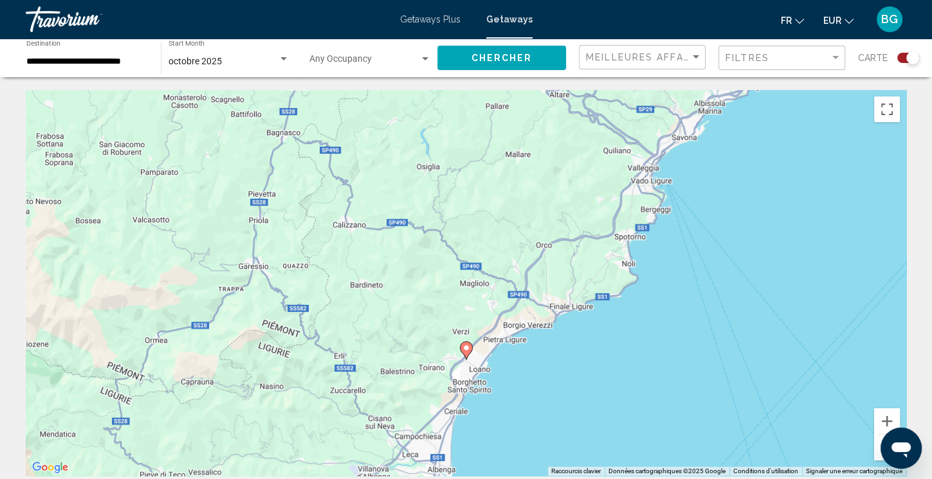
click at [876, 454] on button "Zoom arrière" at bounding box center [887, 448] width 26 height 26
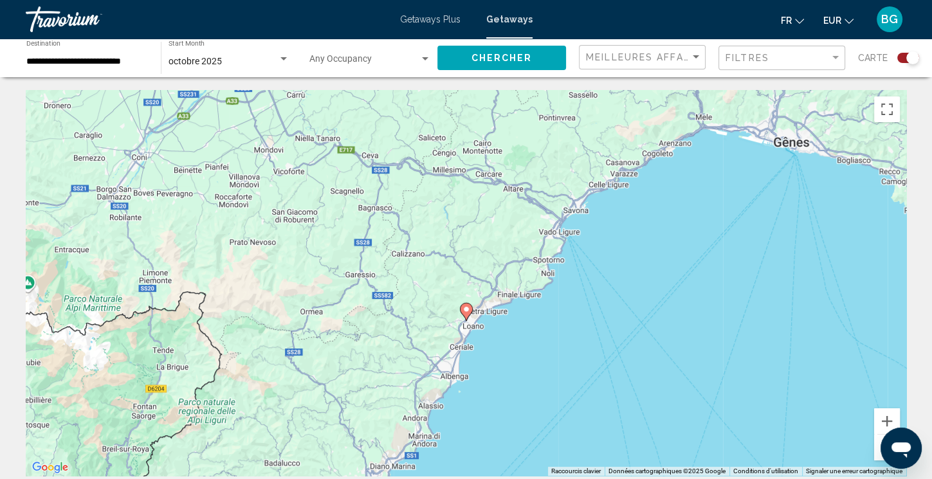
click at [876, 454] on button "Zoom arrière" at bounding box center [887, 448] width 26 height 26
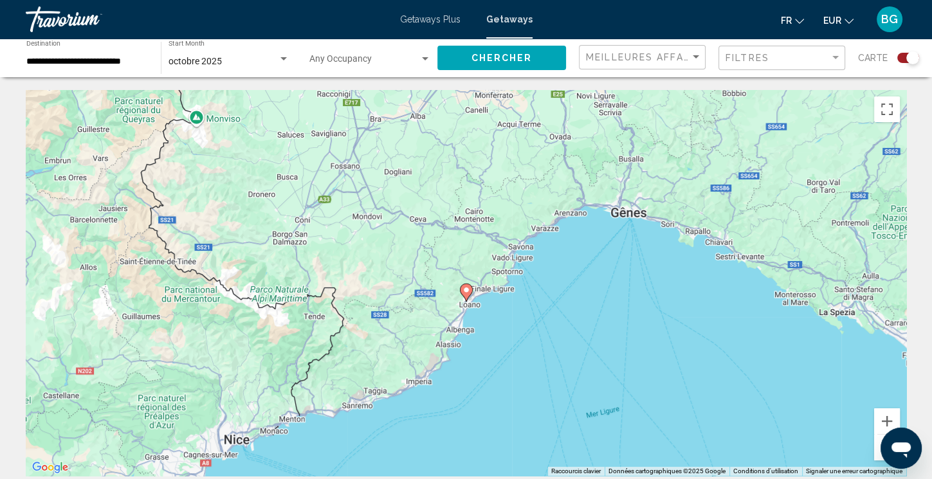
click at [876, 454] on button "Zoom arrière" at bounding box center [887, 448] width 26 height 26
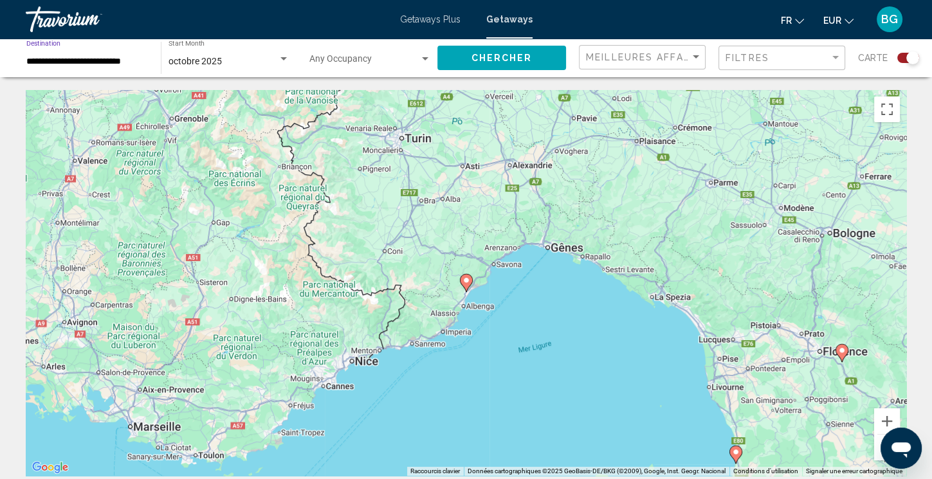
click at [140, 63] on input "**********" at bounding box center [87, 62] width 122 height 10
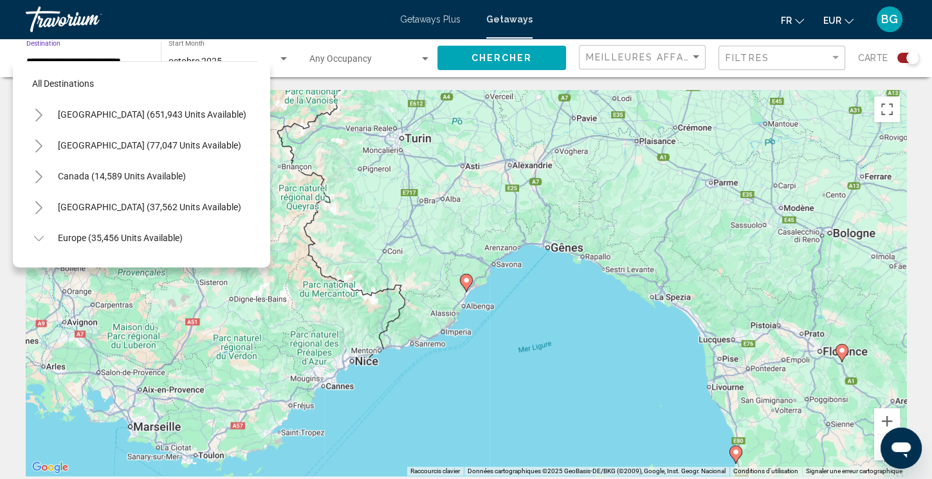
scroll to position [452, 0]
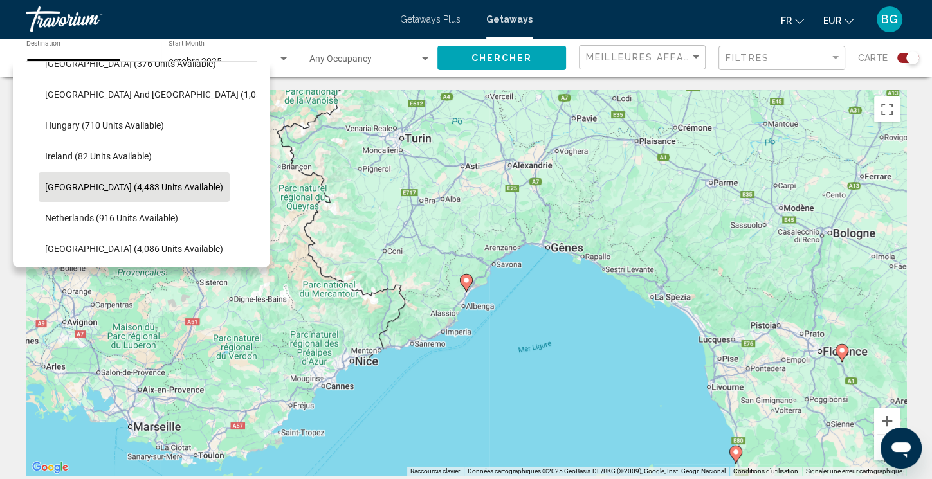
click at [253, 62] on div "All destinations [GEOGRAPHIC_DATA] (651,943 units available) [GEOGRAPHIC_DATA] …" at bounding box center [141, 164] width 257 height 206
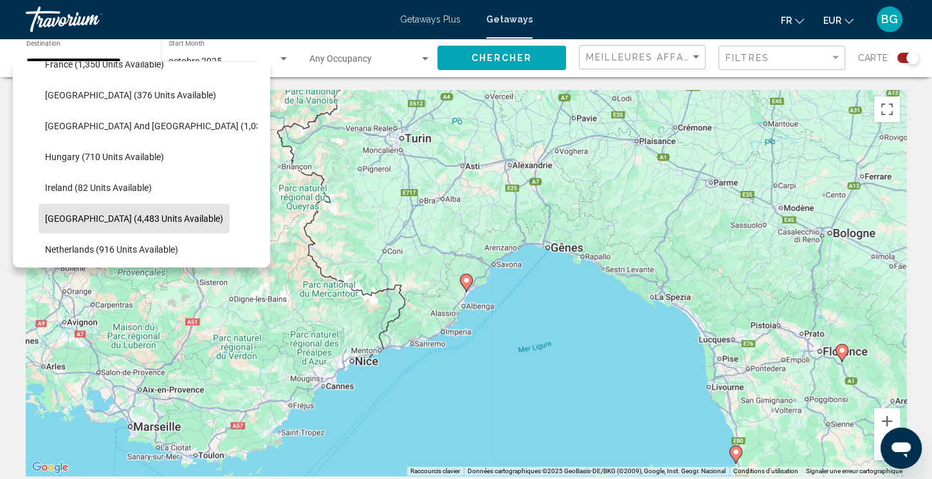
scroll to position [359, 0]
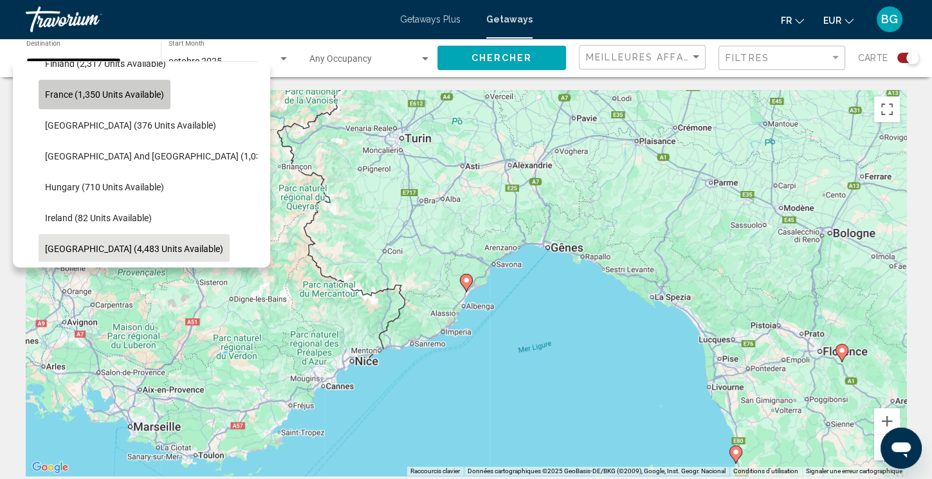
click at [131, 97] on span "France (1,350 units available)" at bounding box center [104, 94] width 119 height 10
type input "**********"
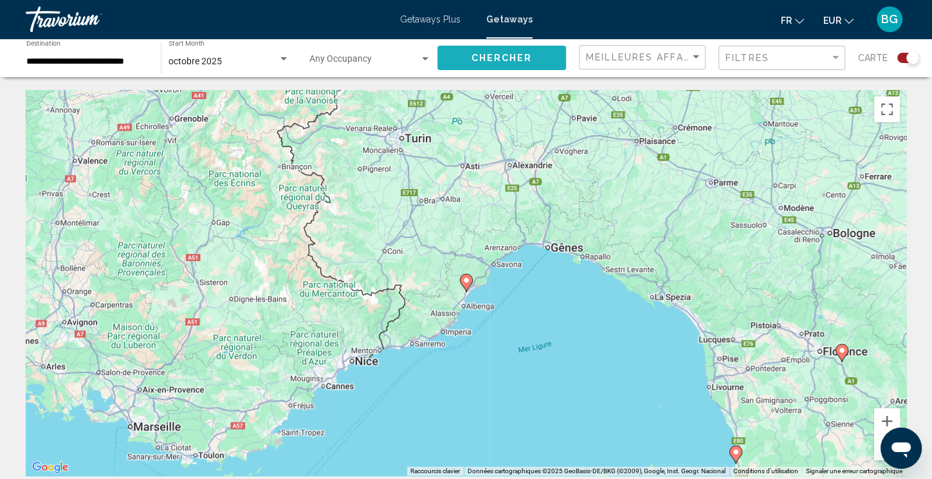
click at [516, 48] on button "Chercher" at bounding box center [501, 58] width 129 height 24
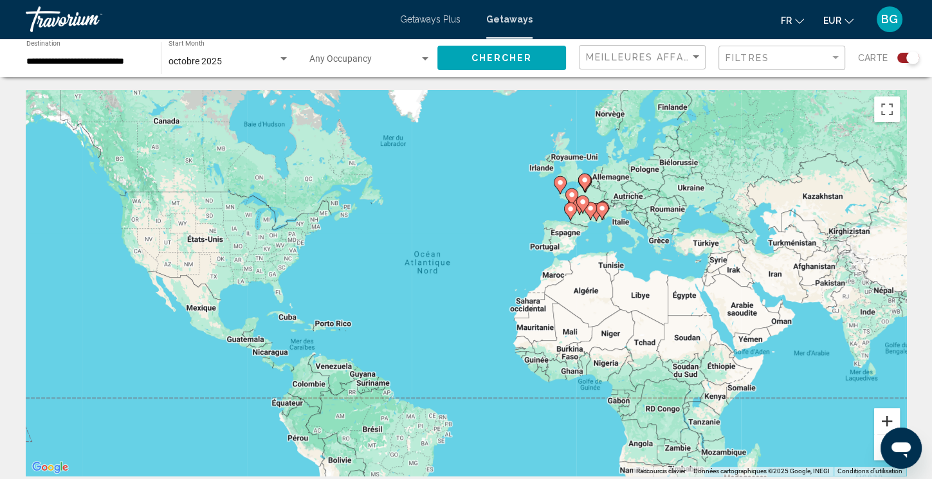
click at [889, 418] on button "Zoom avant" at bounding box center [887, 421] width 26 height 26
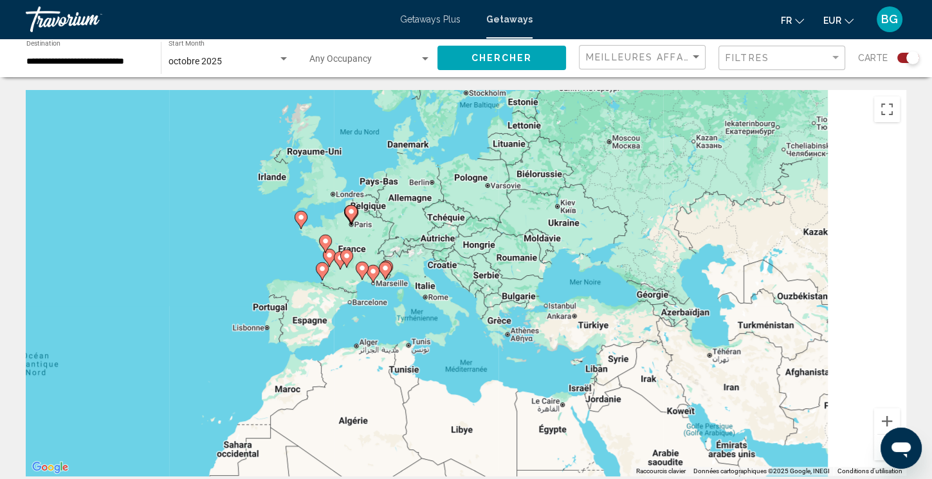
drag, startPoint x: 838, startPoint y: 345, endPoint x: 498, endPoint y: 454, distance: 357.2
click at [498, 454] on div "Pour activer le glissement avec le clavier, appuyez sur Alt+Entrée. Une fois ce…" at bounding box center [466, 283] width 880 height 386
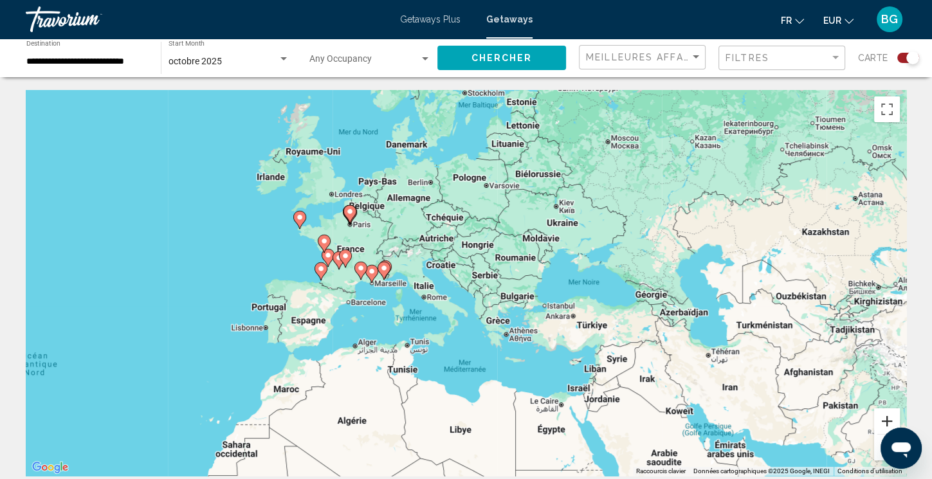
click at [887, 421] on button "Zoom avant" at bounding box center [887, 421] width 26 height 26
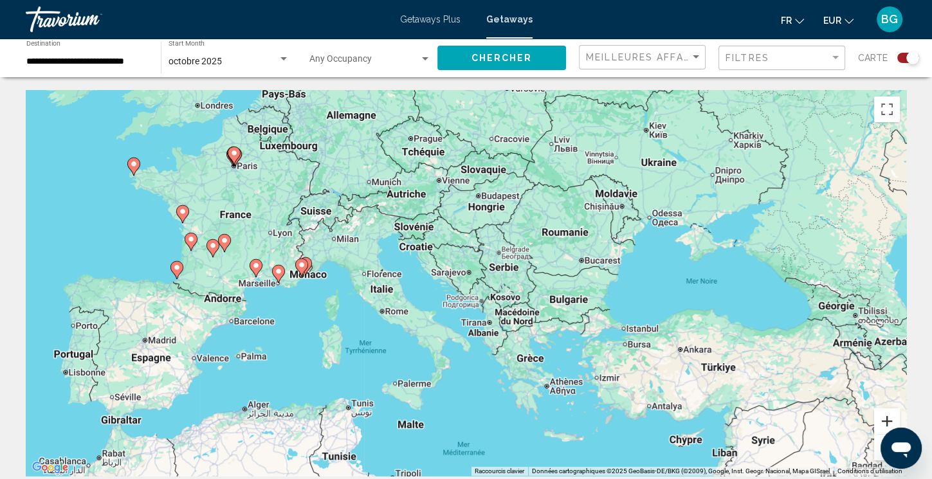
click at [887, 421] on button "Zoom avant" at bounding box center [887, 421] width 26 height 26
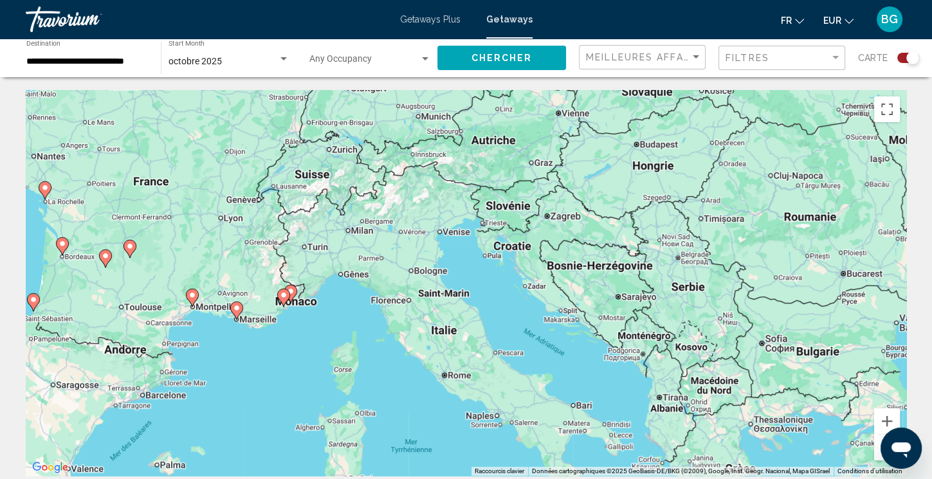
drag, startPoint x: 213, startPoint y: 222, endPoint x: 364, endPoint y: 258, distance: 154.7
click at [364, 258] on div "Pour activer le glissement avec le clavier, appuyez sur Alt+Entrée. Une fois ce…" at bounding box center [466, 283] width 880 height 386
click at [883, 415] on button "Zoom avant" at bounding box center [887, 421] width 26 height 26
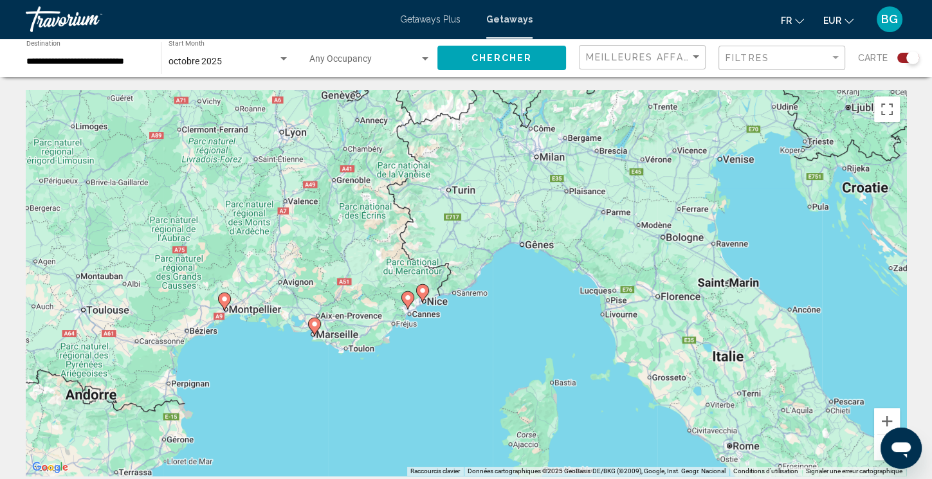
drag, startPoint x: 158, startPoint y: 391, endPoint x: 470, endPoint y: 369, distance: 312.6
click at [470, 369] on div "Pour activer le glissement avec le clavier, appuyez sur Alt+Entrée. Une fois ce…" at bounding box center [466, 283] width 880 height 386
click at [318, 325] on icon "Main content" at bounding box center [315, 326] width 12 height 17
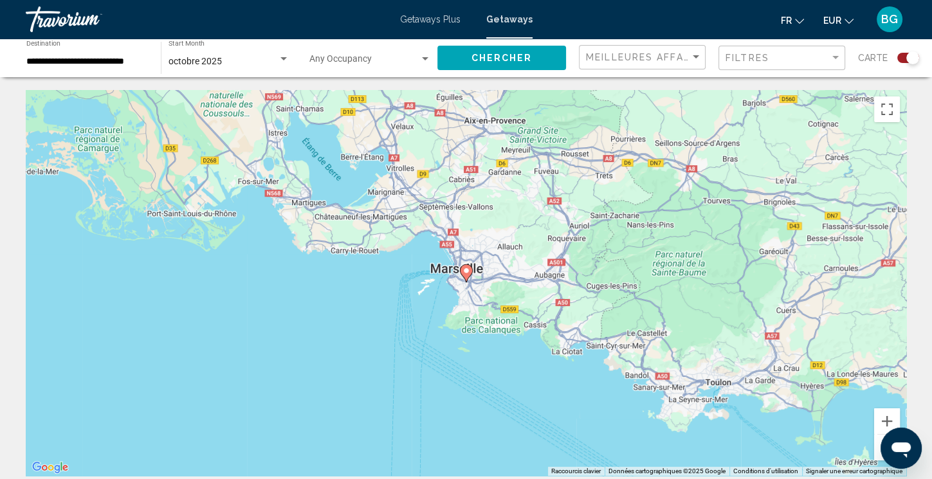
click at [462, 273] on icon "Main content" at bounding box center [466, 273] width 12 height 17
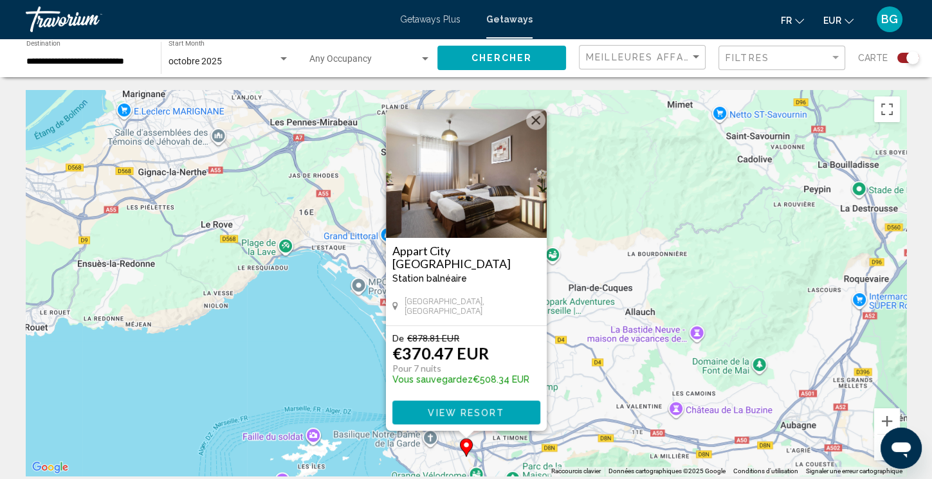
click at [529, 117] on button "Fermer" at bounding box center [535, 120] width 19 height 19
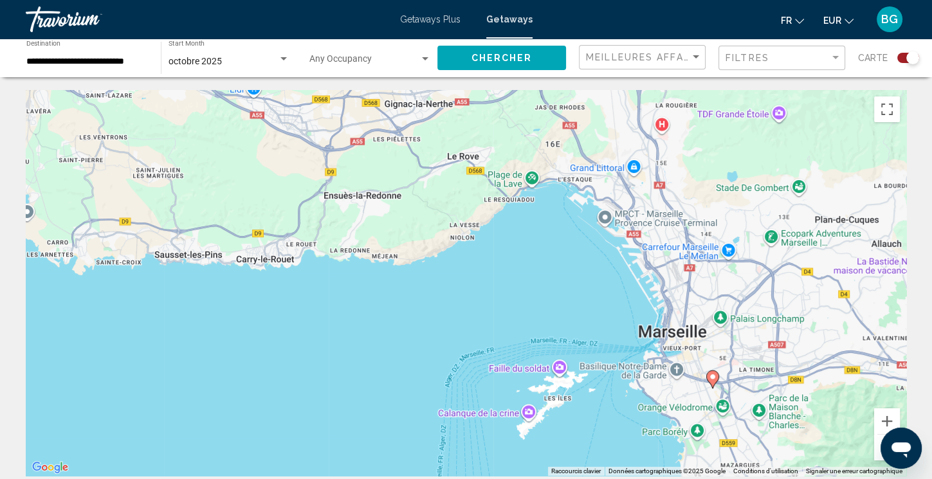
drag, startPoint x: 307, startPoint y: 251, endPoint x: 706, endPoint y: 235, distance: 398.9
click at [706, 235] on div "Pour activer le glissement avec le clavier, appuyez sur Alt+Entrée. Une fois ce…" at bounding box center [466, 283] width 880 height 386
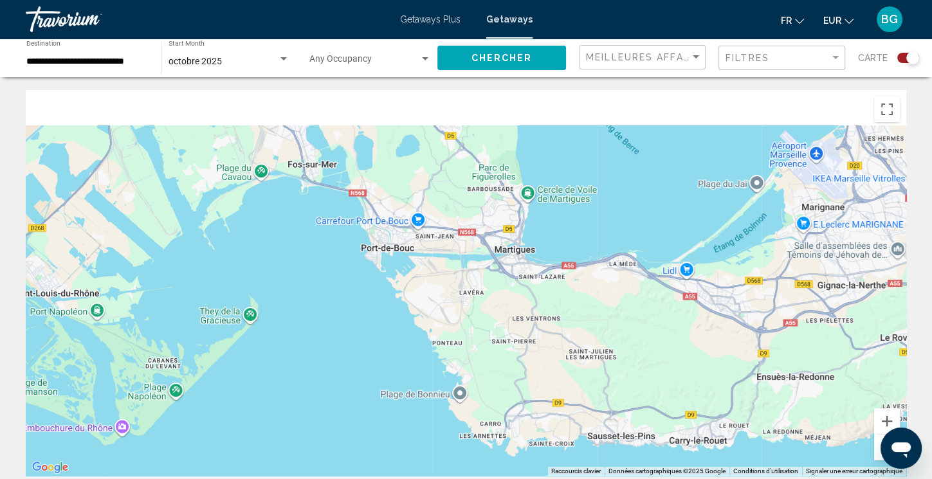
drag, startPoint x: 433, startPoint y: 253, endPoint x: 513, endPoint y: 367, distance: 139.8
click at [513, 367] on div "Pour activer le glissement avec le clavier, appuyez sur Alt+Entrée. Une fois ce…" at bounding box center [466, 283] width 880 height 386
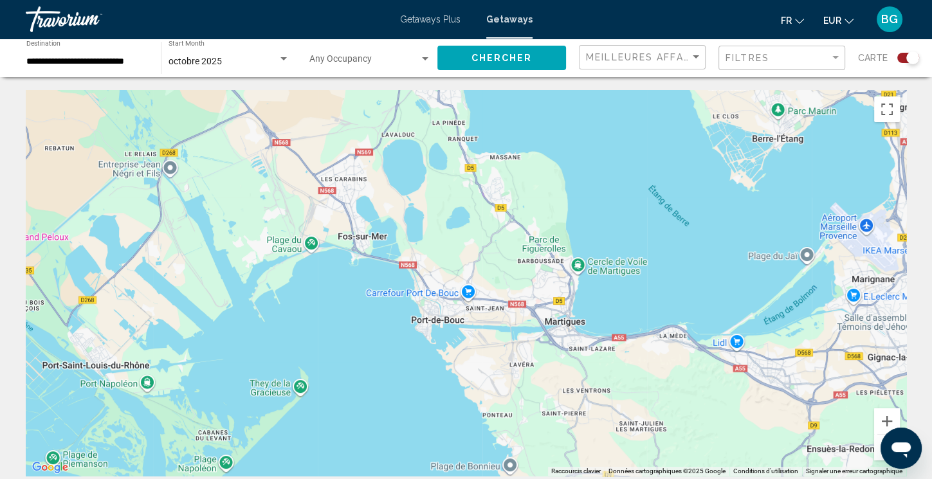
click at [878, 444] on button "Zoom arrière" at bounding box center [887, 448] width 26 height 26
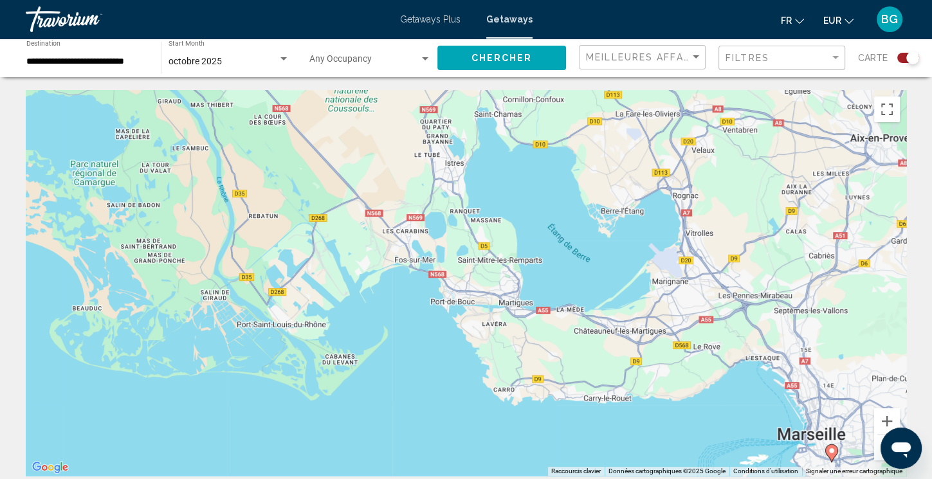
click at [878, 444] on button "Zoom arrière" at bounding box center [887, 448] width 26 height 26
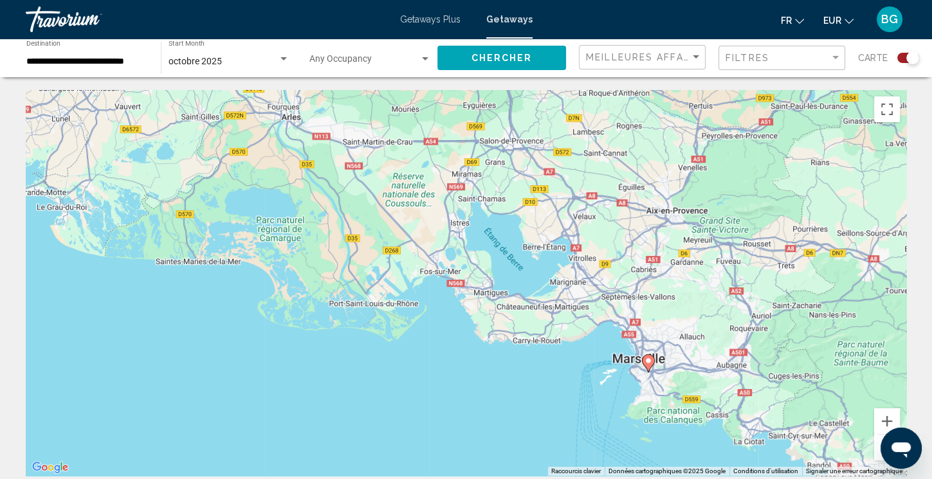
click at [878, 444] on button "Zoom arrière" at bounding box center [887, 448] width 26 height 26
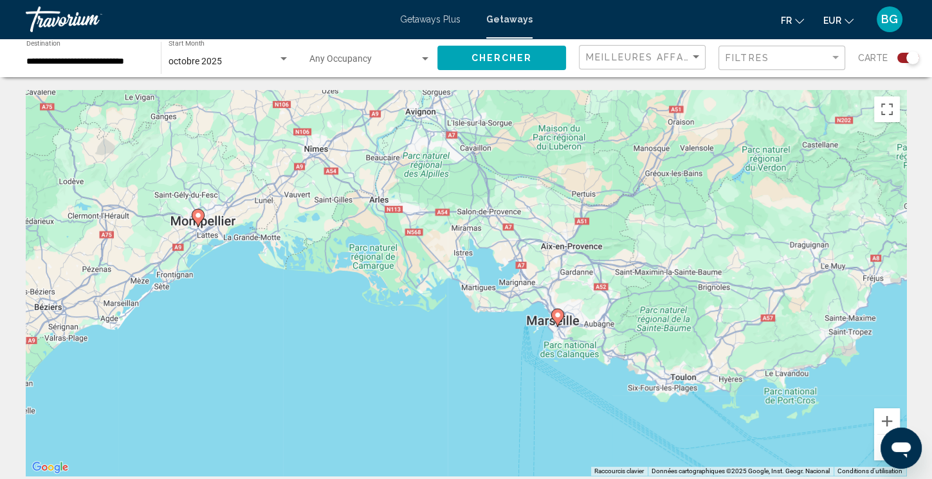
click at [197, 214] on image "Main content" at bounding box center [198, 216] width 8 height 8
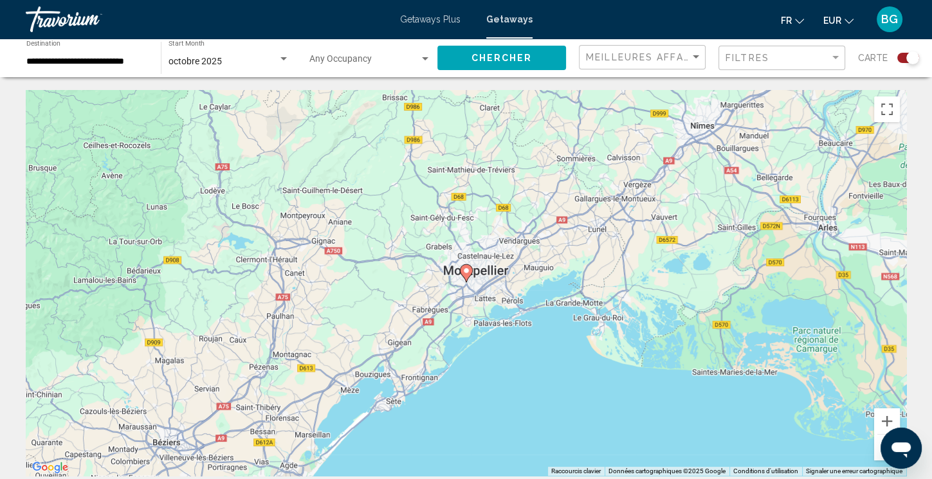
click at [467, 271] on image "Main content" at bounding box center [466, 271] width 8 height 8
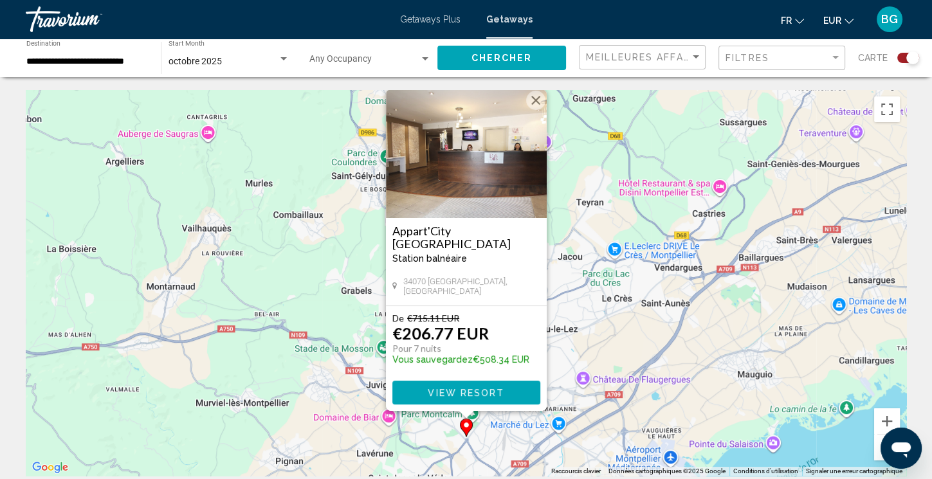
click at [536, 92] on button "Fermer" at bounding box center [535, 100] width 19 height 19
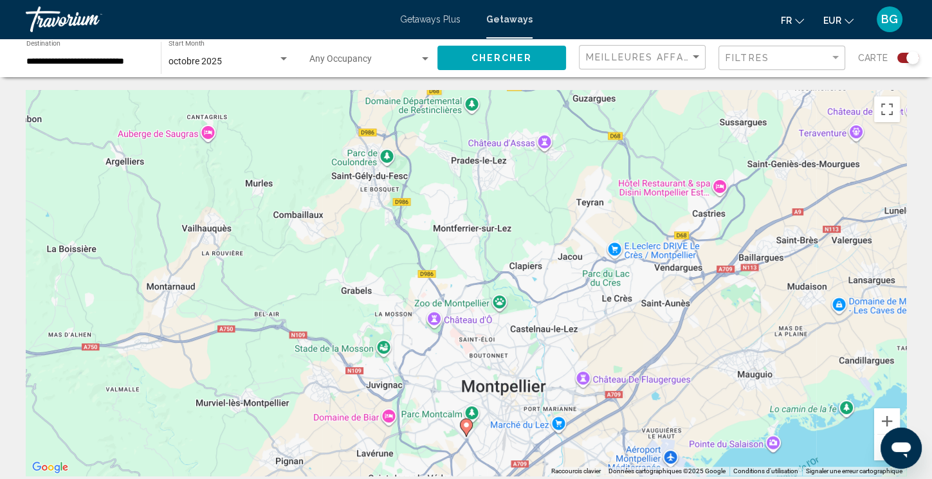
click at [467, 429] on icon "Main content" at bounding box center [466, 427] width 12 height 17
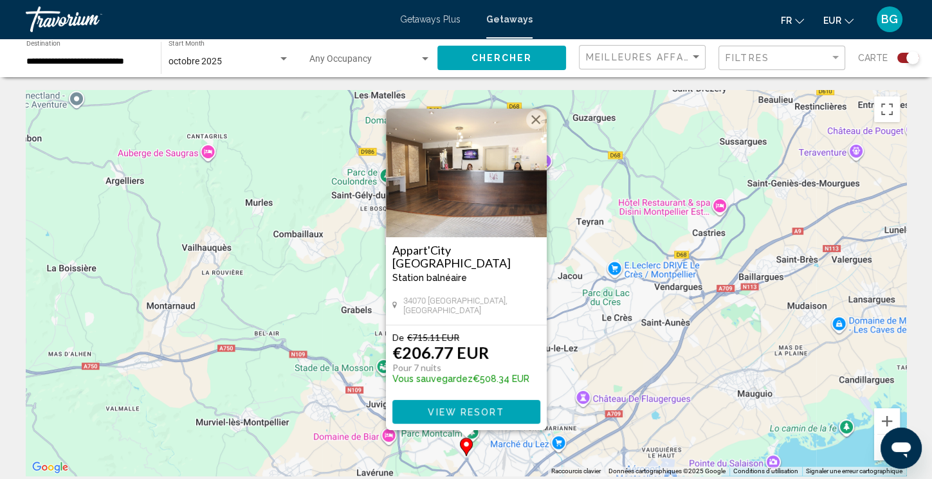
click at [502, 173] on img "Main content" at bounding box center [466, 173] width 161 height 129
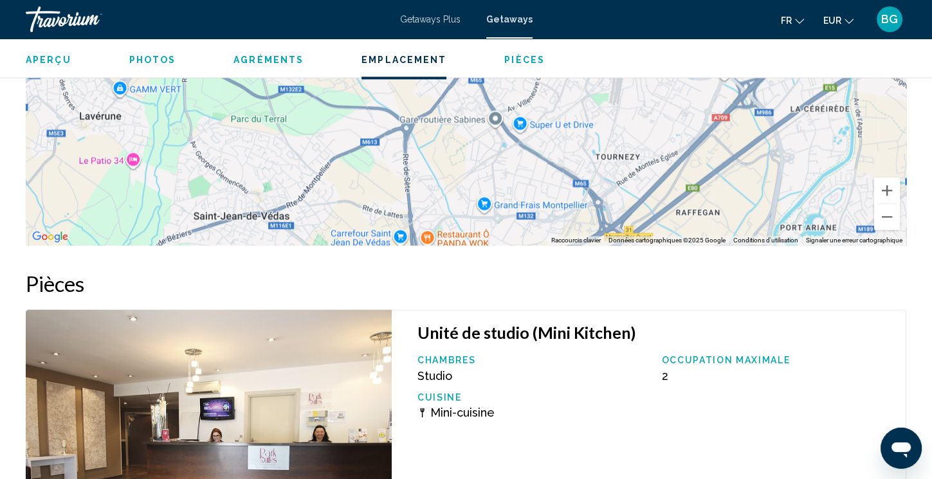
scroll to position [2599, 0]
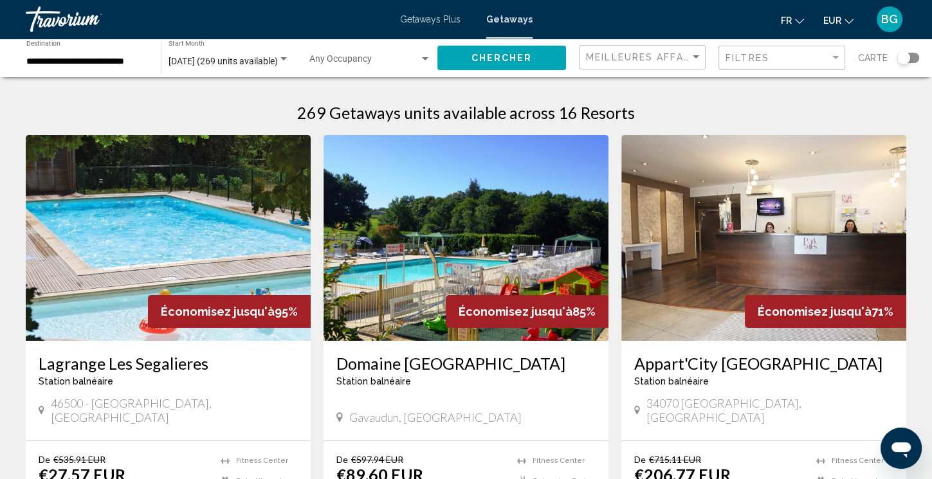
click at [905, 57] on div "Search widget" at bounding box center [903, 57] width 13 height 13
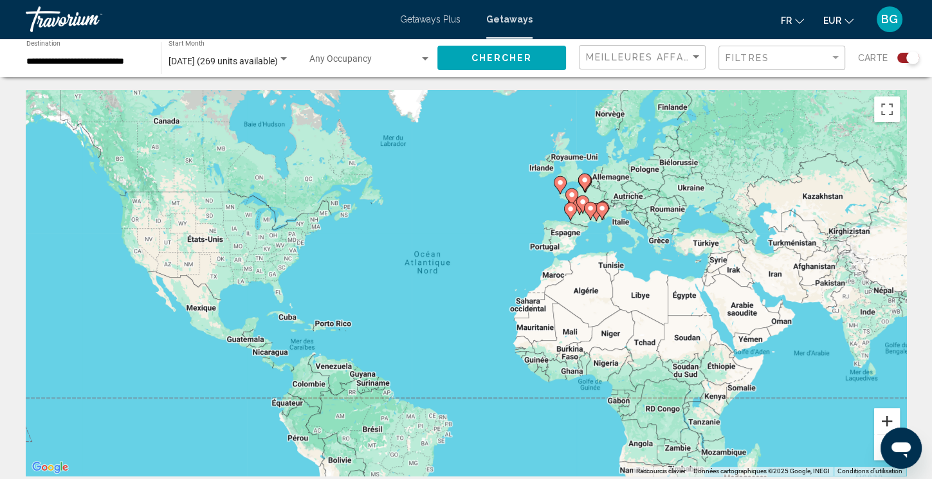
click at [887, 411] on button "Zoom avant" at bounding box center [887, 421] width 26 height 26
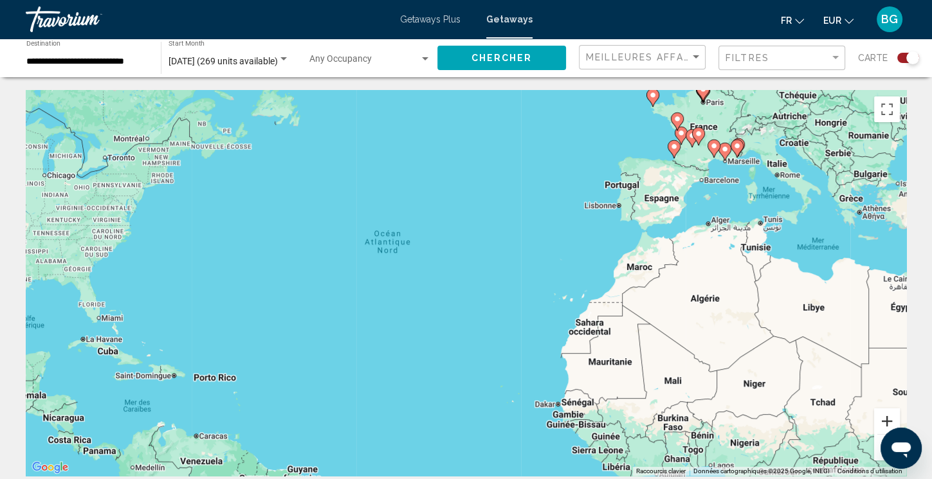
click at [887, 411] on button "Zoom avant" at bounding box center [887, 421] width 26 height 26
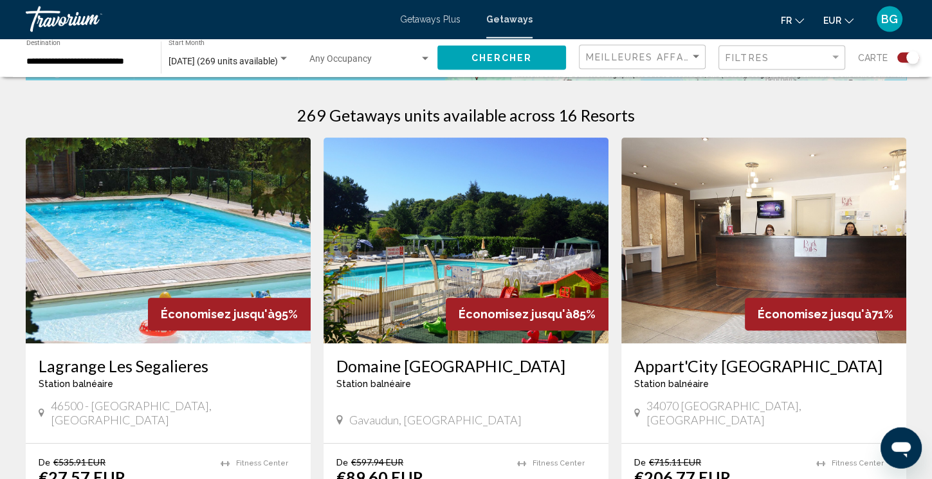
drag, startPoint x: 824, startPoint y: 359, endPoint x: 395, endPoint y: 509, distance: 454.3
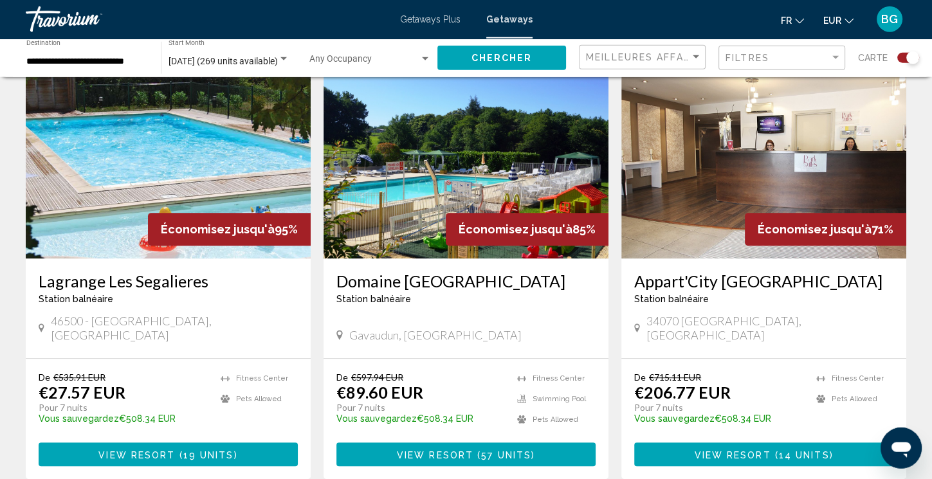
scroll to position [476, 0]
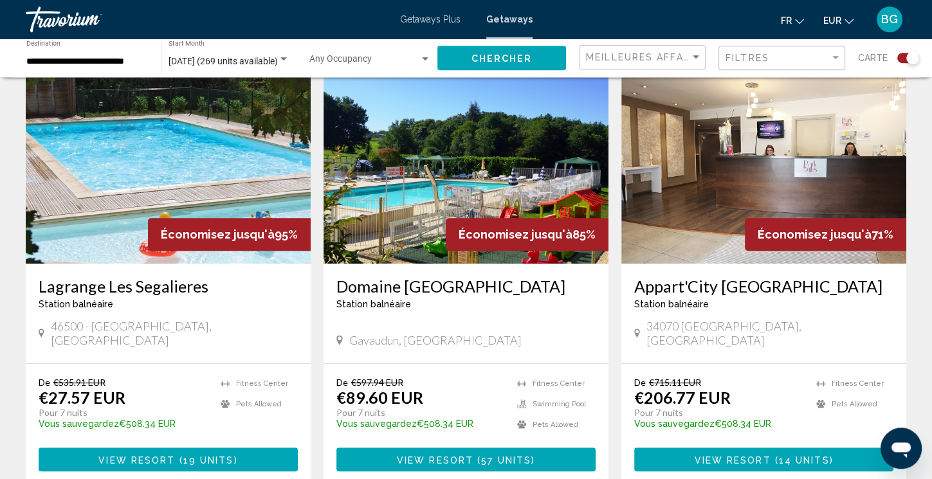
click at [389, 152] on img "Main content" at bounding box center [465, 161] width 285 height 206
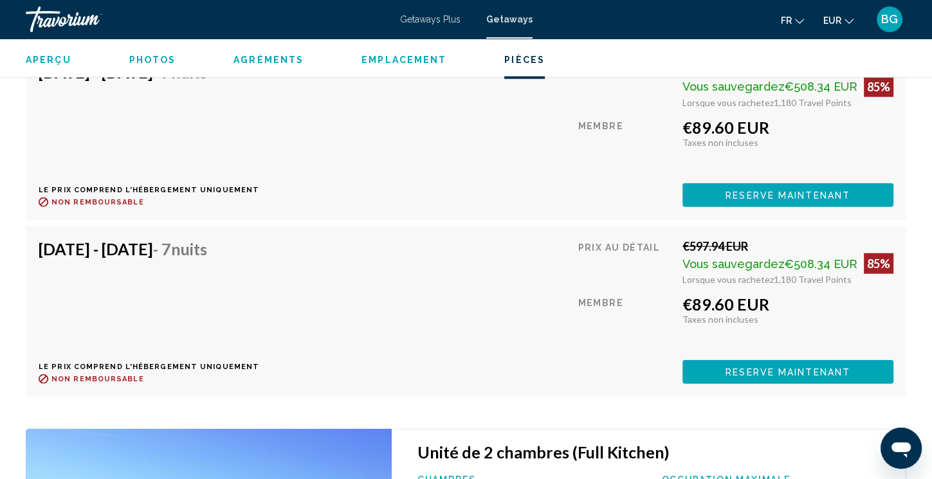
scroll to position [3107, 0]
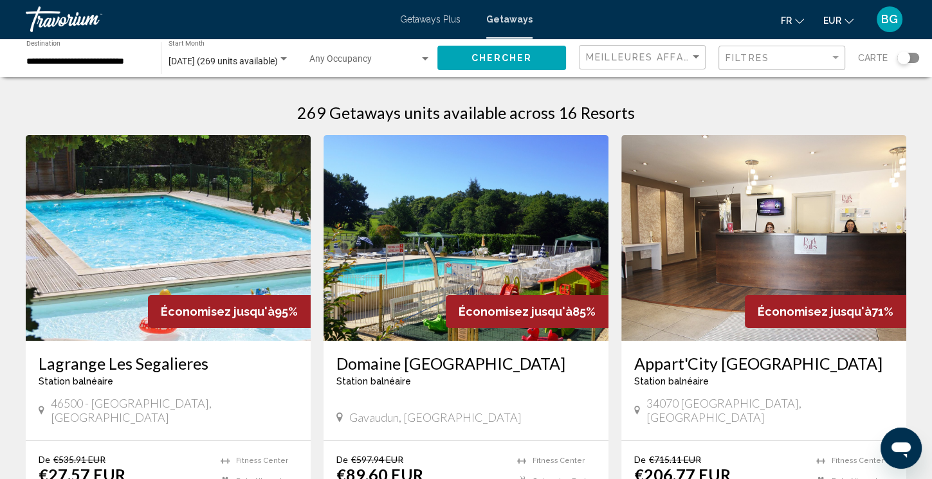
click at [899, 60] on div "Search widget" at bounding box center [903, 57] width 13 height 13
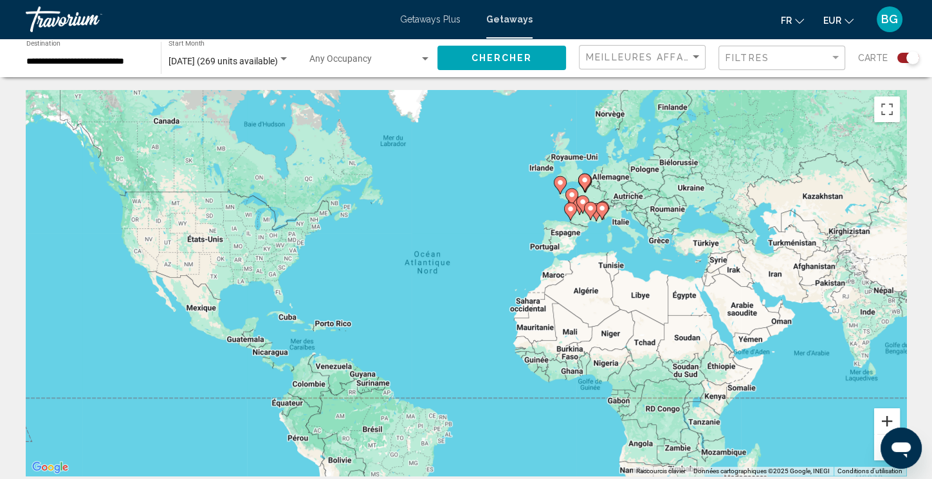
click at [886, 416] on button "Zoom avant" at bounding box center [887, 421] width 26 height 26
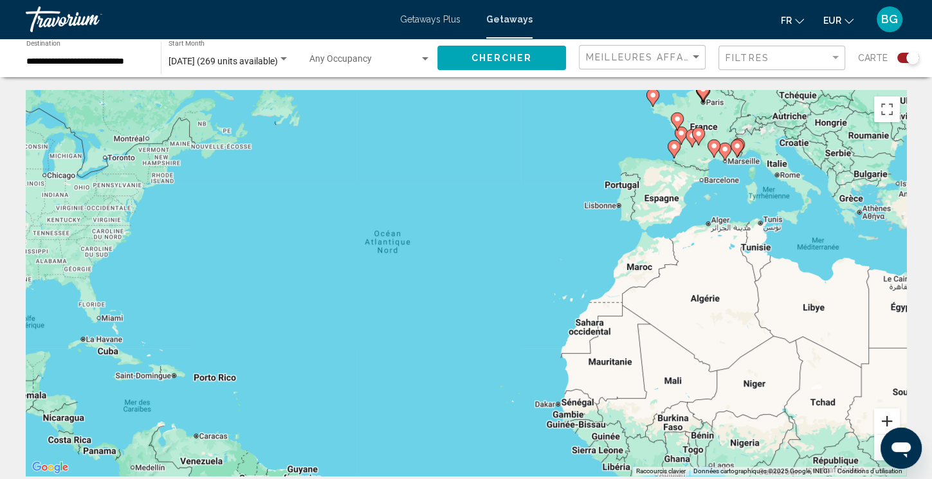
click at [886, 416] on button "Zoom avant" at bounding box center [887, 421] width 26 height 26
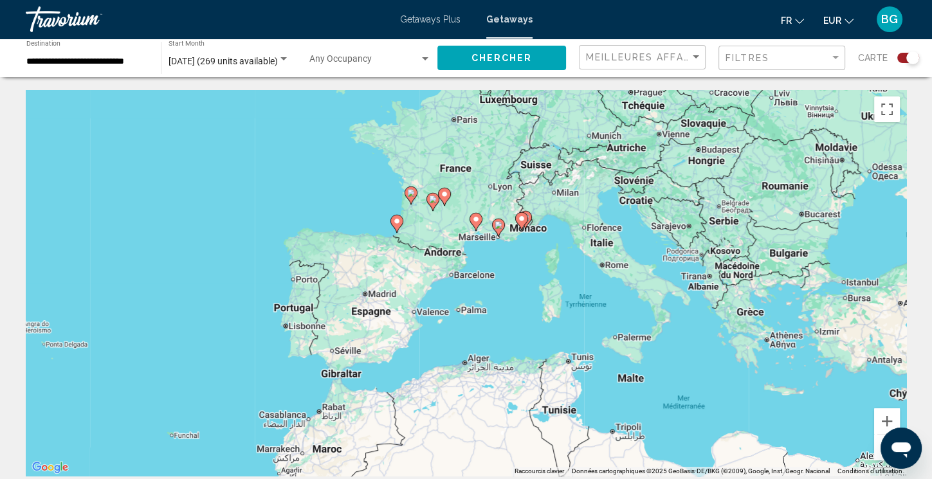
drag, startPoint x: 772, startPoint y: 217, endPoint x: 282, endPoint y: 415, distance: 527.8
click at [282, 415] on div "Pour activer le glissement avec le clavier, appuyez sur Alt+Entrée. Une fois ce…" at bounding box center [466, 283] width 880 height 386
click at [880, 414] on button "Zoom avant" at bounding box center [887, 421] width 26 height 26
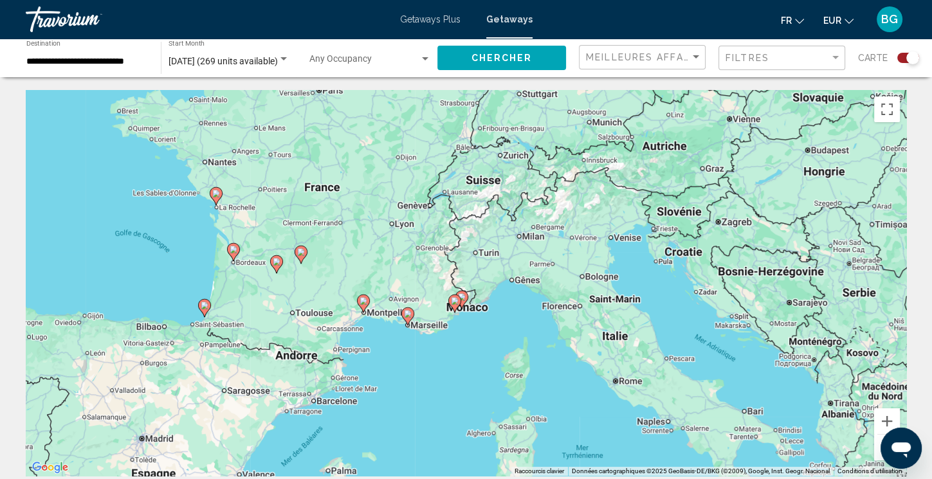
drag, startPoint x: 654, startPoint y: 230, endPoint x: 526, endPoint y: 370, distance: 189.8
click at [526, 370] on div "Pour activer le glissement avec le clavier, appuyez sur Alt+Entrée. Une fois ce…" at bounding box center [466, 283] width 880 height 386
click at [214, 195] on image "Main content" at bounding box center [216, 194] width 8 height 8
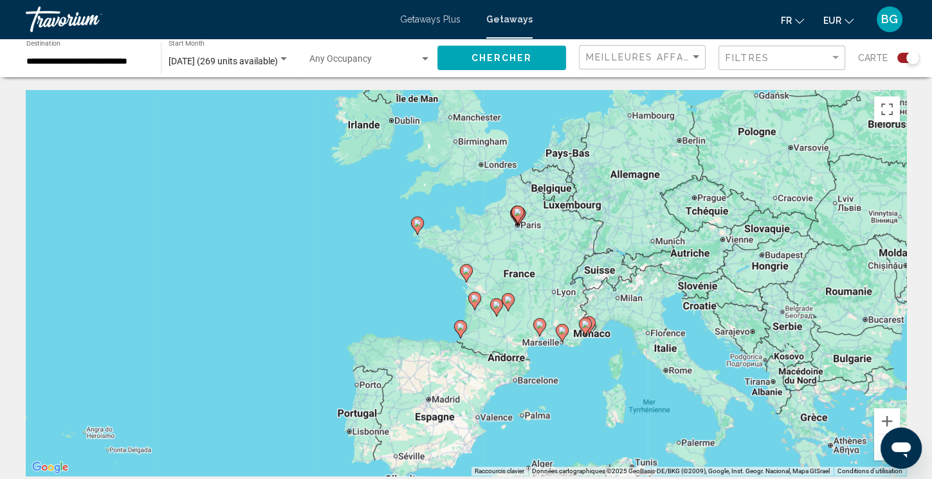
click at [420, 226] on image "Main content" at bounding box center [417, 223] width 8 height 8
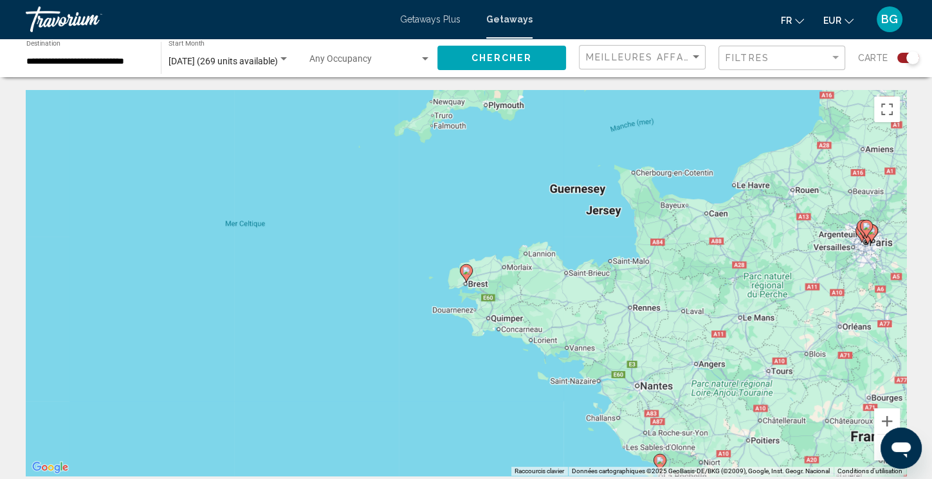
click at [465, 267] on image "Main content" at bounding box center [466, 271] width 8 height 8
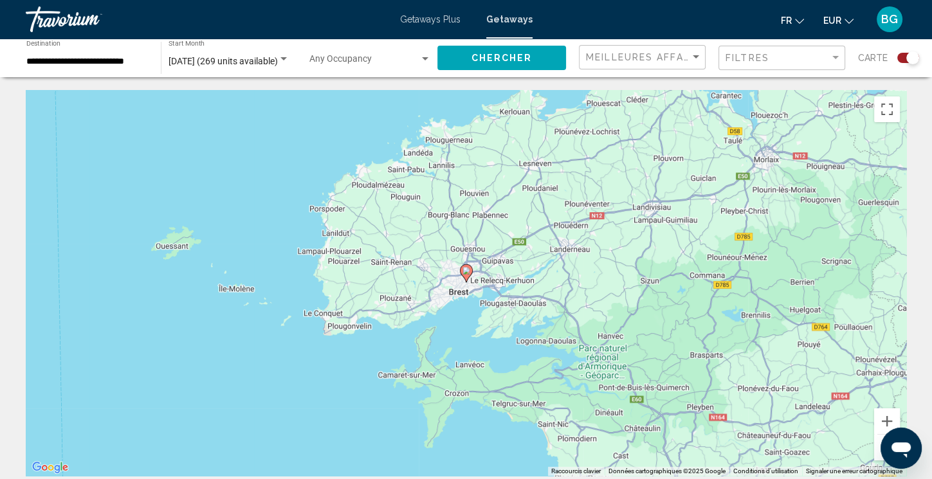
click at [465, 267] on image "Main content" at bounding box center [466, 271] width 8 height 8
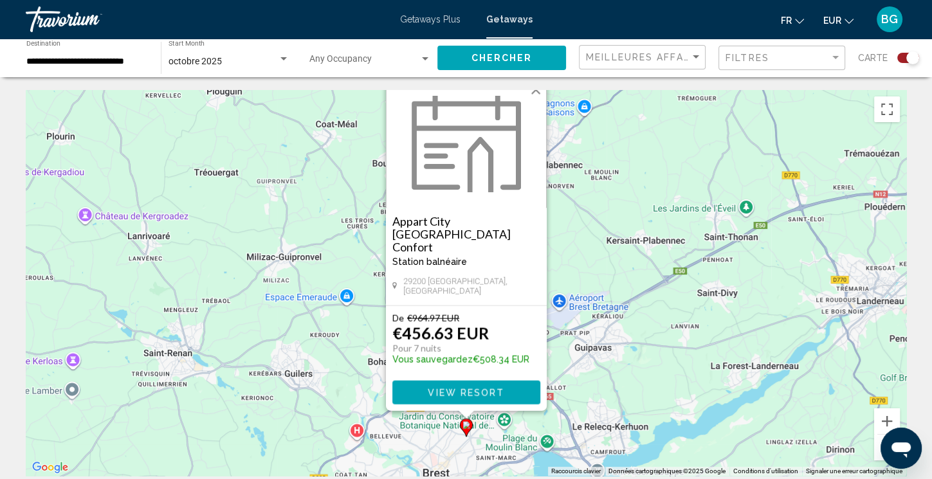
click at [532, 96] on button "Fermer" at bounding box center [535, 89] width 19 height 19
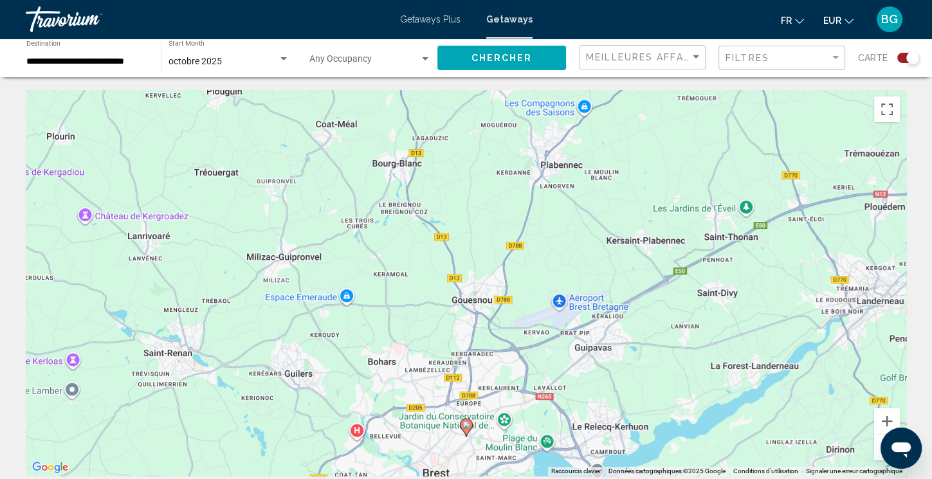
click at [878, 447] on button "Zoom arrière" at bounding box center [887, 448] width 26 height 26
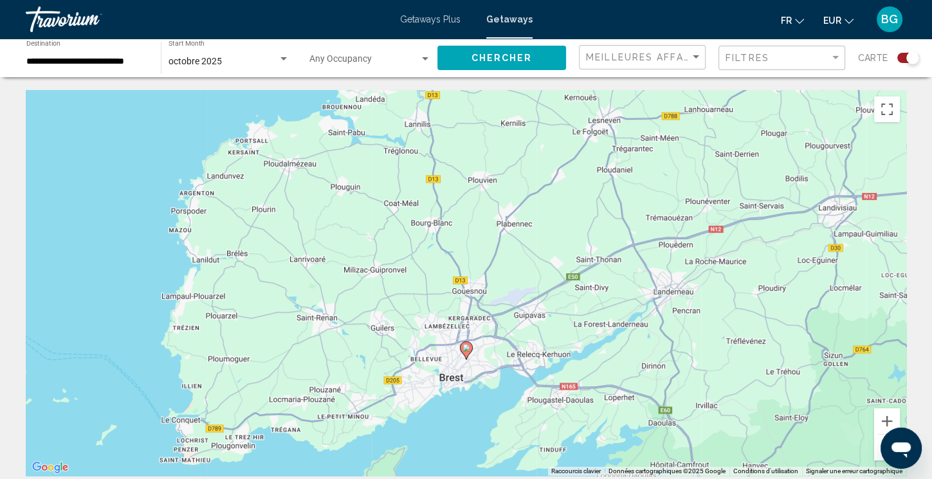
click at [878, 447] on button "Zoom arrière" at bounding box center [887, 448] width 26 height 26
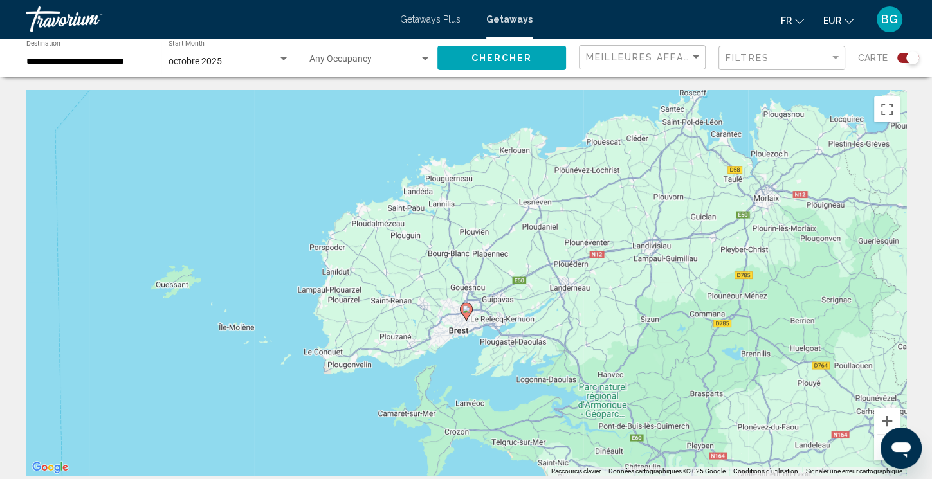
click at [878, 447] on button "Zoom arrière" at bounding box center [887, 448] width 26 height 26
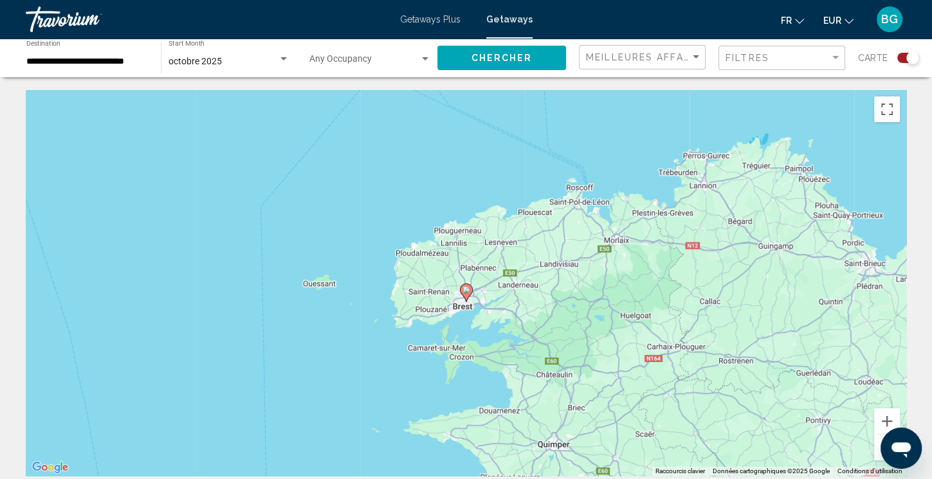
click at [878, 447] on button "Zoom arrière" at bounding box center [887, 448] width 26 height 26
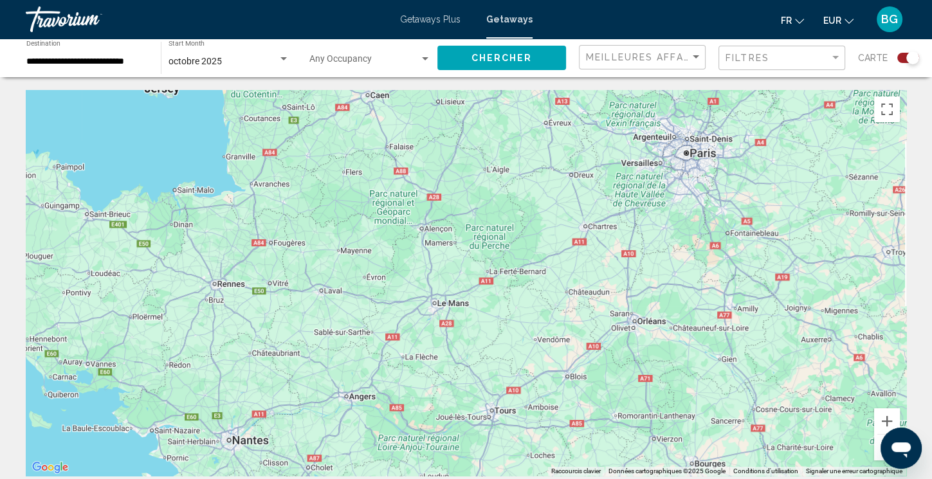
drag, startPoint x: 802, startPoint y: 343, endPoint x: 219, endPoint y: 284, distance: 585.5
click at [219, 284] on div "Pour activer le glissement avec le clavier, appuyez sur Alt+Entrée. Une fois ce…" at bounding box center [466, 283] width 880 height 386
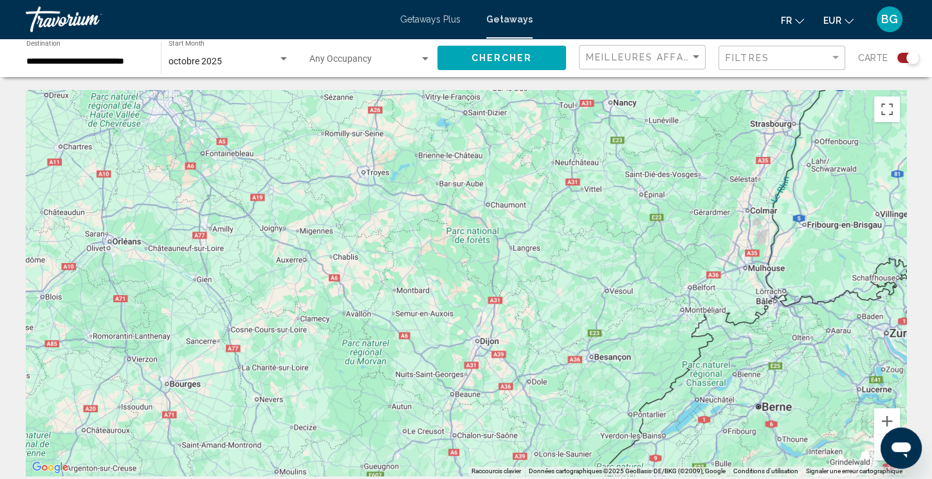
drag, startPoint x: 742, startPoint y: 372, endPoint x: 214, endPoint y: 296, distance: 533.3
click at [214, 296] on div "Pour activer le glissement avec le clavier, appuyez sur Alt+Entrée. Une fois ce…" at bounding box center [466, 283] width 880 height 386
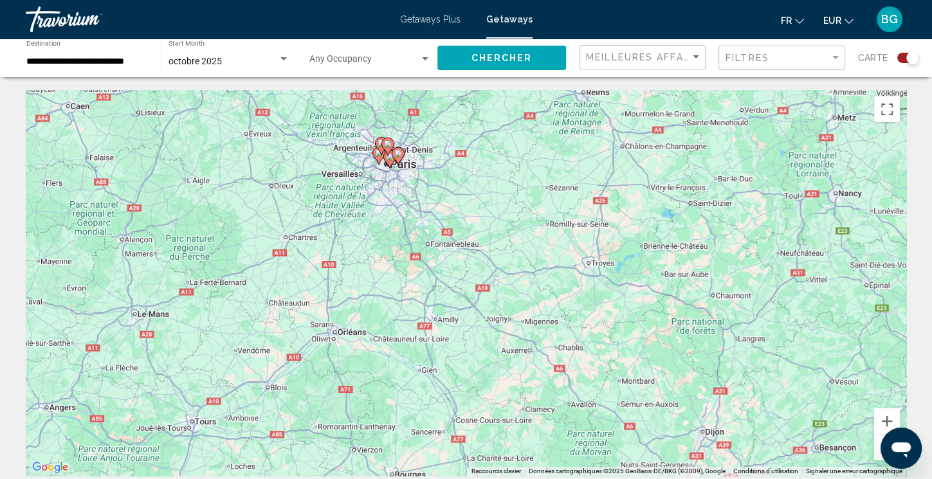
drag, startPoint x: 343, startPoint y: 181, endPoint x: 554, endPoint y: 266, distance: 227.1
click at [554, 266] on div "Pour activer le glissement avec le clavier, appuyez sur Alt+Entrée. Une fois ce…" at bounding box center [466, 283] width 880 height 386
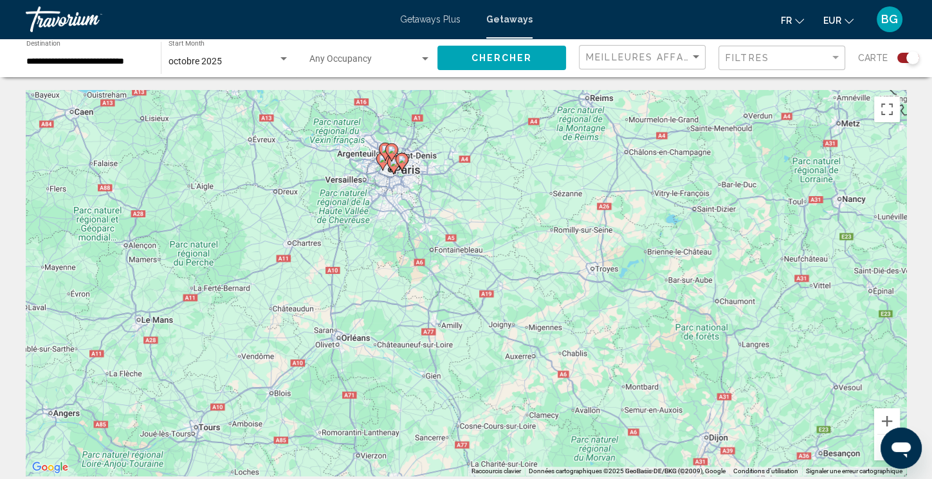
click at [404, 161] on image "Main content" at bounding box center [402, 160] width 8 height 8
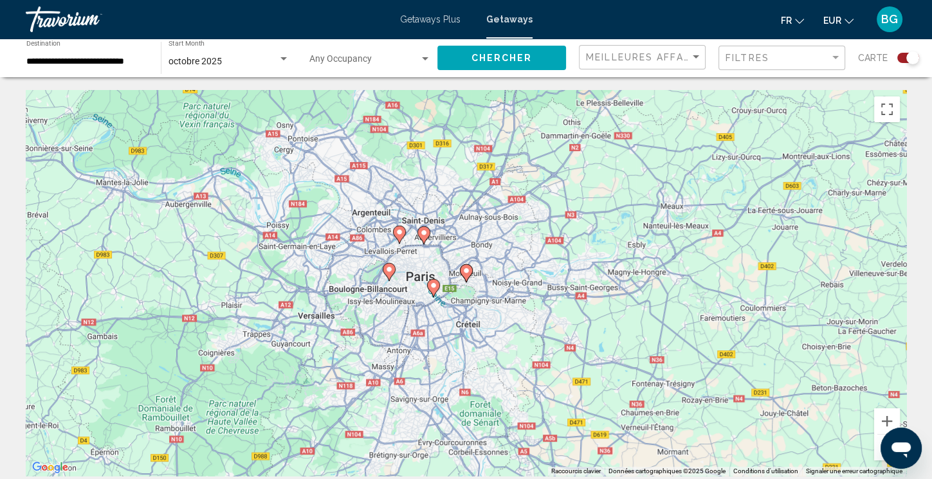
click at [432, 287] on image "Main content" at bounding box center [433, 286] width 8 height 8
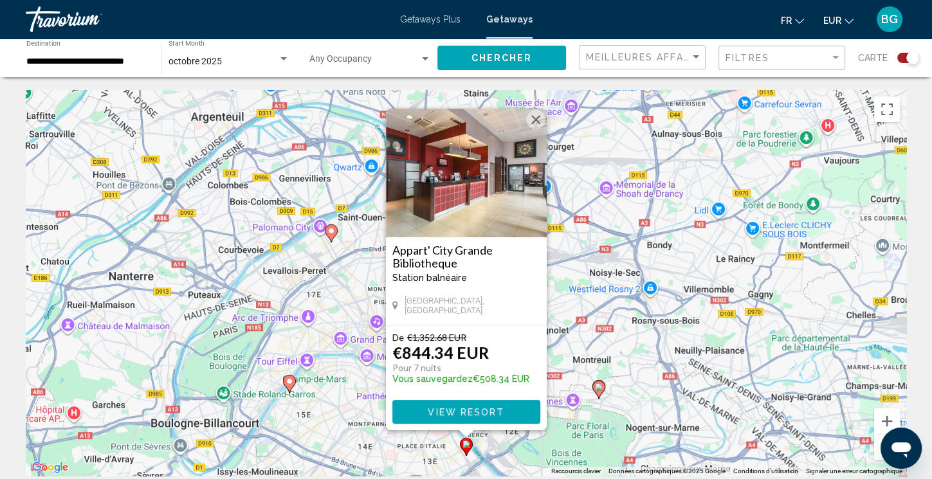
click at [531, 115] on button "Fermer" at bounding box center [535, 119] width 19 height 19
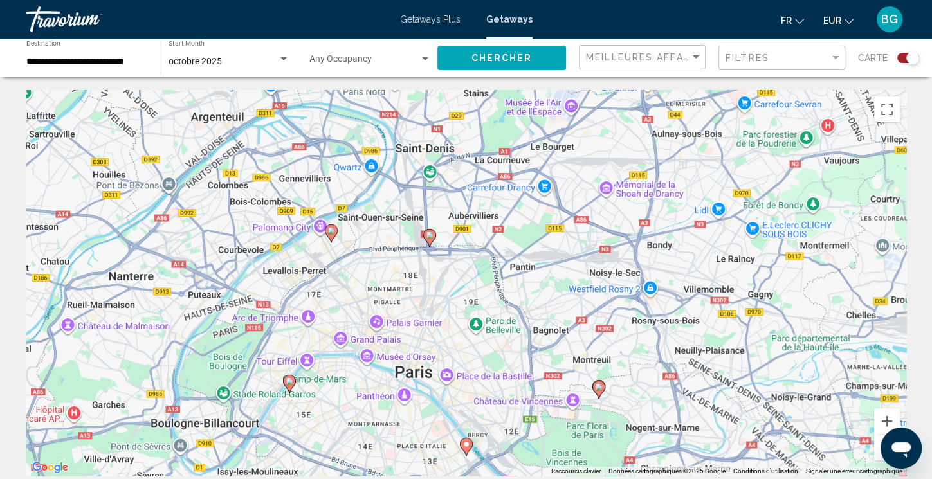
click at [429, 238] on image "Main content" at bounding box center [430, 235] width 8 height 8
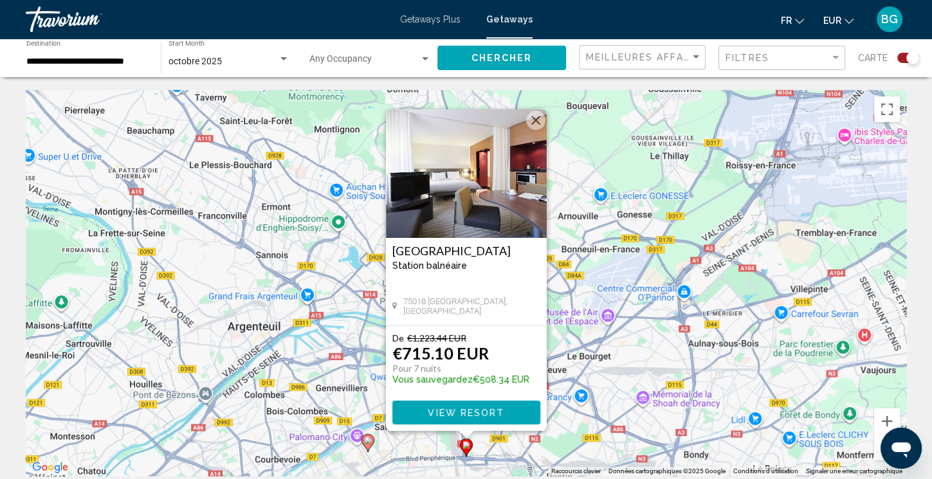
click at [531, 117] on button "Fermer" at bounding box center [535, 120] width 19 height 19
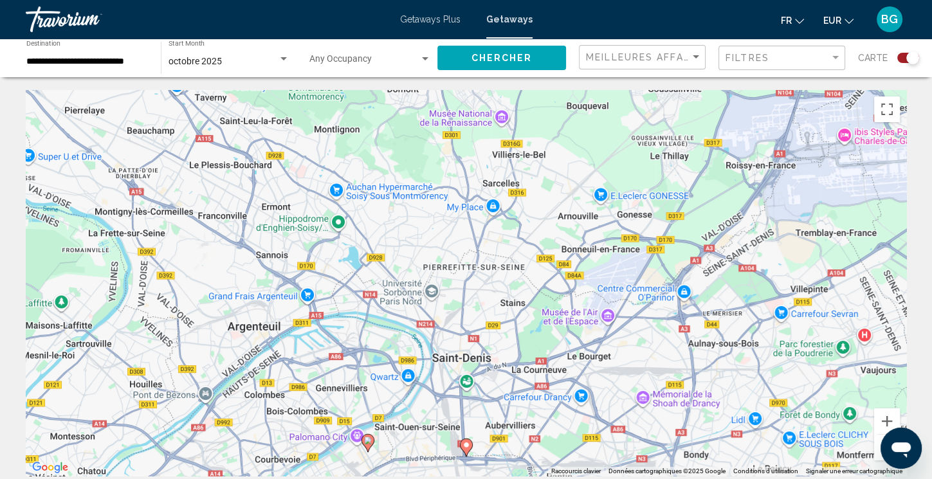
click at [877, 446] on button "Zoom arrière" at bounding box center [887, 448] width 26 height 26
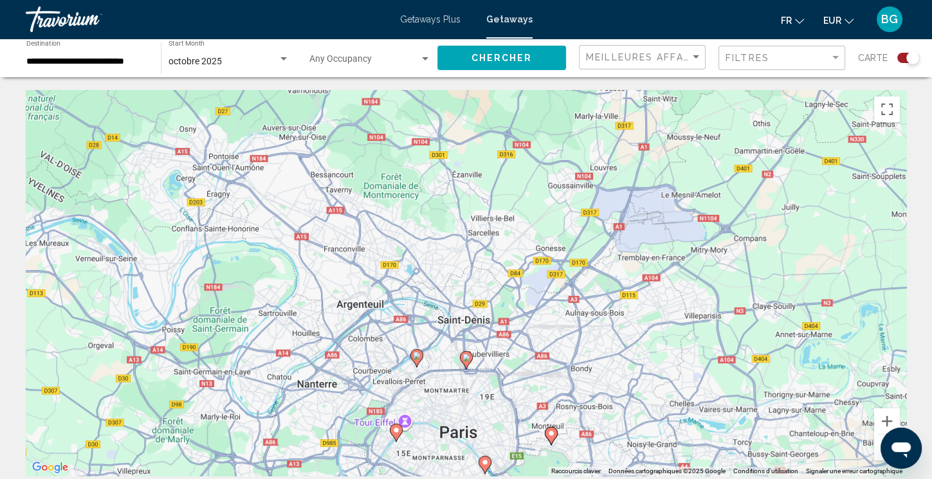
click at [877, 446] on button "Zoom arrière" at bounding box center [887, 448] width 26 height 26
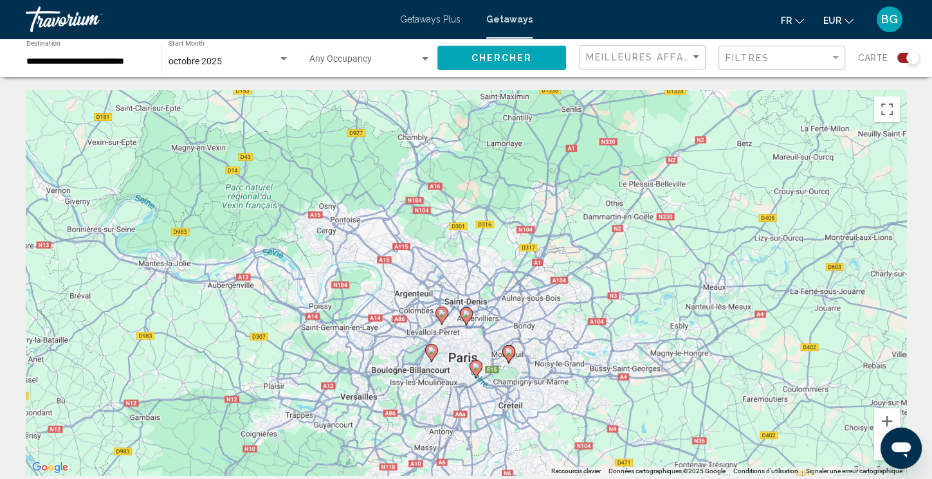
click at [877, 446] on button "Zoom arrière" at bounding box center [887, 448] width 26 height 26
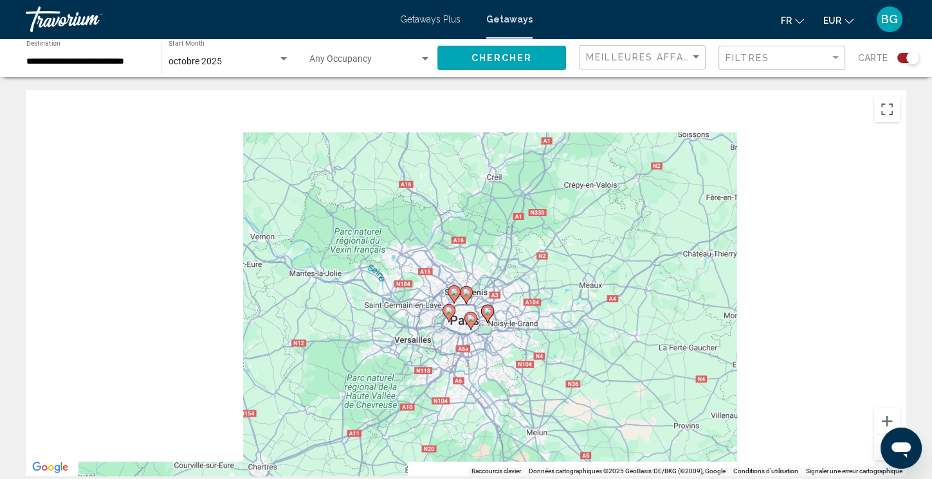
click at [877, 446] on button "Zoom arrière" at bounding box center [887, 448] width 26 height 26
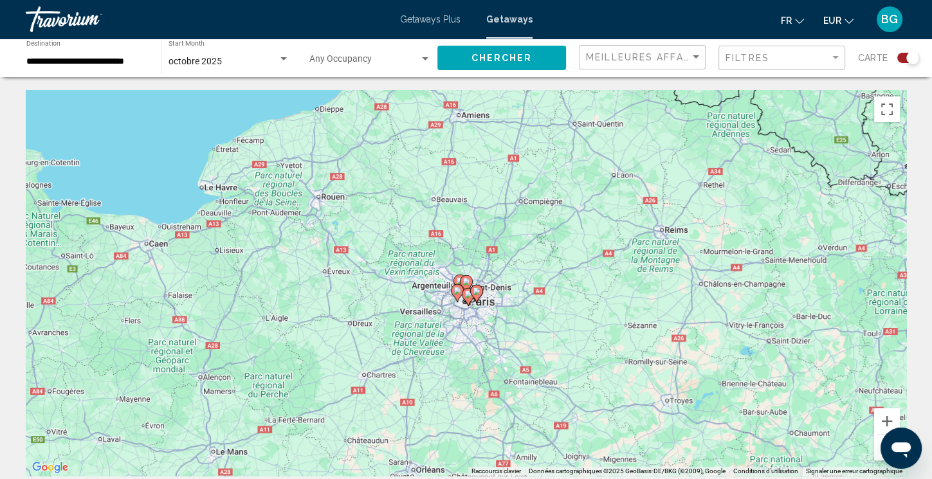
click at [877, 446] on button "Zoom arrière" at bounding box center [887, 448] width 26 height 26
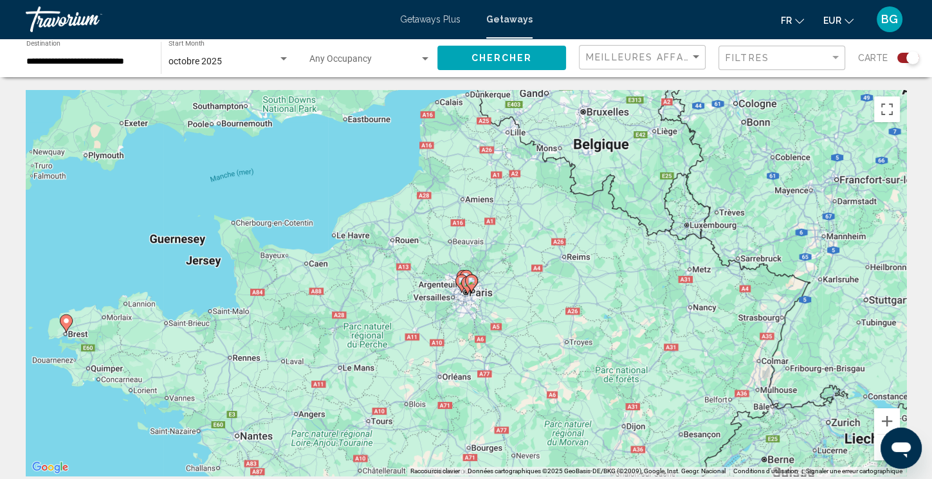
click at [877, 446] on button "Zoom arrière" at bounding box center [887, 448] width 26 height 26
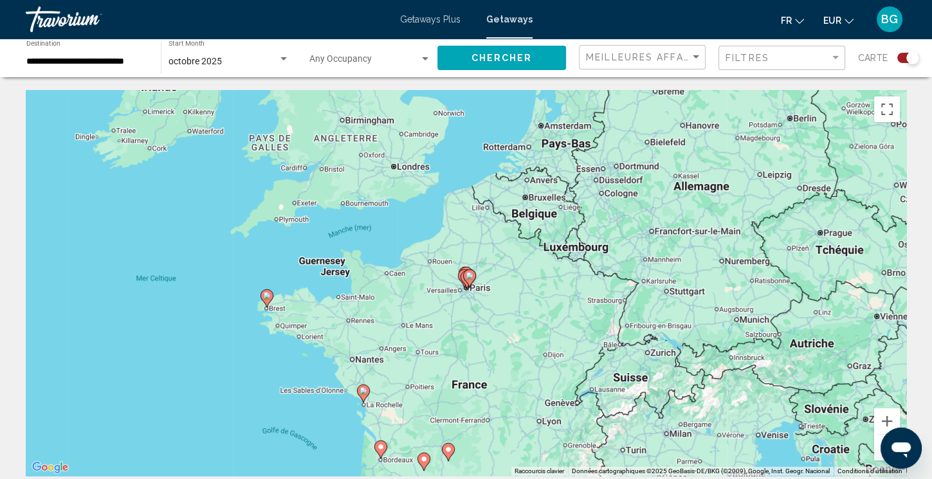
click at [877, 446] on button "Zoom arrière" at bounding box center [887, 448] width 26 height 26
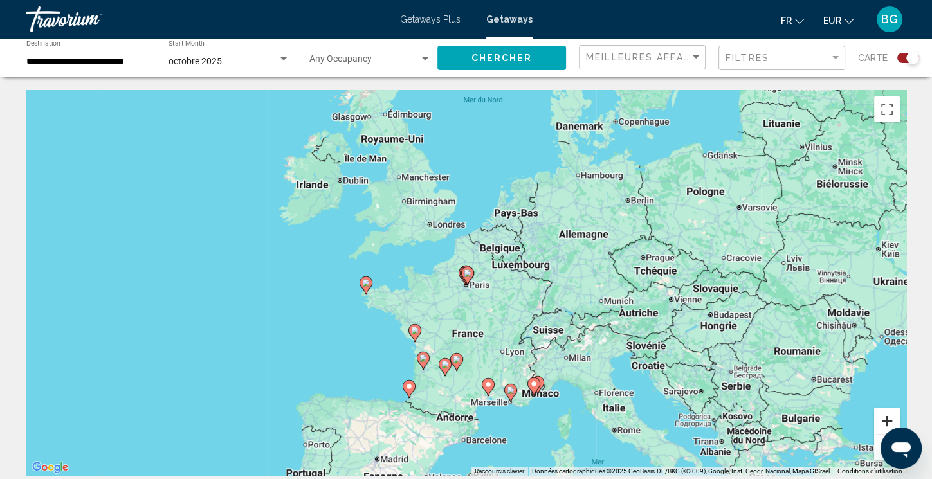
click at [880, 420] on button "Zoom avant" at bounding box center [887, 421] width 26 height 26
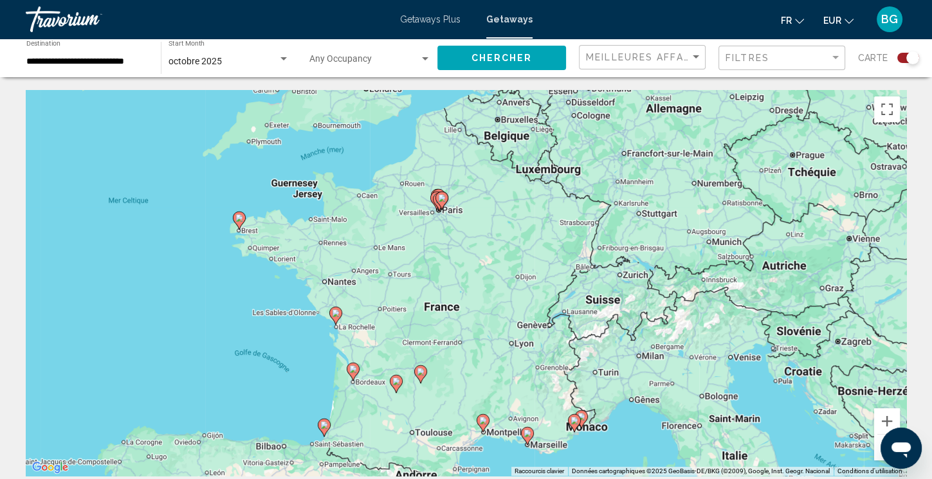
drag, startPoint x: 656, startPoint y: 374, endPoint x: 622, endPoint y: 281, distance: 98.7
click at [622, 281] on div "Pour activer le glissement avec le clavier, appuyez sur Alt+Entrée. Une fois ce…" at bounding box center [466, 283] width 880 height 386
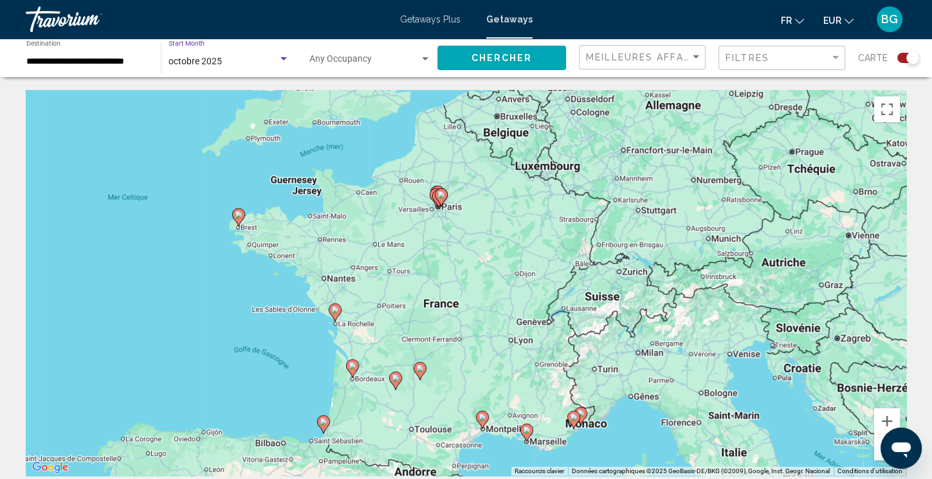
click at [274, 60] on div "octobre 2025" at bounding box center [222, 62] width 109 height 10
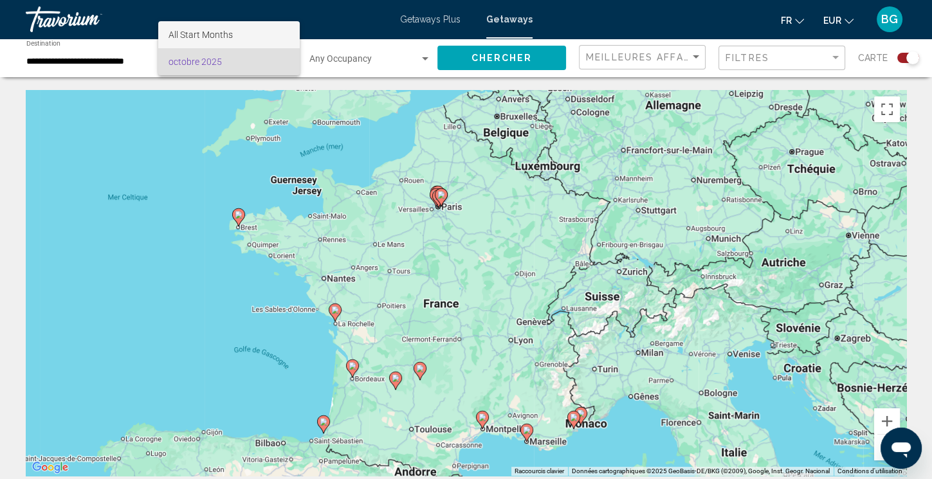
click at [202, 37] on span "All Start Months" at bounding box center [200, 35] width 64 height 10
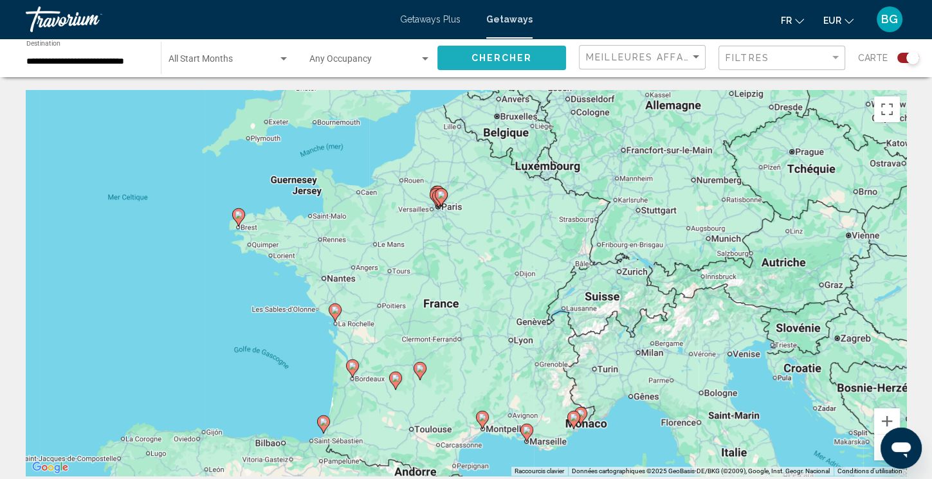
click at [500, 60] on span "Chercher" at bounding box center [501, 58] width 61 height 10
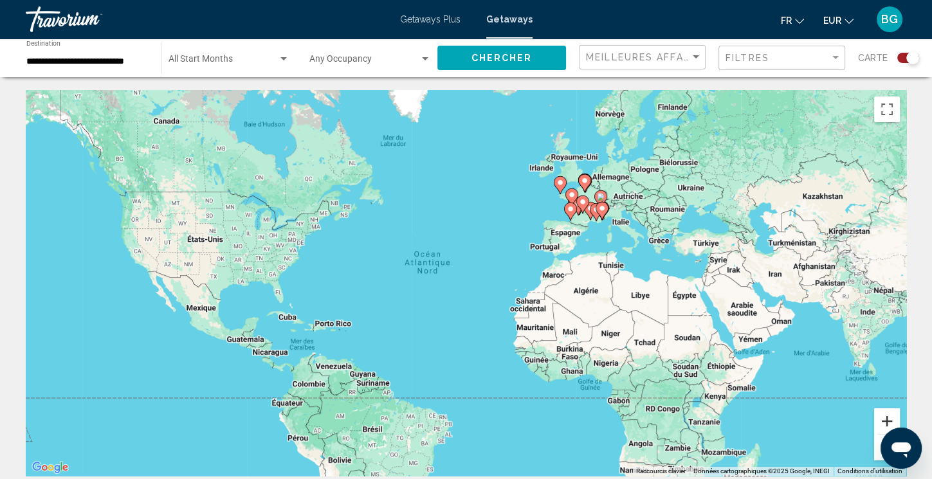
click at [883, 419] on button "Zoom avant" at bounding box center [887, 421] width 26 height 26
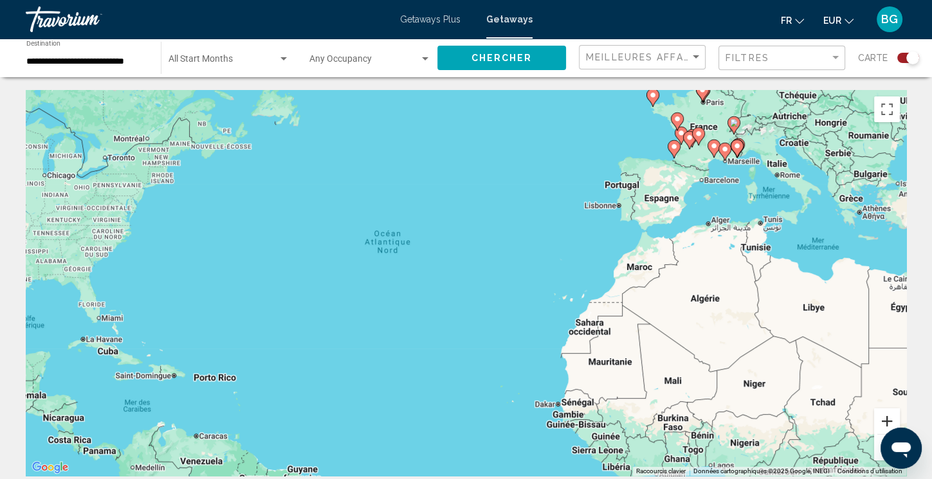
click at [883, 419] on button "Zoom avant" at bounding box center [887, 421] width 26 height 26
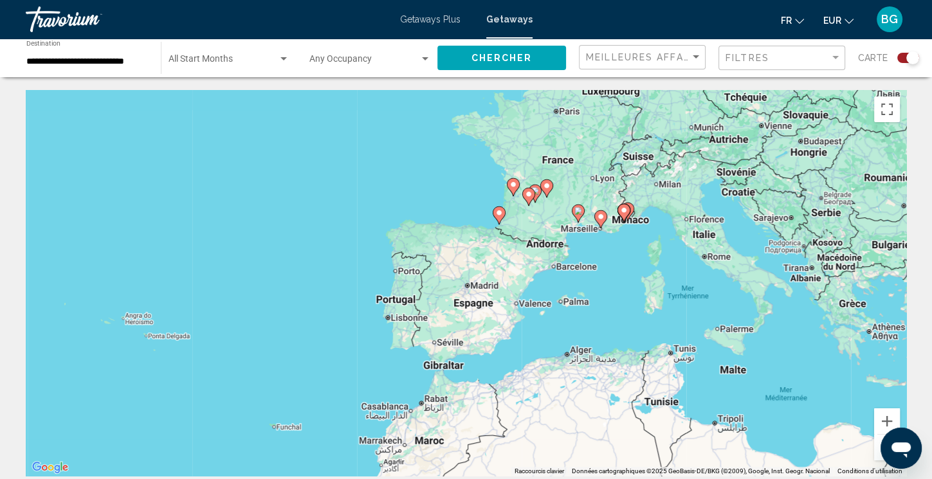
drag, startPoint x: 863, startPoint y: 253, endPoint x: 491, endPoint y: 427, distance: 410.2
click at [491, 427] on div "Pour activer le glissement avec le clavier, appuyez sur Alt+Entrée. Une fois ce…" at bounding box center [466, 283] width 880 height 386
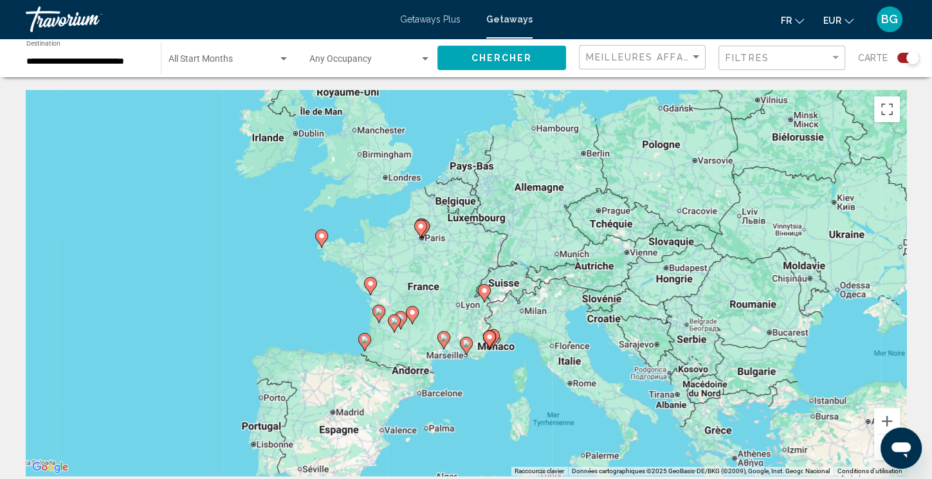
drag, startPoint x: 593, startPoint y: 297, endPoint x: 472, endPoint y: 421, distance: 173.2
click at [472, 421] on div "Pour activer le glissement avec le clavier, appuyez sur Alt+Entrée. Une fois ce…" at bounding box center [466, 283] width 880 height 386
click at [485, 293] on image "Main content" at bounding box center [484, 290] width 8 height 8
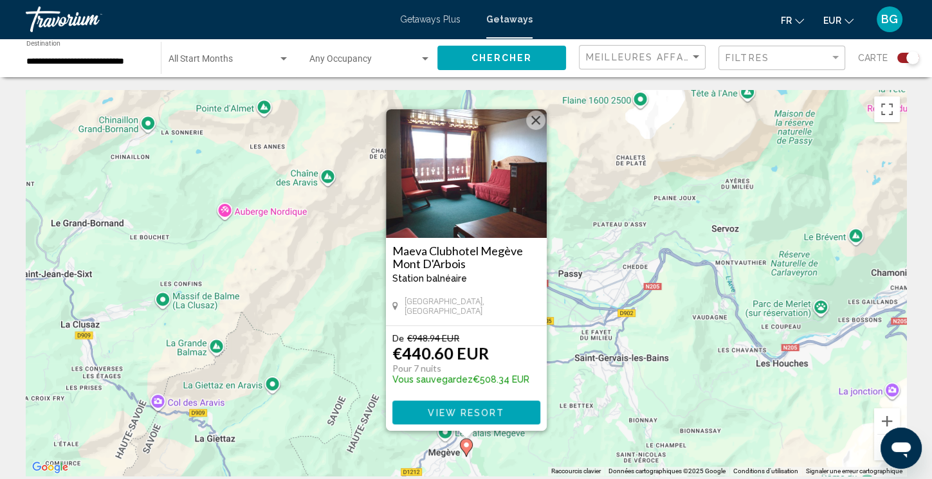
click at [538, 115] on button "Fermer" at bounding box center [535, 120] width 19 height 19
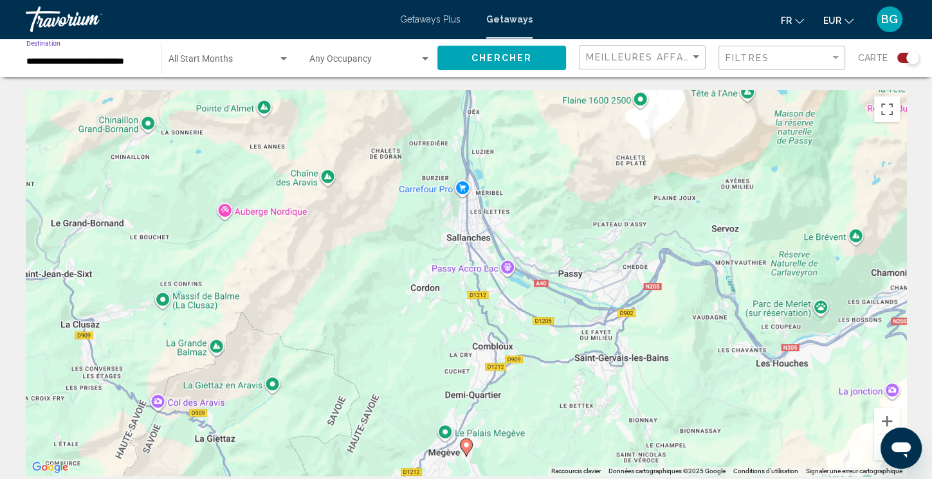
click at [107, 57] on input "**********" at bounding box center [87, 62] width 122 height 10
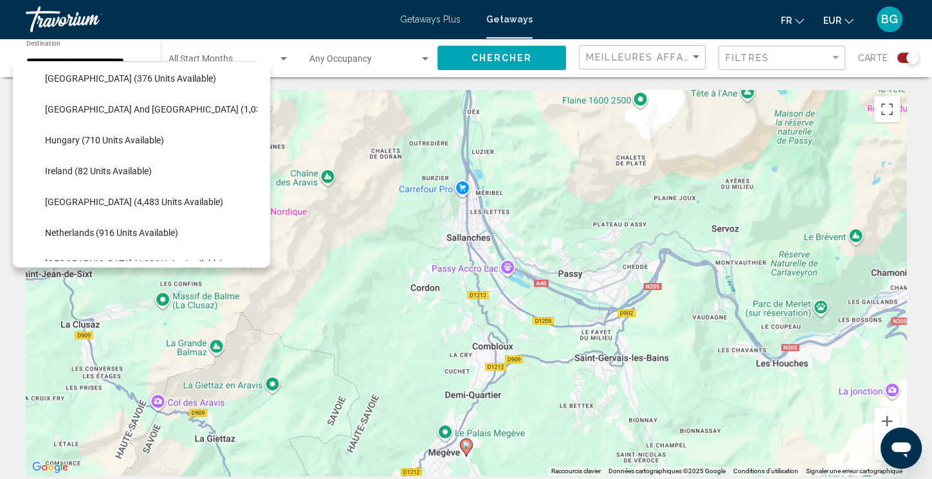
scroll to position [417, 0]
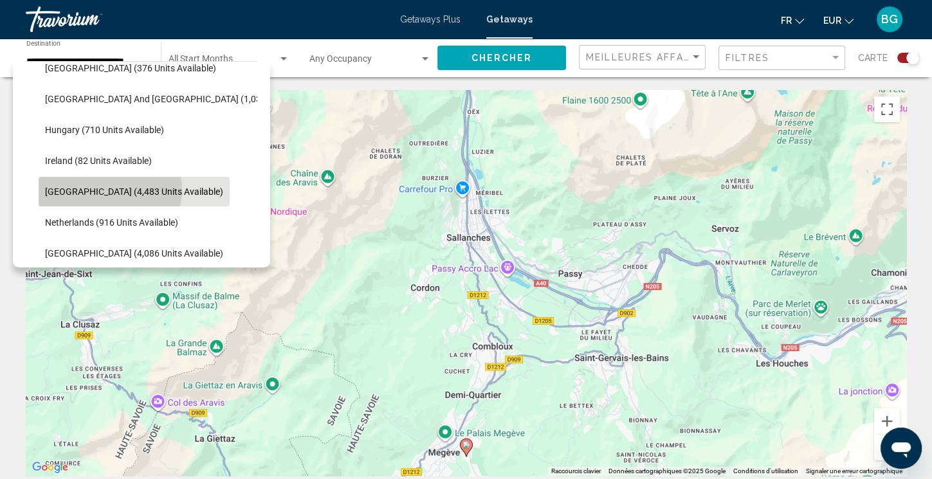
click at [109, 188] on span "[GEOGRAPHIC_DATA] (4,483 units available)" at bounding box center [134, 191] width 178 height 10
type input "**********"
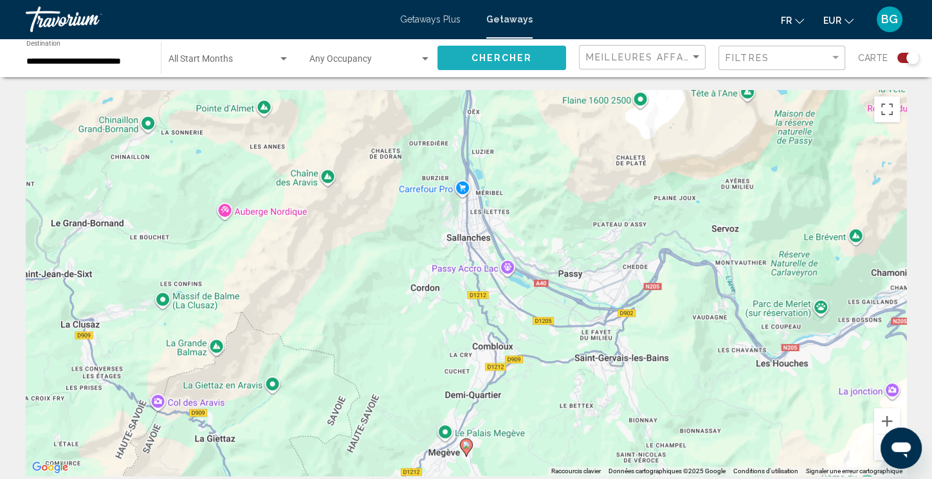
click at [509, 57] on span "Chercher" at bounding box center [501, 58] width 61 height 10
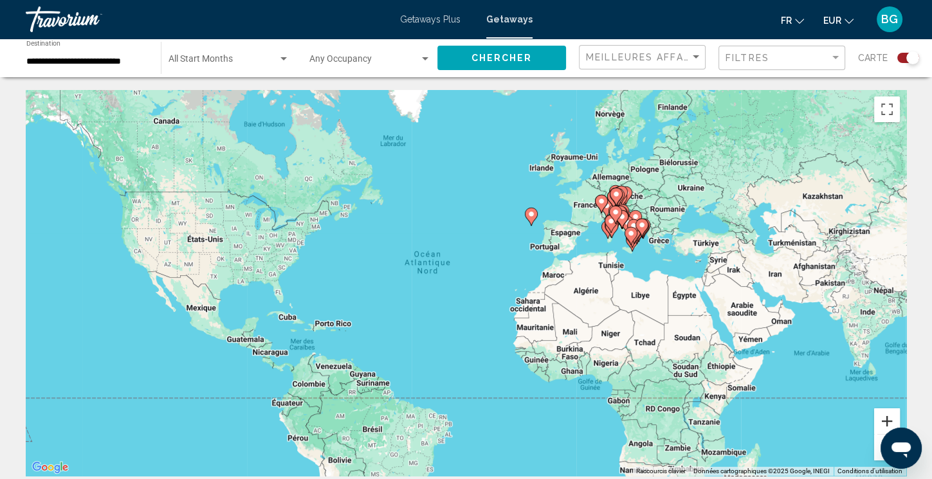
click at [883, 420] on button "Zoom avant" at bounding box center [887, 421] width 26 height 26
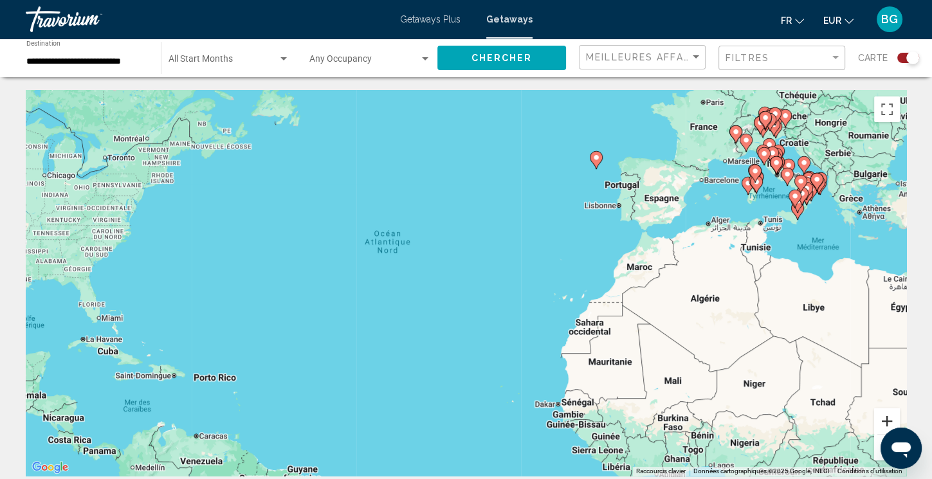
click at [883, 420] on button "Zoom avant" at bounding box center [887, 421] width 26 height 26
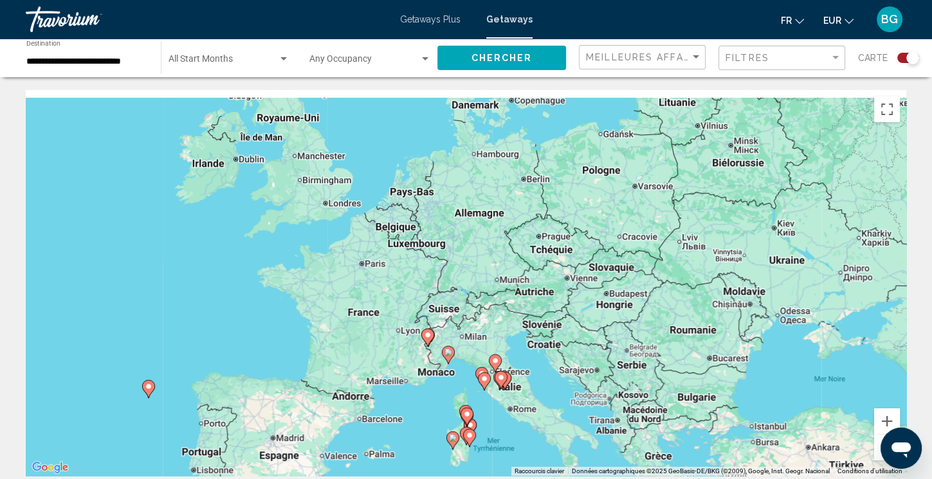
scroll to position [206, 0]
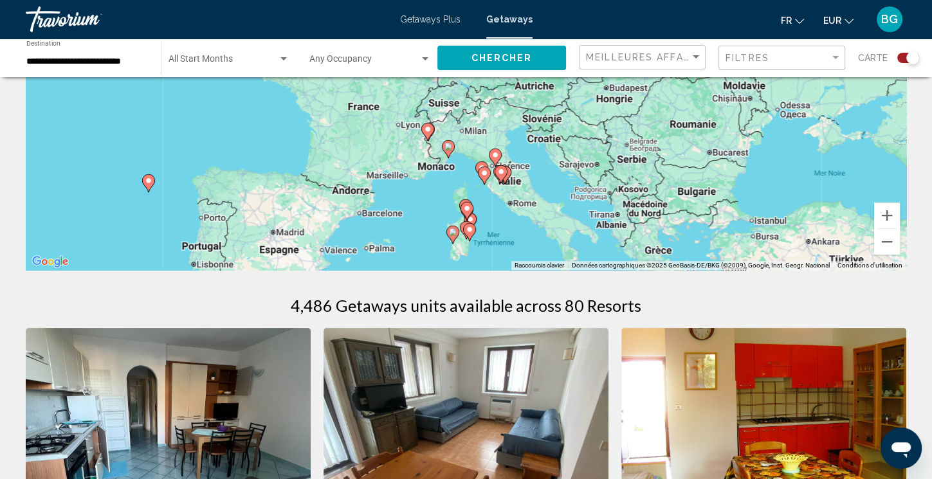
drag, startPoint x: 872, startPoint y: 312, endPoint x: 291, endPoint y: 509, distance: 612.8
click at [291, 270] on div "Pour naviguer, appuyez sur les touches fléchées. Pour activer le glissement ave…" at bounding box center [466, 77] width 880 height 386
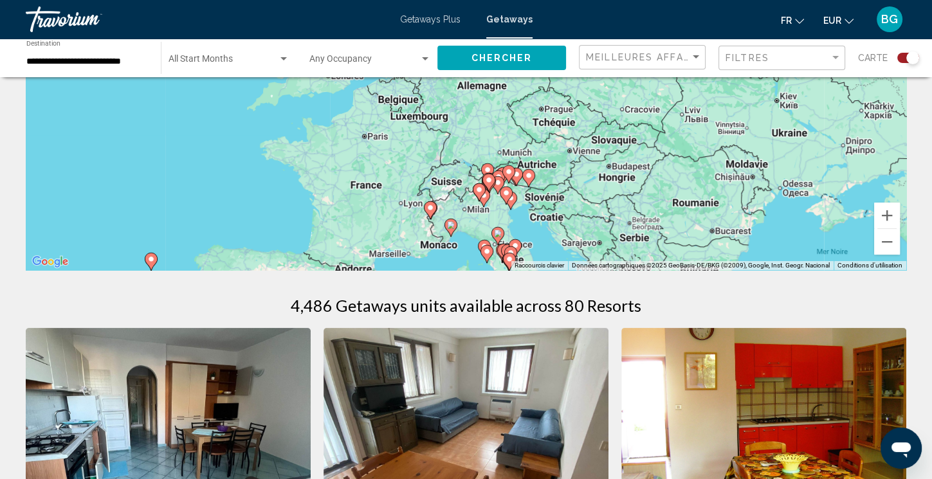
drag, startPoint x: 495, startPoint y: 227, endPoint x: 501, endPoint y: 162, distance: 65.2
click at [501, 162] on div "Pour naviguer, appuyez sur les touches fléchées. Pour activer le glissement ave…" at bounding box center [466, 77] width 880 height 386
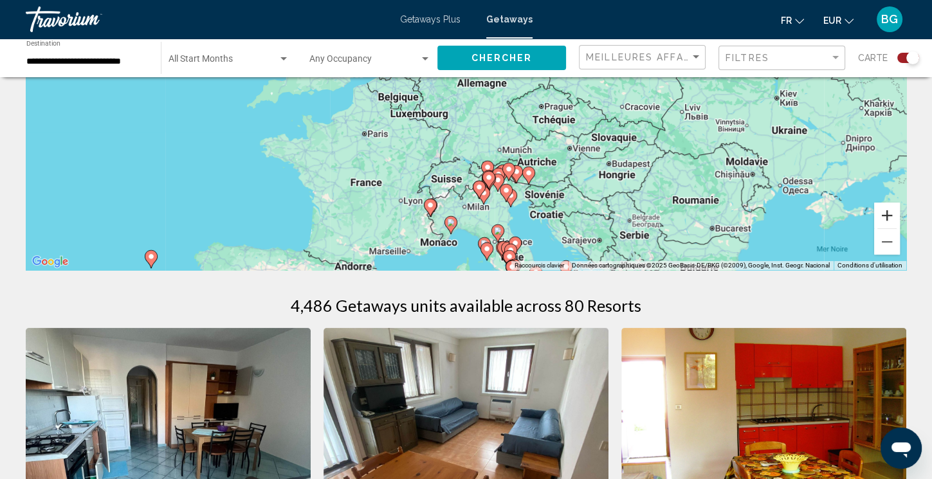
click at [881, 216] on button "Zoom avant" at bounding box center [887, 216] width 26 height 26
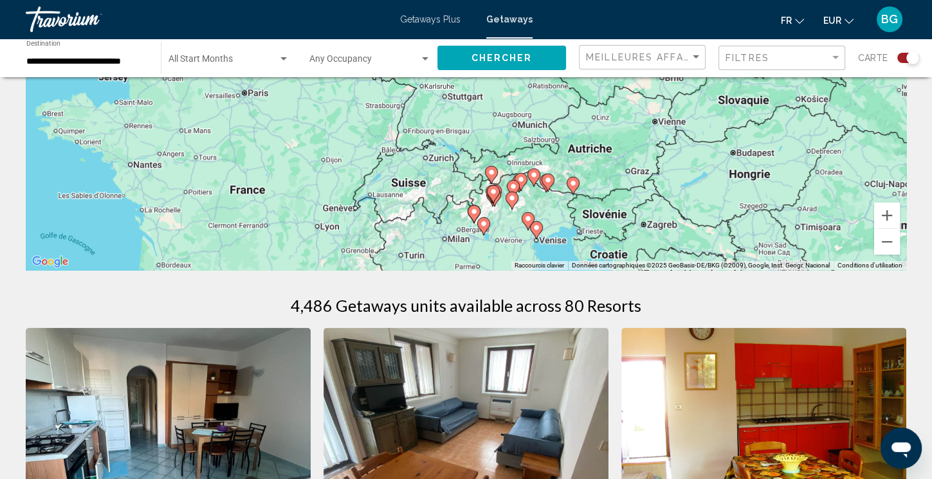
drag, startPoint x: 697, startPoint y: 217, endPoint x: 678, endPoint y: 116, distance: 102.6
click at [678, 116] on div "Pour naviguer, appuyez sur les touches fléchées. Pour activer le glissement ave…" at bounding box center [466, 77] width 880 height 386
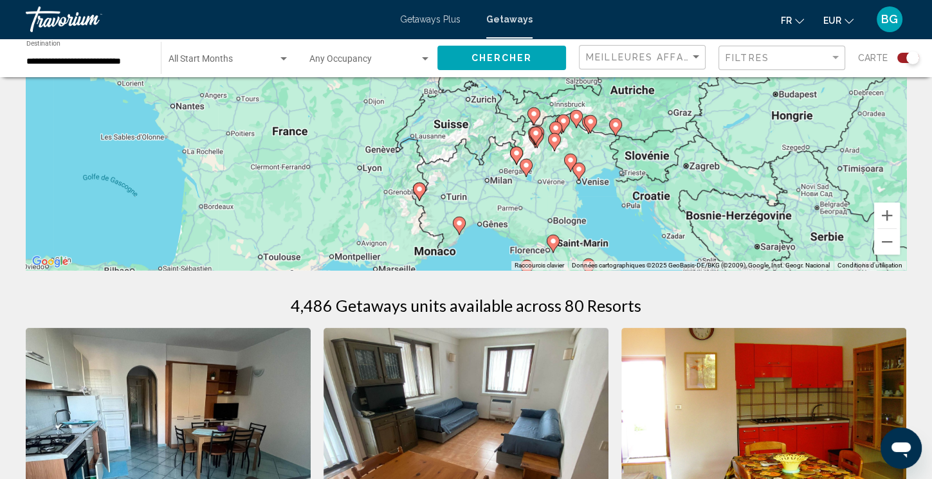
drag, startPoint x: 440, startPoint y: 218, endPoint x: 483, endPoint y: 156, distance: 74.9
click at [483, 156] on div "Pour naviguer, appuyez sur les touches fléchées. Pour activer le glissement ave…" at bounding box center [466, 77] width 880 height 386
click at [417, 192] on image "Main content" at bounding box center [419, 189] width 8 height 8
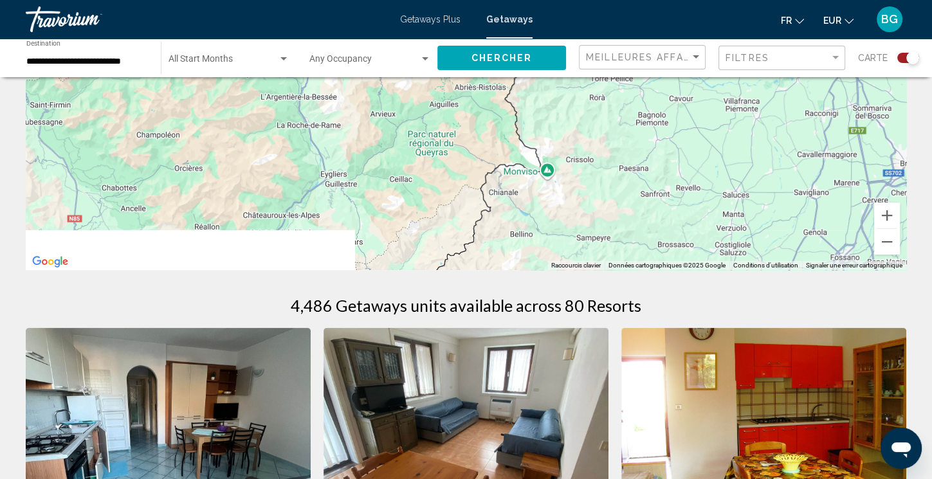
drag, startPoint x: 698, startPoint y: 212, endPoint x: 676, endPoint y: 119, distance: 95.8
click at [676, 119] on div "Pour naviguer, appuyez sur les touches fléchées. Pour activer le glissement ave…" at bounding box center [466, 77] width 880 height 386
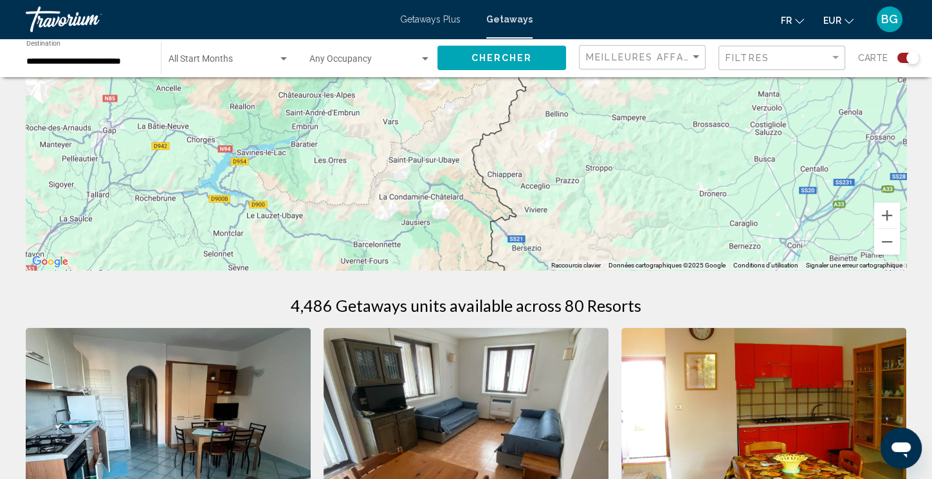
drag, startPoint x: 568, startPoint y: 199, endPoint x: 603, endPoint y: 77, distance: 126.6
click at [603, 77] on div "Pour naviguer, appuyez sur les touches fléchées. Pour activer le glissement ave…" at bounding box center [466, 77] width 880 height 386
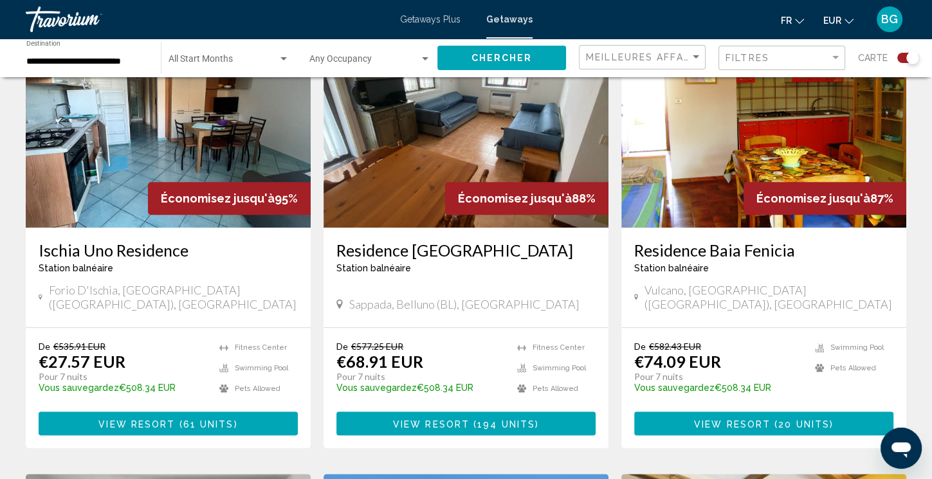
drag, startPoint x: 391, startPoint y: 215, endPoint x: 190, endPoint y: 500, distance: 348.9
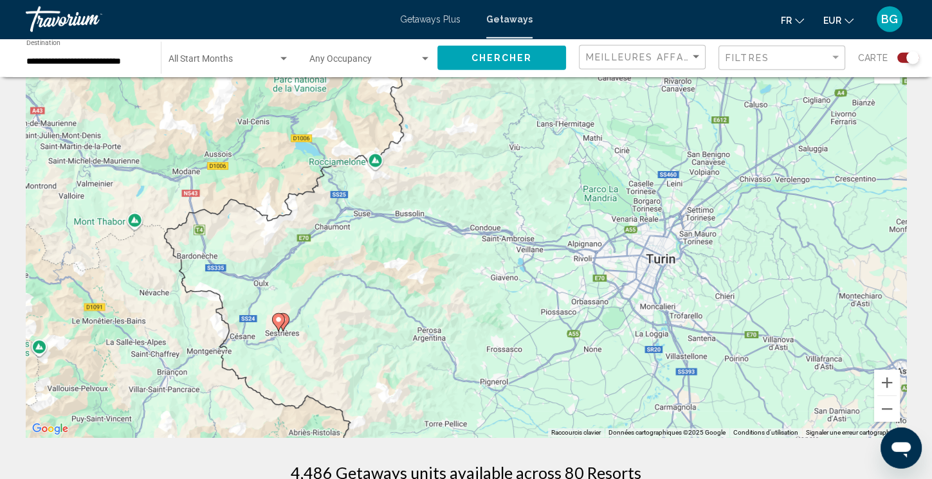
scroll to position [0, 0]
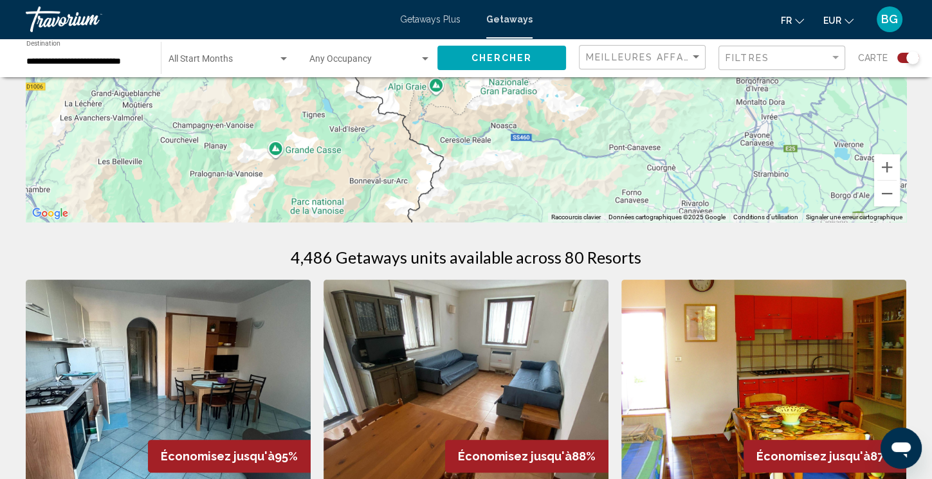
drag, startPoint x: 552, startPoint y: 168, endPoint x: 573, endPoint y: 509, distance: 340.8
click at [573, 222] on div "Désolé, aucune image n'est disponible pour cette zone. Pour naviguer, appuyez s…" at bounding box center [466, 29] width 880 height 386
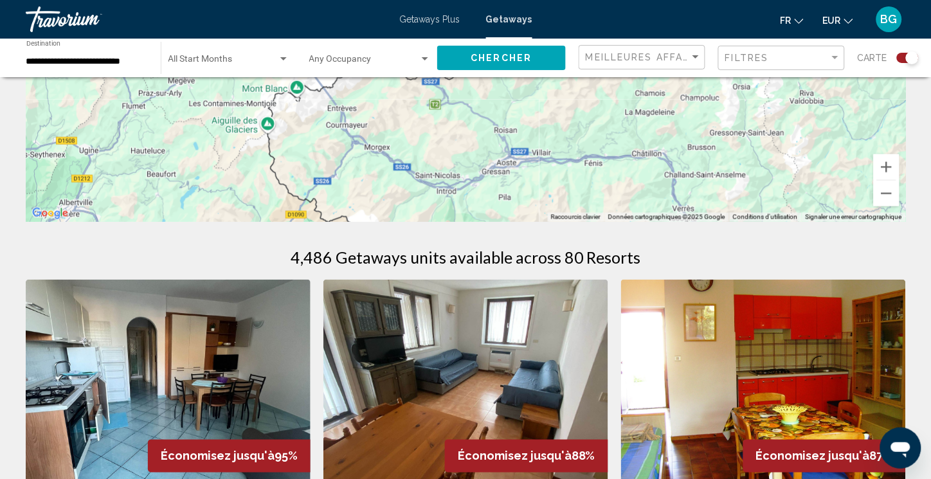
scroll to position [284, 0]
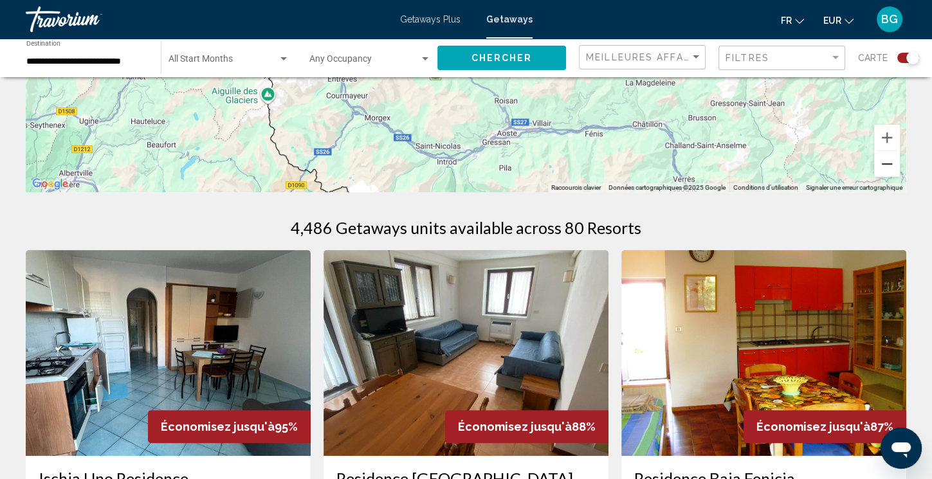
click at [885, 166] on button "Zoom arrière" at bounding box center [887, 164] width 26 height 26
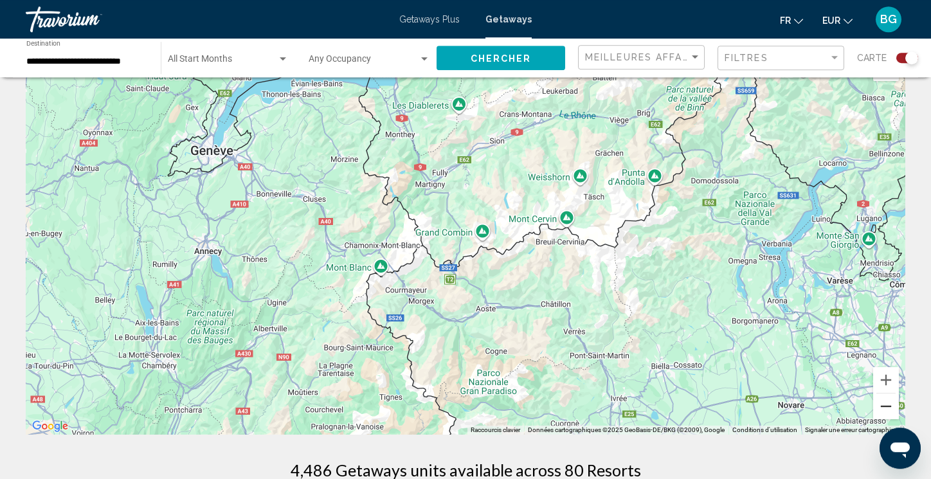
scroll to position [0, 0]
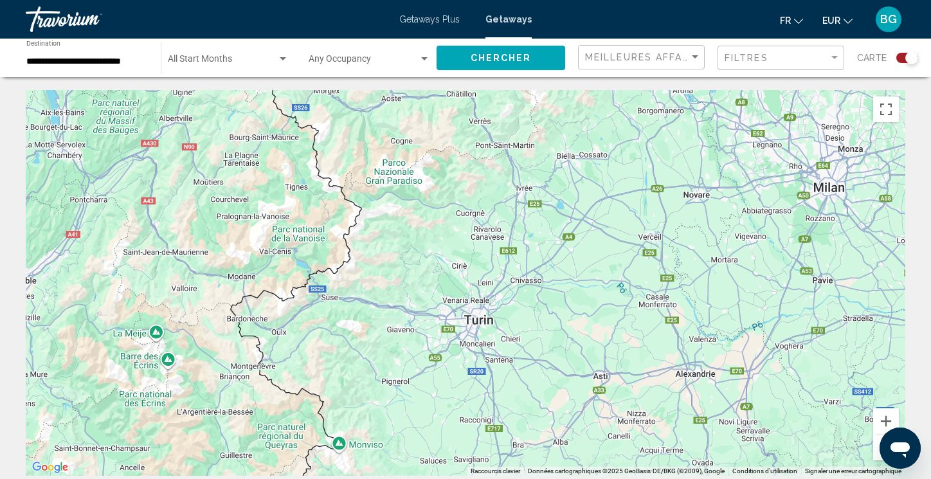
drag, startPoint x: 608, startPoint y: 314, endPoint x: 513, endPoint y: 34, distance: 296.0
click at [513, 90] on div "Pour naviguer, appuyez sur les touches fléchées." at bounding box center [466, 283] width 880 height 386
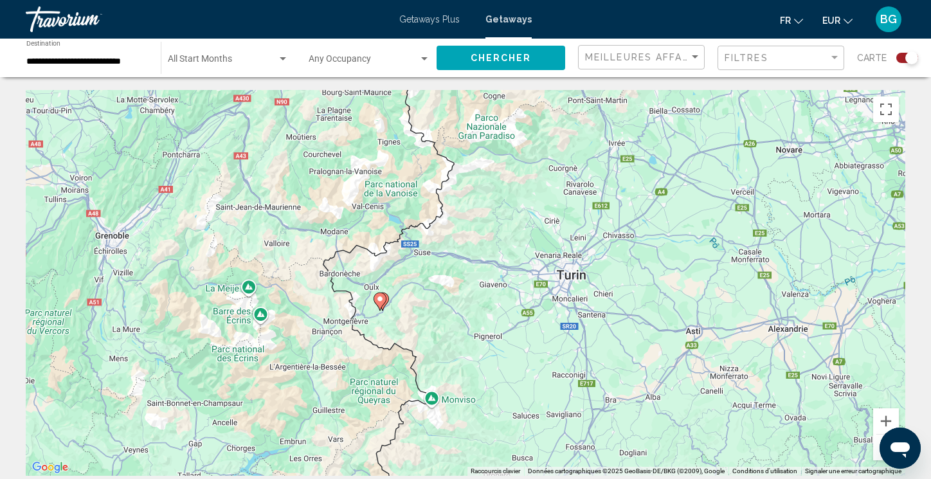
drag, startPoint x: 296, startPoint y: 349, endPoint x: 409, endPoint y: 349, distance: 112.5
click at [409, 349] on div "Pour naviguer, appuyez sur les touches fléchées. Pour activer le glissement ave…" at bounding box center [466, 283] width 880 height 386
click at [890, 416] on button "Zoom avant" at bounding box center [886, 421] width 26 height 26
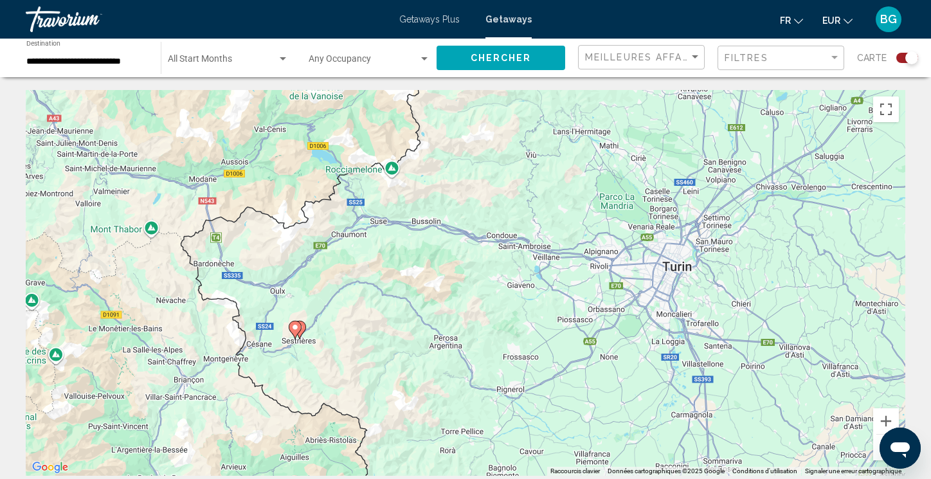
click at [291, 326] on icon "Main content" at bounding box center [295, 329] width 12 height 17
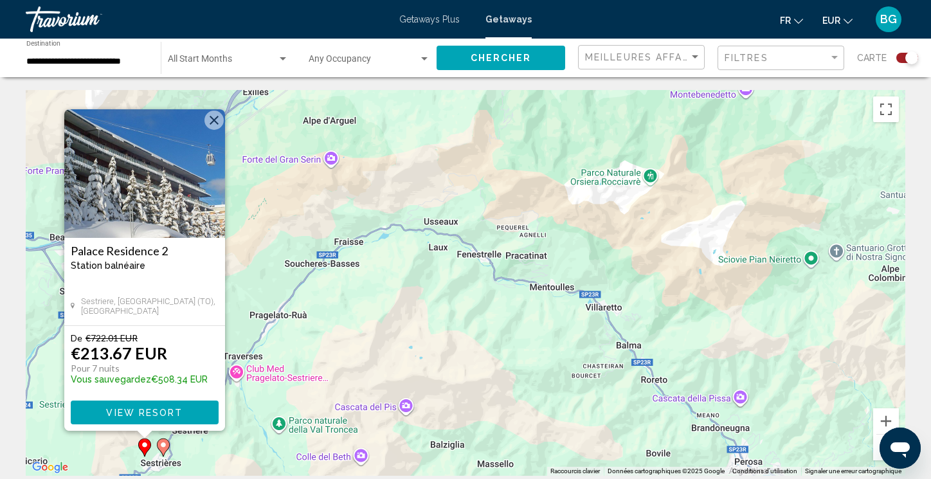
click at [219, 122] on button "Fermer" at bounding box center [213, 120] width 19 height 19
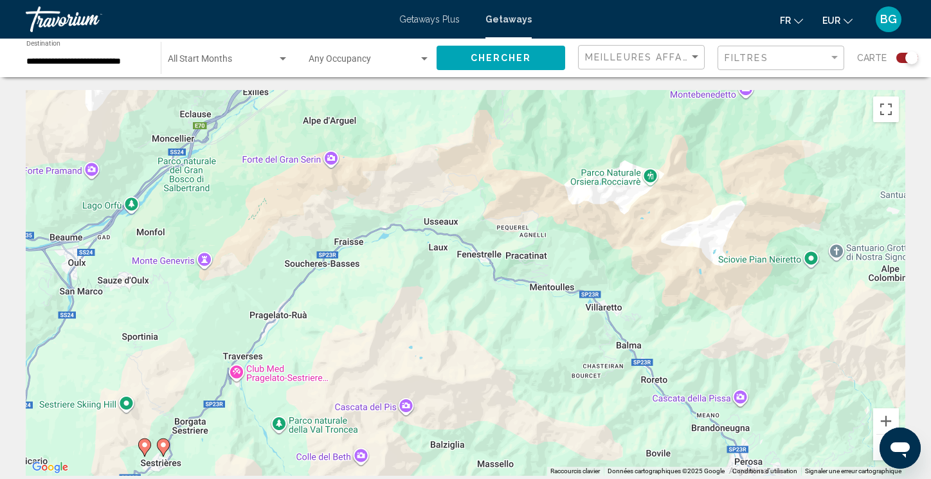
click at [164, 451] on icon "Main content" at bounding box center [164, 447] width 12 height 17
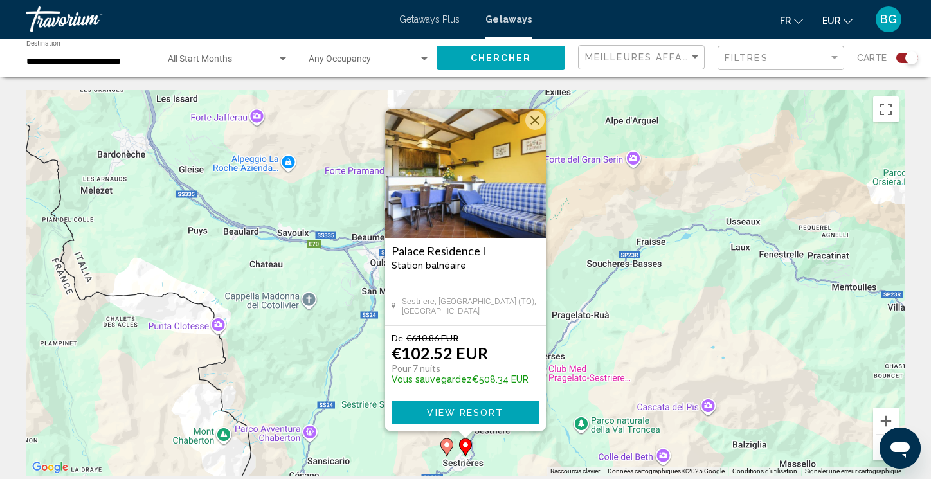
click at [482, 413] on span "View Resort" at bounding box center [465, 413] width 77 height 10
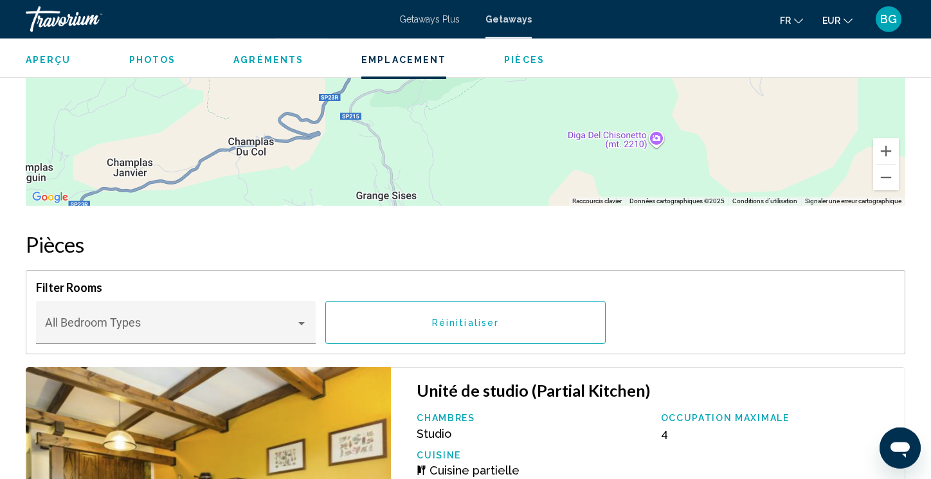
scroll to position [2037, 0]
